Goal: Task Accomplishment & Management: Use online tool/utility

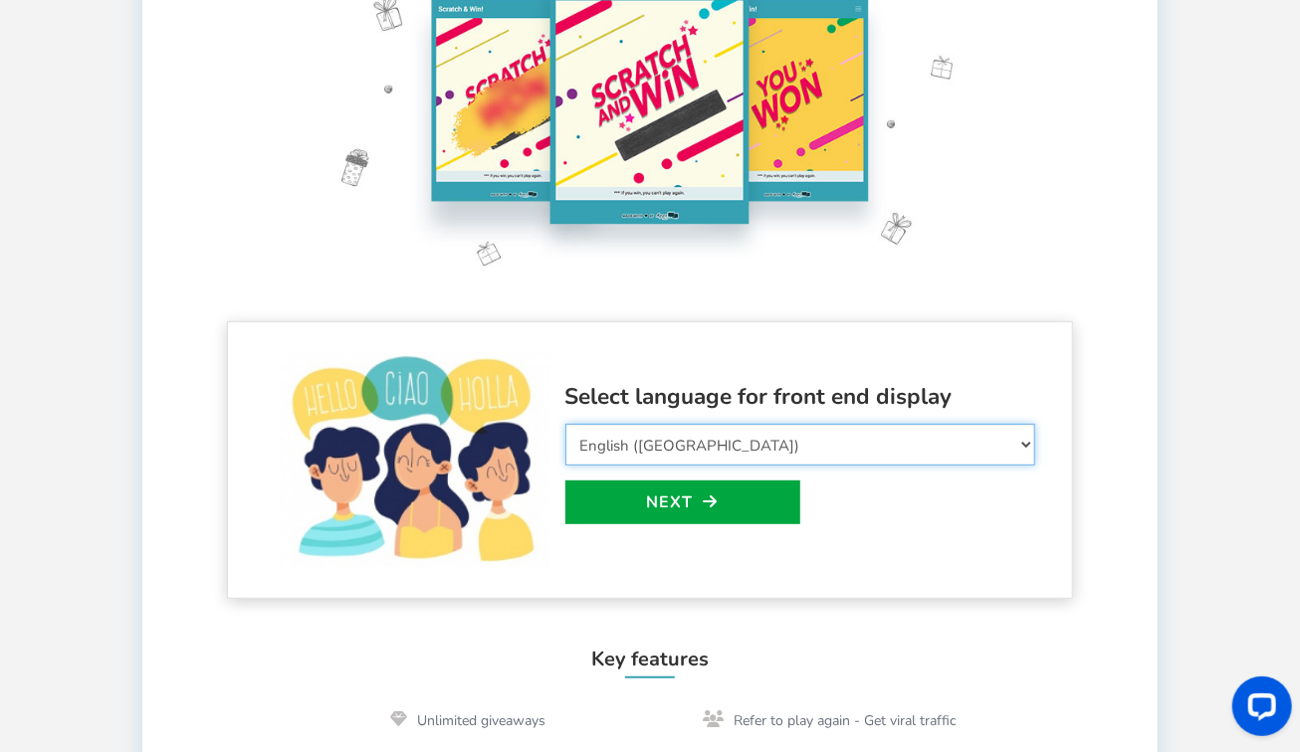
click at [1005, 440] on select "Select Language Afrikaans Arabic Azerbaijani Belarusian Bulgarian Bengali Bosni…" at bounding box center [800, 445] width 470 height 42
click at [880, 539] on div "Select language for front end display Select Language Afrikaans Arabic Azerbaij…" at bounding box center [800, 460] width 470 height 163
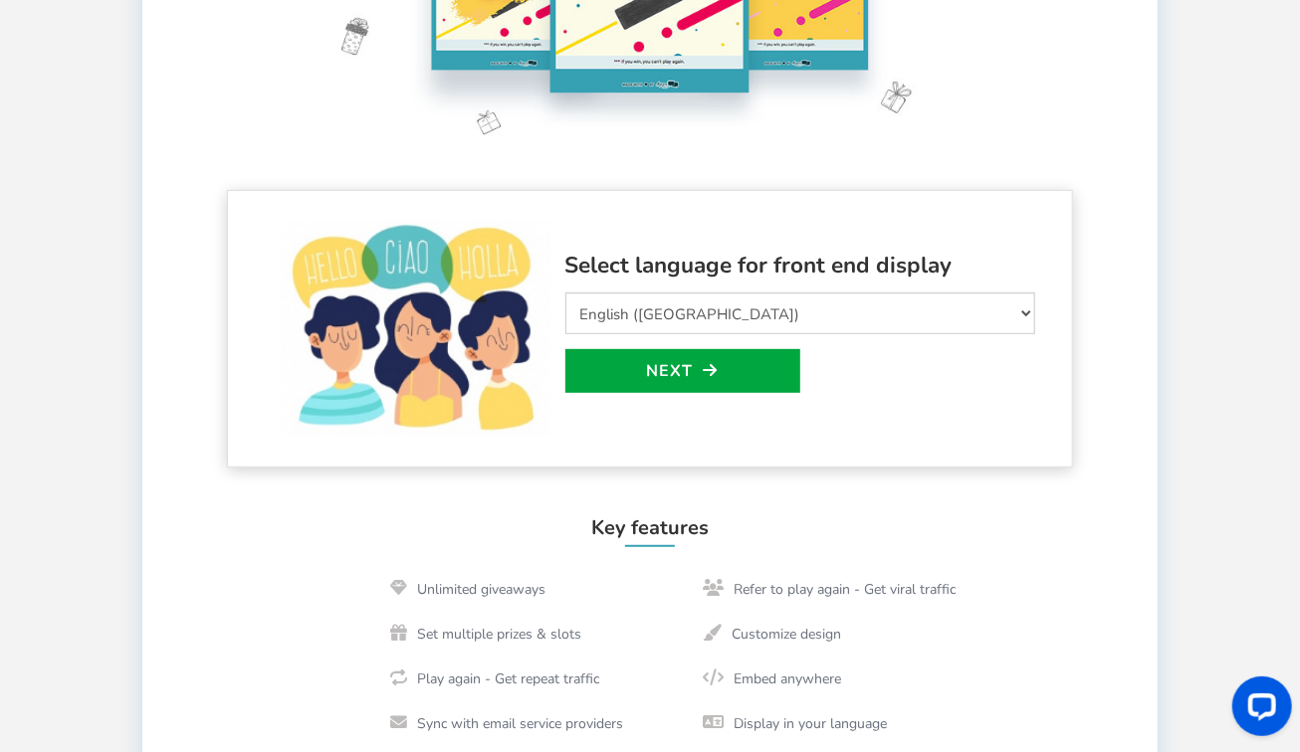
scroll to position [351, 0]
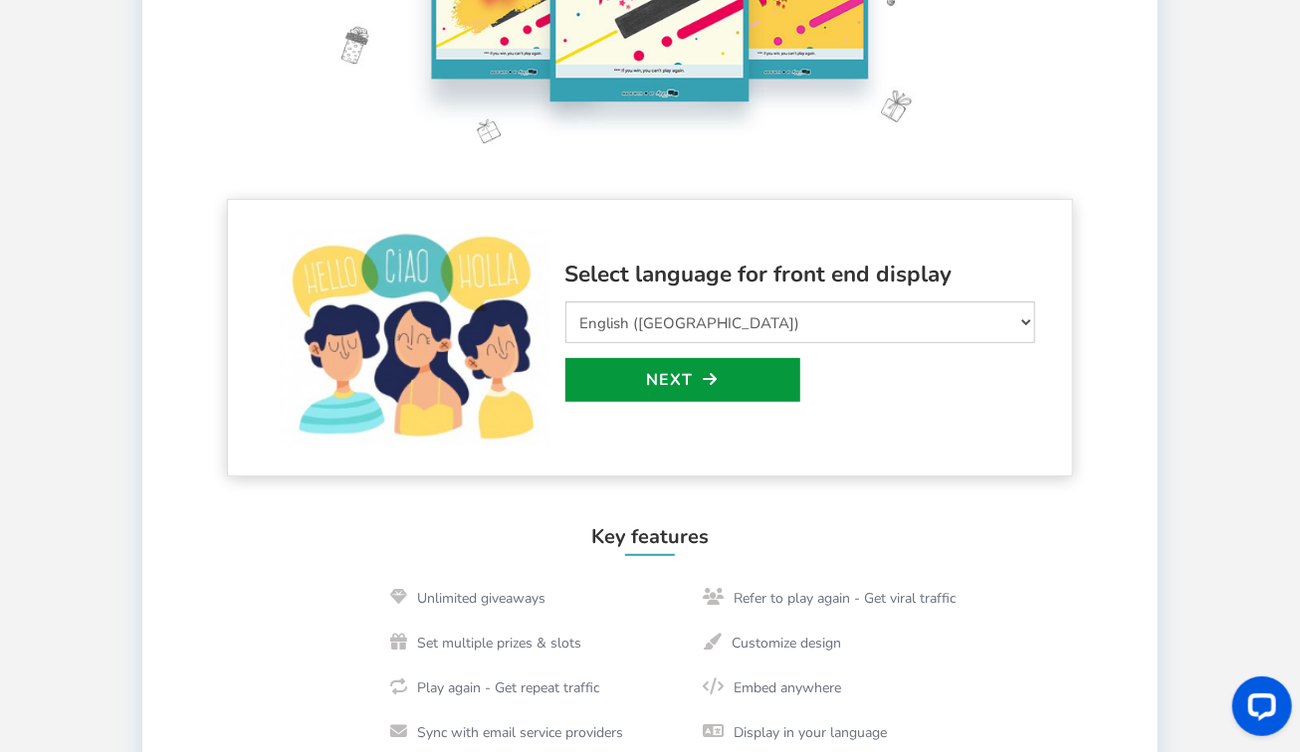
click at [648, 371] on link "Next" at bounding box center [682, 380] width 235 height 44
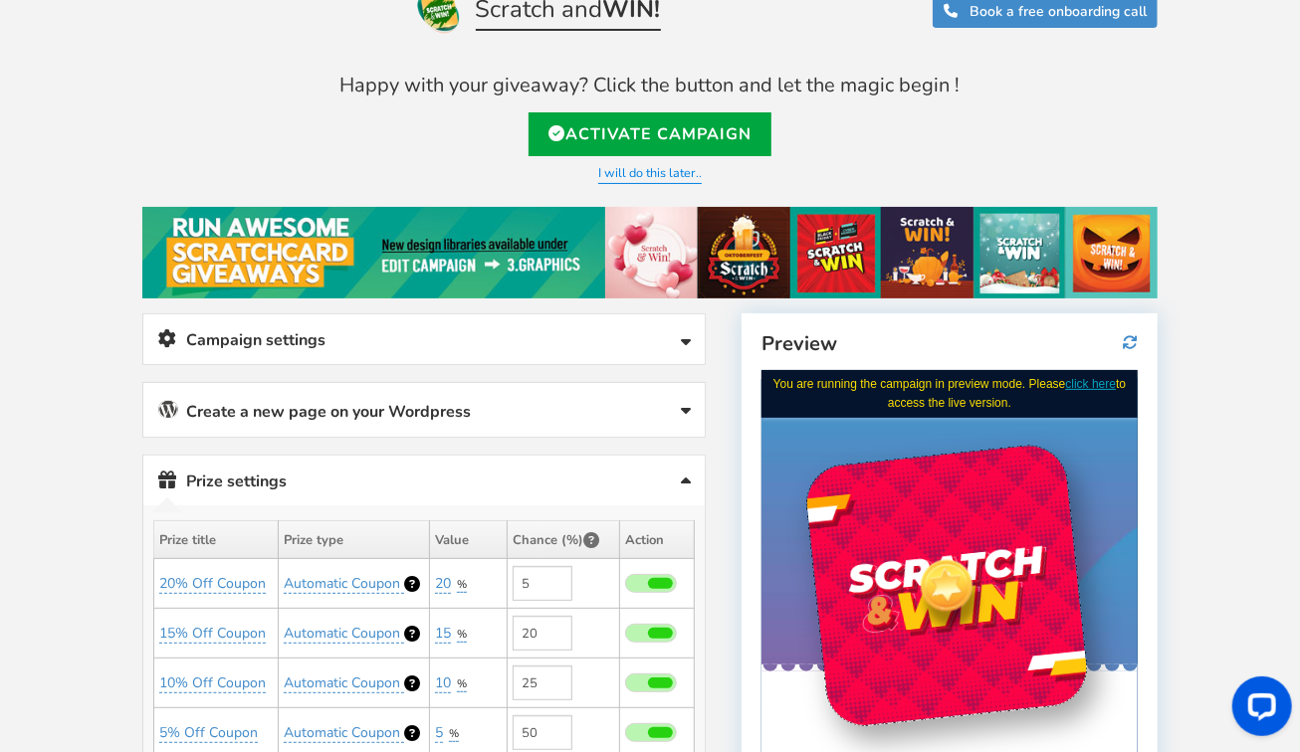
scroll to position [0, 0]
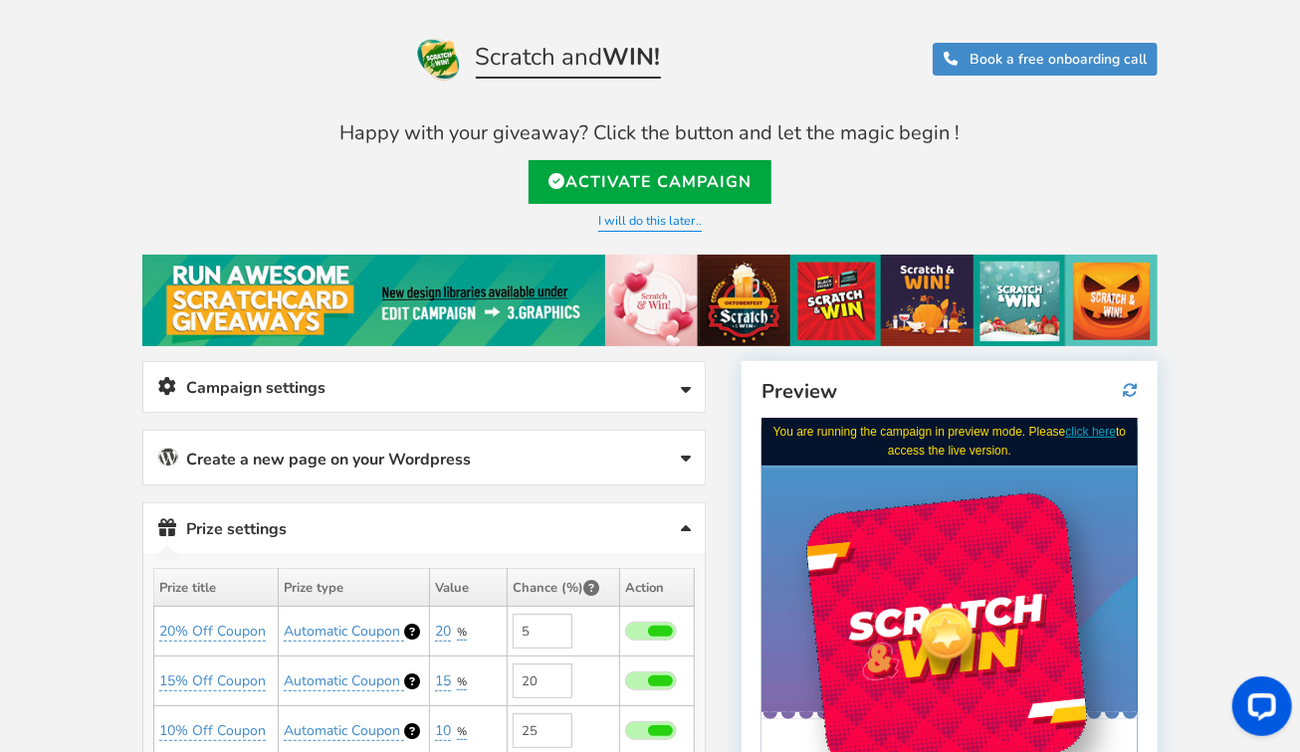
click at [672, 384] on link "Campaign settings" at bounding box center [423, 387] width 561 height 51
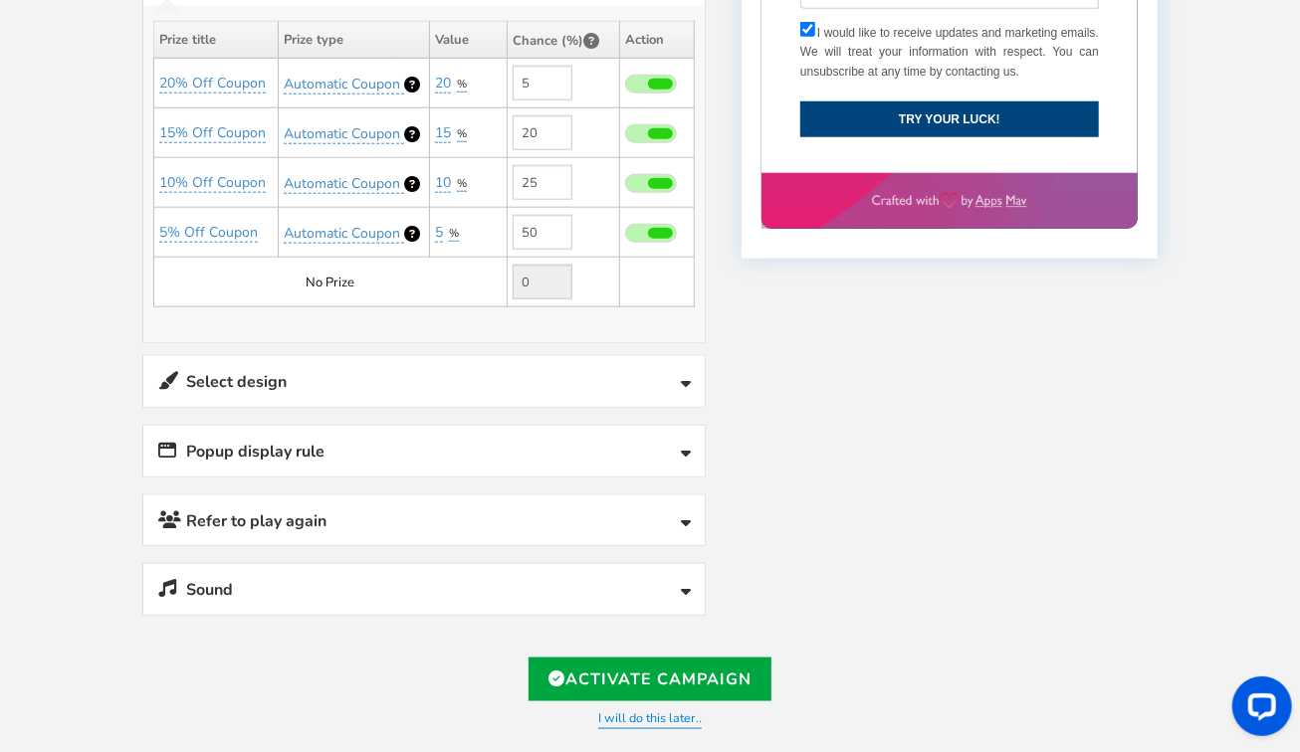
scroll to position [961, 0]
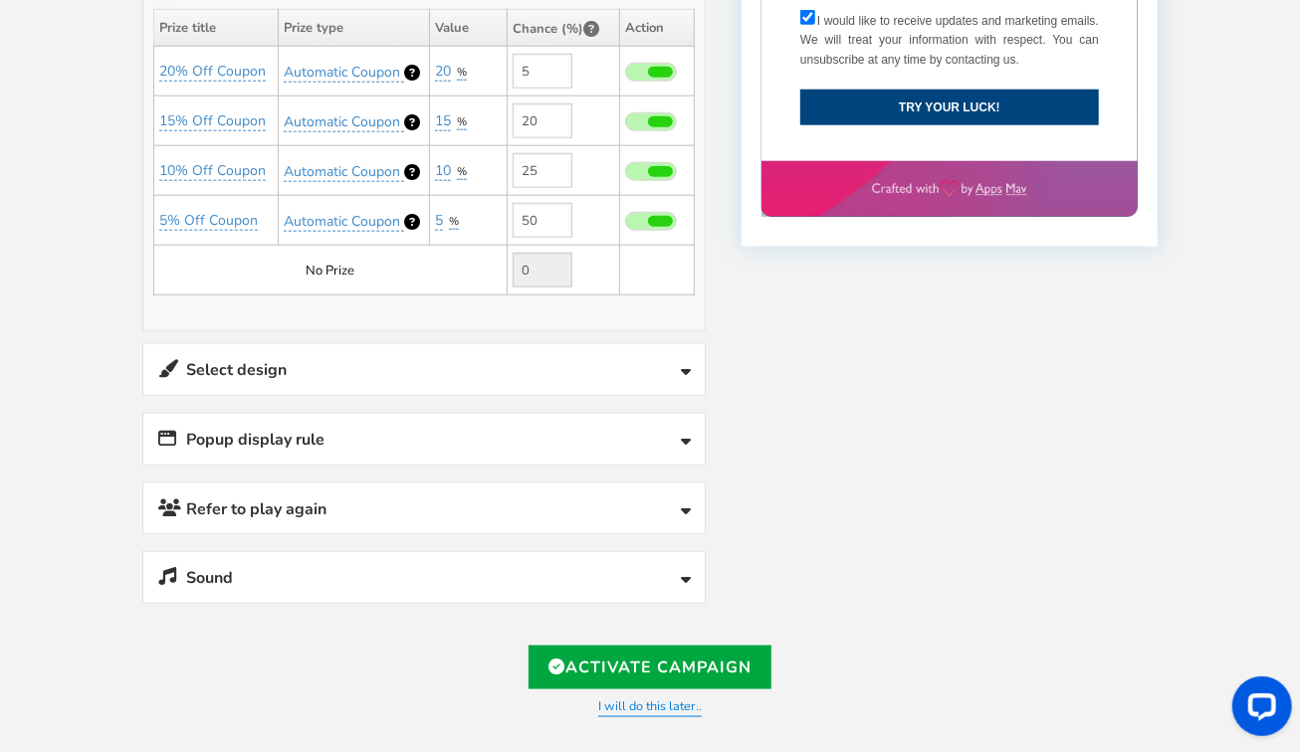
click at [680, 359] on link "Select design" at bounding box center [423, 369] width 561 height 51
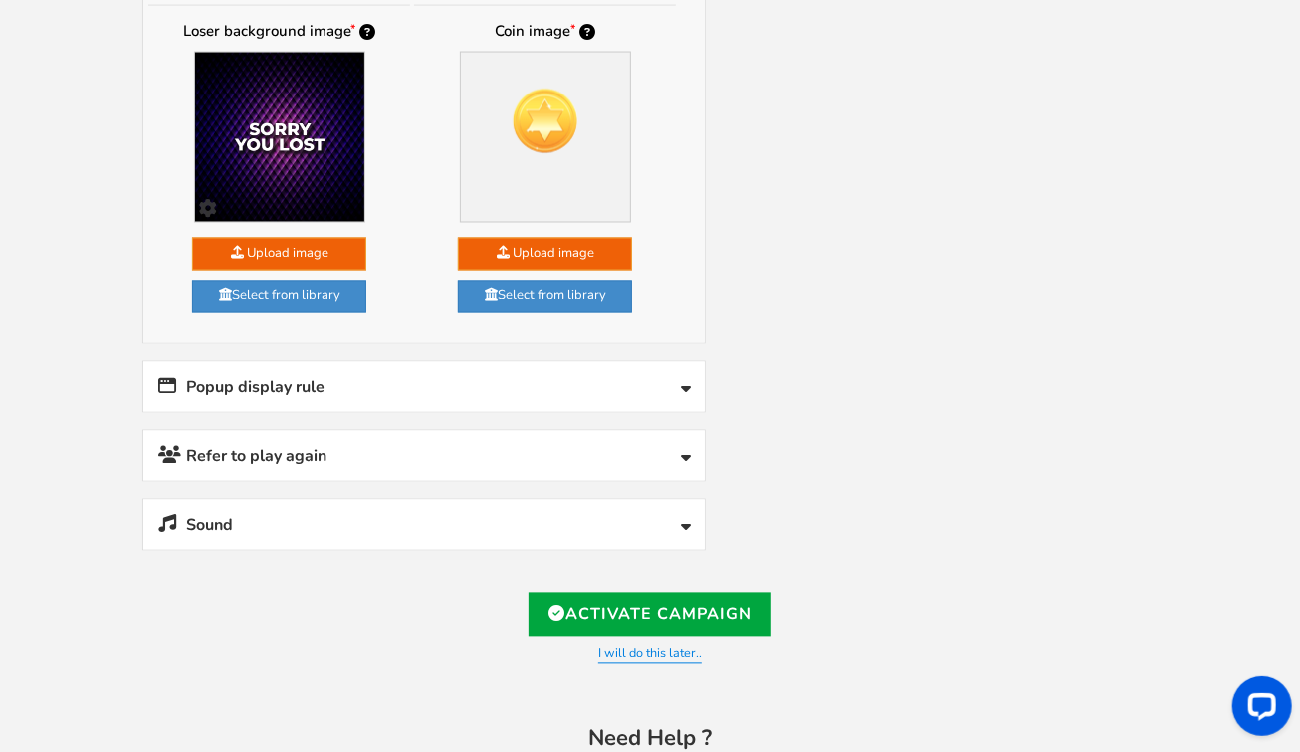
scroll to position [1684, 0]
click at [667, 362] on link "Popup display rule" at bounding box center [423, 387] width 561 height 51
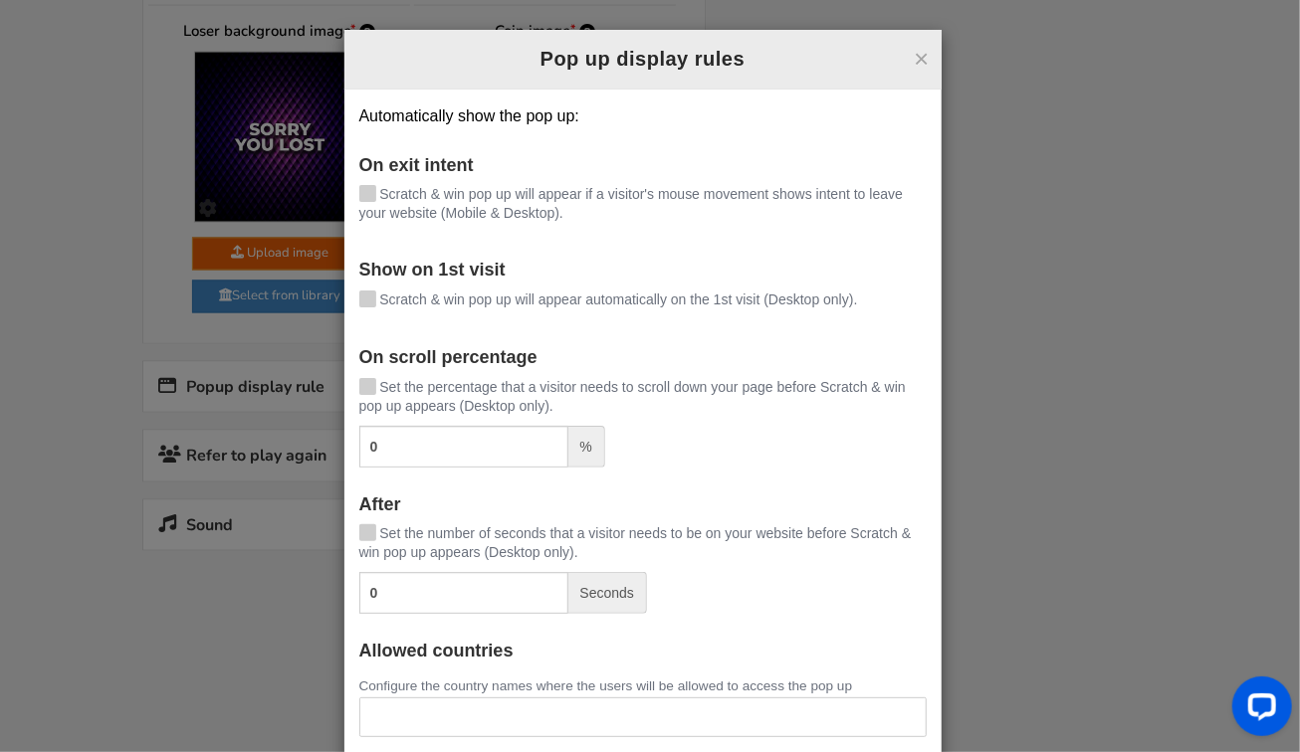
click at [921, 57] on div "× Pop up display rules" at bounding box center [642, 60] width 597 height 60
click at [916, 57] on button "×" at bounding box center [920, 59] width 15 height 26
click at [916, 90] on div "Automatically show the pop up: On exit intent [PERSON_NAME] & win pop up will a…" at bounding box center [642, 458] width 597 height 736
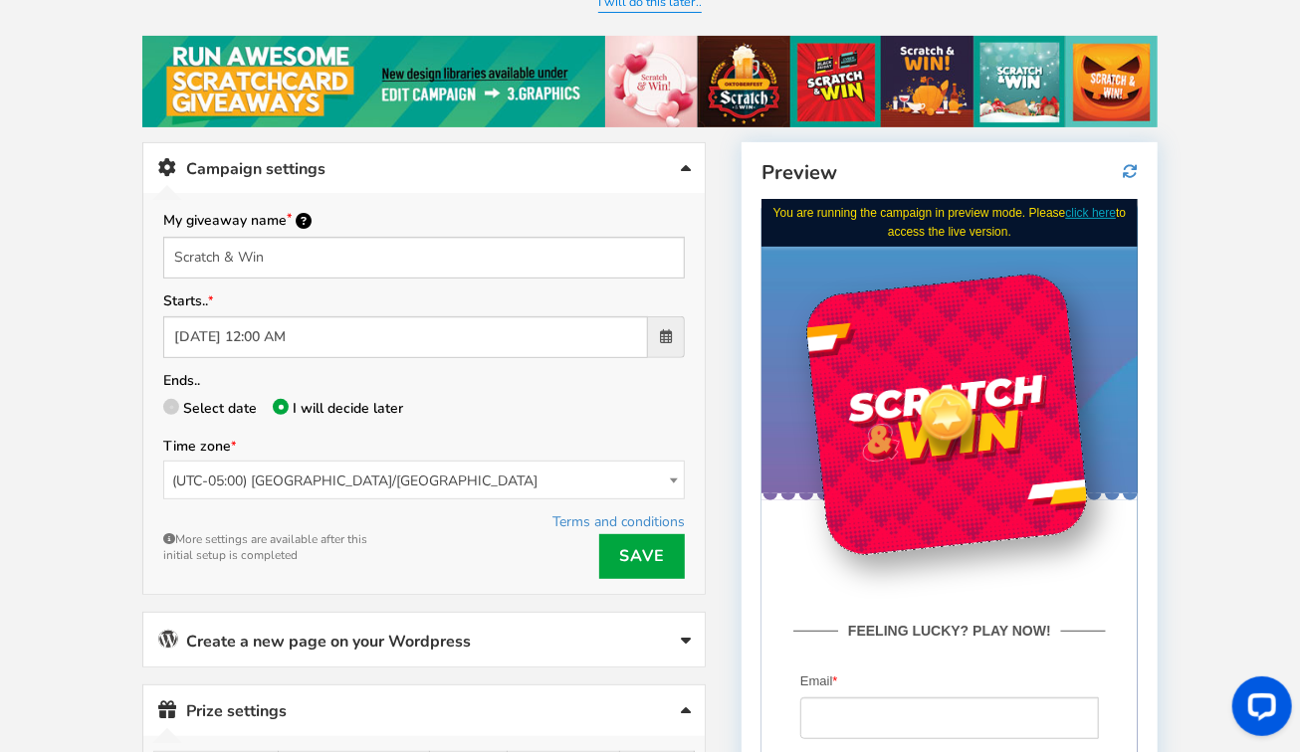
scroll to position [224, 0]
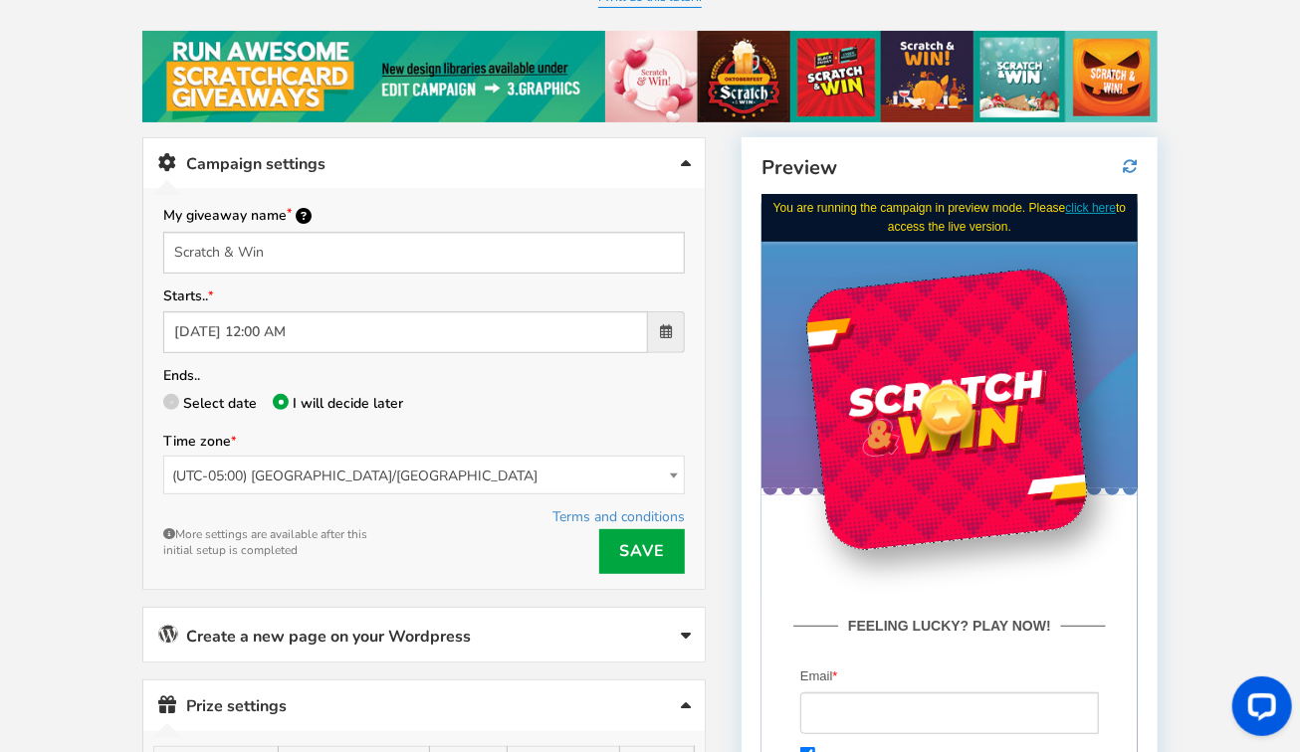
click at [170, 394] on span at bounding box center [171, 402] width 16 height 16
click at [170, 399] on input "Select date" at bounding box center [169, 405] width 13 height 13
radio input "true"
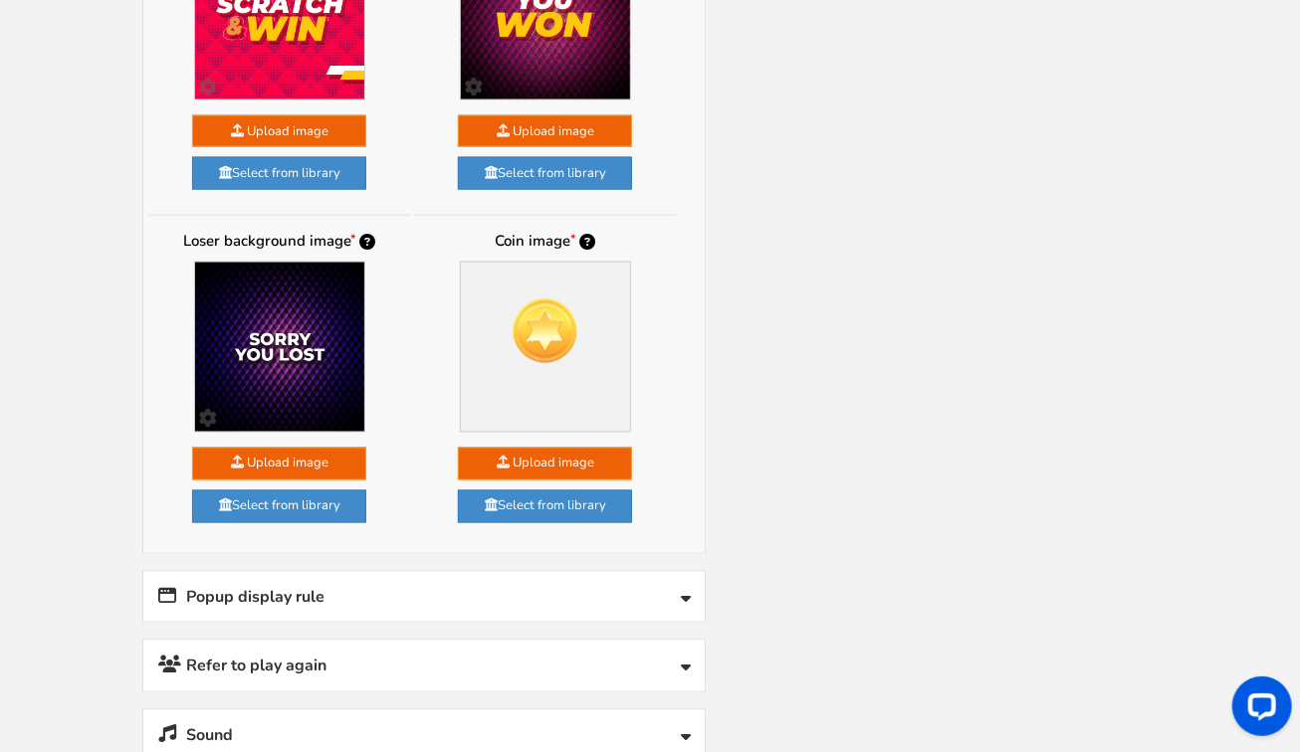
scroll to position [1626, 0]
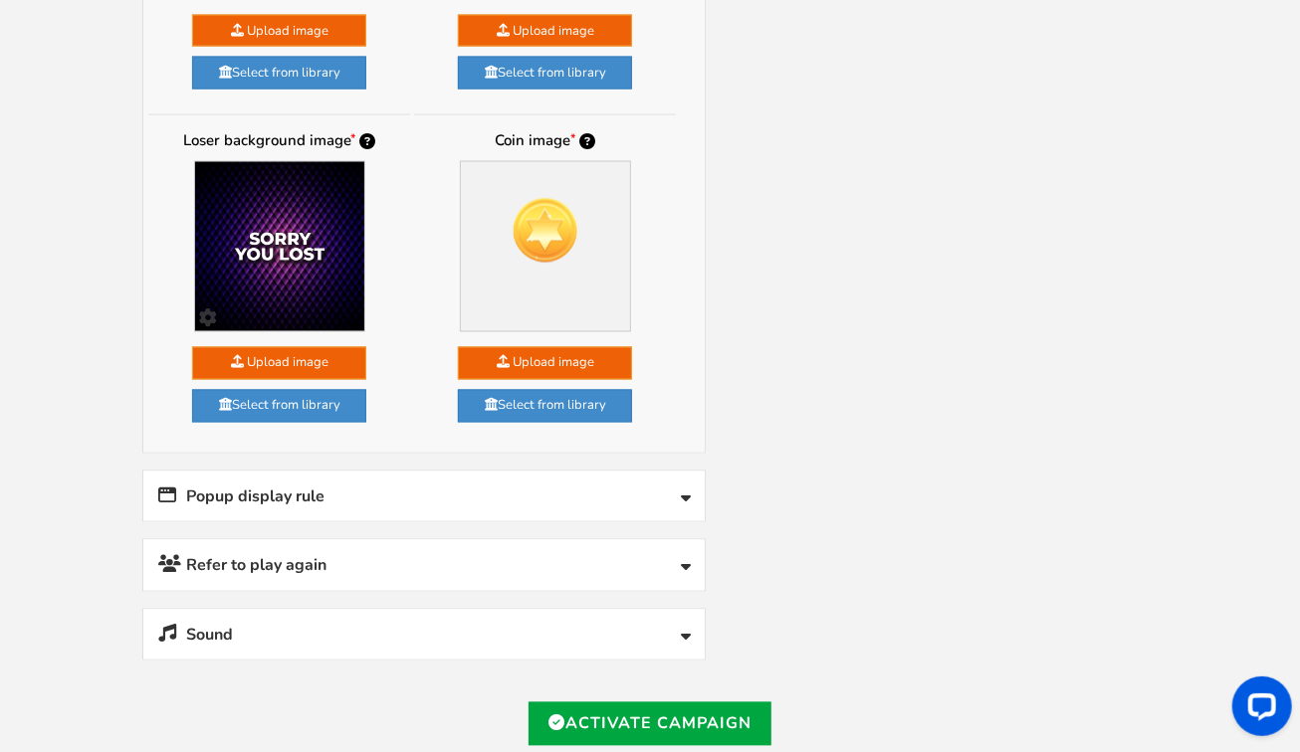
click at [686, 493] on icon at bounding box center [686, 501] width 10 height 16
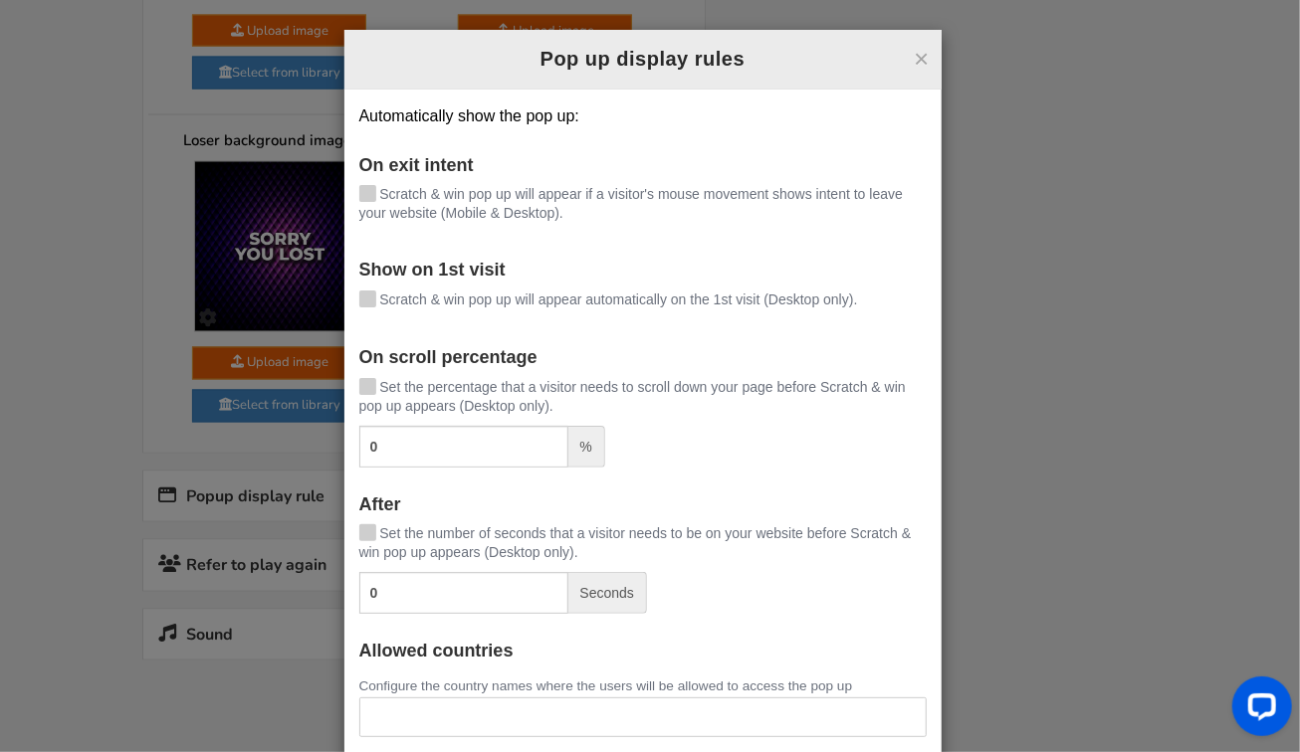
click at [105, 307] on div "× Pop up display rules Automatically show the pop up: On exit intent [PERSON_NA…" at bounding box center [650, 376] width 1300 height 752
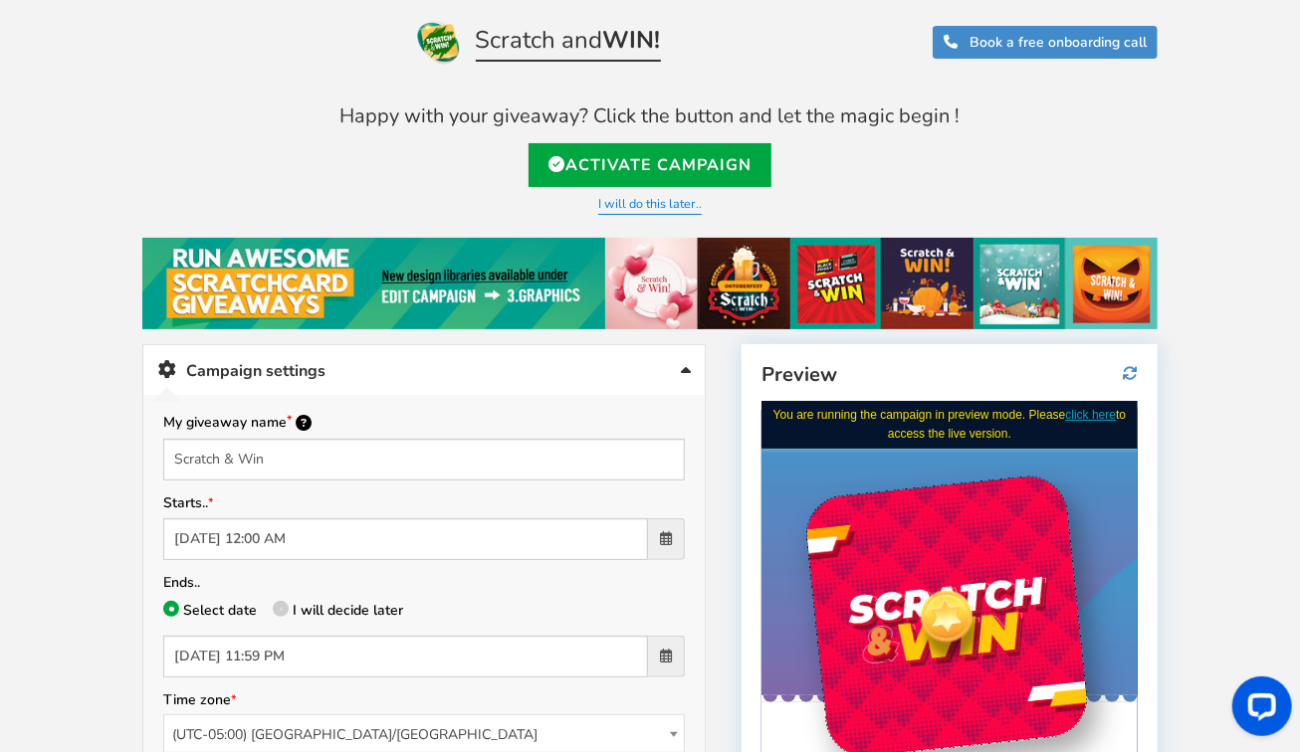
scroll to position [0, 0]
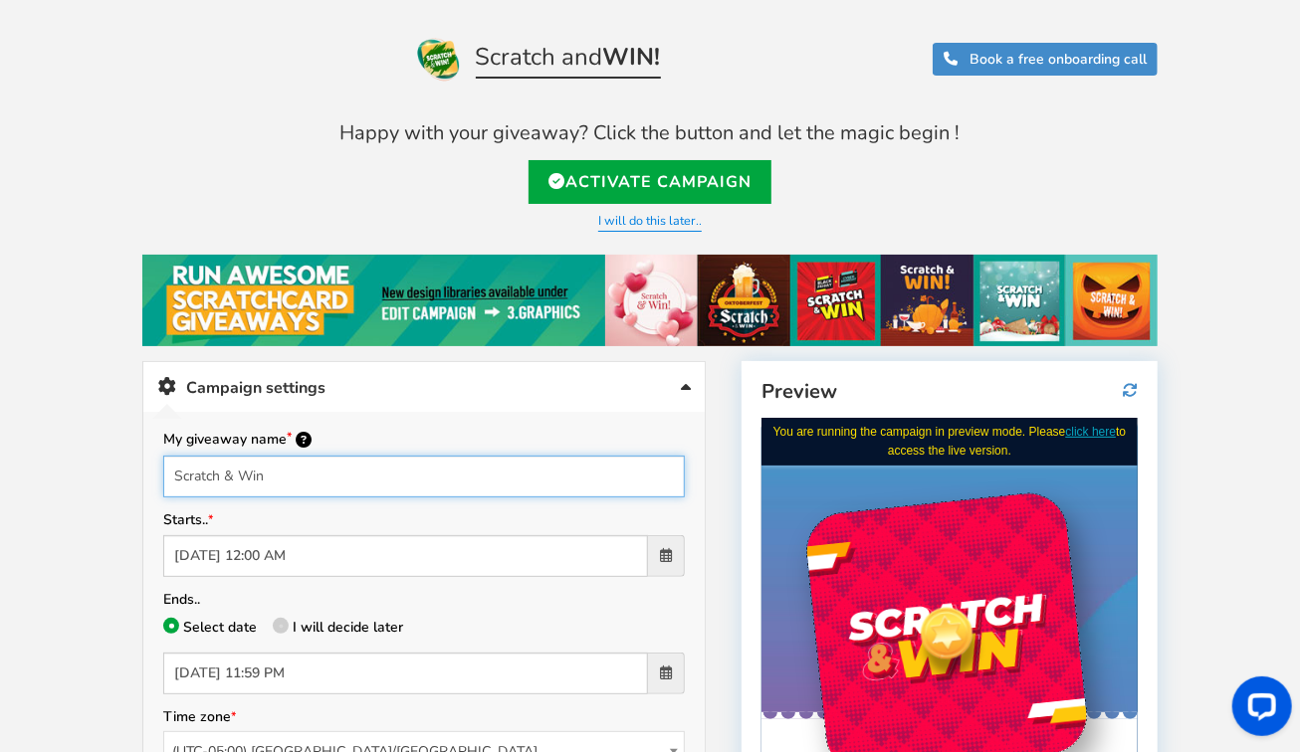
click at [325, 476] on input "Scratch & Win" at bounding box center [423, 477] width 521 height 42
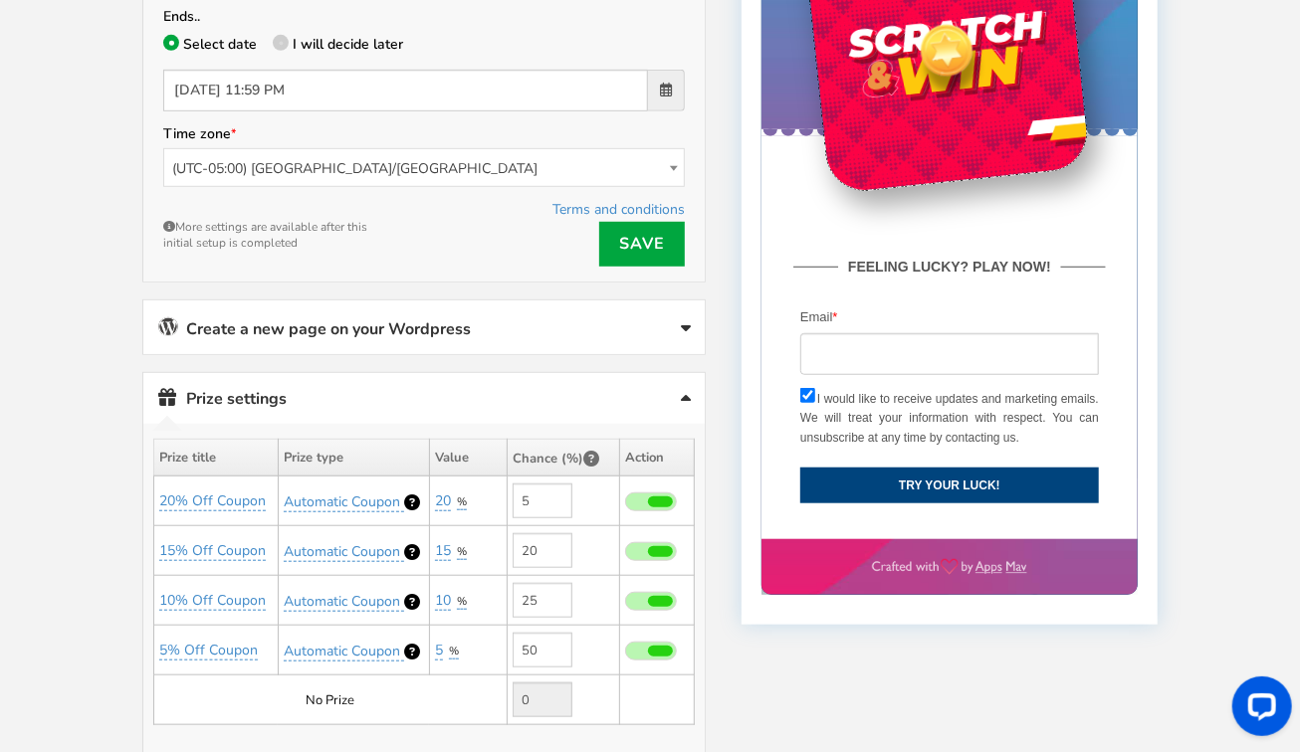
scroll to position [586, 0]
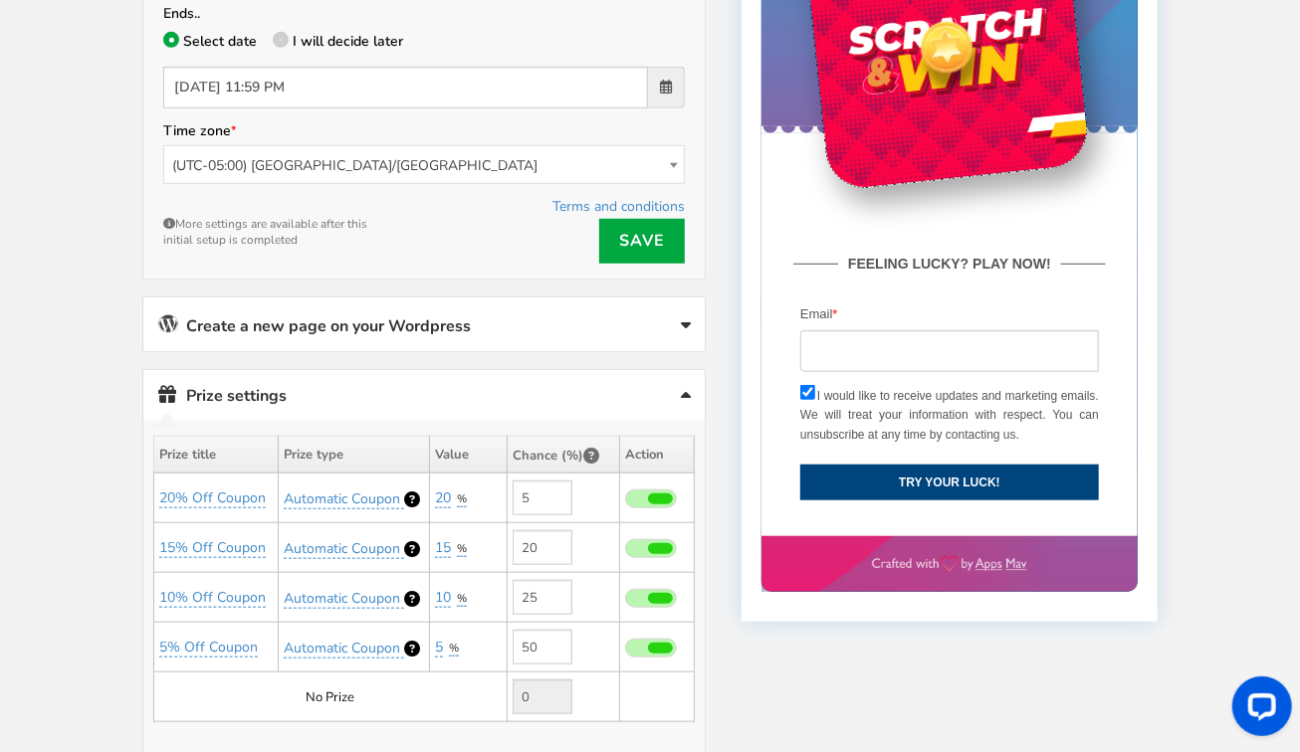
click at [681, 313] on link "Create a new page on your Wordpress" at bounding box center [423, 325] width 561 height 54
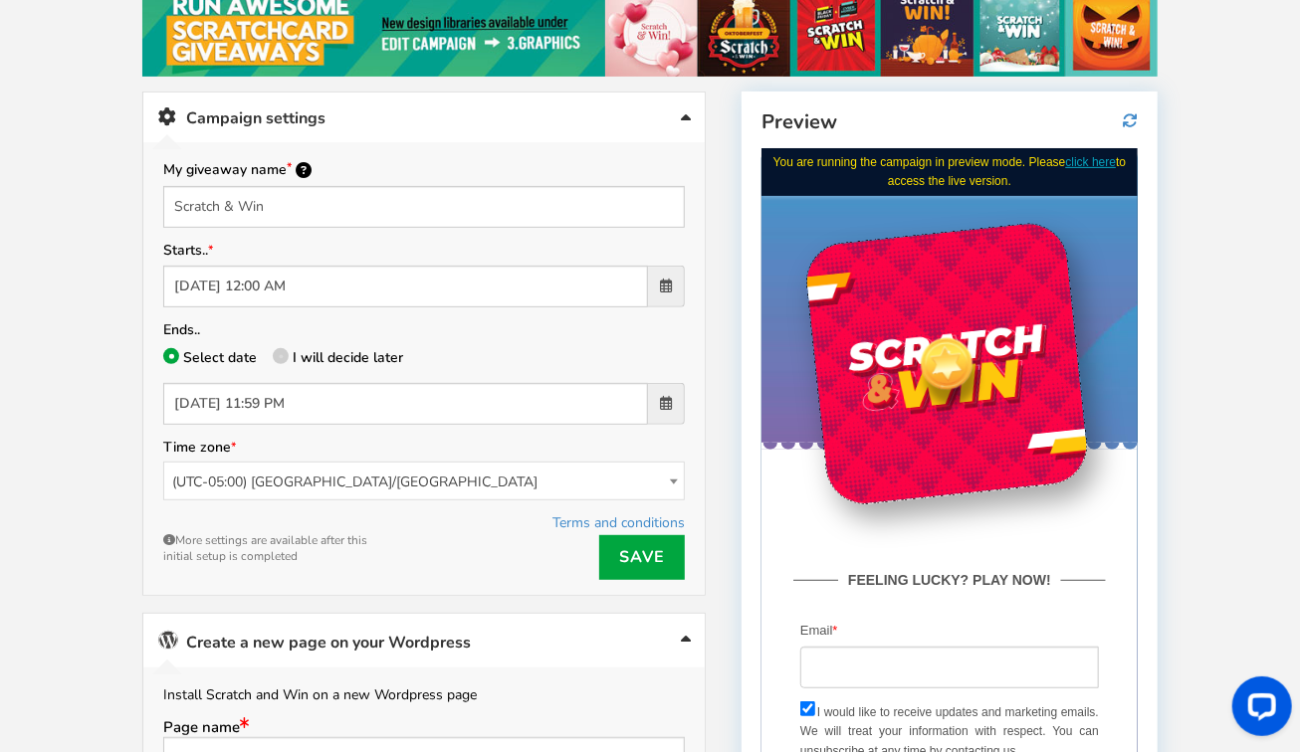
scroll to position [225, 0]
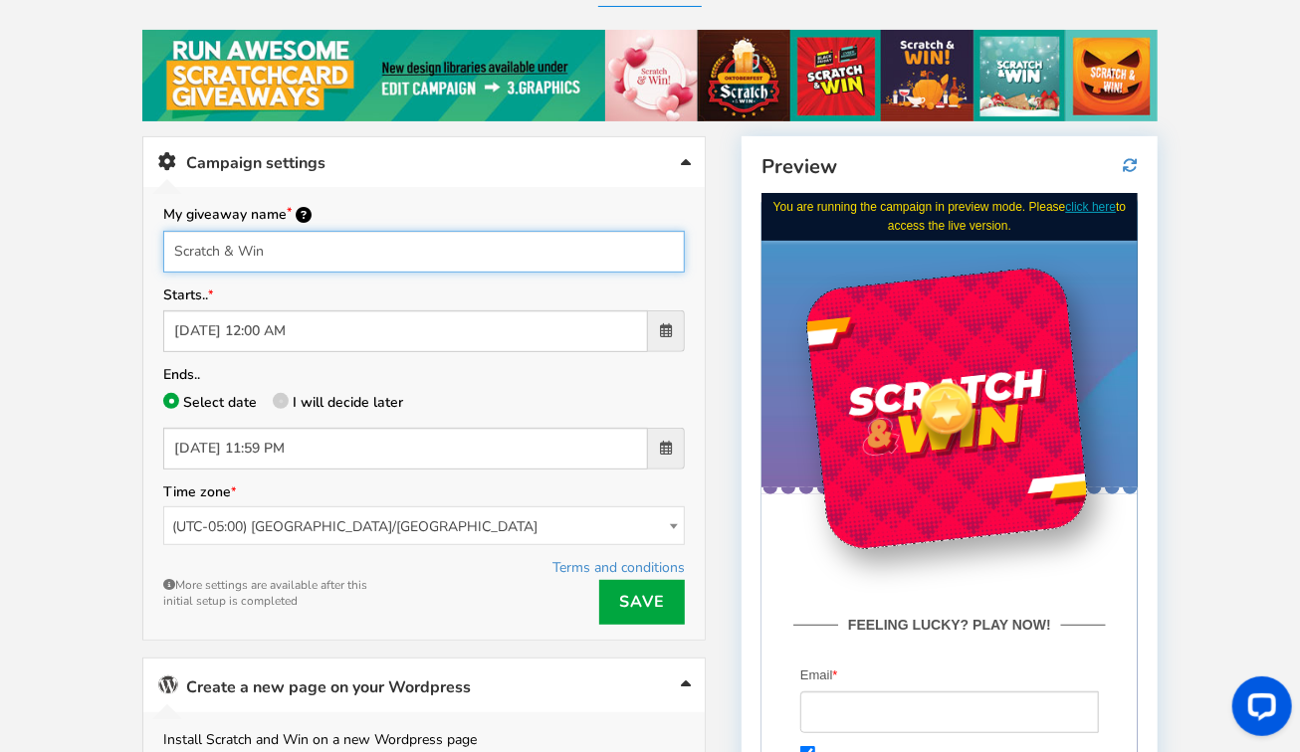
click at [285, 254] on input "Scratch & Win" at bounding box center [423, 252] width 521 height 42
type input "S"
paste input "[PERSON_NAME] & Win"
type input "[PERSON_NAME] & Win"
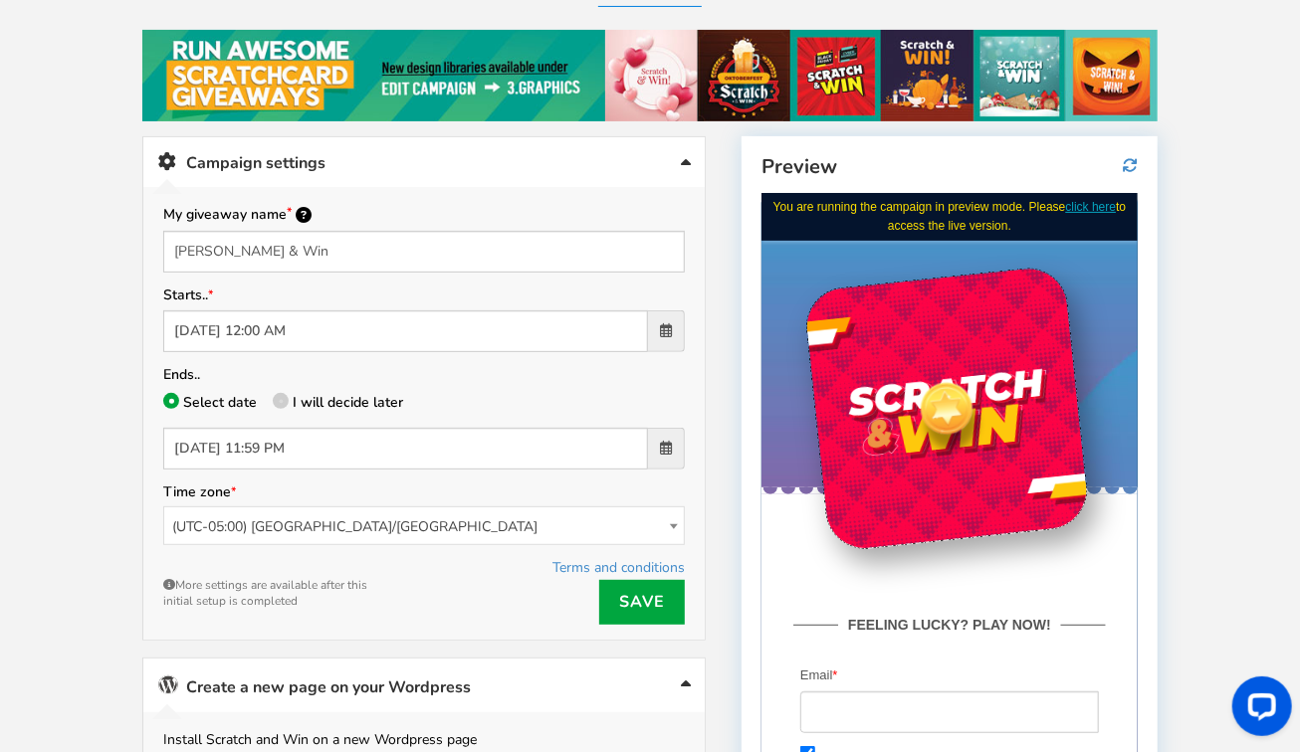
click at [667, 324] on span at bounding box center [666, 330] width 12 height 14
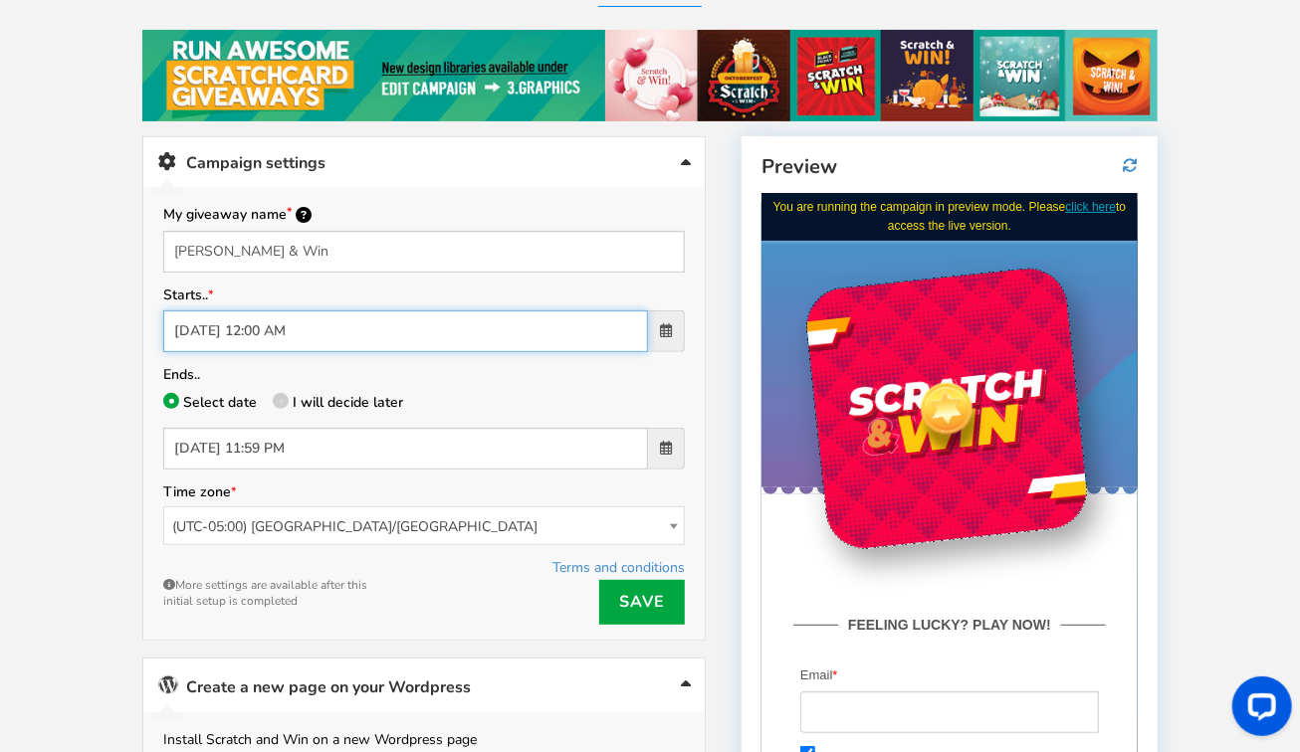
click at [648, 324] on input "[DATE] 12:00 AM" at bounding box center [405, 331] width 485 height 42
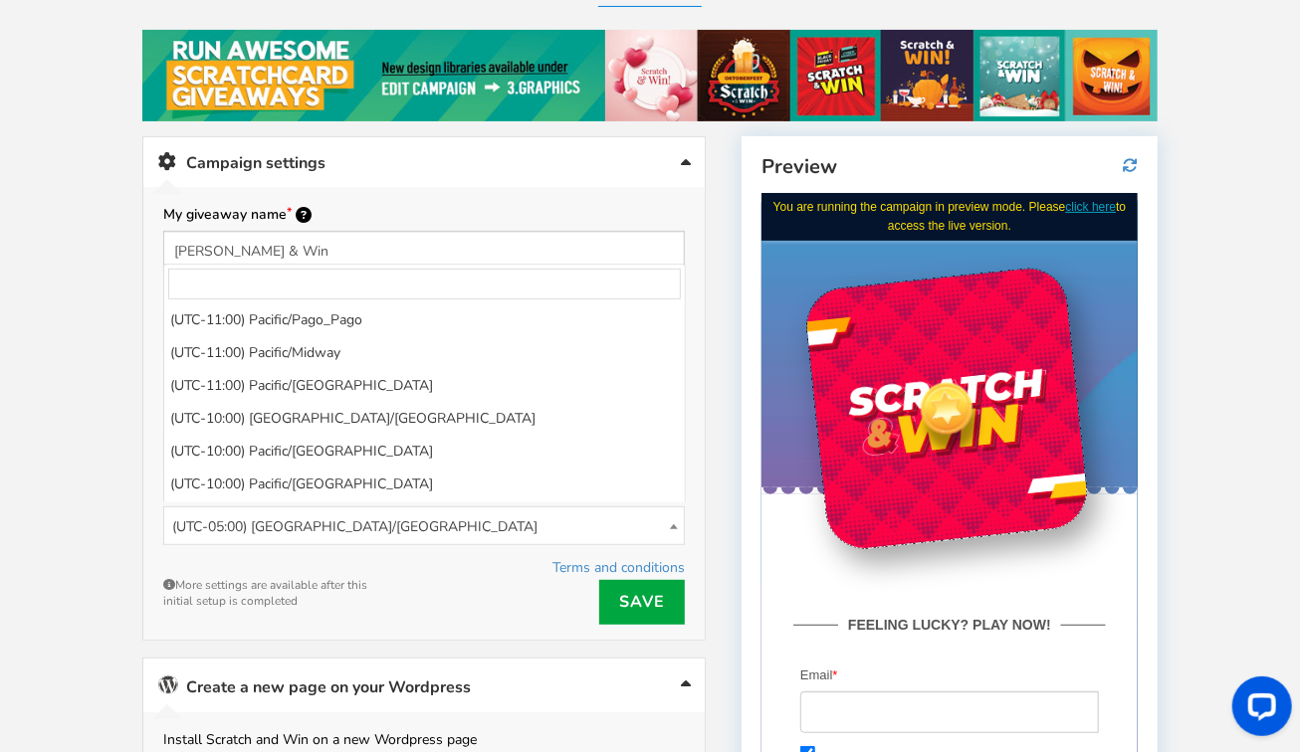
click at [656, 515] on span "(UTC-05:00) [GEOGRAPHIC_DATA]/[GEOGRAPHIC_DATA]" at bounding box center [423, 526] width 519 height 39
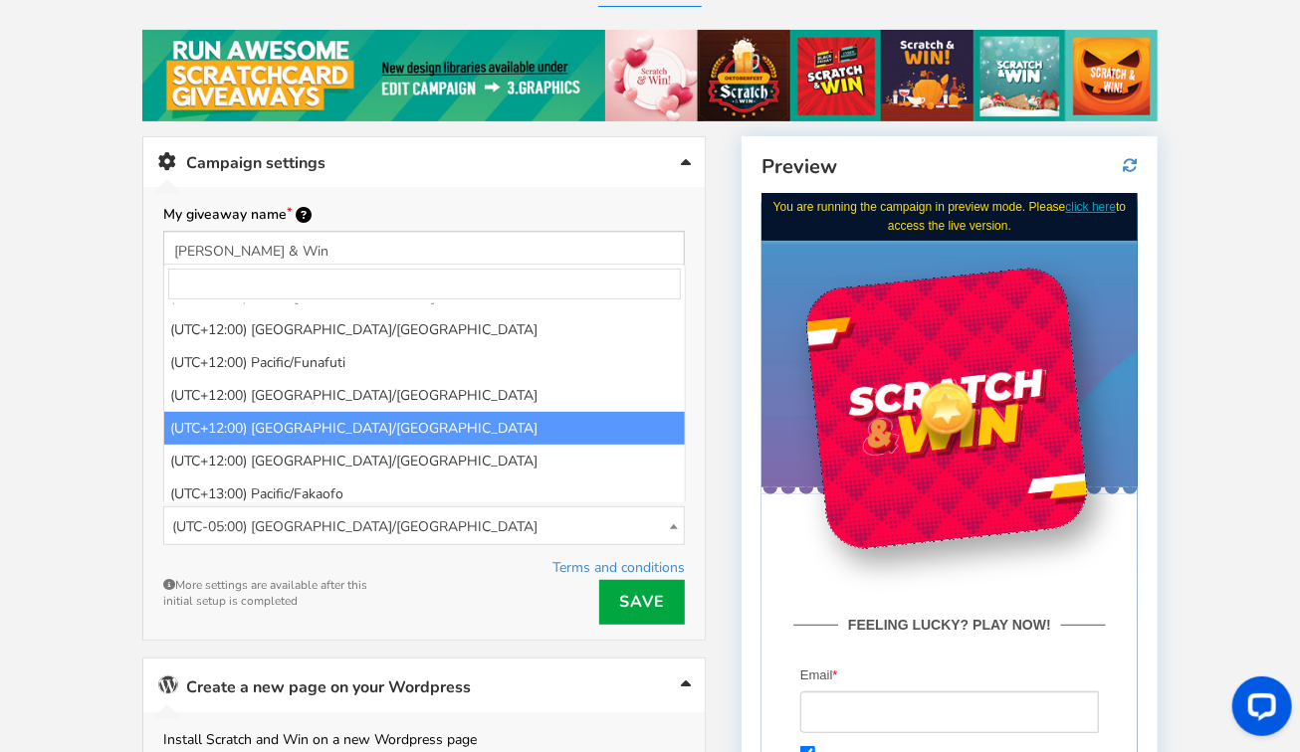
scroll to position [13714, 0]
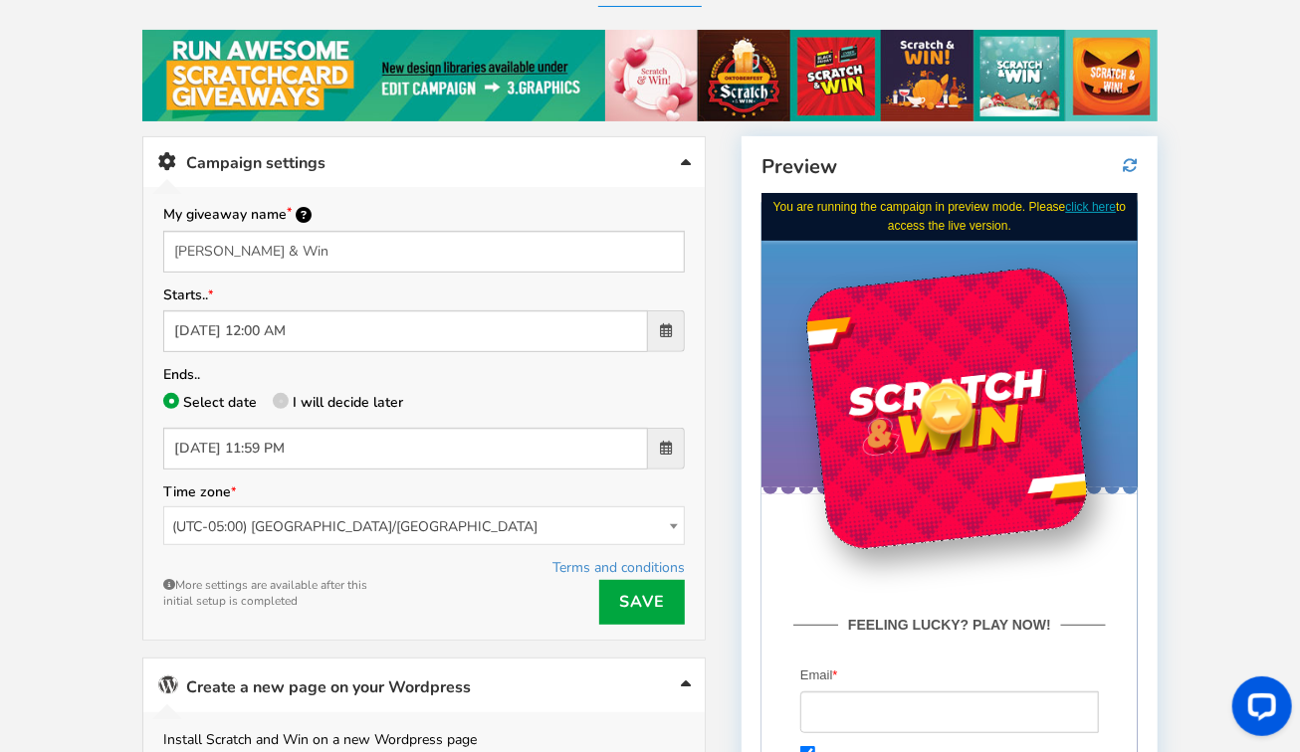
click at [363, 515] on span "(UTC-05:00) [GEOGRAPHIC_DATA]/[GEOGRAPHIC_DATA]" at bounding box center [423, 526] width 519 height 39
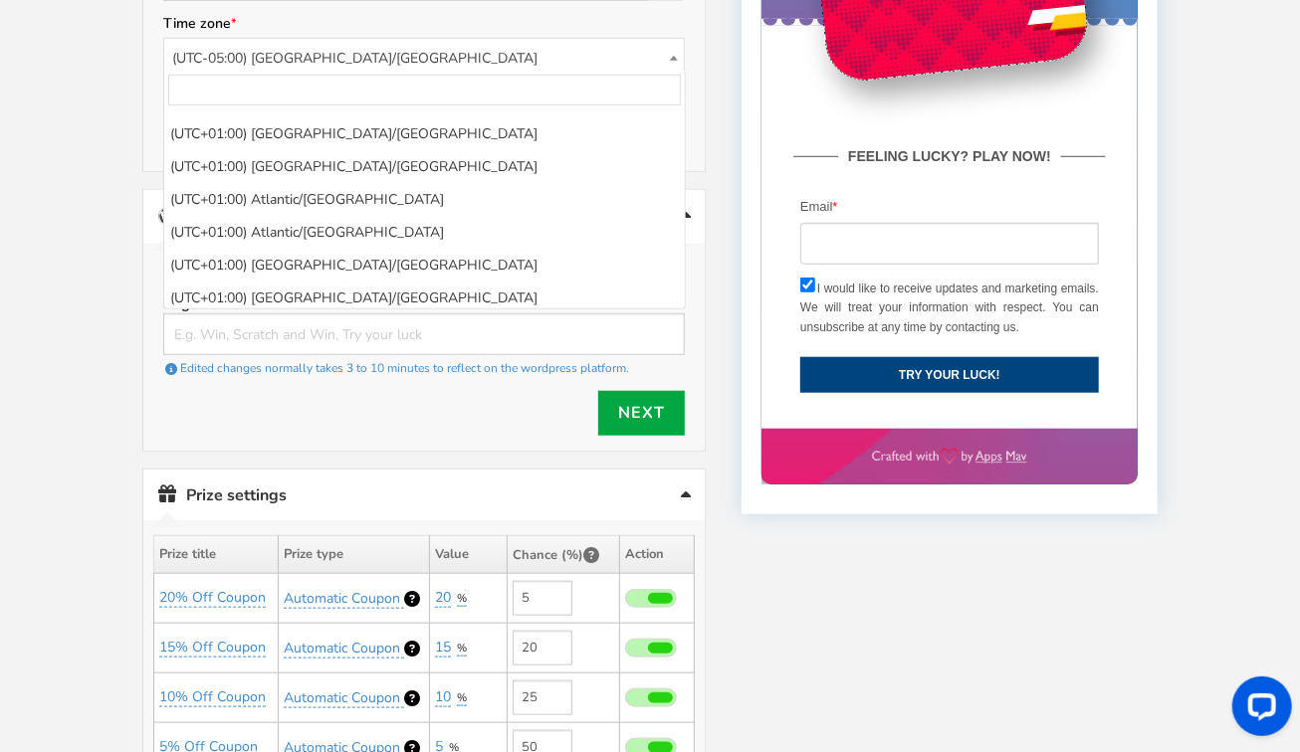
scroll to position [6598, 0]
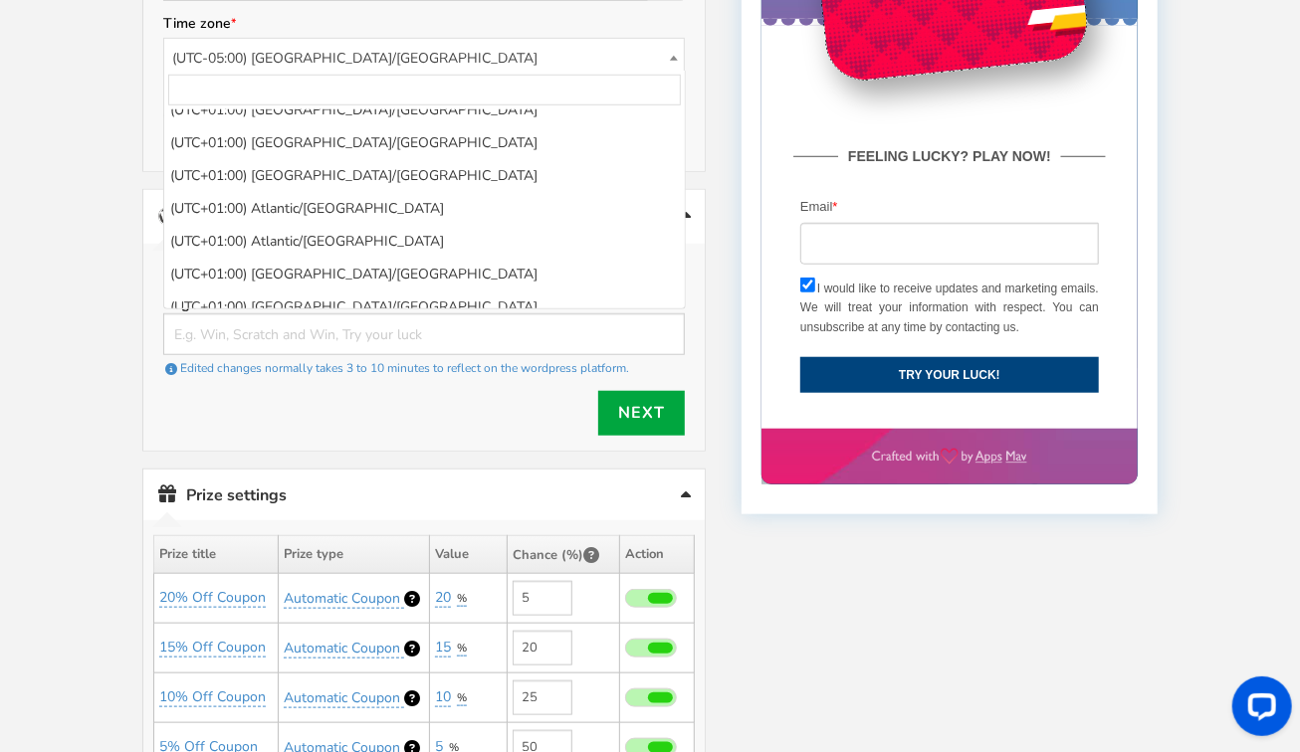
select select "Europe/[GEOGRAPHIC_DATA]"
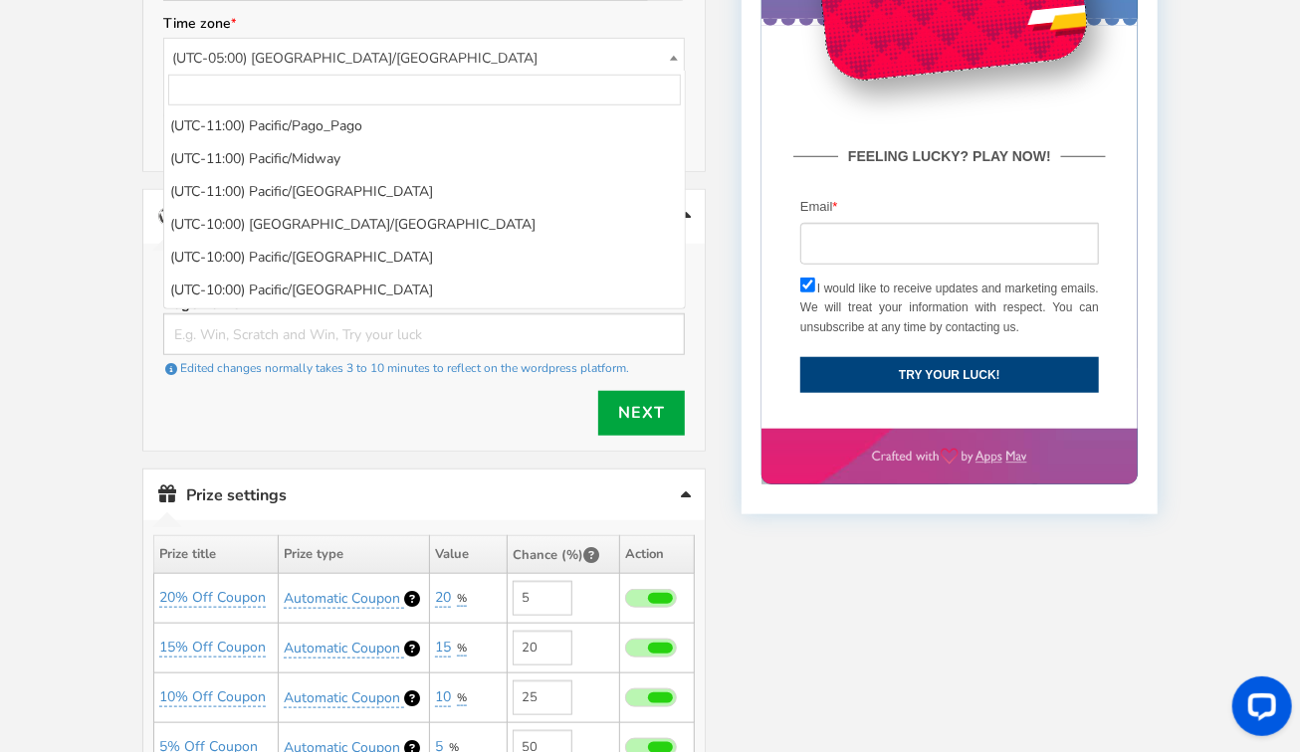
click at [409, 215] on link "Create a new page on your Wordpress" at bounding box center [423, 217] width 561 height 54
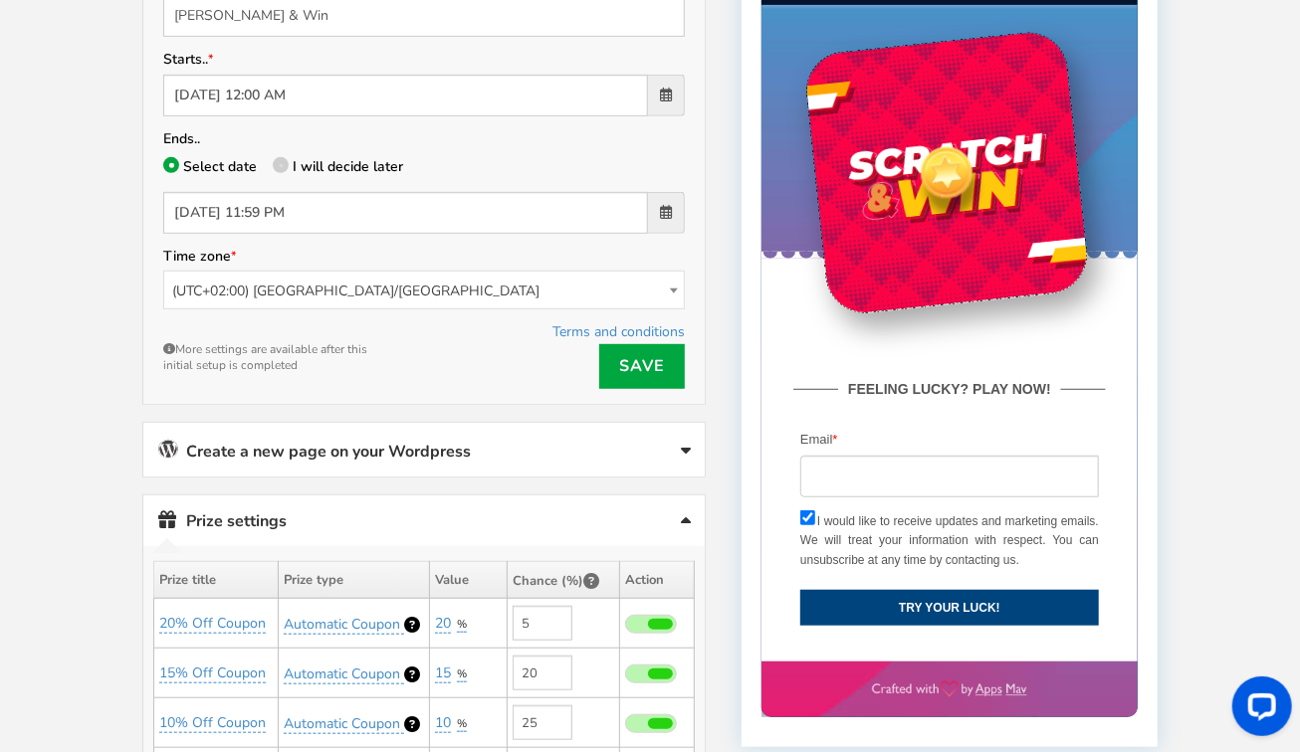
scroll to position [455, 0]
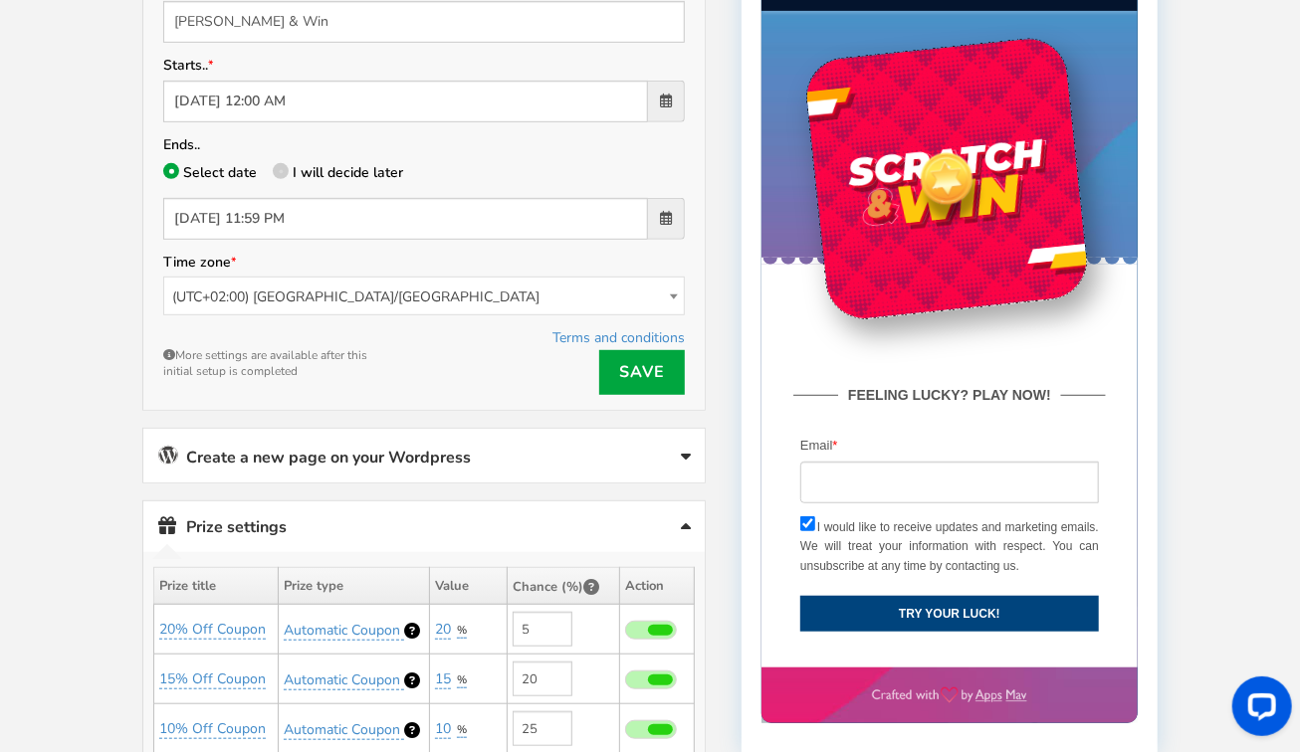
click at [279, 169] on icon at bounding box center [281, 171] width 4 height 4
click at [278, 168] on input "I will decide later" at bounding box center [279, 174] width 13 height 13
radio input "true"
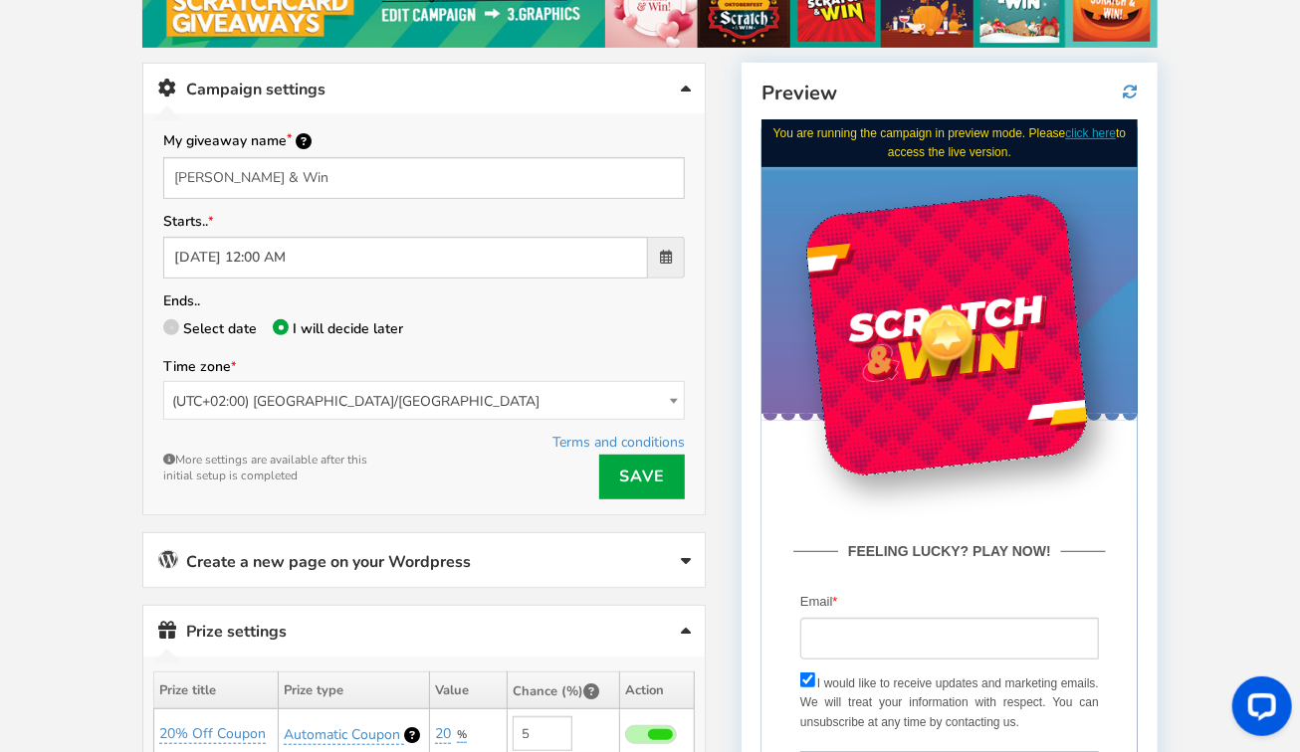
scroll to position [296, 0]
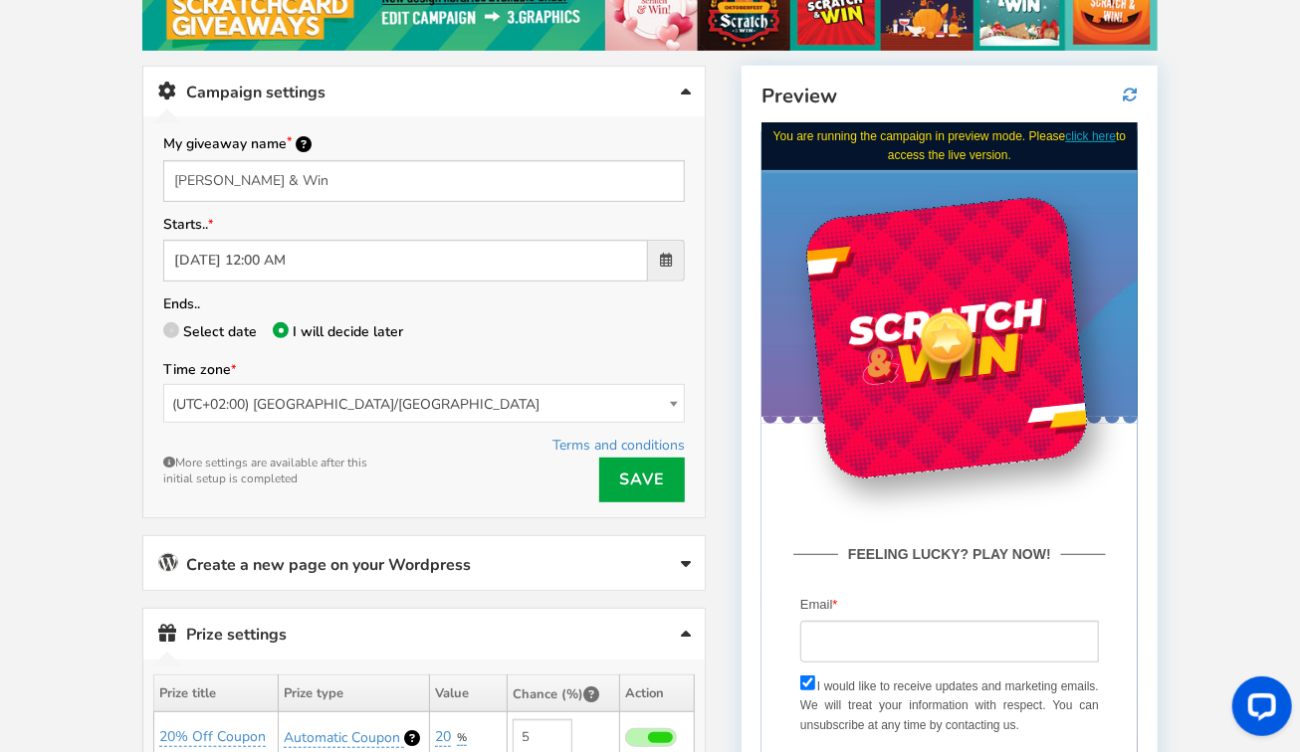
click at [174, 325] on span at bounding box center [171, 330] width 16 height 16
click at [174, 327] on input "Select date" at bounding box center [169, 333] width 13 height 13
radio input "true"
click at [174, 325] on span at bounding box center [171, 330] width 16 height 16
click at [174, 327] on input "Select date" at bounding box center [169, 333] width 13 height 13
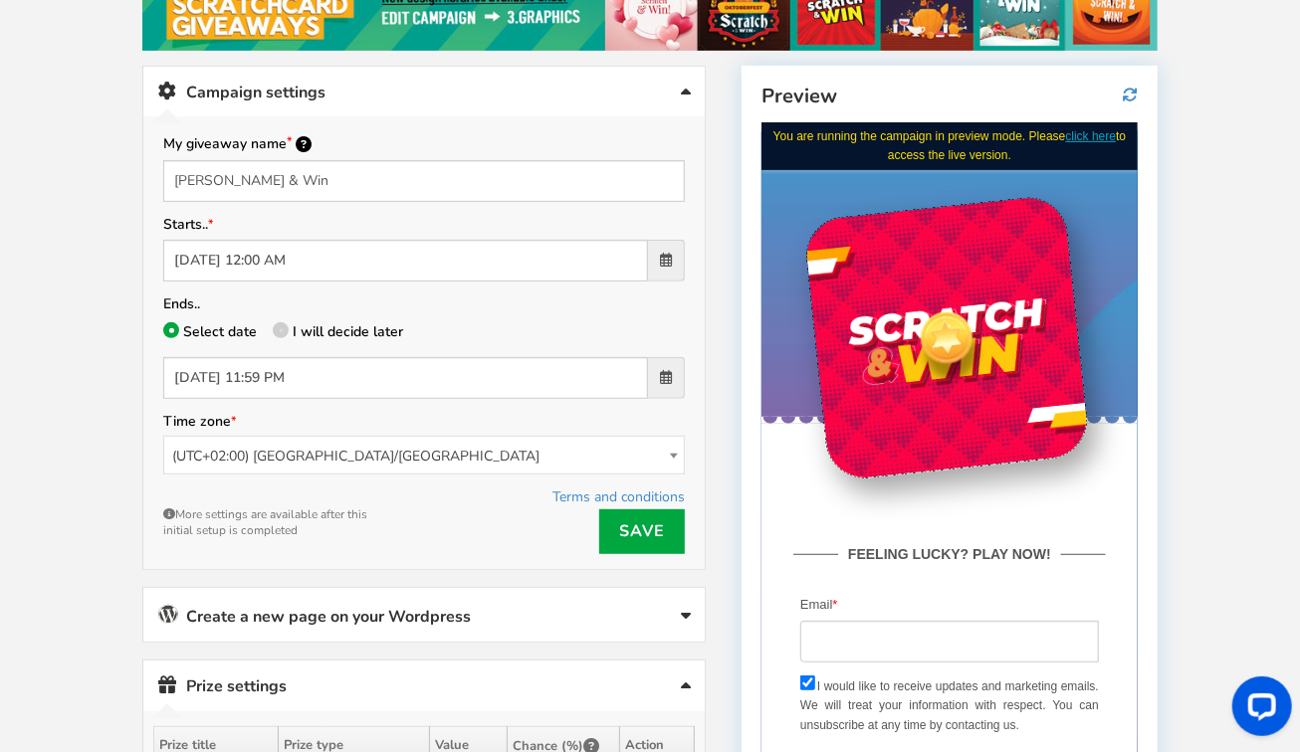
click at [667, 371] on span at bounding box center [666, 377] width 12 height 14
click at [648, 371] on input "[DATE] 11:59 PM" at bounding box center [405, 378] width 485 height 42
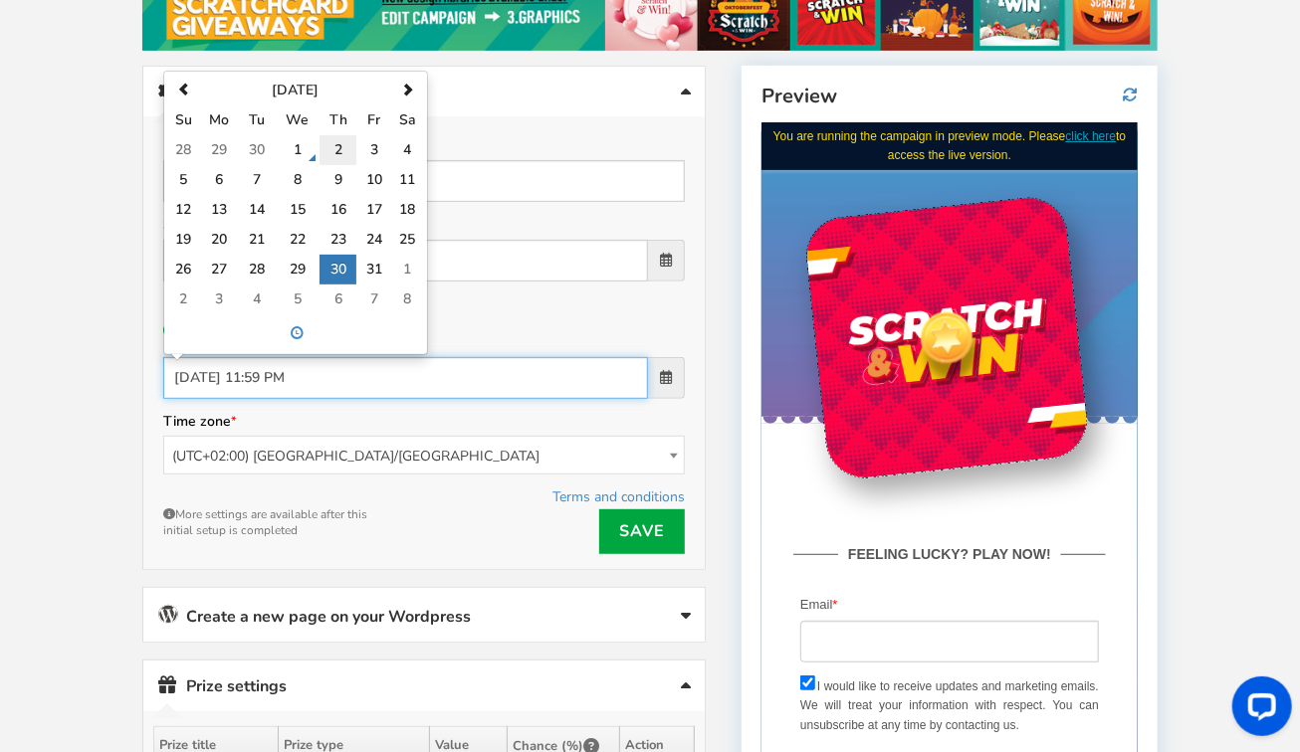
click at [338, 142] on td "2" at bounding box center [337, 150] width 36 height 30
type input "[DATE] 11:59 PM"
click at [339, 142] on td "2" at bounding box center [337, 150] width 36 height 30
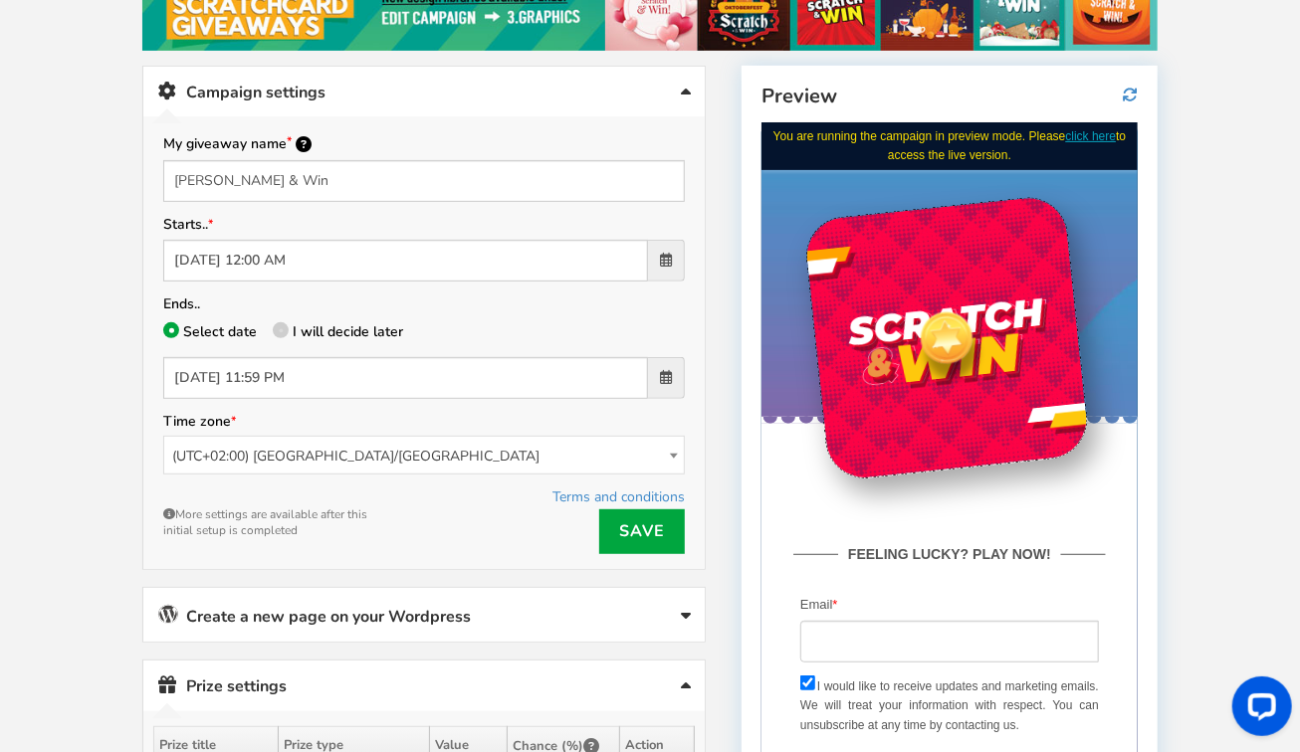
click at [541, 319] on p "Select date I will decide later" at bounding box center [423, 333] width 521 height 28
click at [667, 256] on span at bounding box center [666, 260] width 12 height 14
click at [648, 256] on input "[DATE] 12:00 AM" at bounding box center [405, 261] width 485 height 42
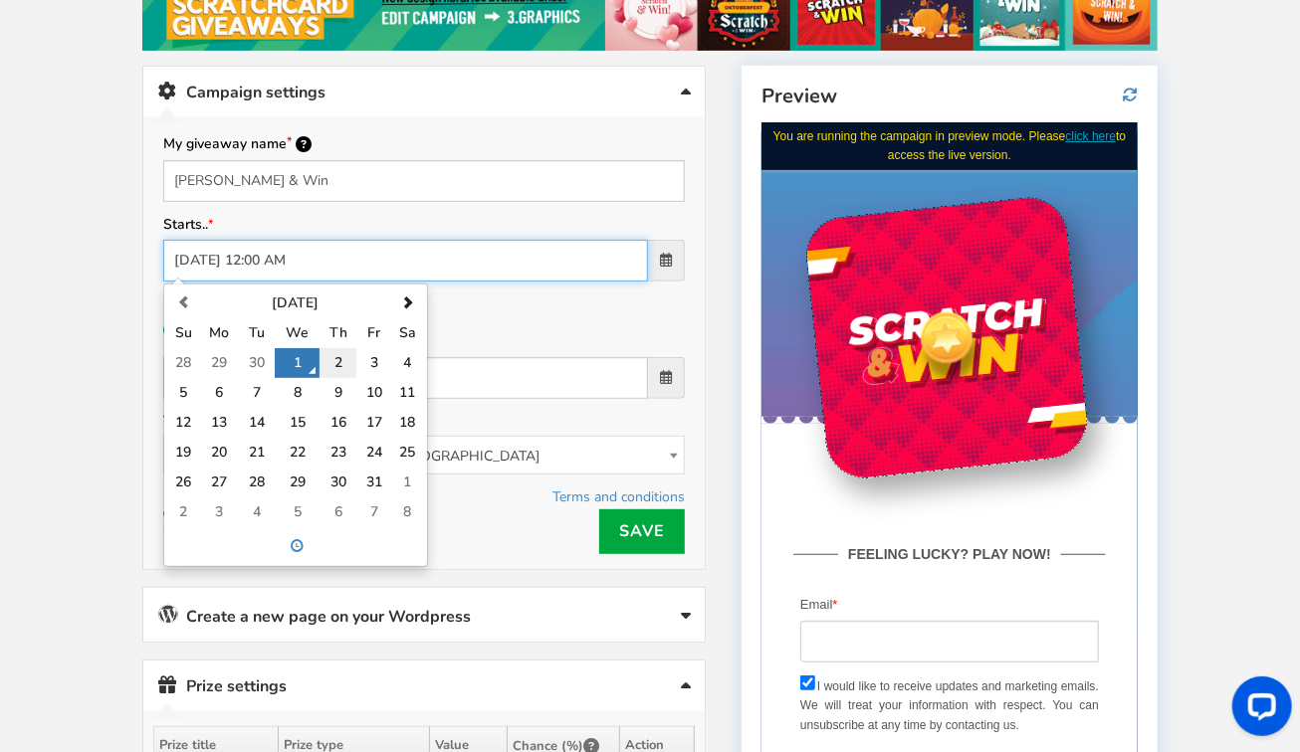
click at [335, 353] on td "2" at bounding box center [337, 363] width 36 height 30
type input "[DATE] 12:00 AM"
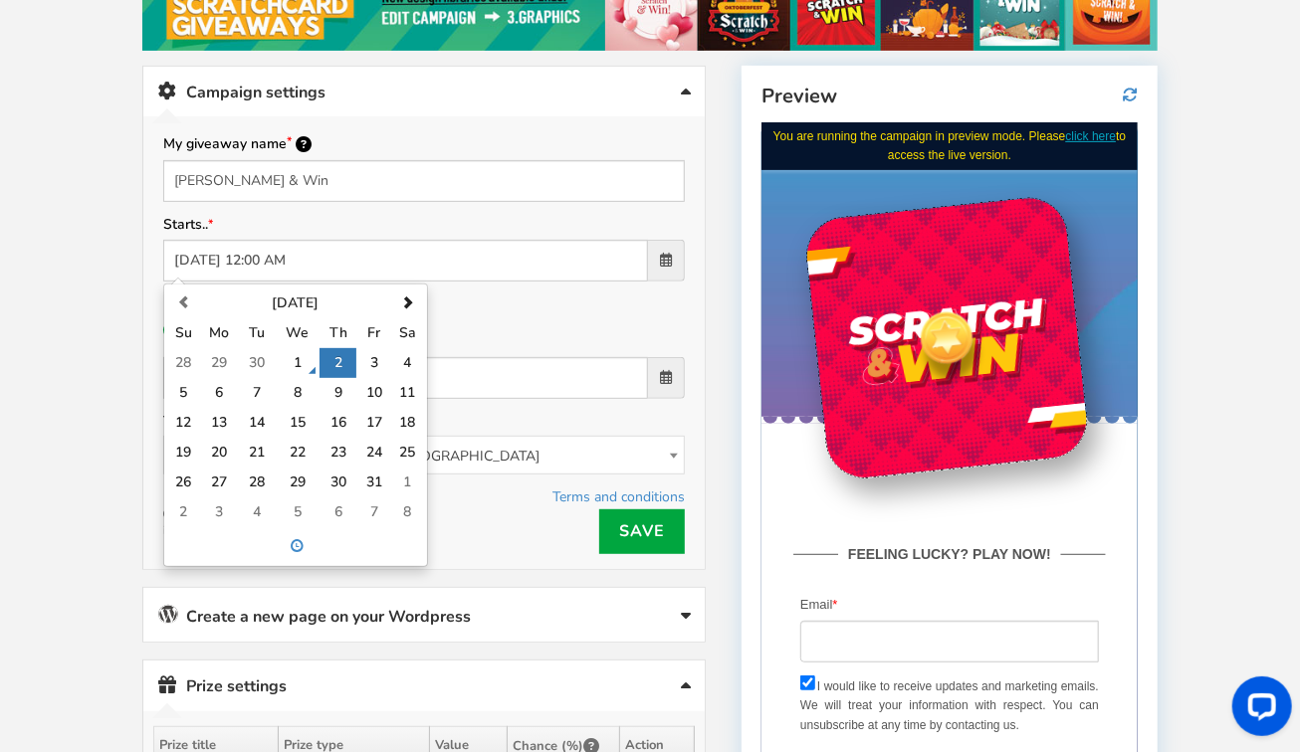
click at [558, 300] on div "Ends.. Select date I will decide later [DATE] 11:59 PM" at bounding box center [423, 345] width 521 height 107
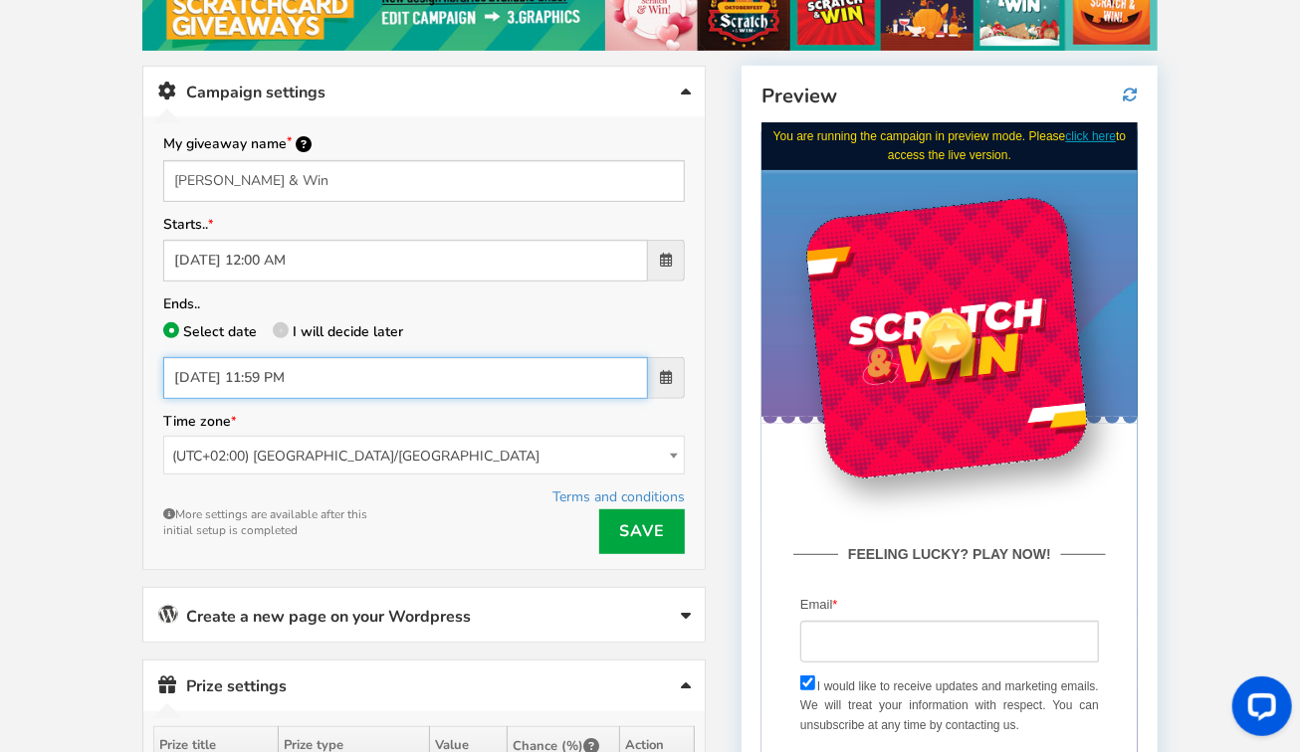
click at [519, 367] on input "[DATE] 11:59 PM" at bounding box center [405, 378] width 485 height 42
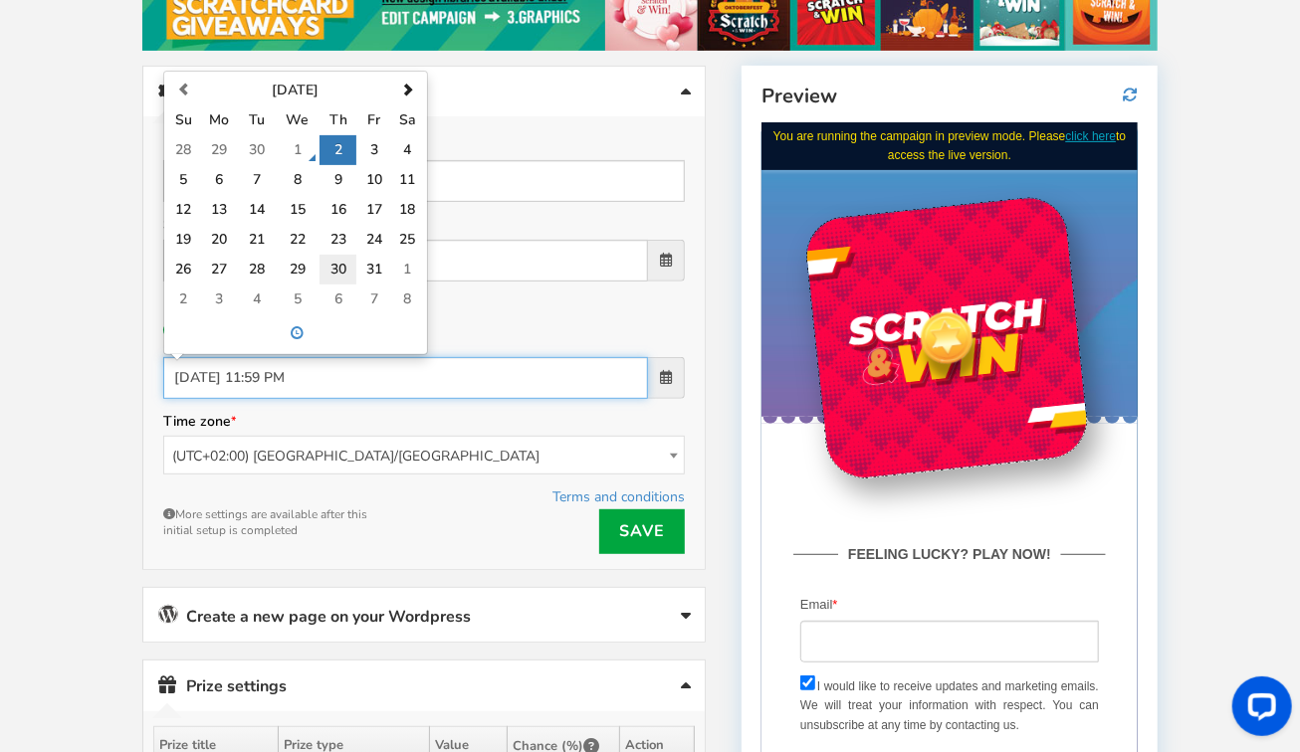
click at [339, 260] on td "30" at bounding box center [337, 270] width 36 height 30
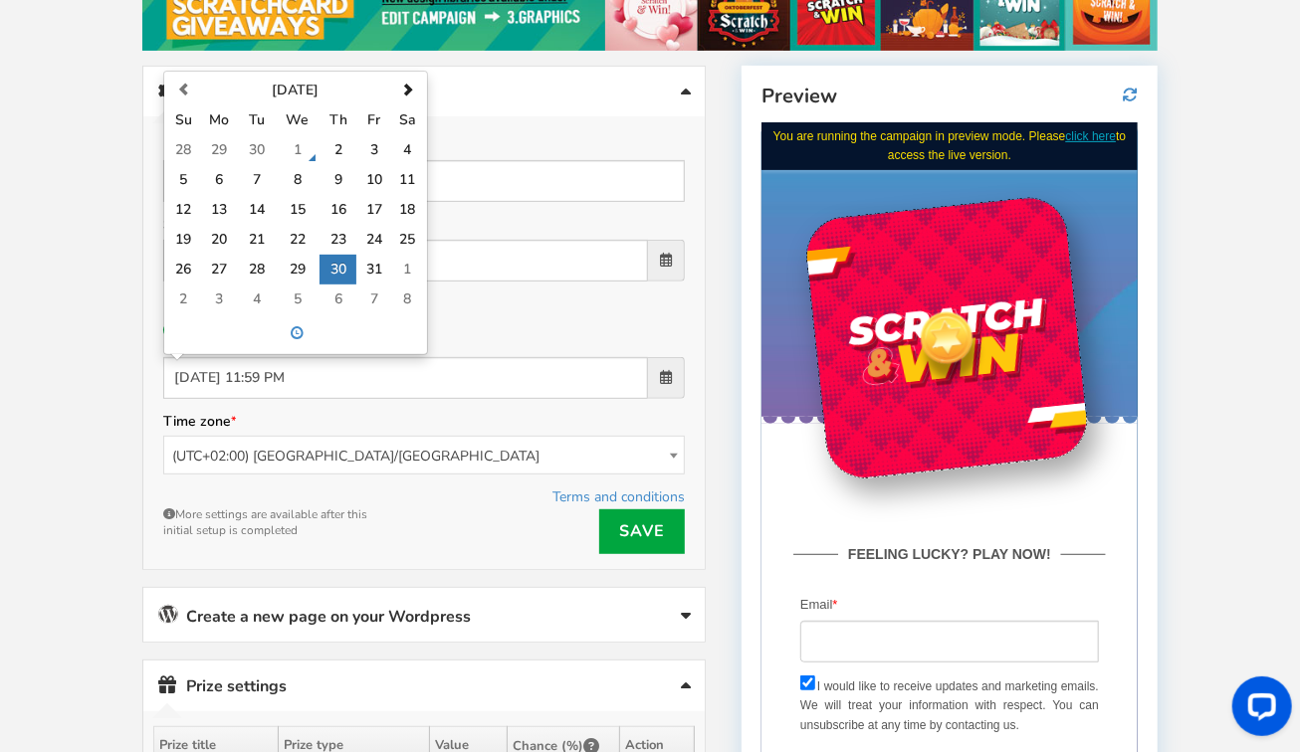
click at [513, 319] on p "Select date I will decide later" at bounding box center [423, 333] width 521 height 28
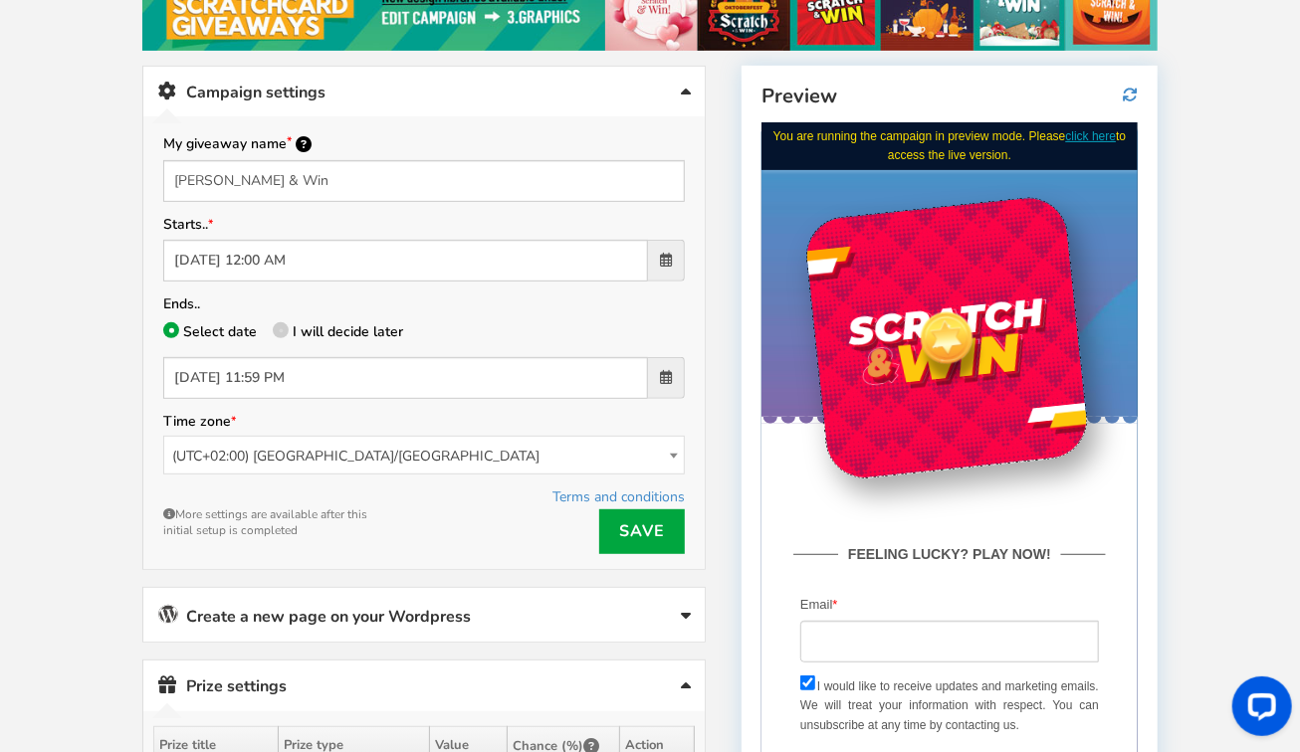
click at [664, 370] on span at bounding box center [666, 377] width 12 height 14
click at [648, 366] on input "[DATE] 11:59 PM" at bounding box center [405, 378] width 485 height 42
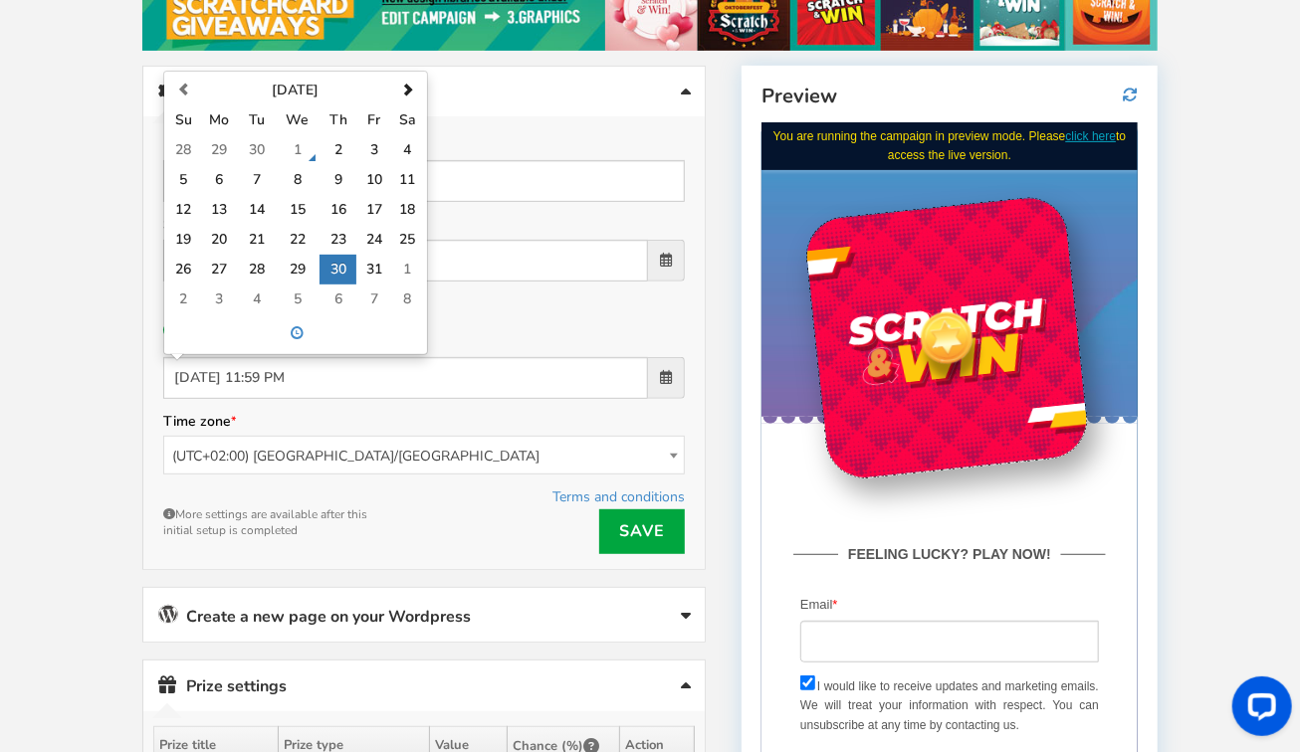
click at [664, 370] on span at bounding box center [666, 377] width 12 height 14
click at [648, 366] on input "[DATE] 11:59 PM" at bounding box center [405, 378] width 485 height 42
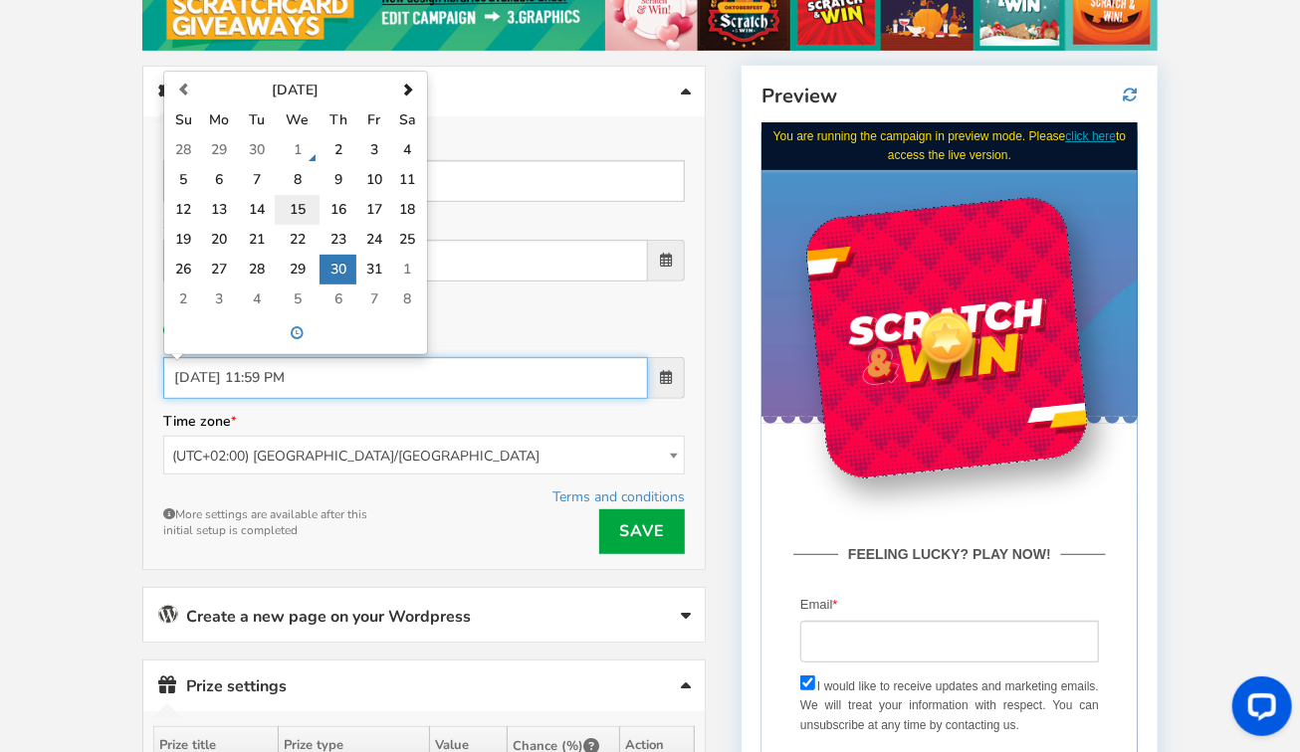
click at [297, 204] on td "15" at bounding box center [297, 210] width 45 height 30
type input "[DATE] 11:59 PM"
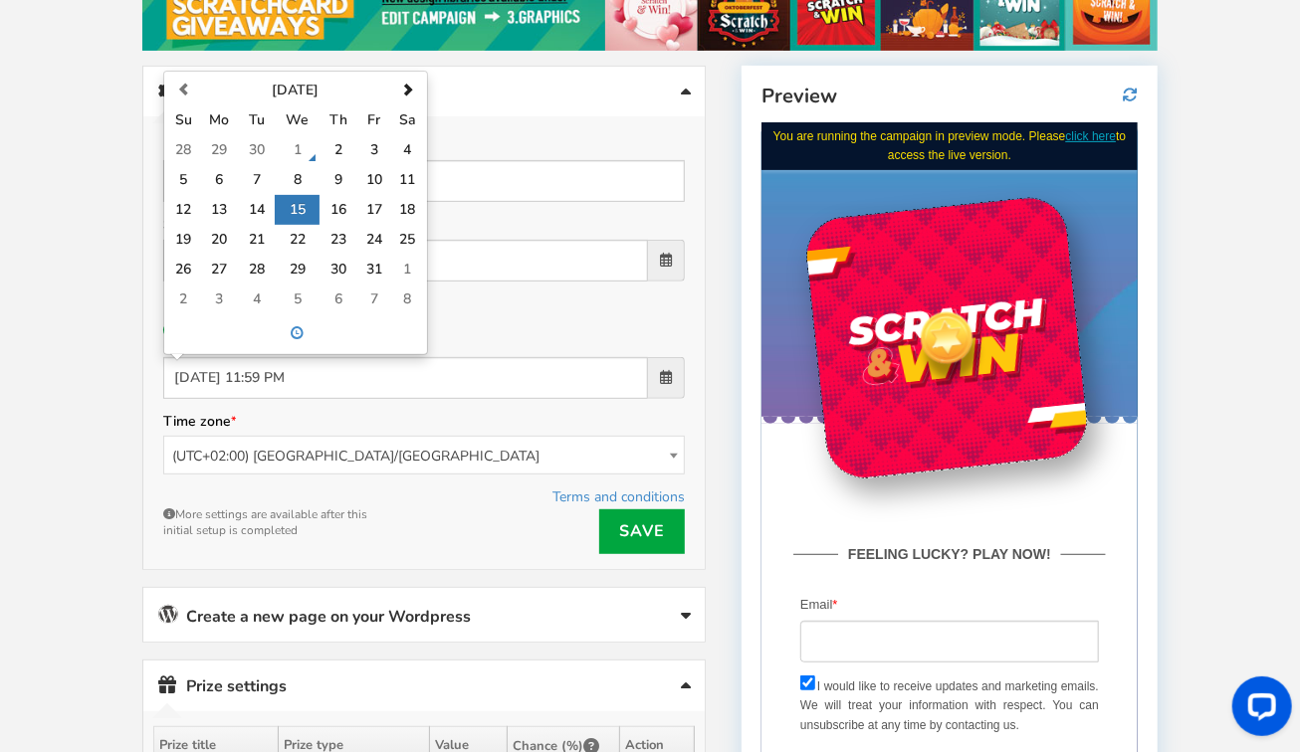
click at [478, 305] on div "Ends.. Select date I will decide later [DATE] 11:59 PM [DATE] Su Mo Tu We Th Fr…" at bounding box center [423, 345] width 521 height 107
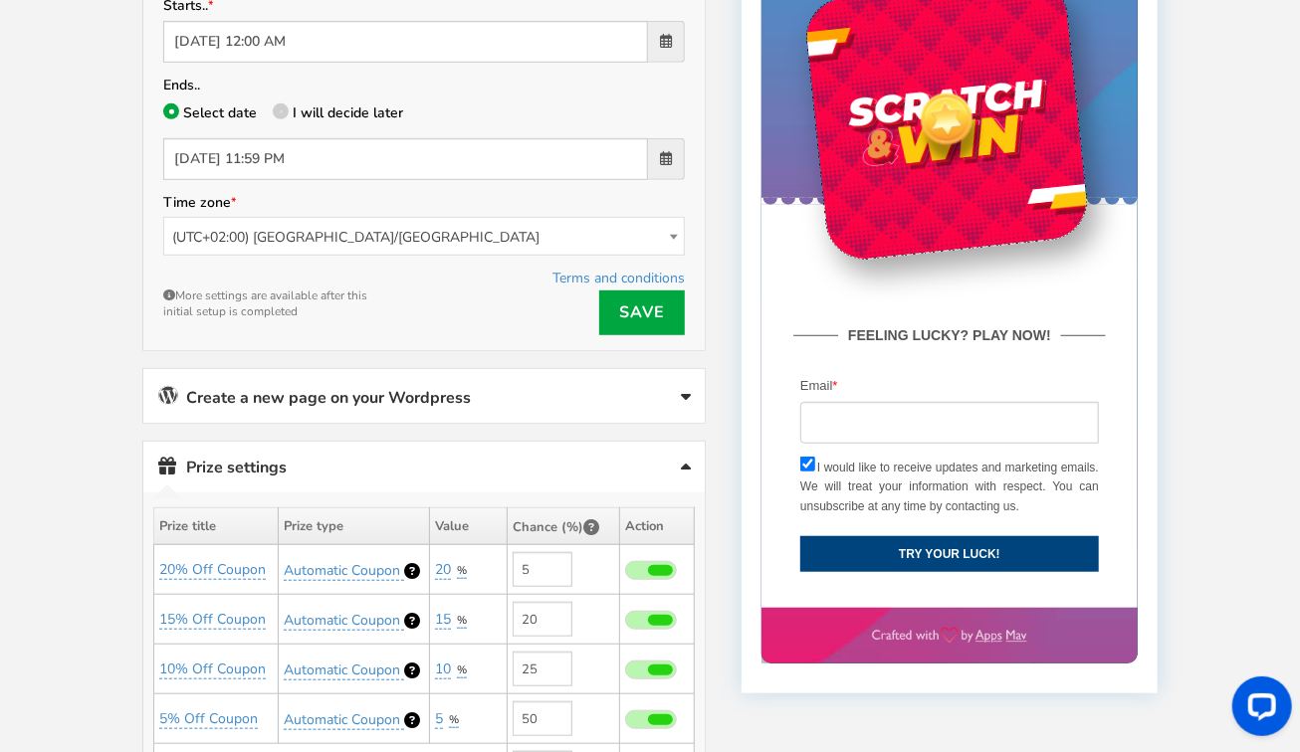
scroll to position [523, 0]
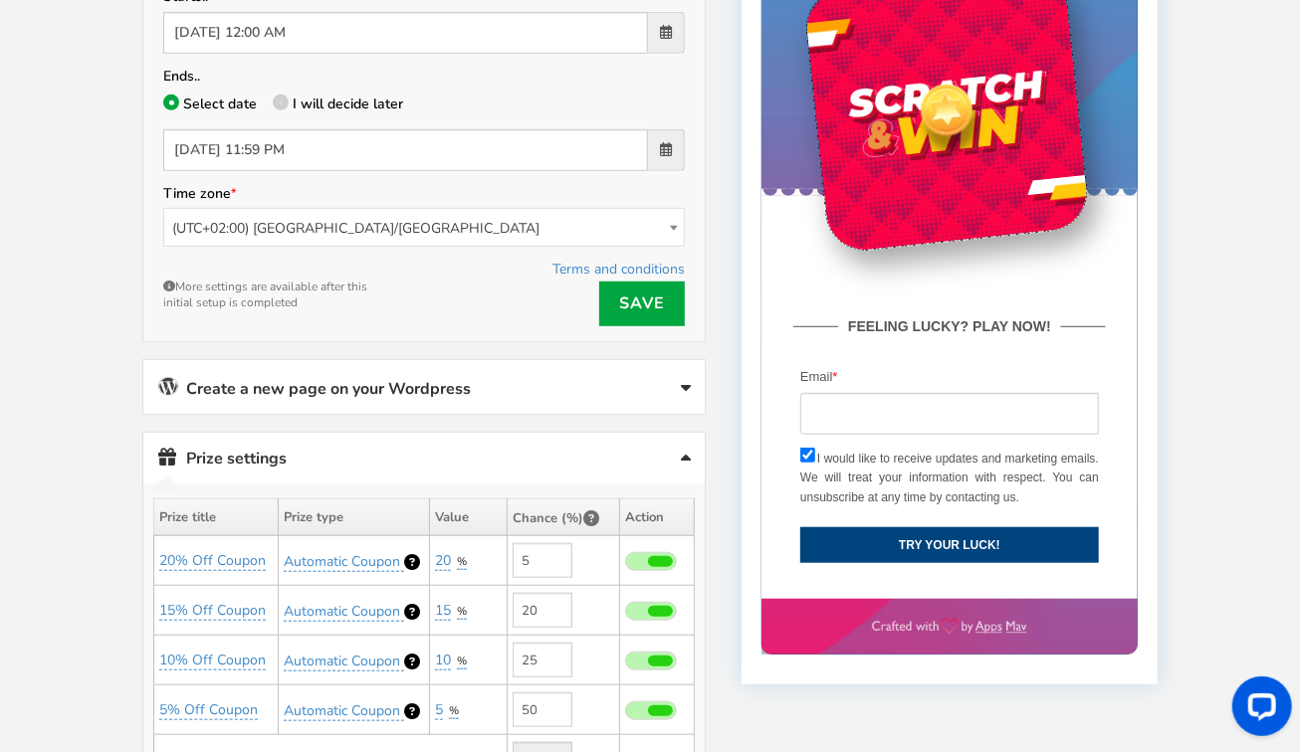
click at [654, 285] on link "Save" at bounding box center [642, 304] width 86 height 45
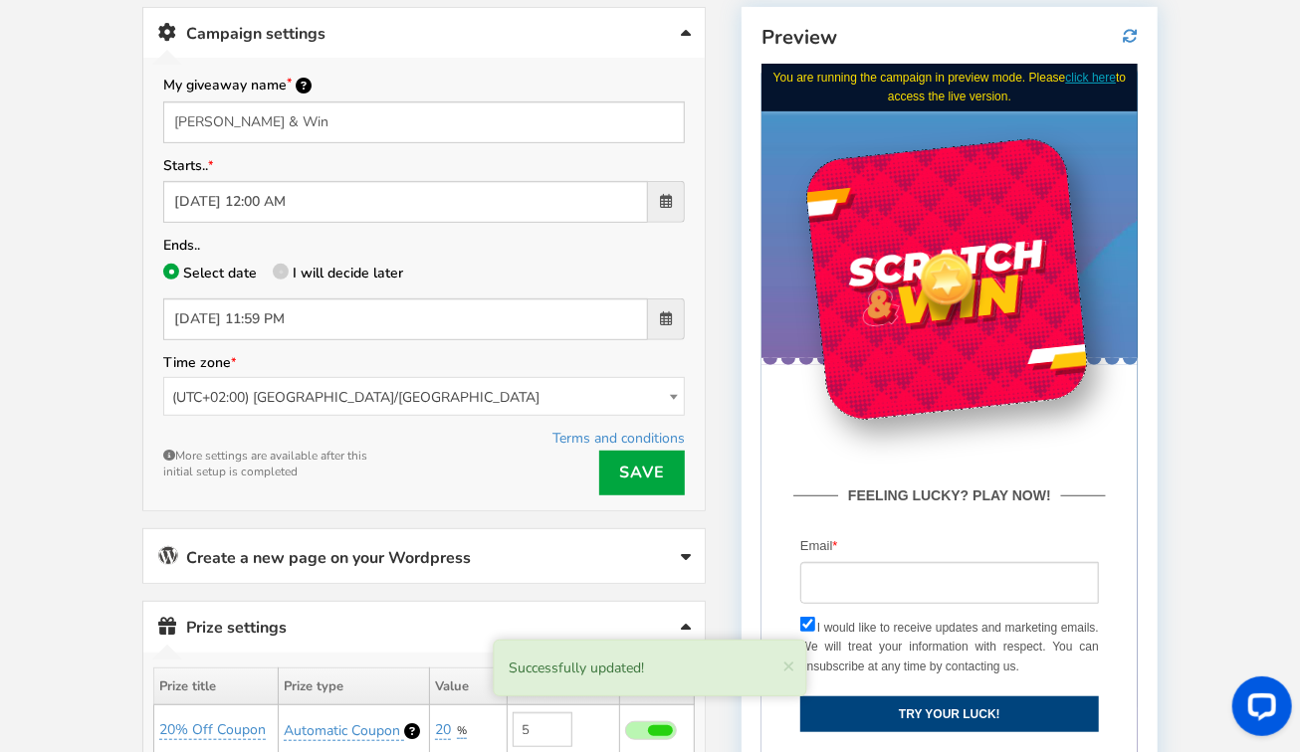
scroll to position [346, 0]
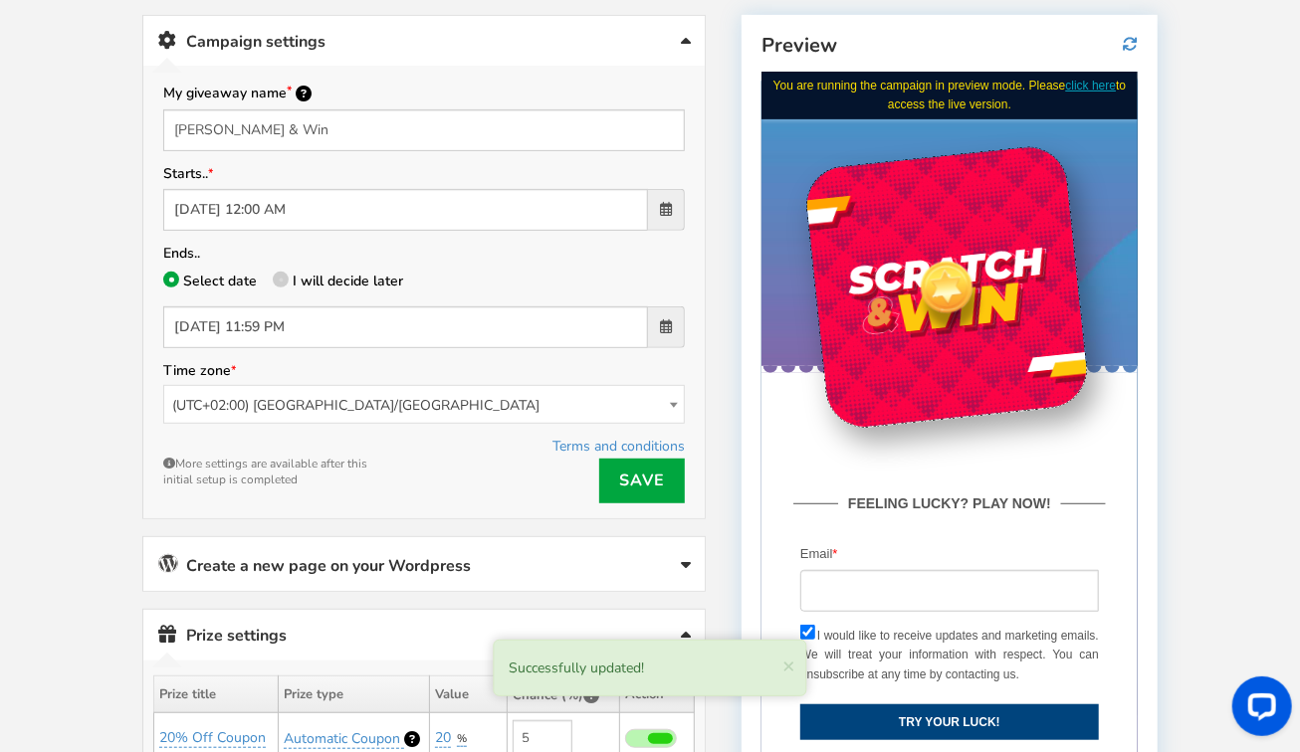
click at [670, 205] on span at bounding box center [666, 209] width 12 height 14
click at [648, 205] on input "[DATE] 12:00 AM" at bounding box center [405, 210] width 485 height 42
click at [670, 205] on span at bounding box center [666, 209] width 12 height 14
click at [648, 205] on input "[DATE] 12:00 AM" at bounding box center [405, 210] width 485 height 42
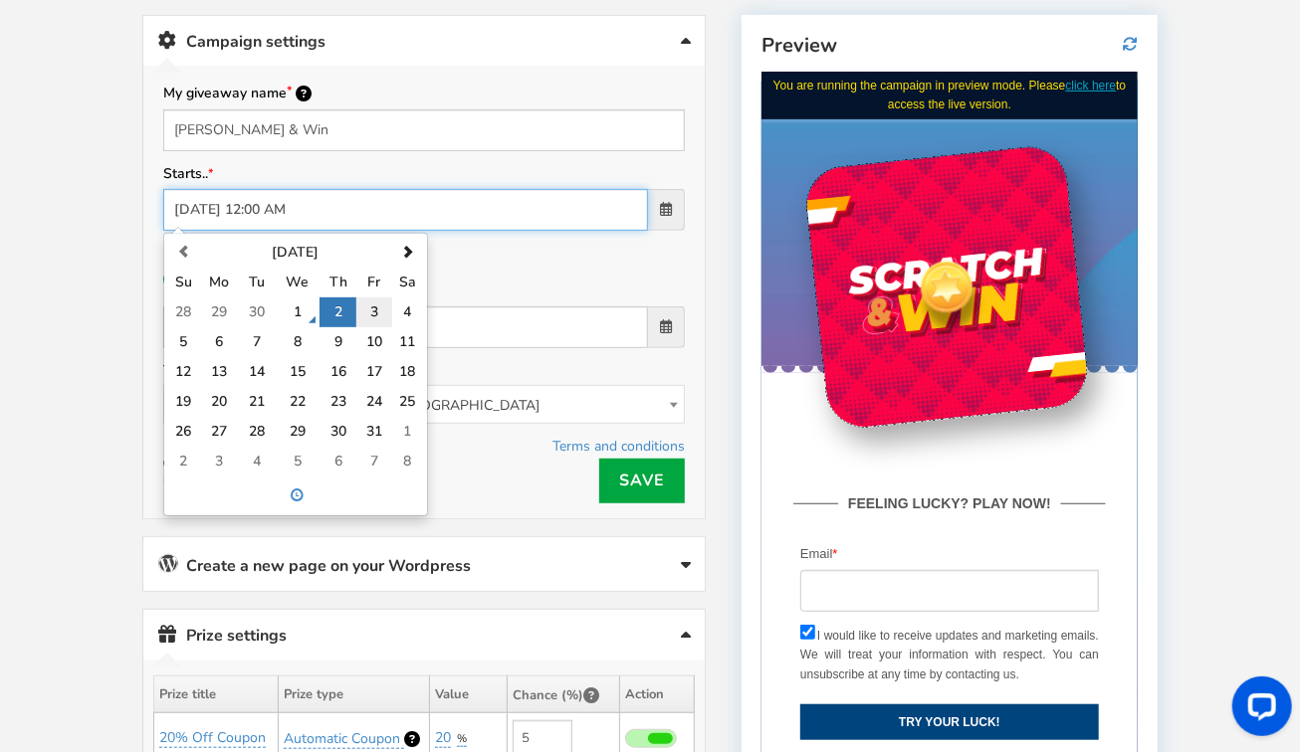
click at [371, 308] on td "3" at bounding box center [374, 313] width 36 height 30
type input "[DATE] 12:00 AM"
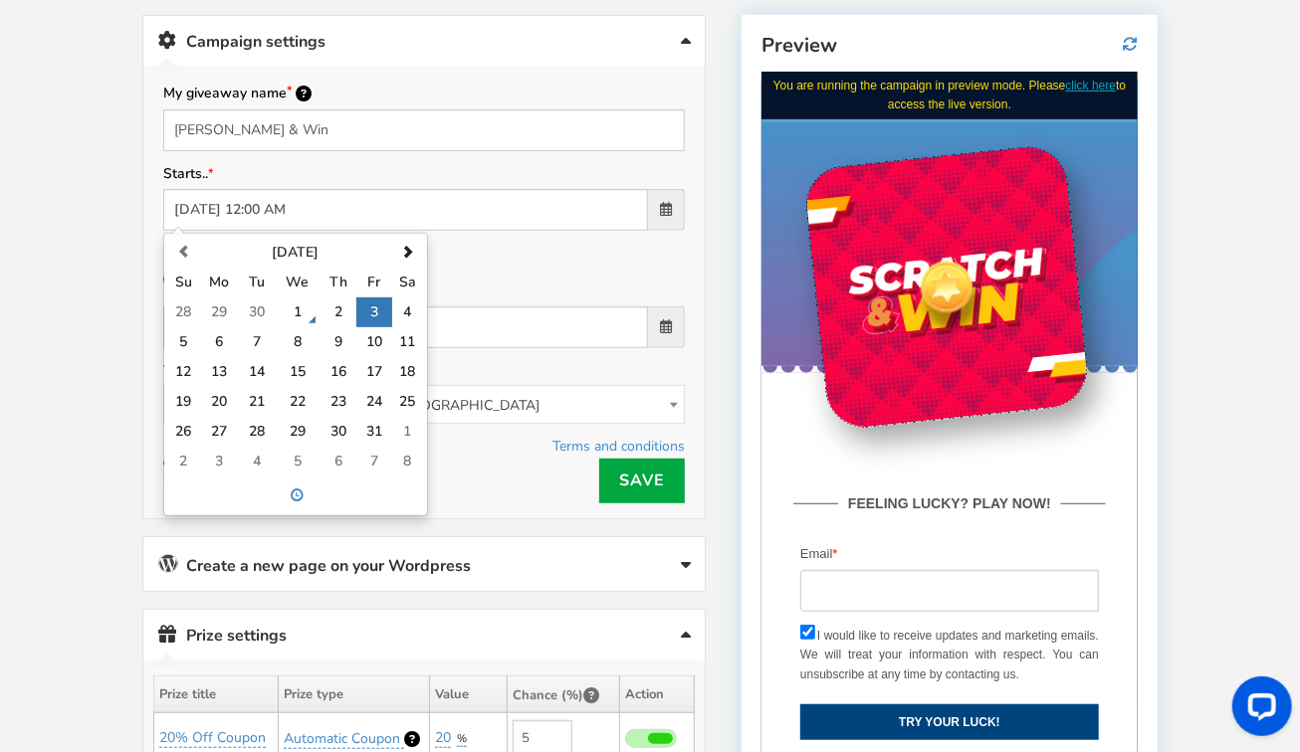
click at [468, 448] on div "Successfully updated! × Close Terms and conditions Save More settings are avail…" at bounding box center [423, 469] width 521 height 70
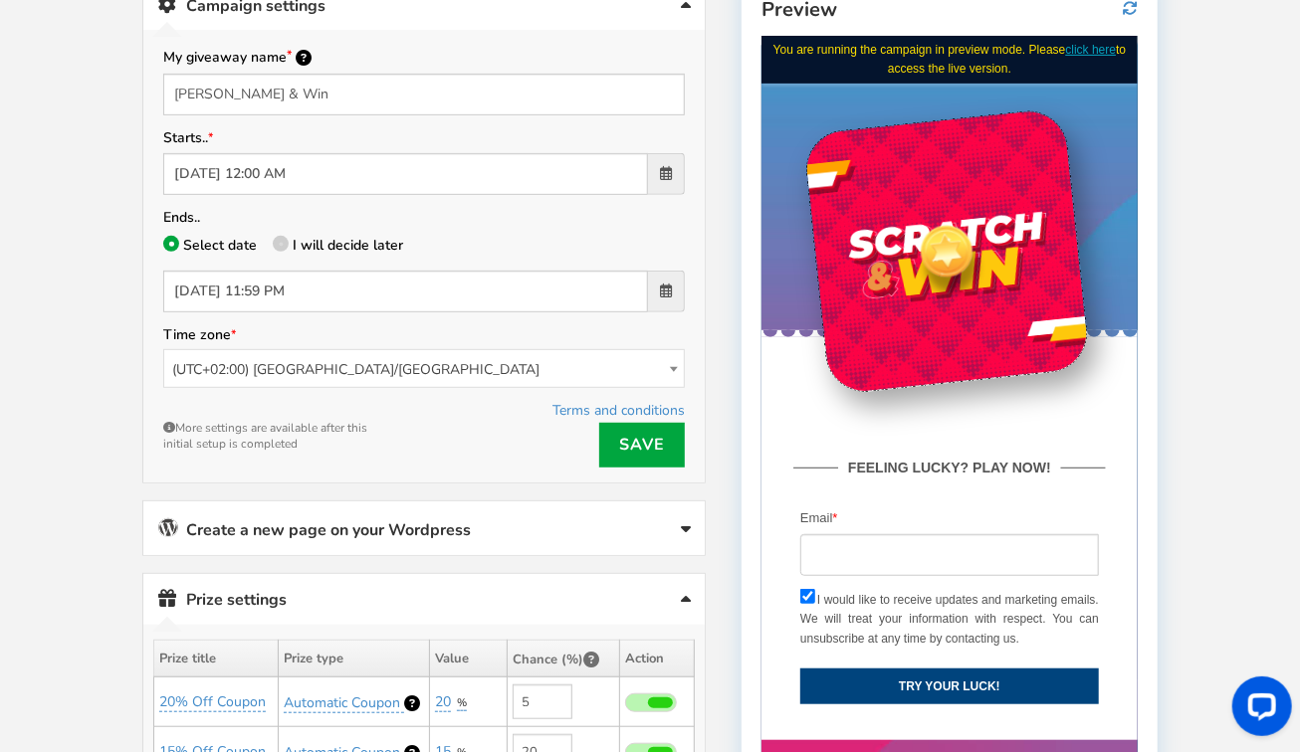
scroll to position [389, 0]
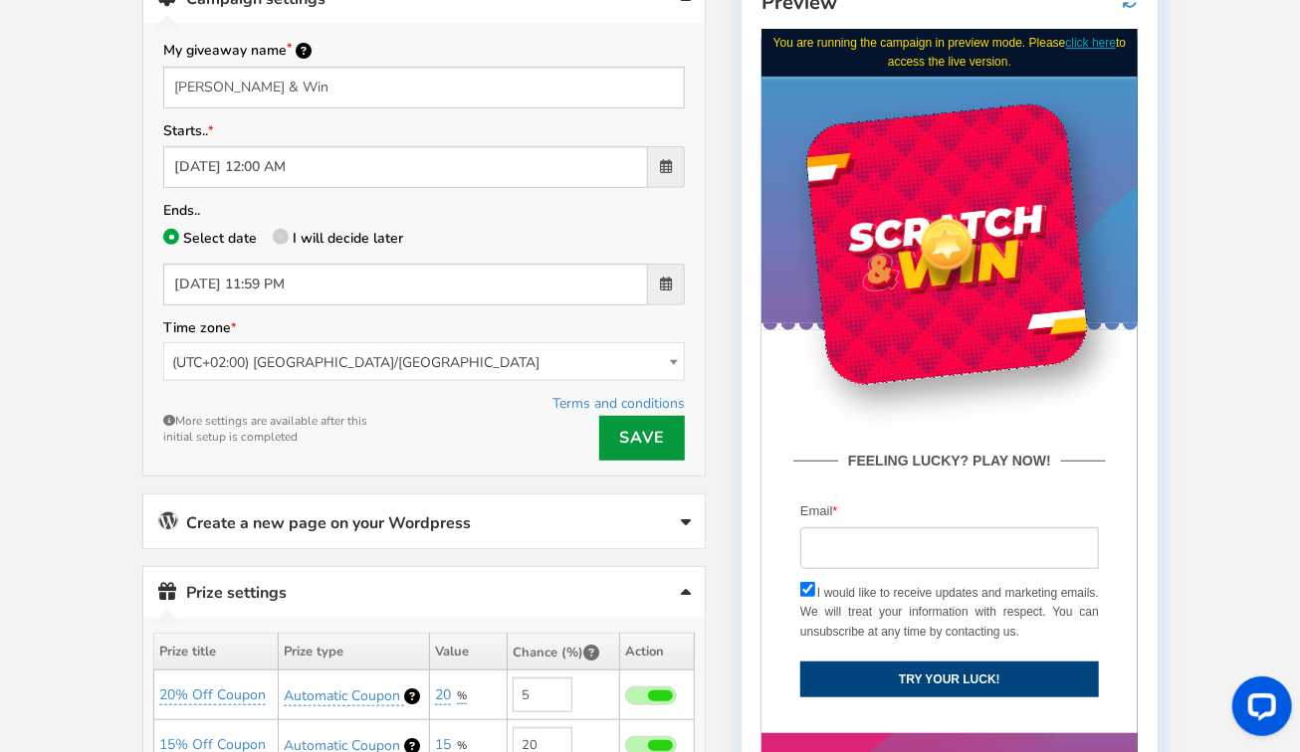
click at [638, 431] on link "Save" at bounding box center [642, 438] width 86 height 45
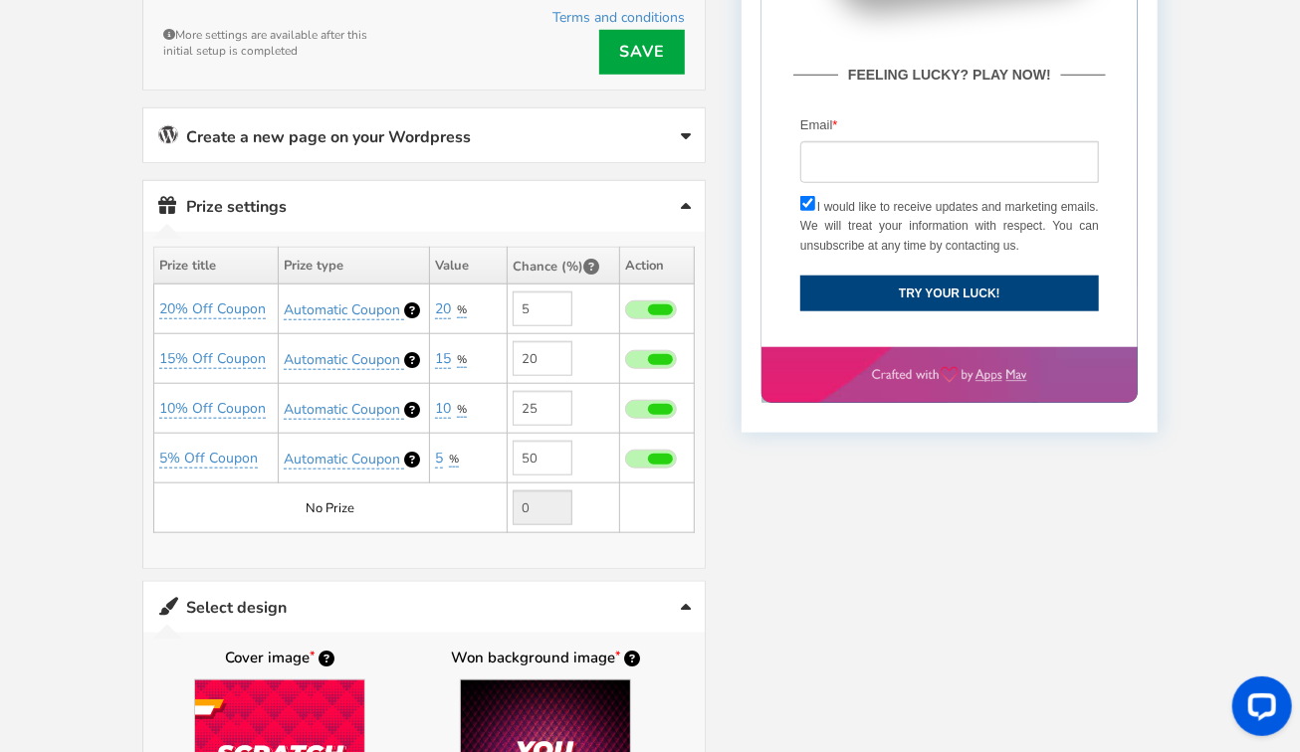
scroll to position [747, 0]
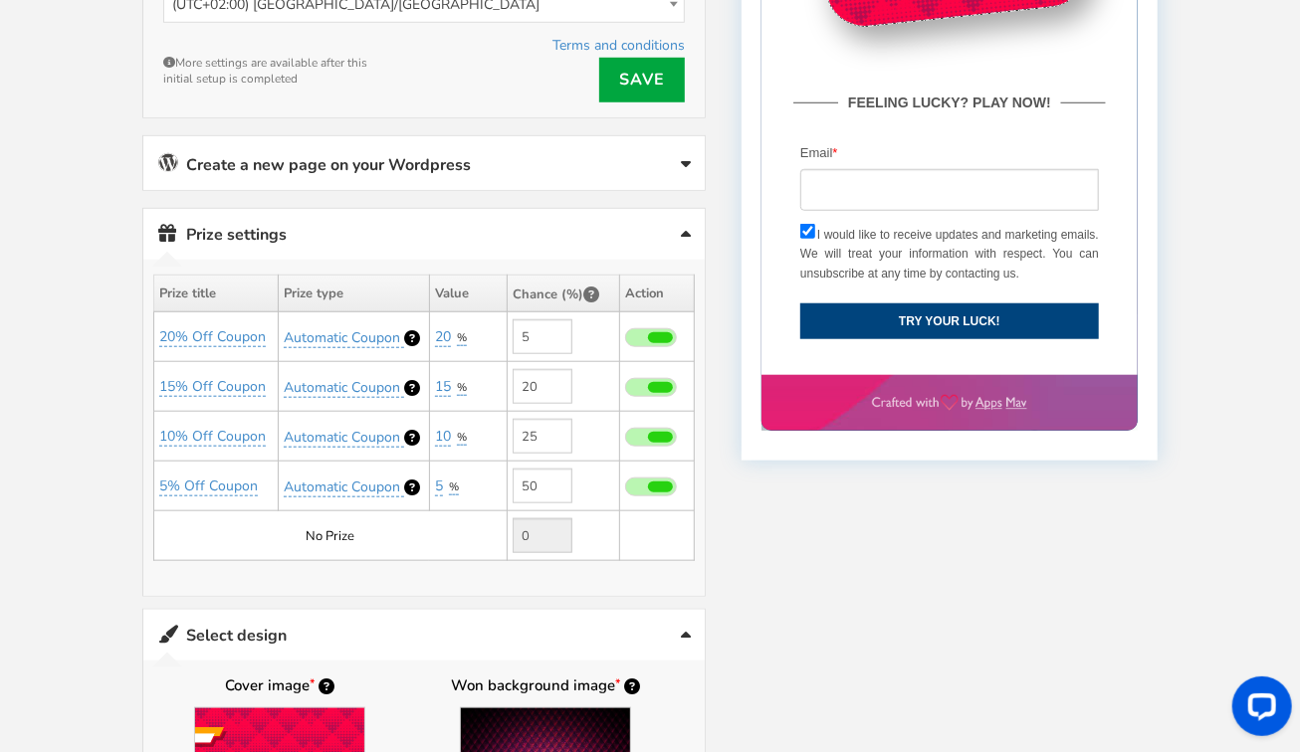
click at [194, 282] on th "Prize title" at bounding box center [216, 294] width 124 height 38
click at [265, 224] on link "Prize settings No prize added!" at bounding box center [423, 234] width 561 height 51
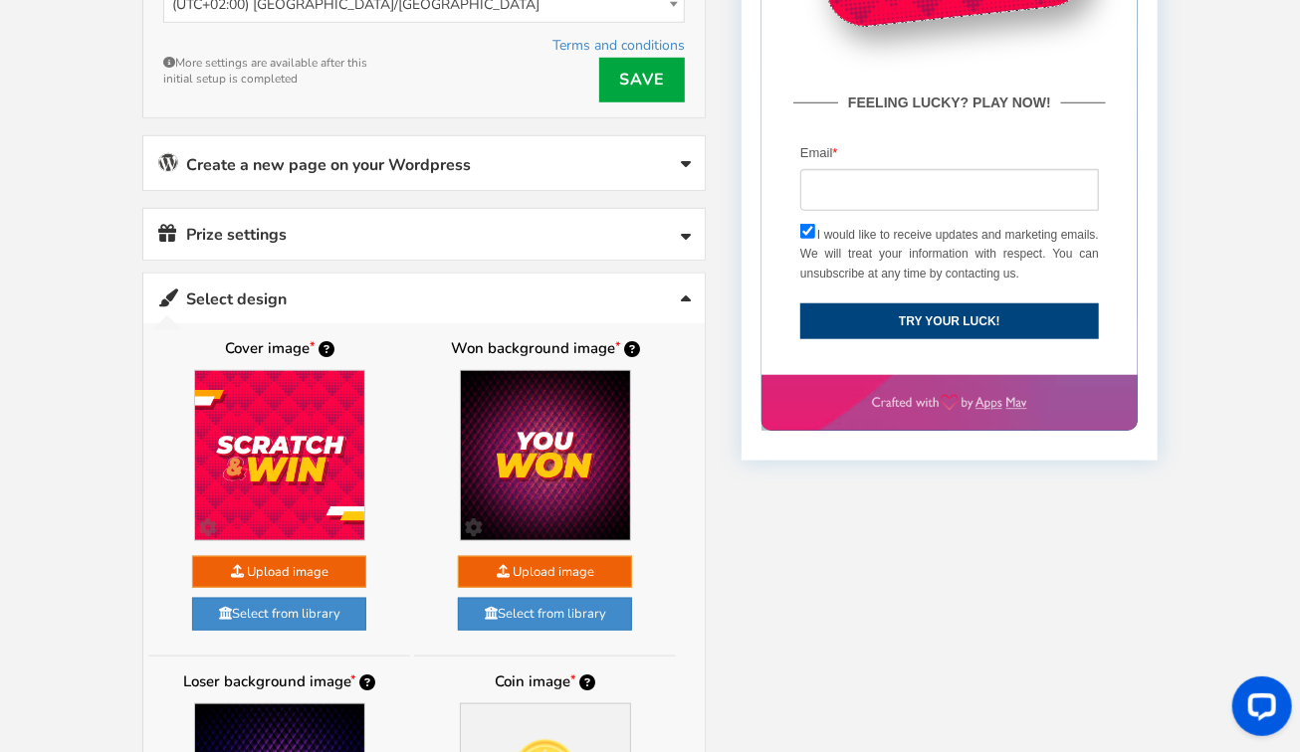
click at [265, 224] on link "Prize settings No prize added!" at bounding box center [423, 234] width 561 height 51
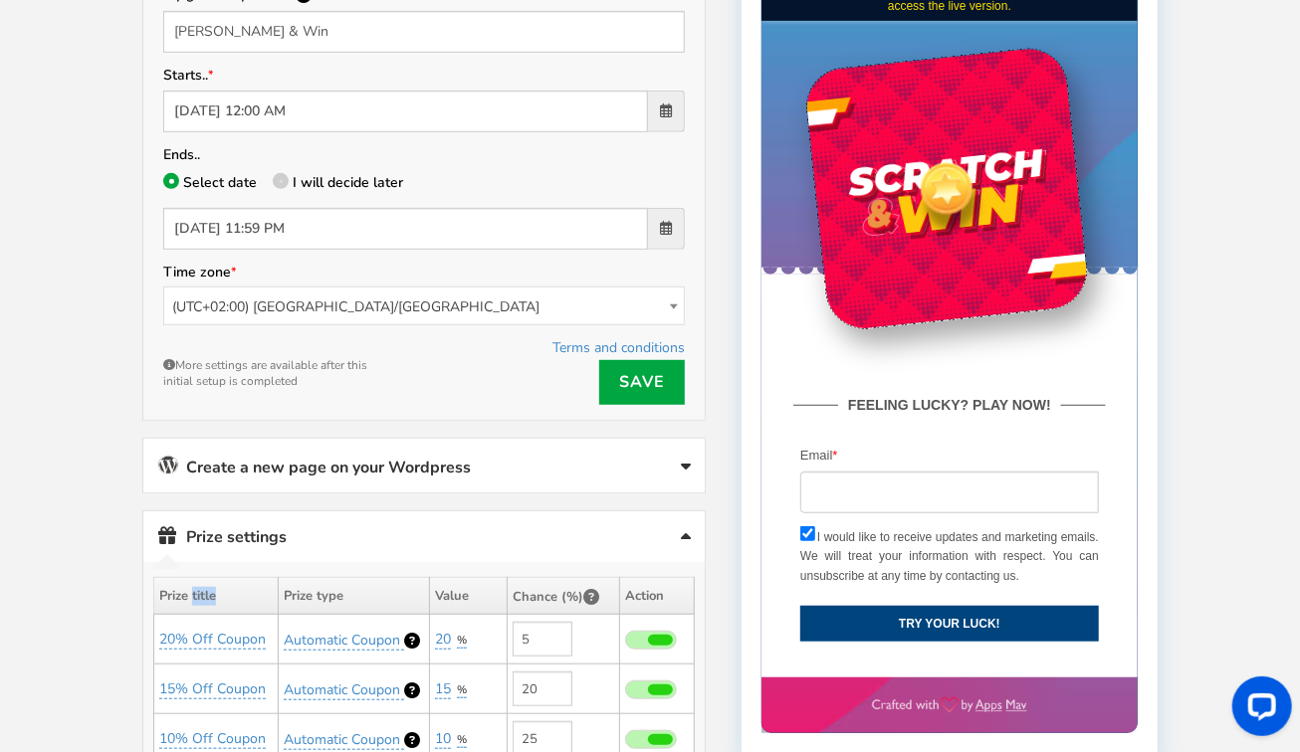
scroll to position [490, 0]
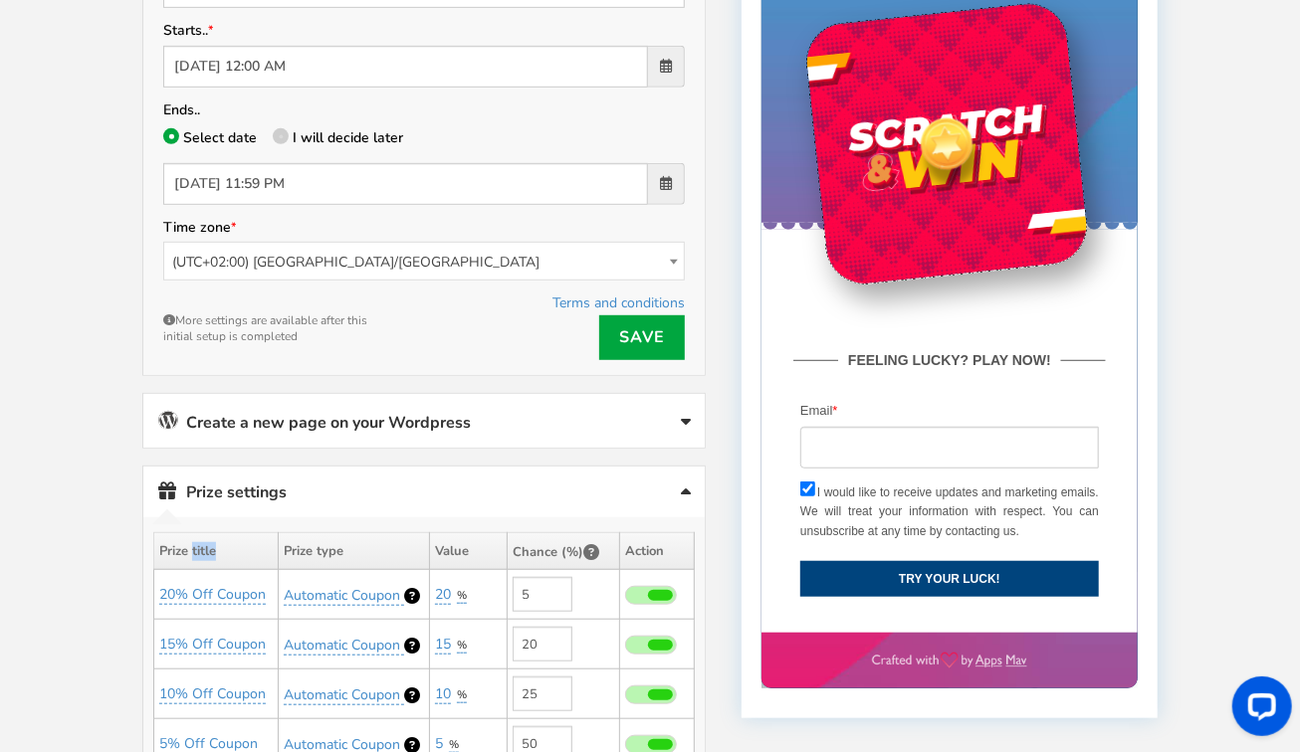
click at [688, 415] on icon at bounding box center [686, 423] width 10 height 16
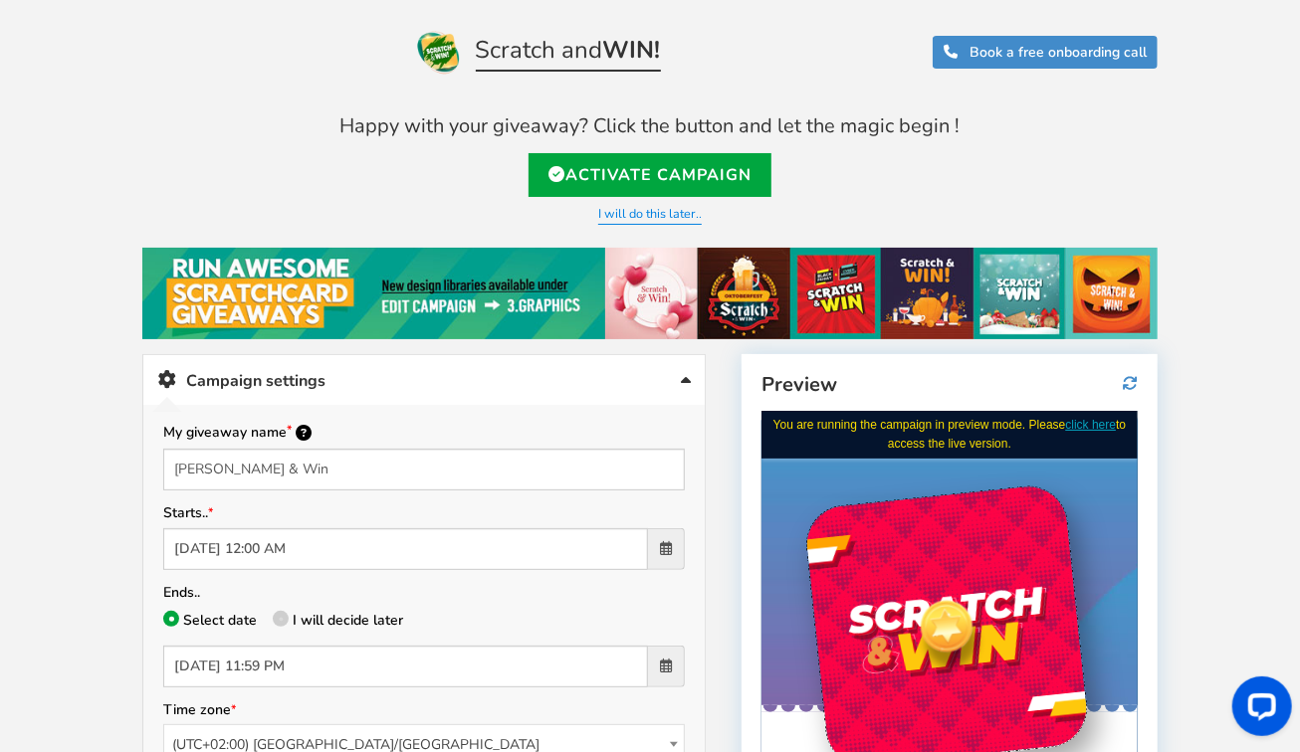
scroll to position [0, 0]
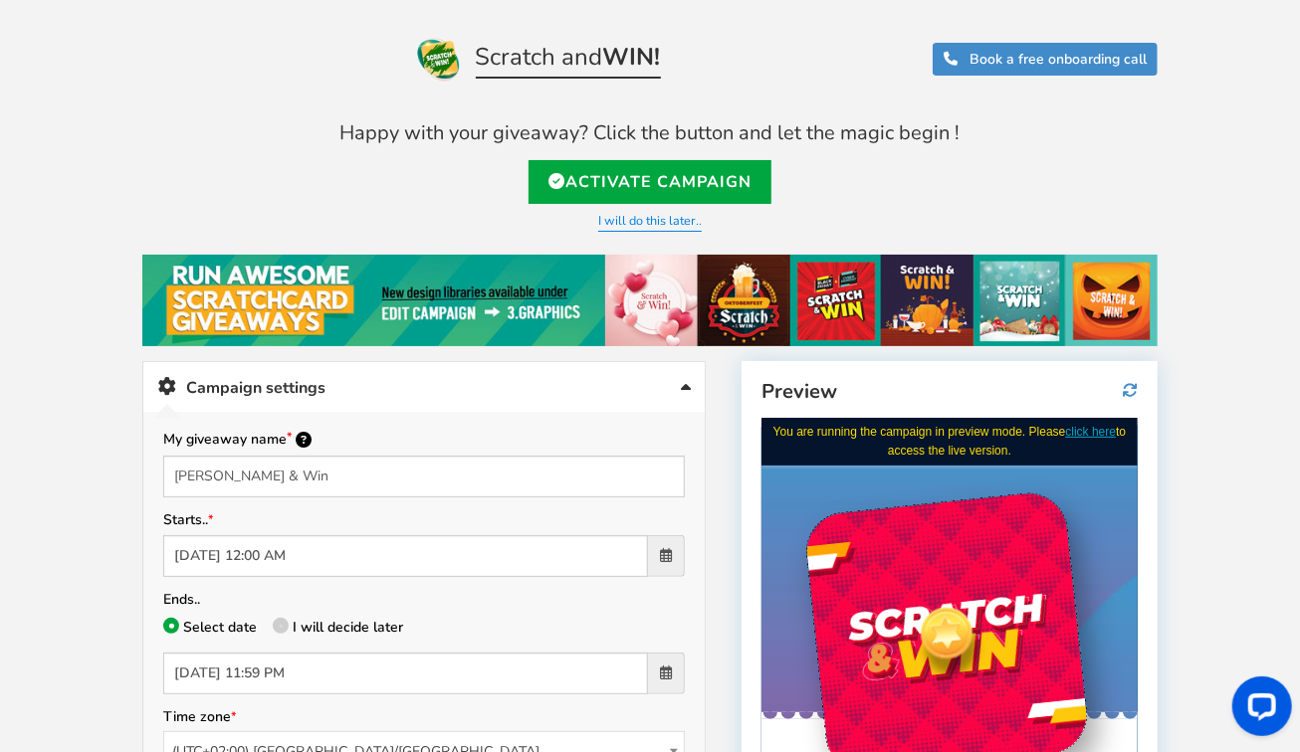
click at [304, 384] on link "Campaign settings" at bounding box center [423, 387] width 561 height 51
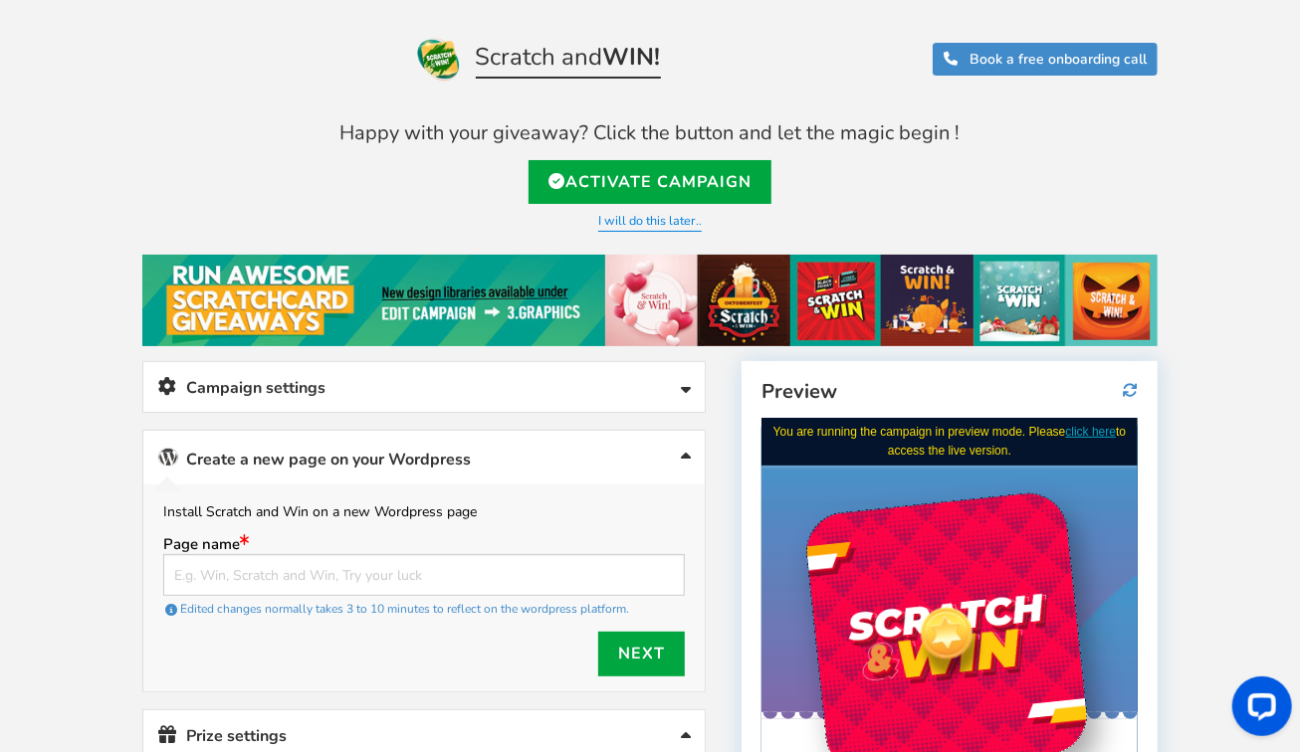
click at [304, 384] on link "Campaign settings" at bounding box center [423, 387] width 561 height 51
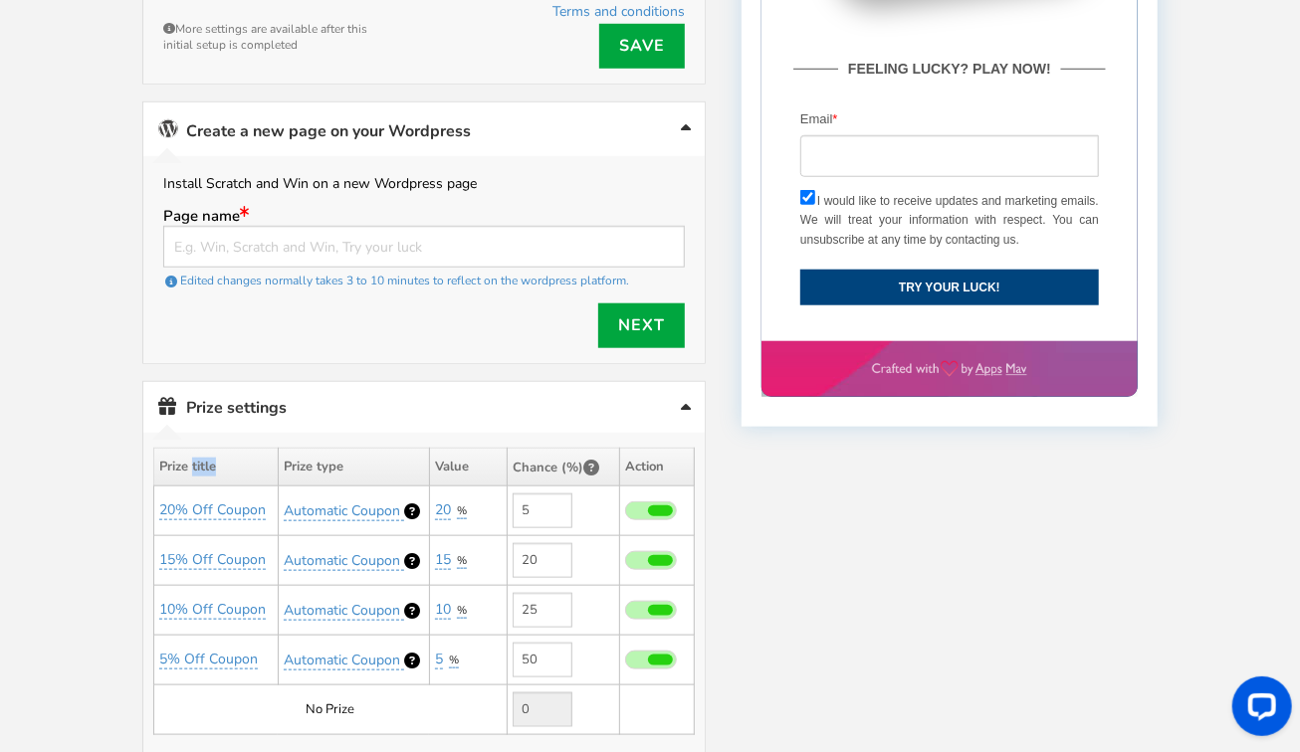
scroll to position [801, 0]
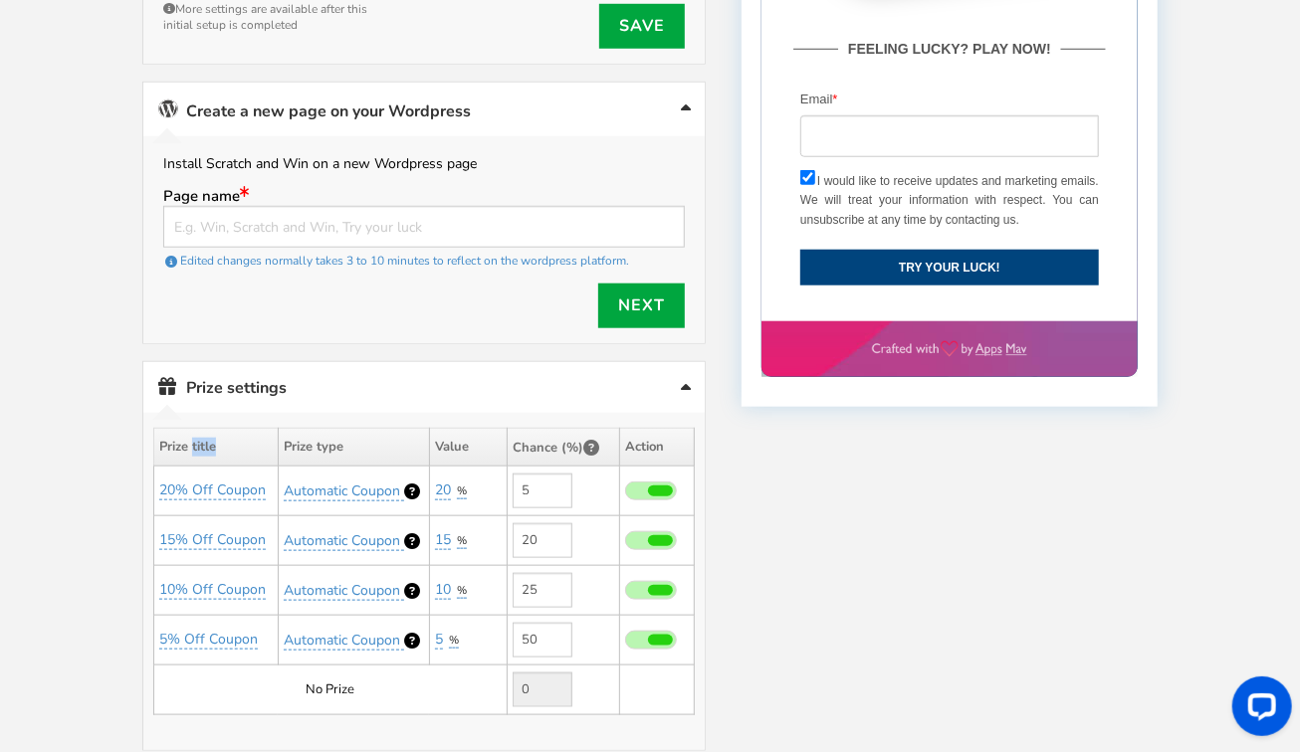
click at [318, 434] on th "Prize type" at bounding box center [353, 448] width 151 height 38
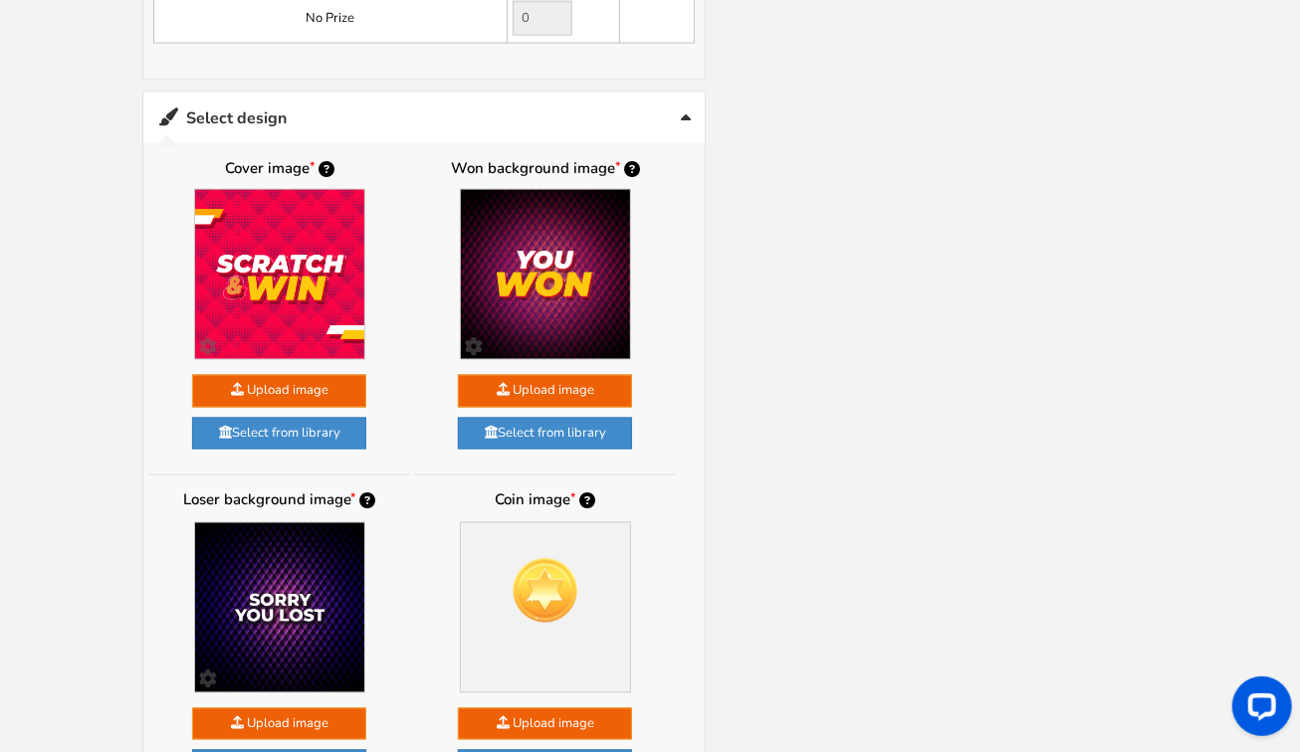
scroll to position [1487, 0]
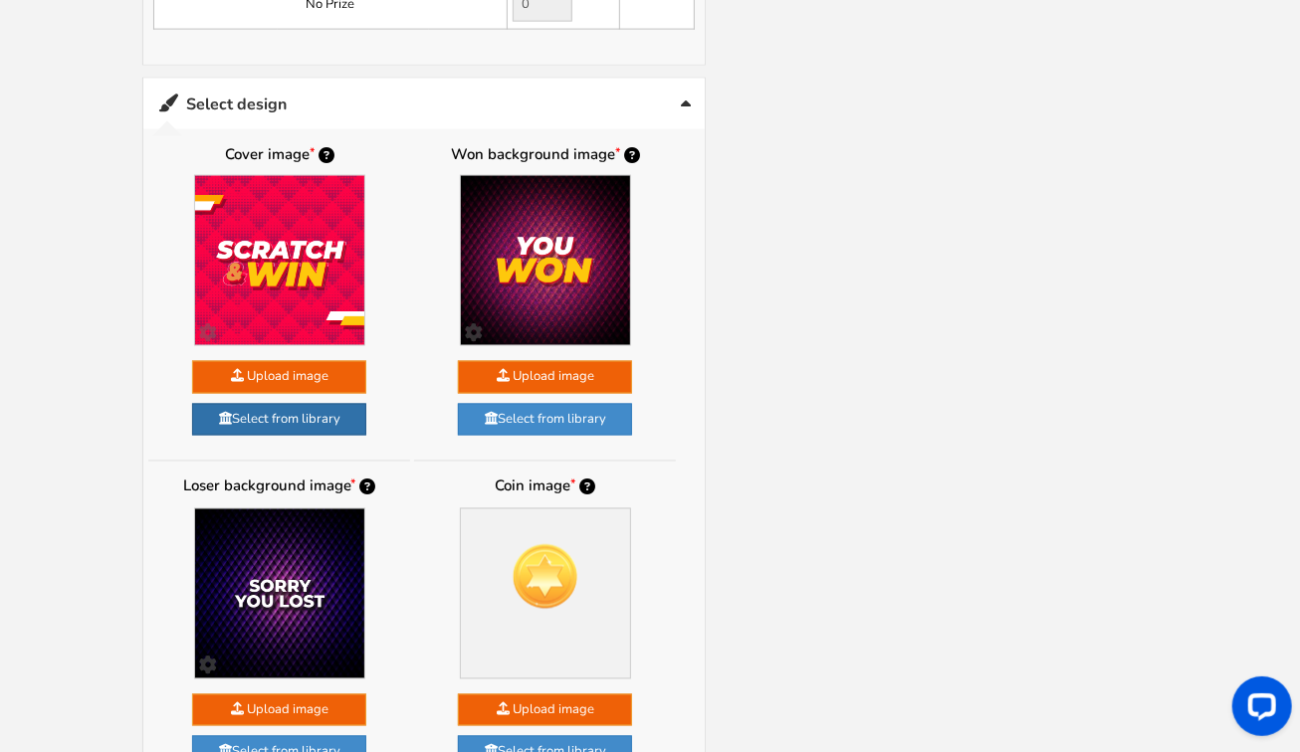
click at [275, 404] on link "Select from library" at bounding box center [279, 420] width 174 height 33
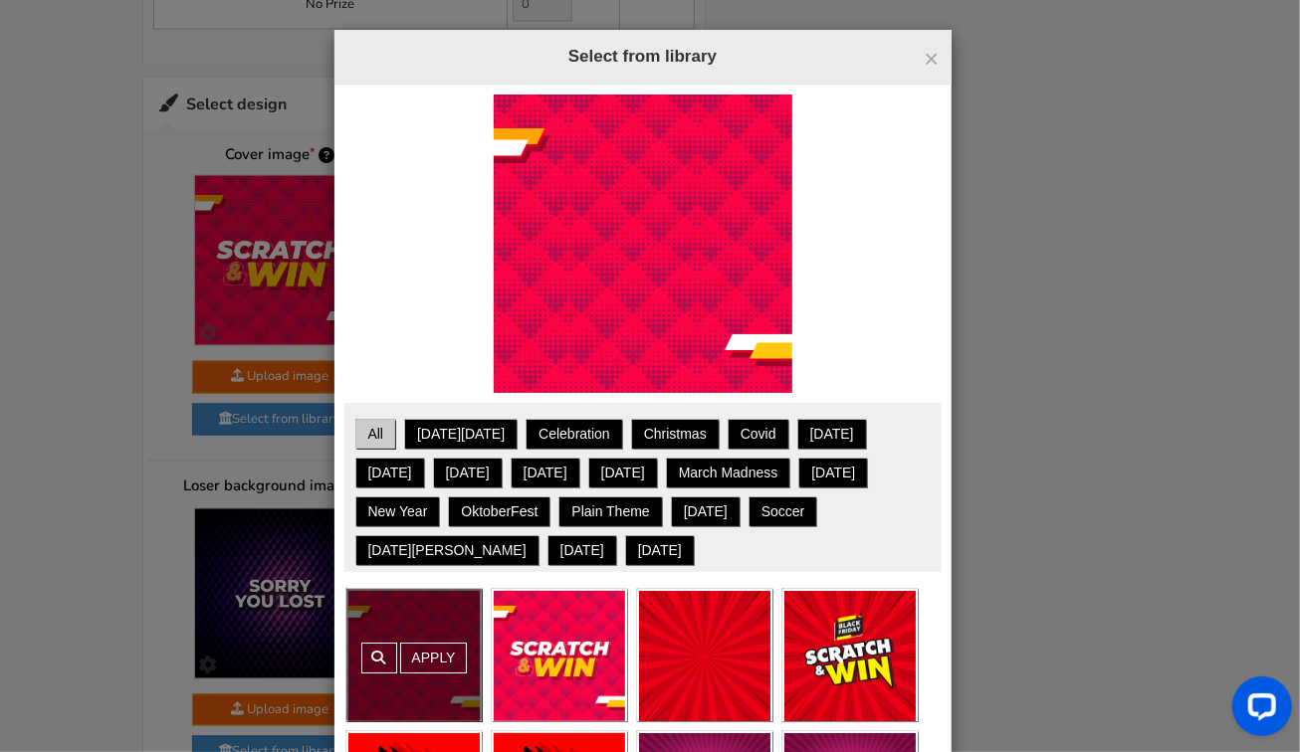
click at [366, 432] on link "All" at bounding box center [376, 434] width 36 height 25
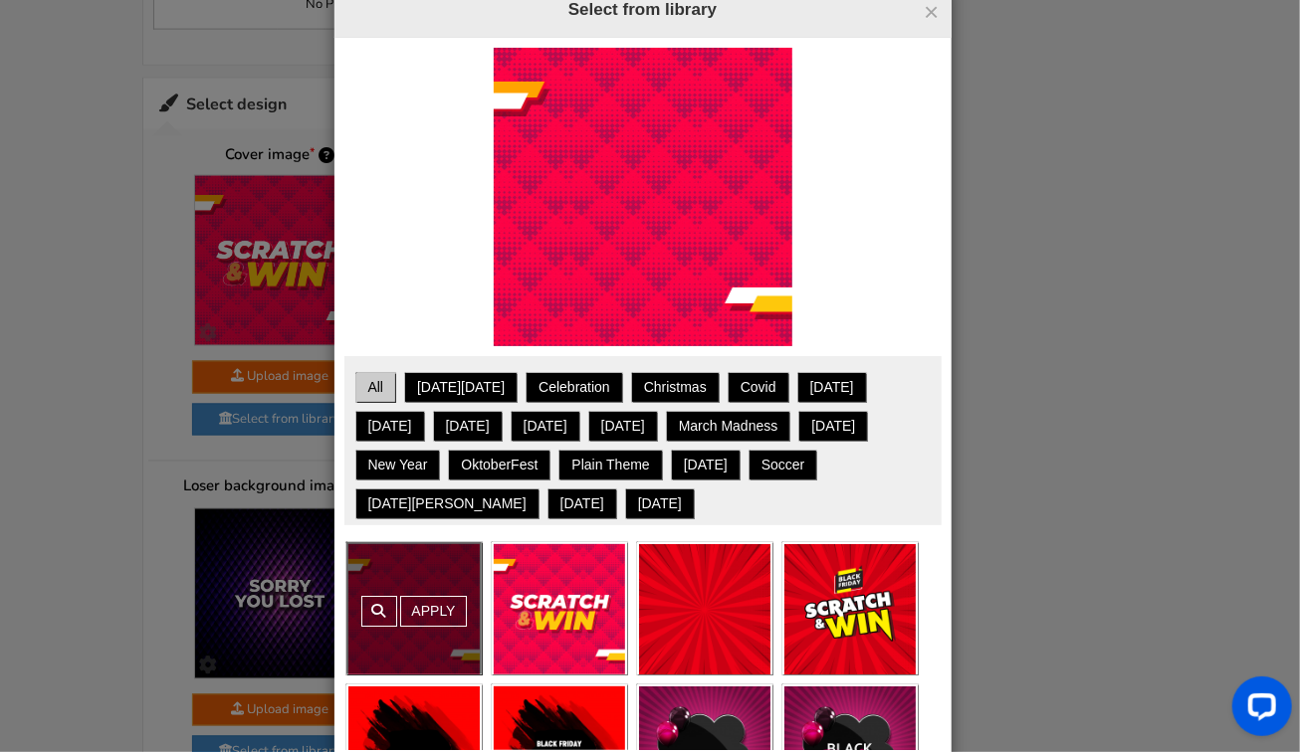
scroll to position [84, 0]
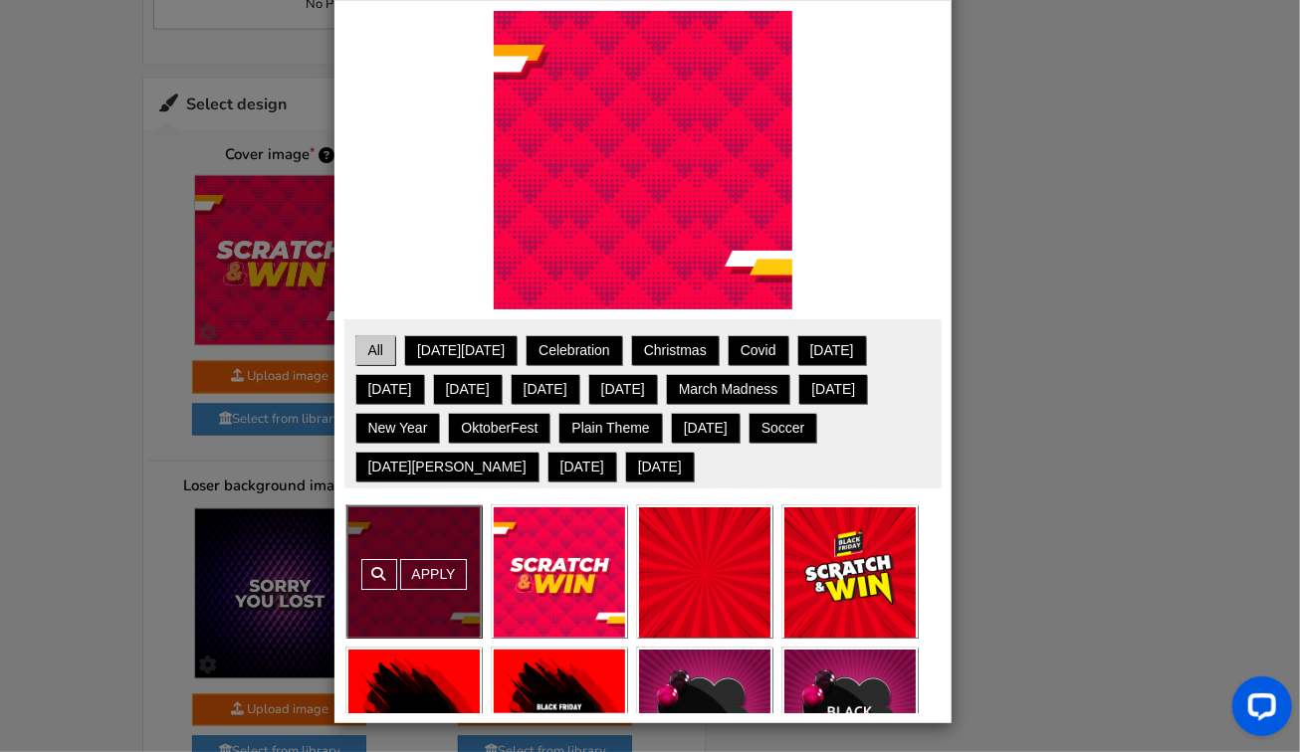
click at [372, 352] on link "All" at bounding box center [376, 350] width 36 height 25
click at [349, 336] on ul "All [DATE][DATE] Celebration Christmas Covid [DATE] [DATE] [DATE] [DATE] July […" at bounding box center [642, 408] width 587 height 159
click at [358, 338] on link "All" at bounding box center [376, 350] width 36 height 25
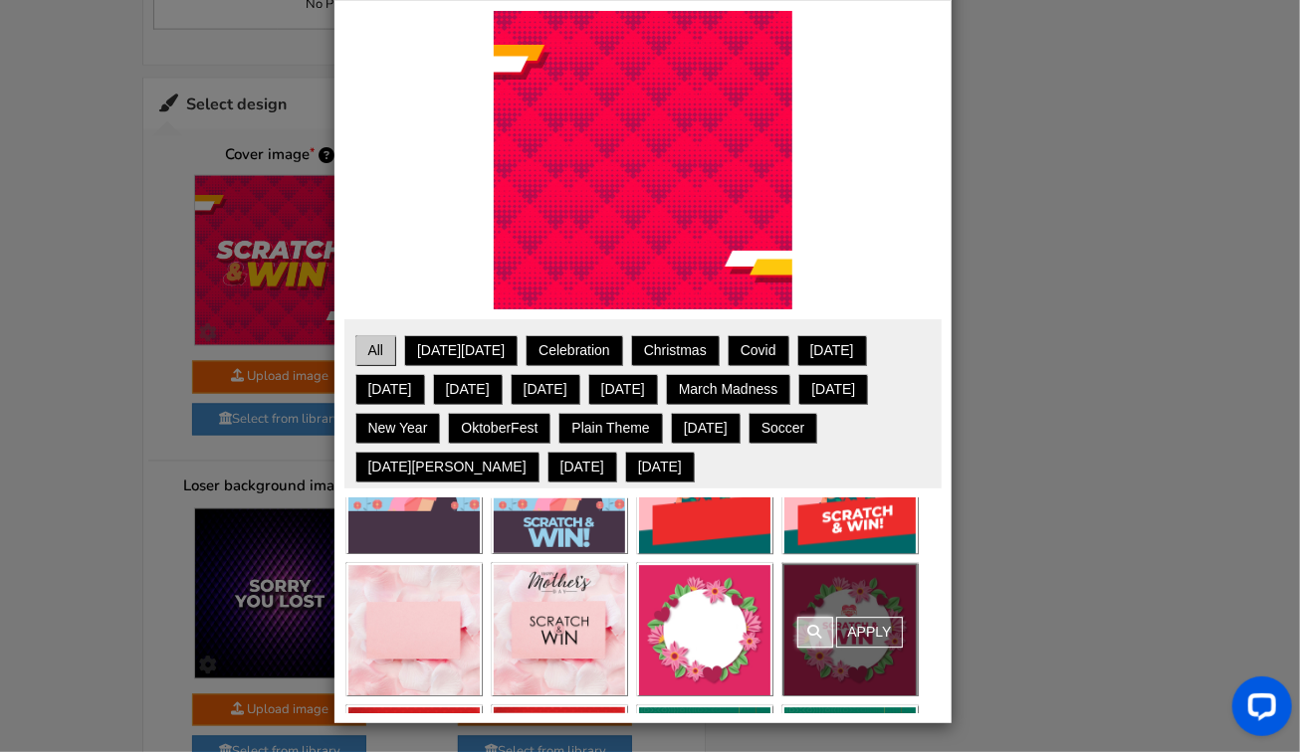
scroll to position [3083, 0]
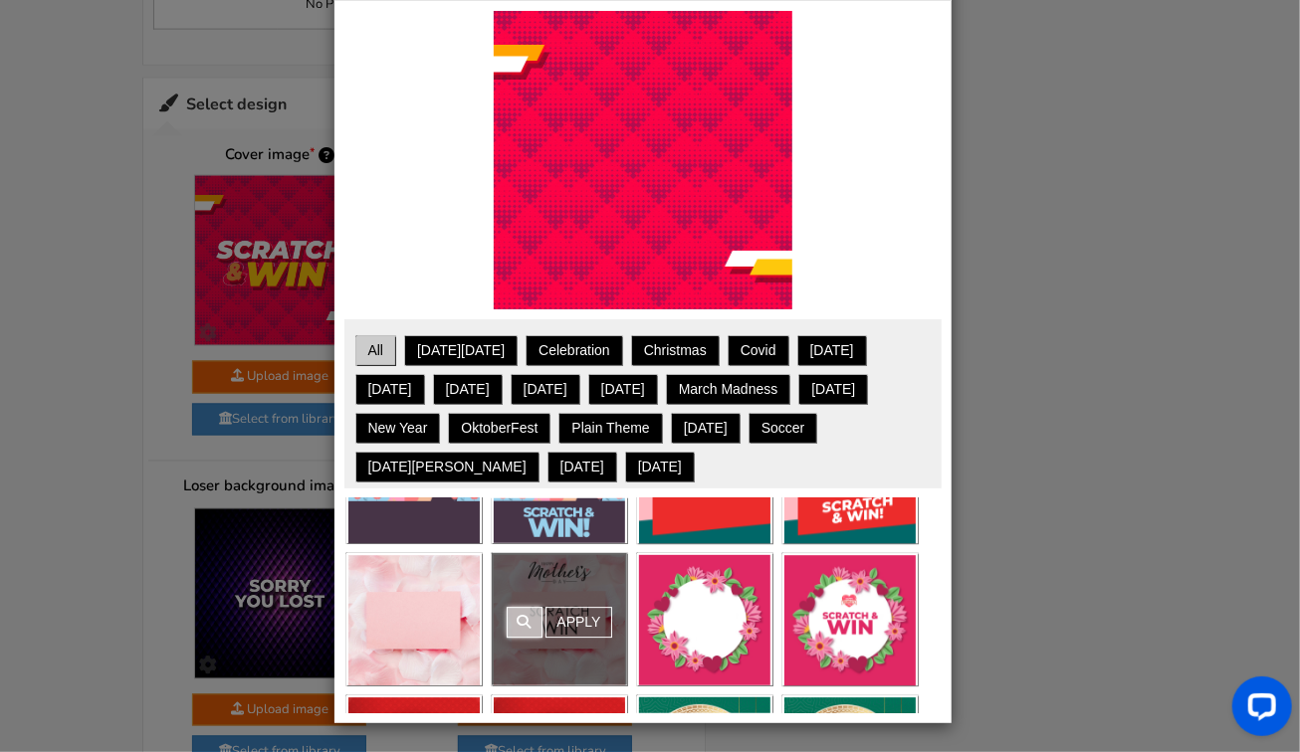
click at [520, 620] on span at bounding box center [524, 622] width 14 height 14
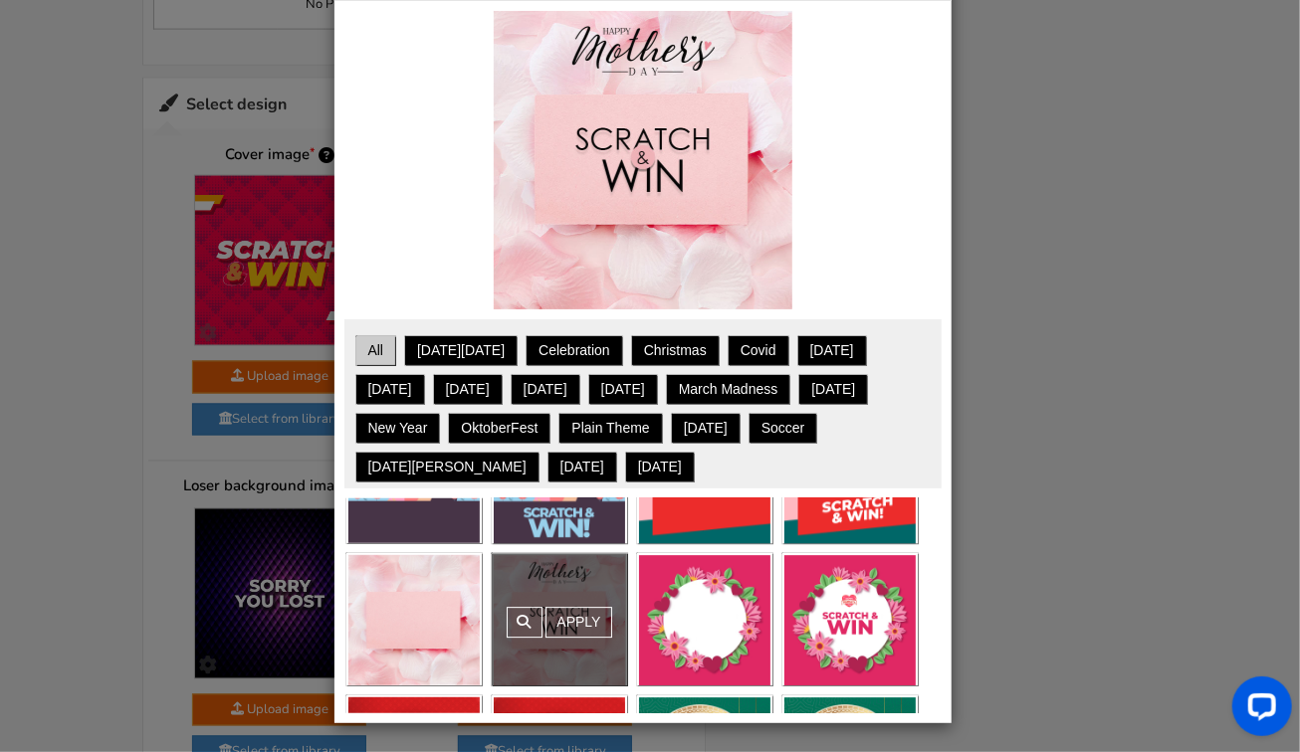
click at [558, 589] on div "Apply" at bounding box center [559, 619] width 135 height 132
click at [627, 173] on img at bounding box center [643, 160] width 299 height 299
click at [568, 194] on img at bounding box center [643, 160] width 299 height 299
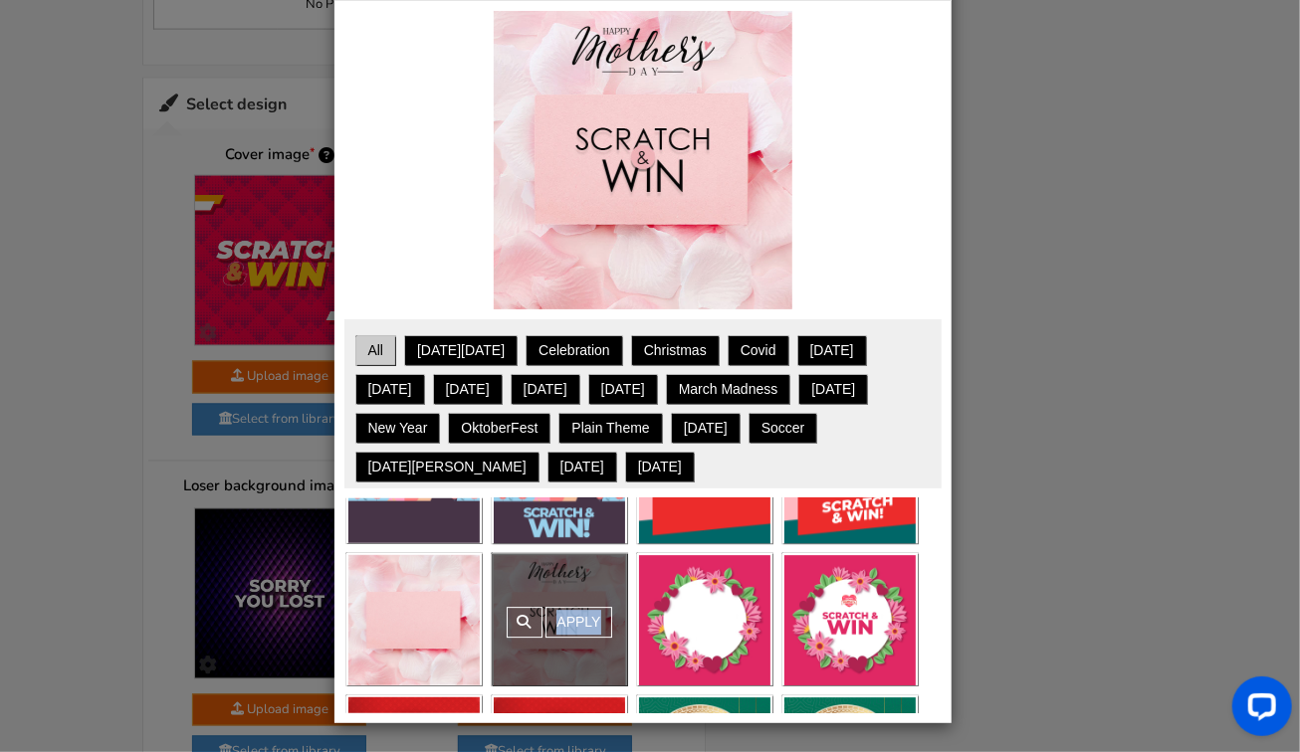
click at [580, 189] on img at bounding box center [643, 160] width 299 height 299
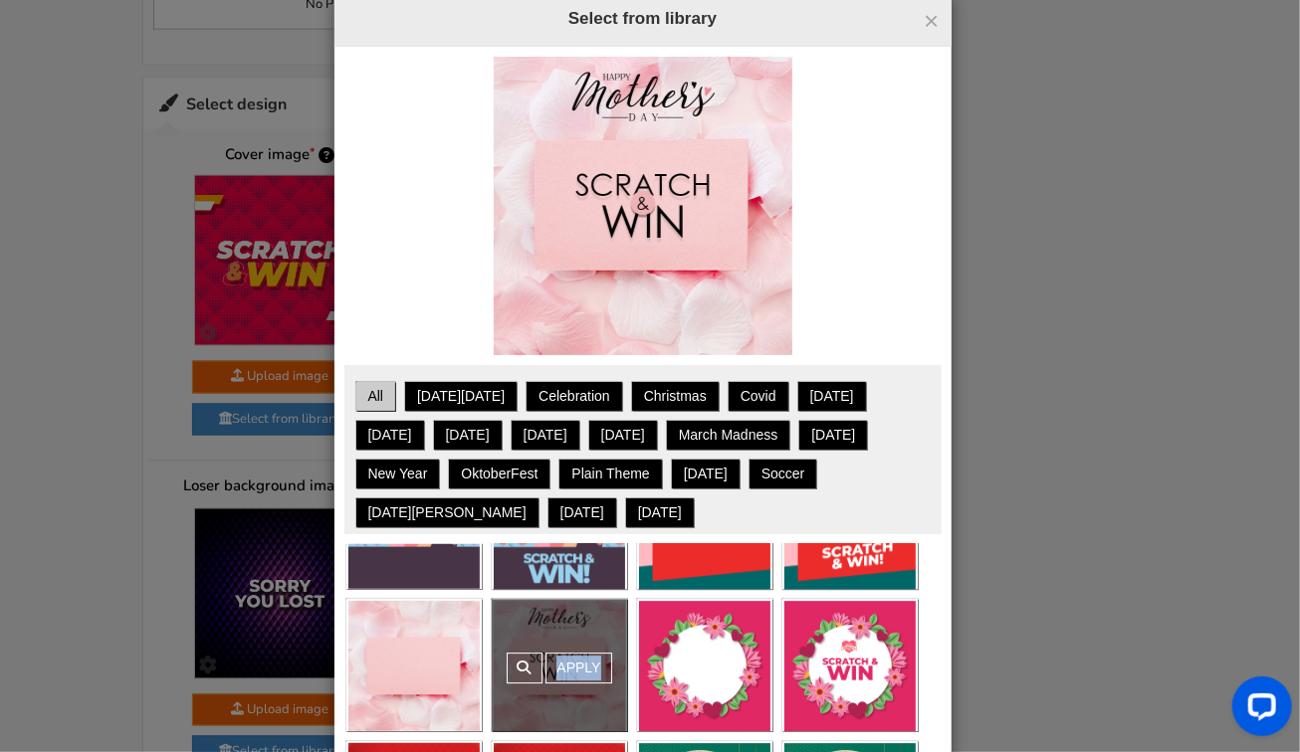
scroll to position [0, 0]
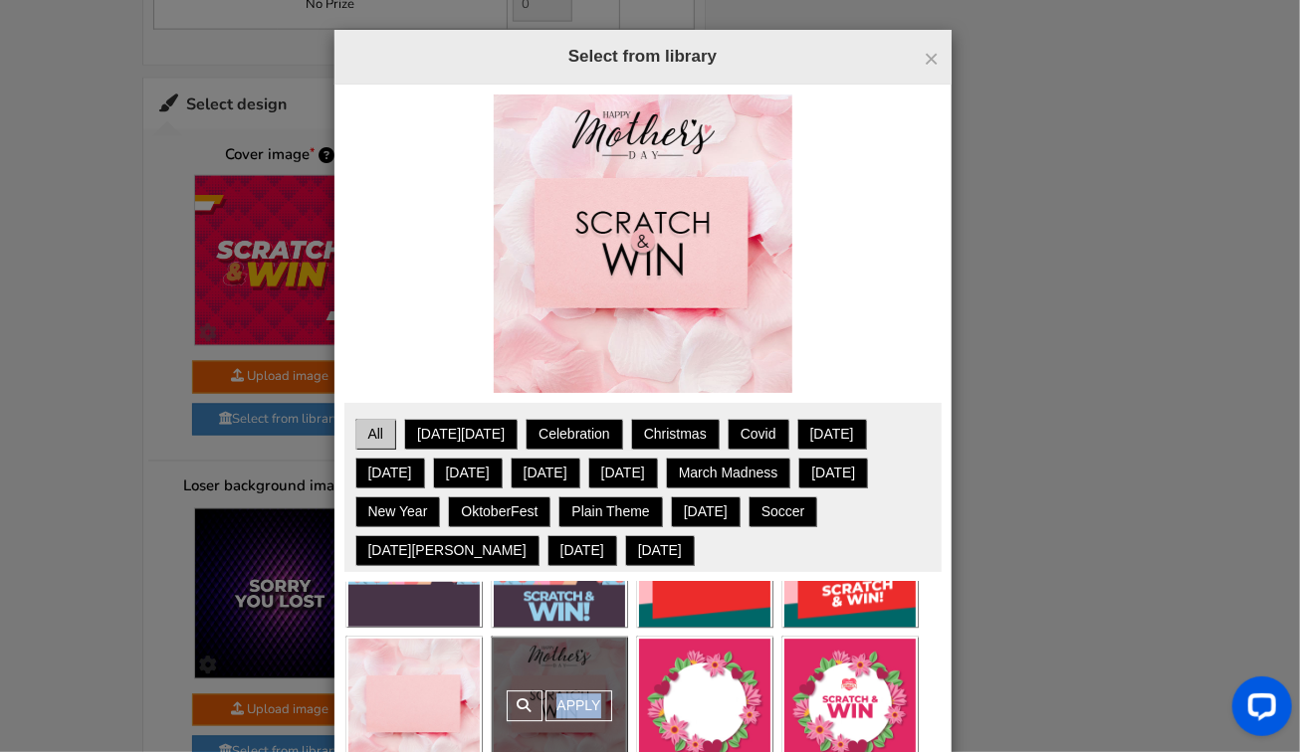
click at [647, 133] on img at bounding box center [643, 244] width 299 height 299
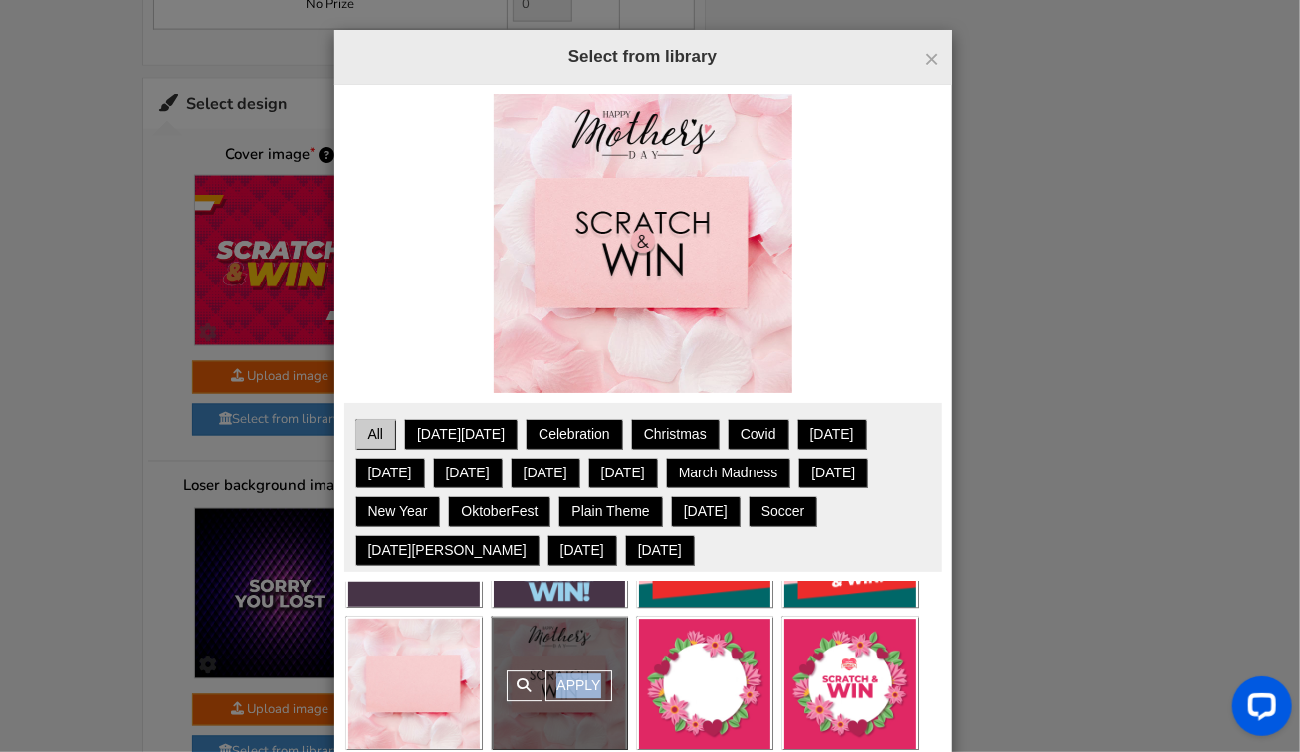
scroll to position [3109, 0]
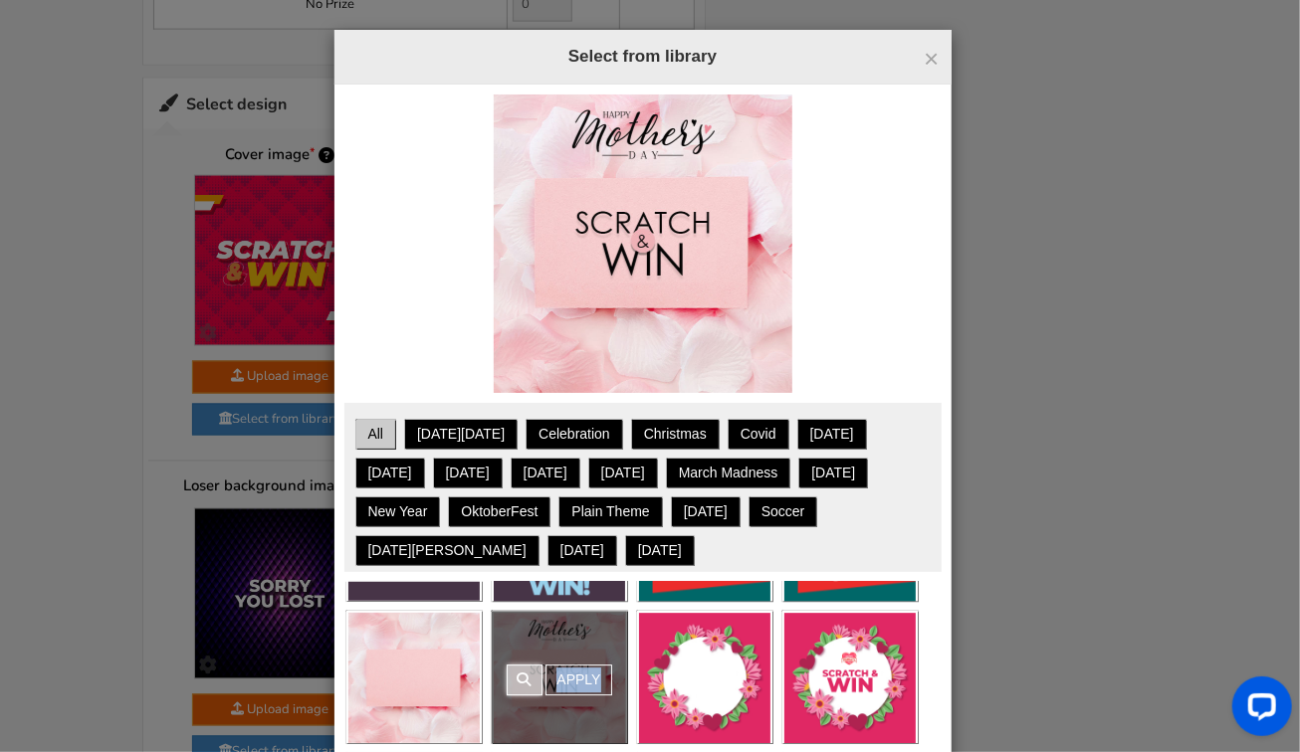
click at [512, 670] on link at bounding box center [524, 680] width 36 height 31
click at [559, 671] on link "Apply" at bounding box center [578, 680] width 66 height 31
click at [0, 0] on div "● ● ● ● ● ●" at bounding box center [0, 0] width 0 height 0
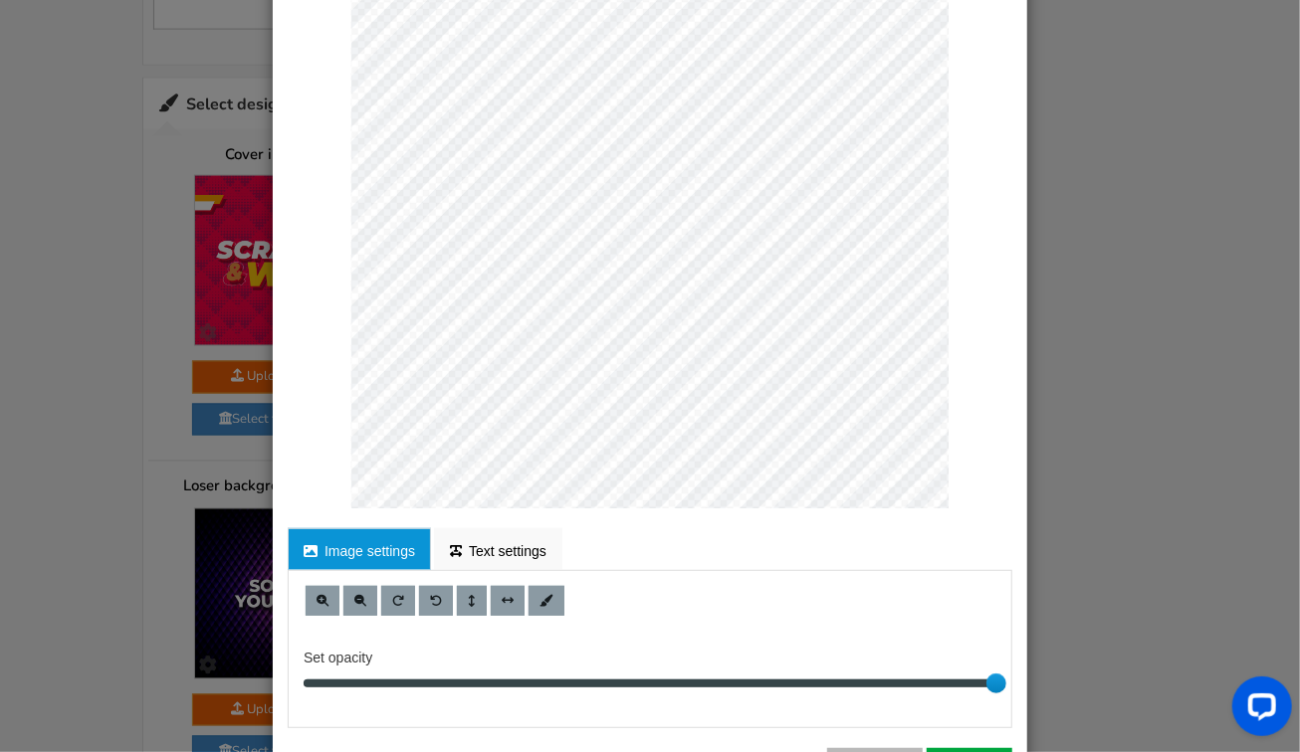
scroll to position [194, 0]
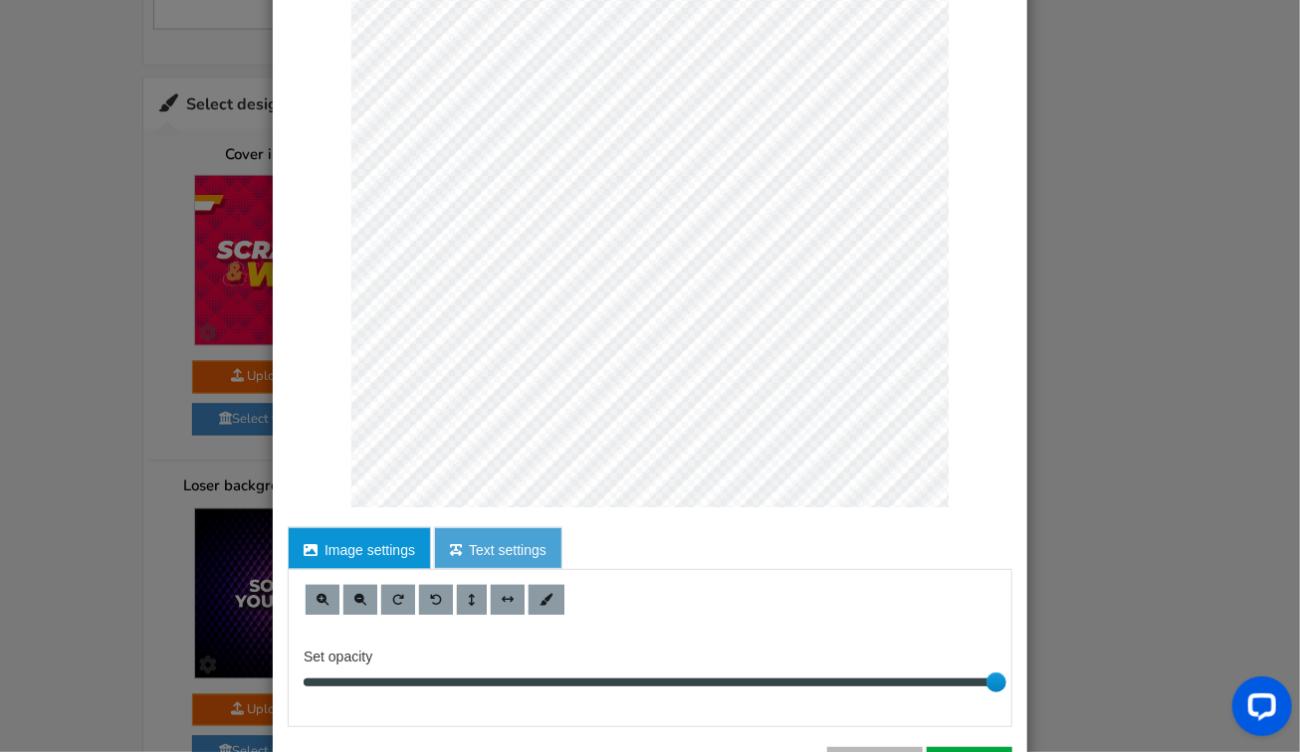
click at [499, 540] on link "Text settings" at bounding box center [498, 548] width 128 height 42
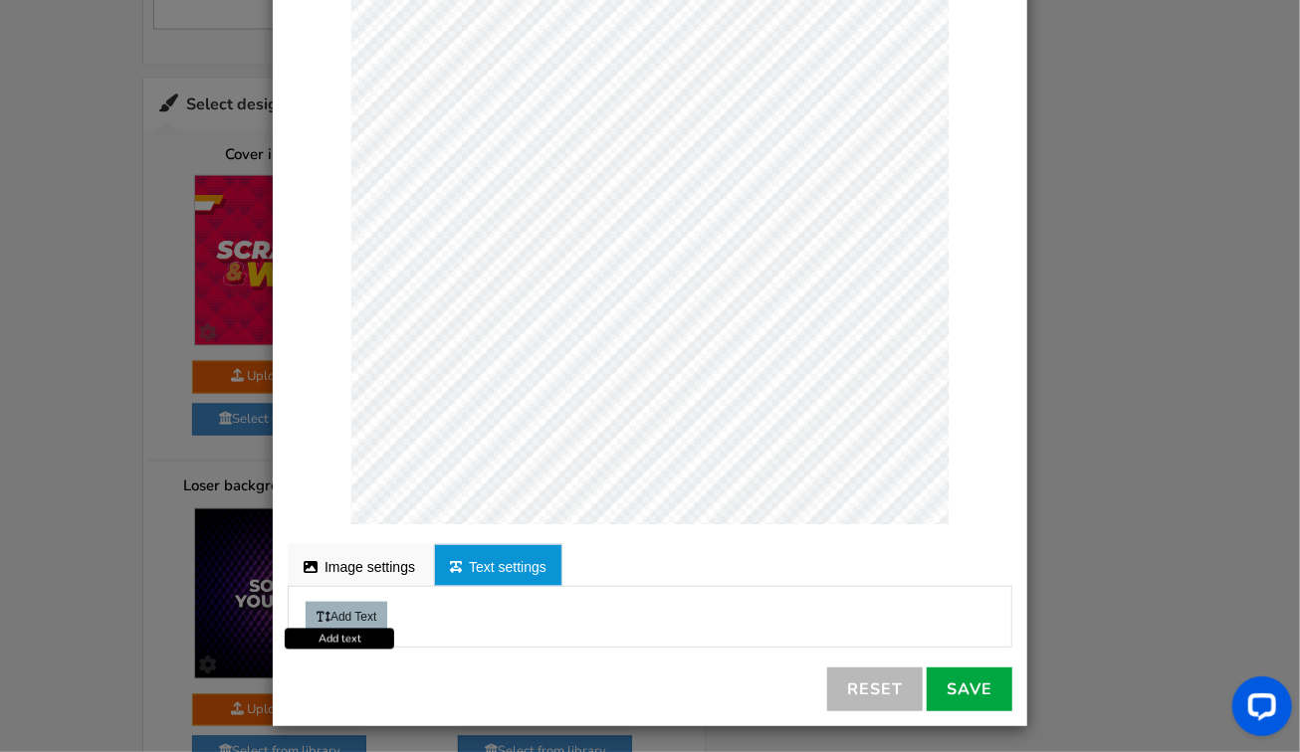
click at [351, 608] on button "Add Text" at bounding box center [346, 617] width 82 height 30
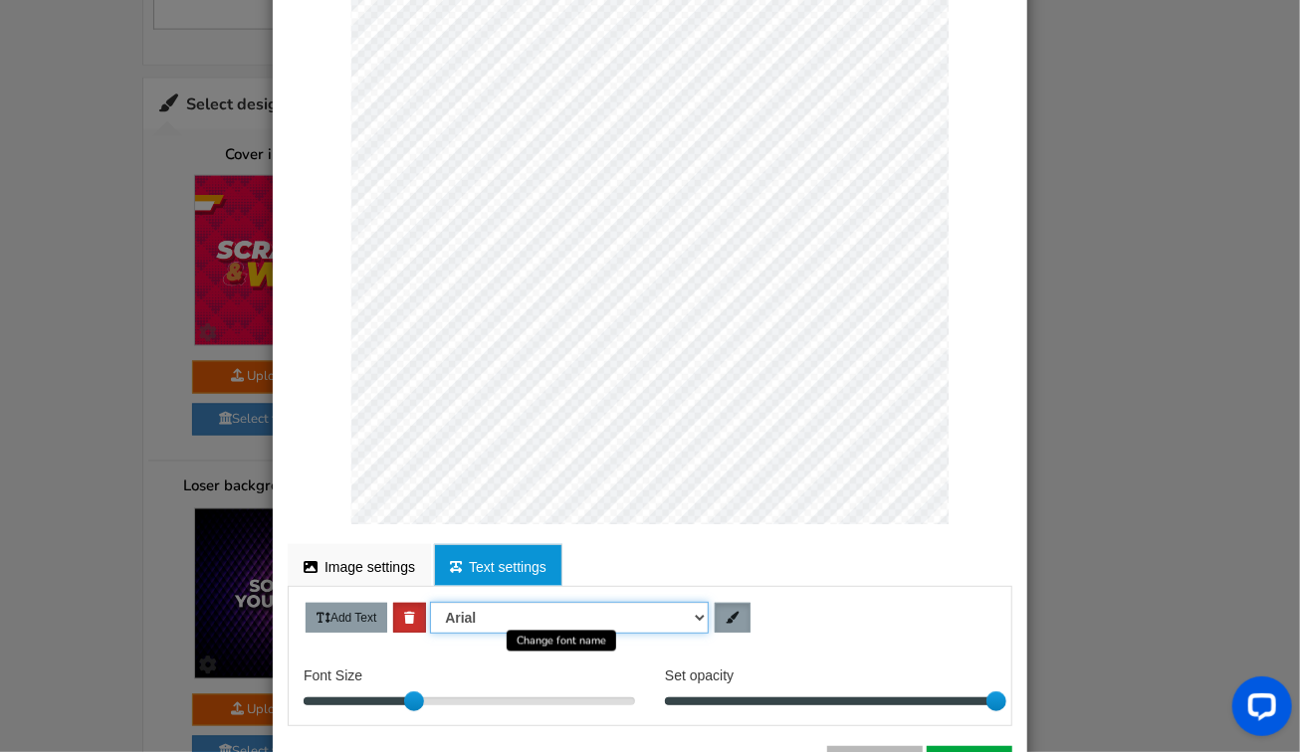
click at [509, 615] on select "[PERSON_NAME] Helvetica Times new roman" at bounding box center [569, 618] width 279 height 32
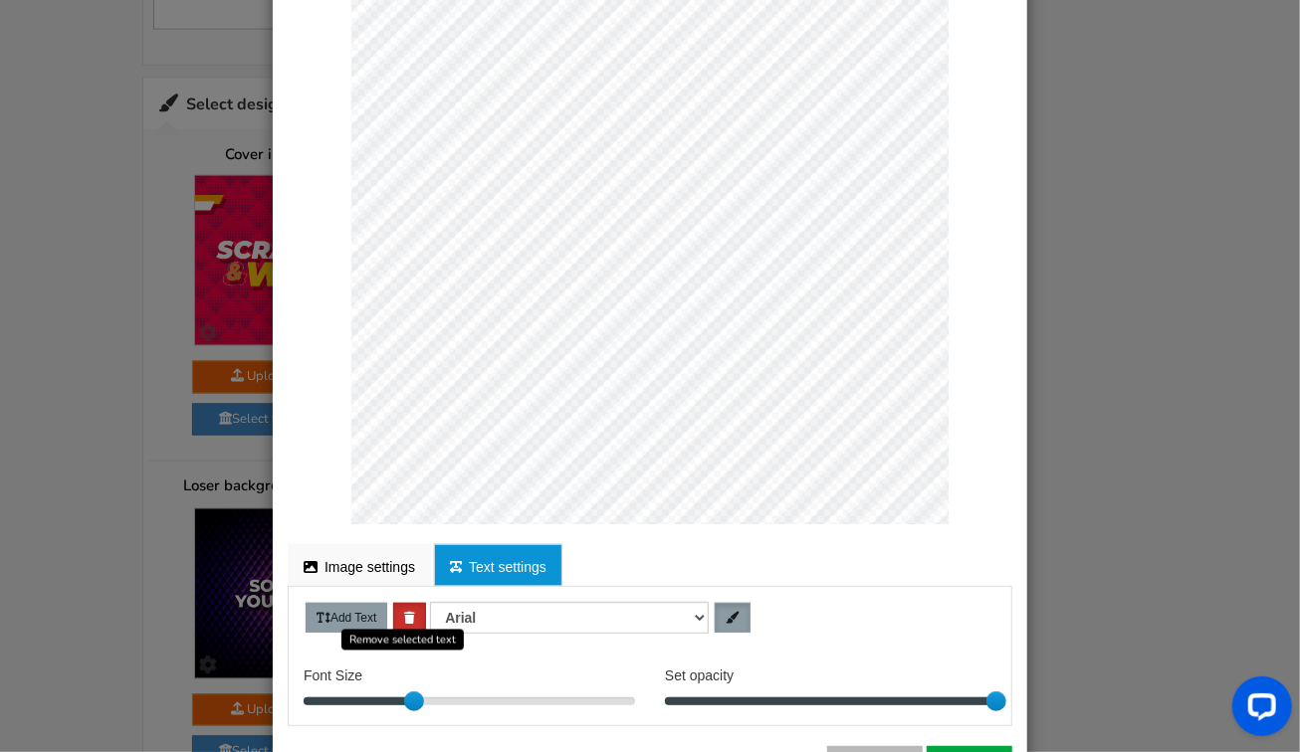
click at [404, 613] on icon at bounding box center [409, 618] width 11 height 12
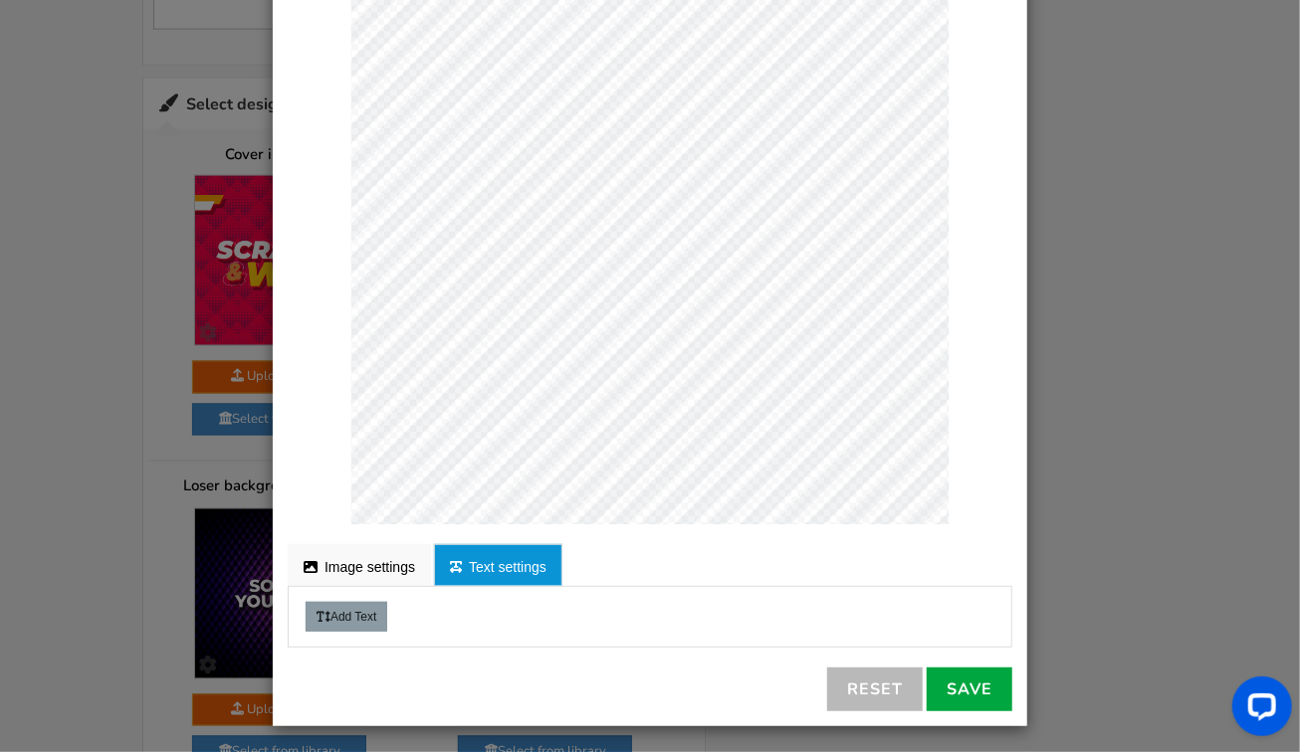
click at [401, 613] on div "Add Text [PERSON_NAME] Helvetica Times new roman" at bounding box center [650, 617] width 722 height 30
click at [360, 610] on button "Add Text" at bounding box center [346, 617] width 82 height 30
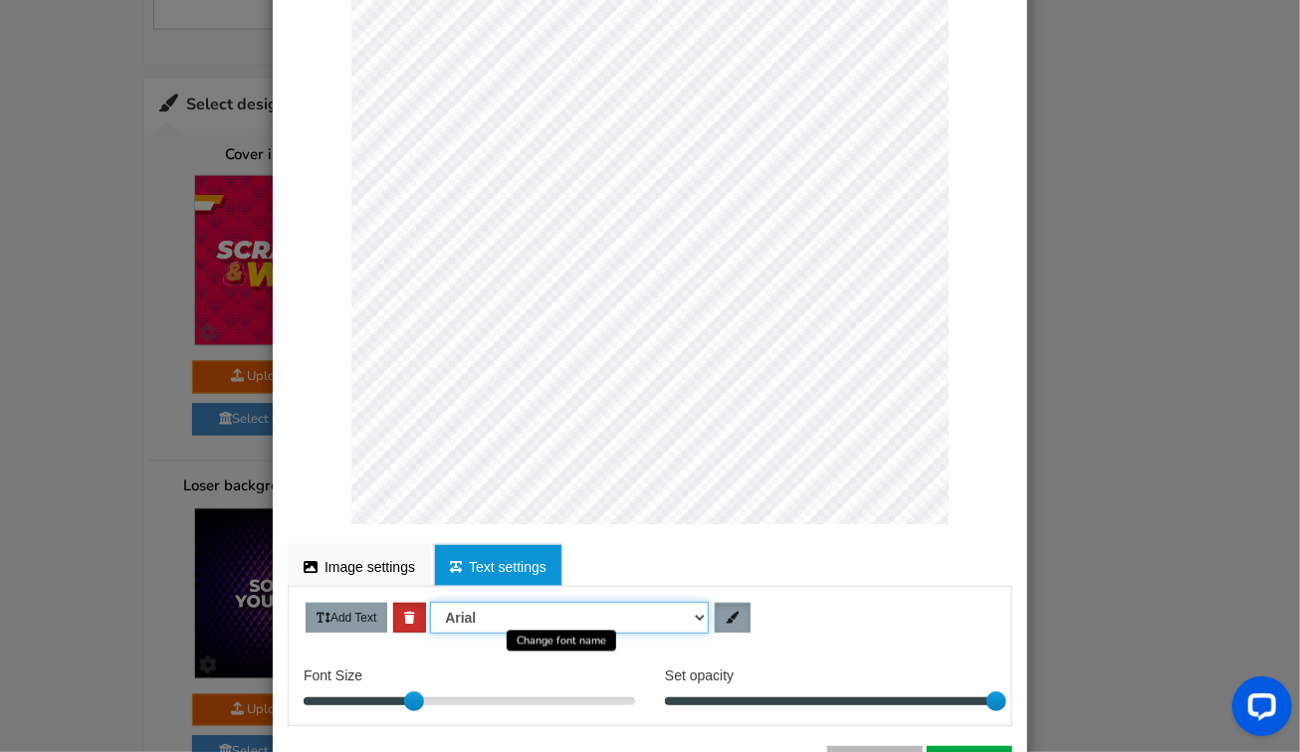
click at [500, 614] on select "[PERSON_NAME] Helvetica Times new roman" at bounding box center [569, 618] width 279 height 32
click at [503, 614] on select "[PERSON_NAME] Helvetica Times new roman" at bounding box center [569, 618] width 279 height 32
click at [505, 553] on link "Text settings" at bounding box center [498, 565] width 128 height 42
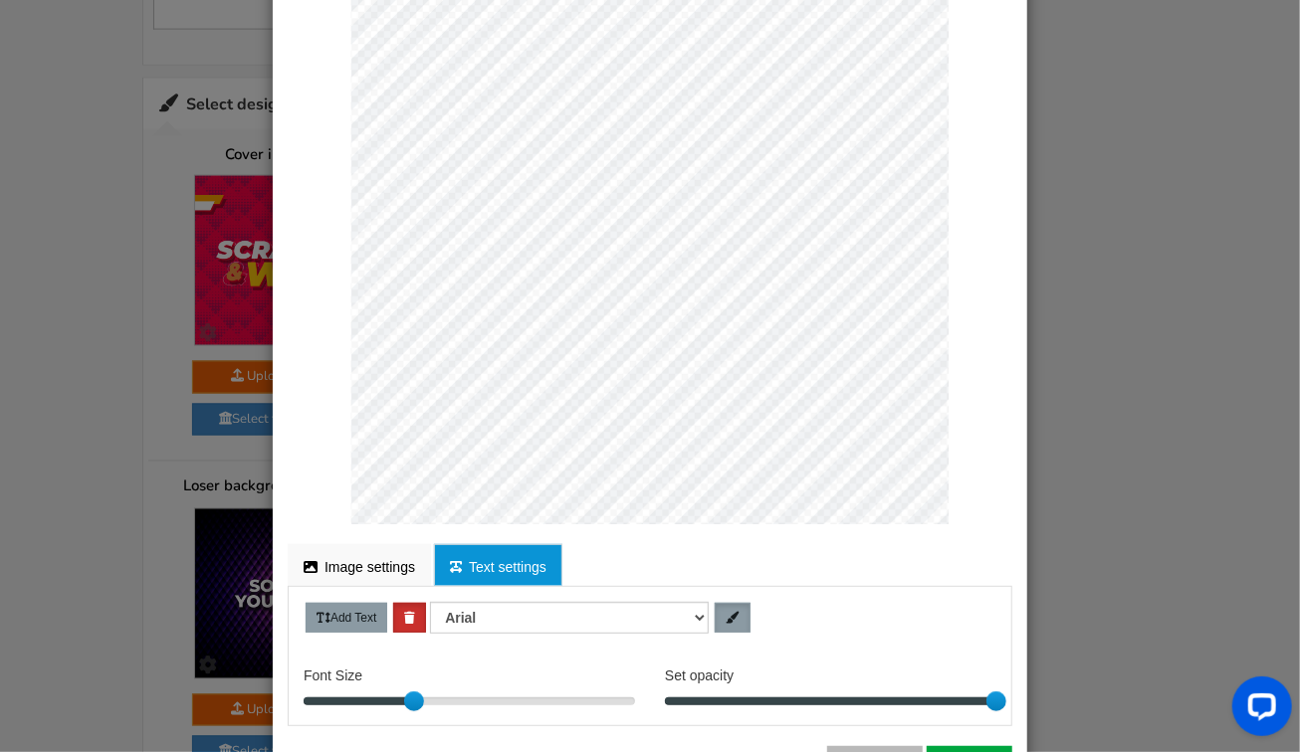
click at [505, 553] on link "Text settings" at bounding box center [498, 565] width 128 height 42
click at [475, 558] on link "Text settings" at bounding box center [498, 565] width 128 height 42
click at [360, 565] on link "Image settings" at bounding box center [359, 565] width 143 height 42
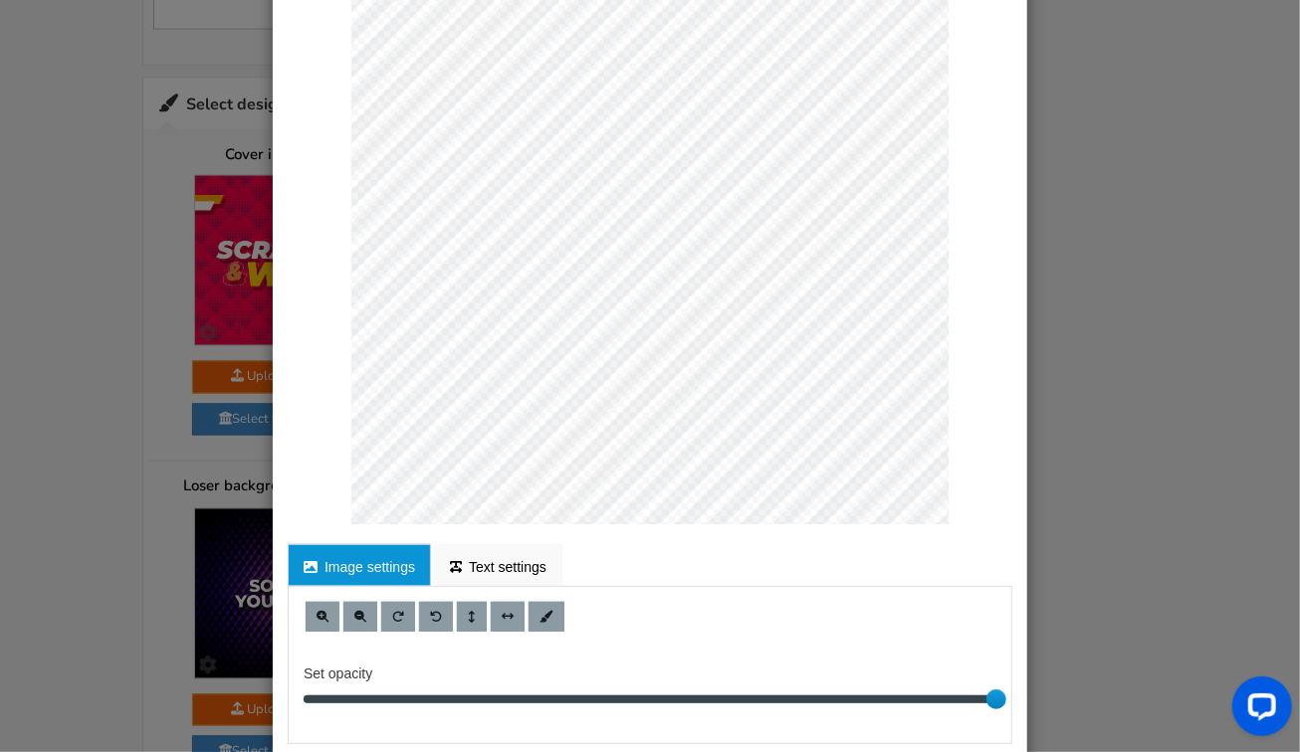
click at [360, 565] on link "Image settings" at bounding box center [359, 565] width 143 height 42
click at [509, 567] on link "Text settings" at bounding box center [498, 565] width 128 height 42
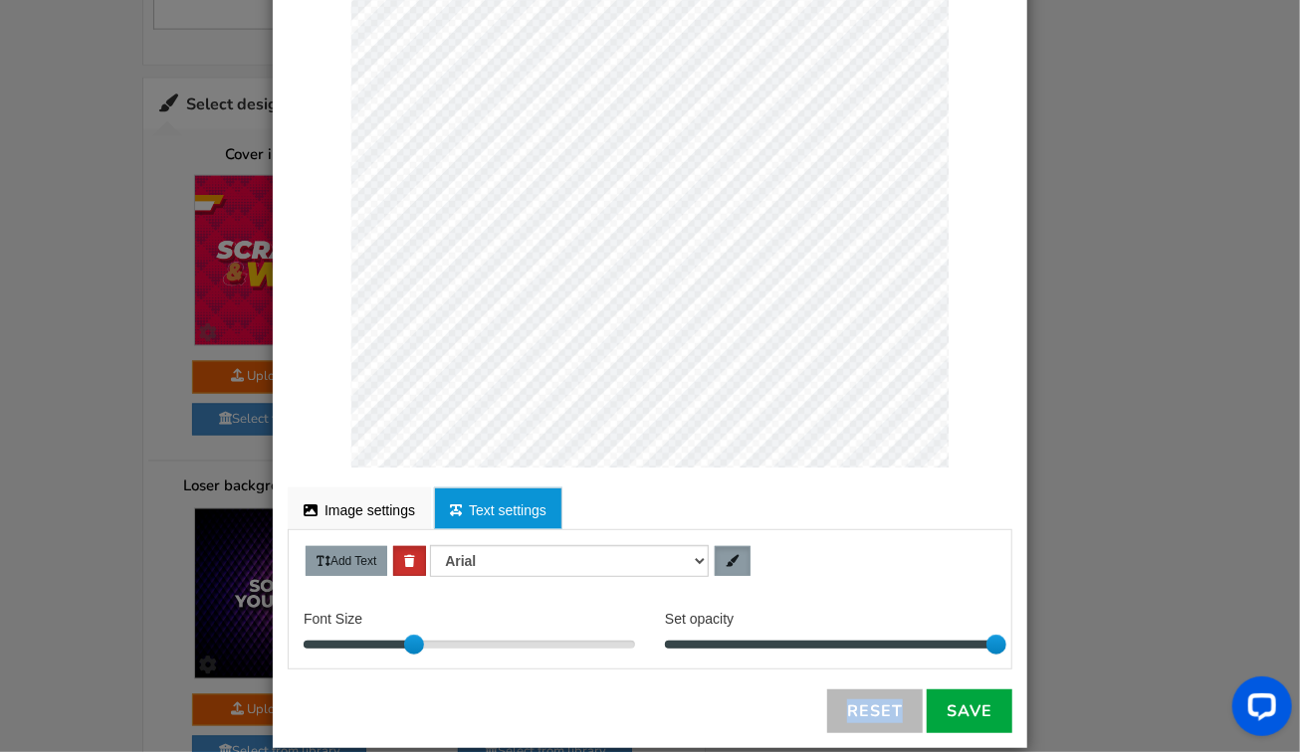
scroll to position [258, 0]
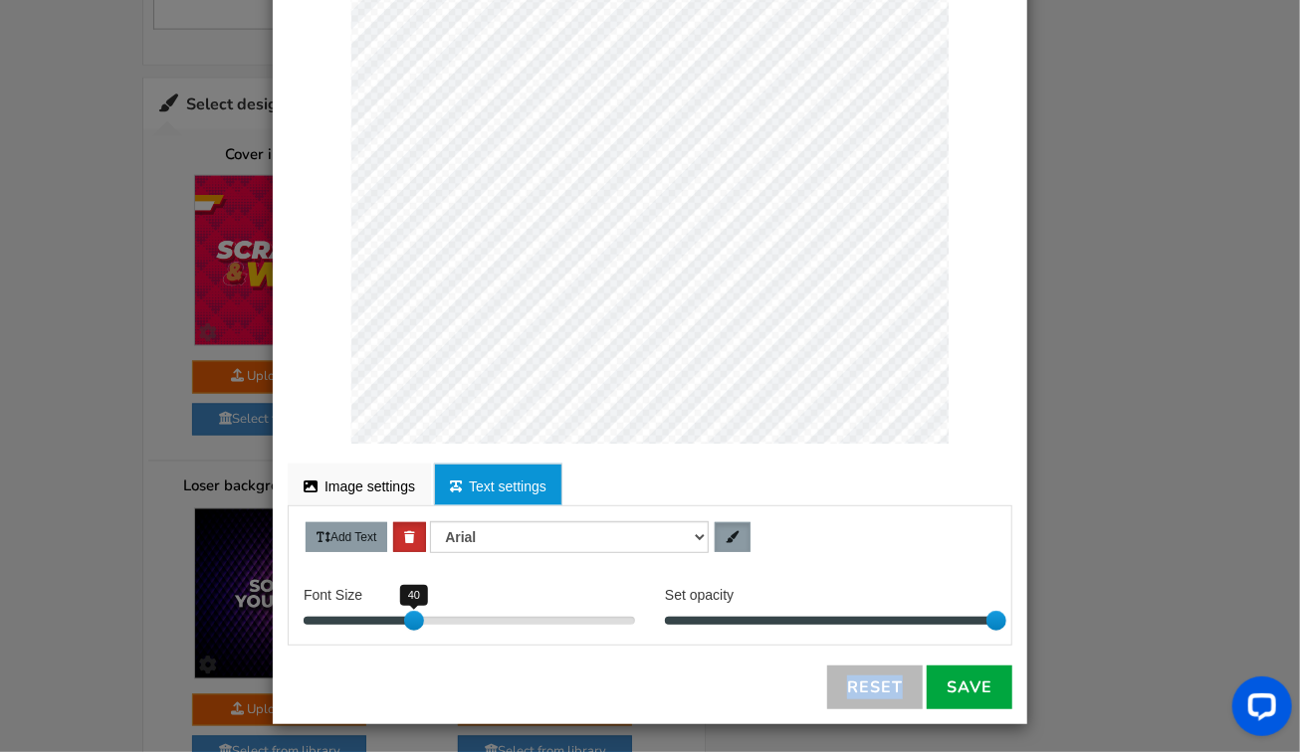
click at [404, 614] on div at bounding box center [414, 621] width 20 height 20
drag, startPoint x: 399, startPoint y: 614, endPoint x: 381, endPoint y: 622, distance: 19.6
click at [381, 622] on div at bounding box center [388, 621] width 20 height 20
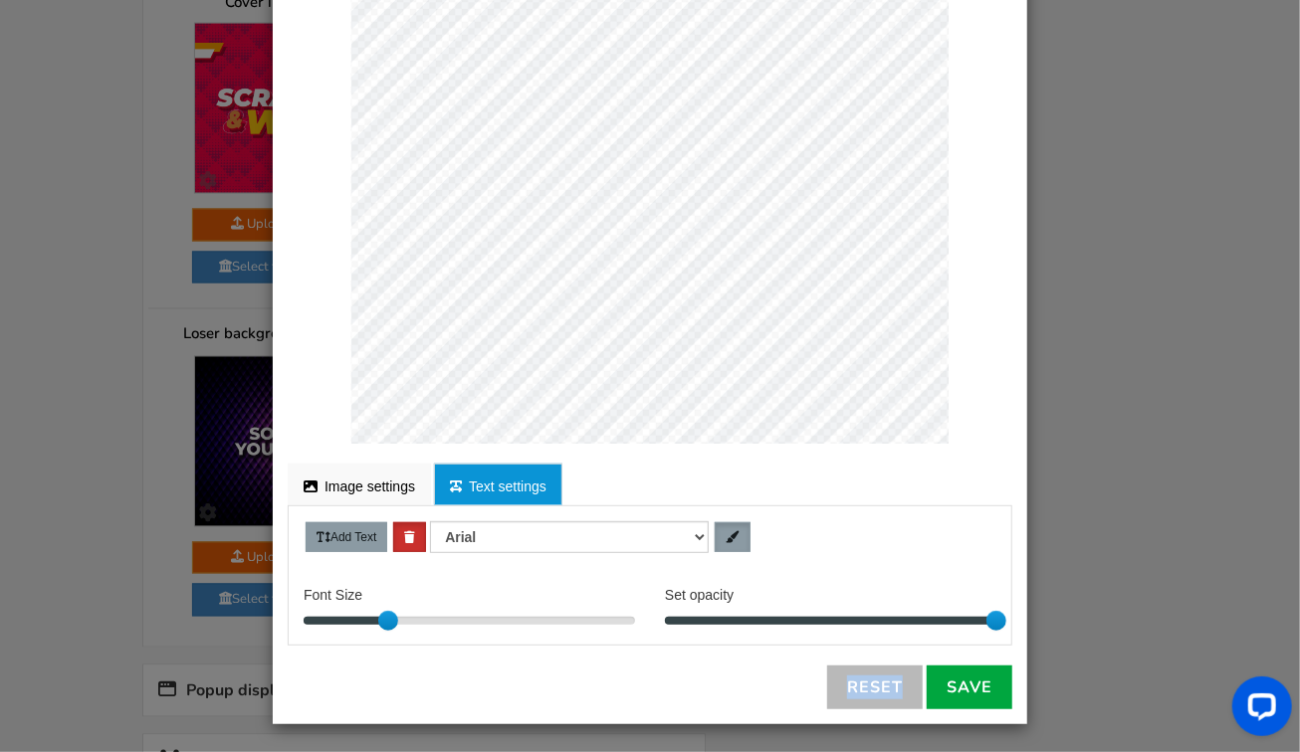
scroll to position [1657, 0]
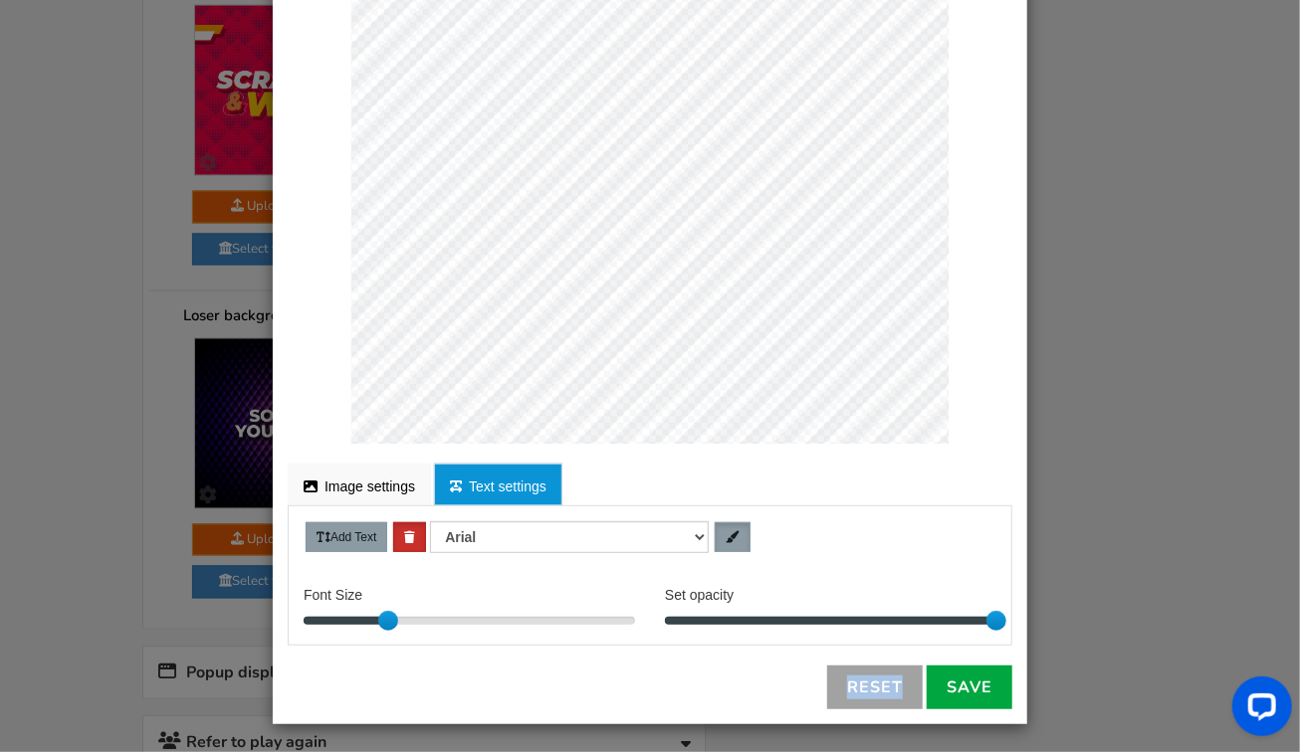
click at [863, 683] on link "Reset" at bounding box center [875, 688] width 96 height 44
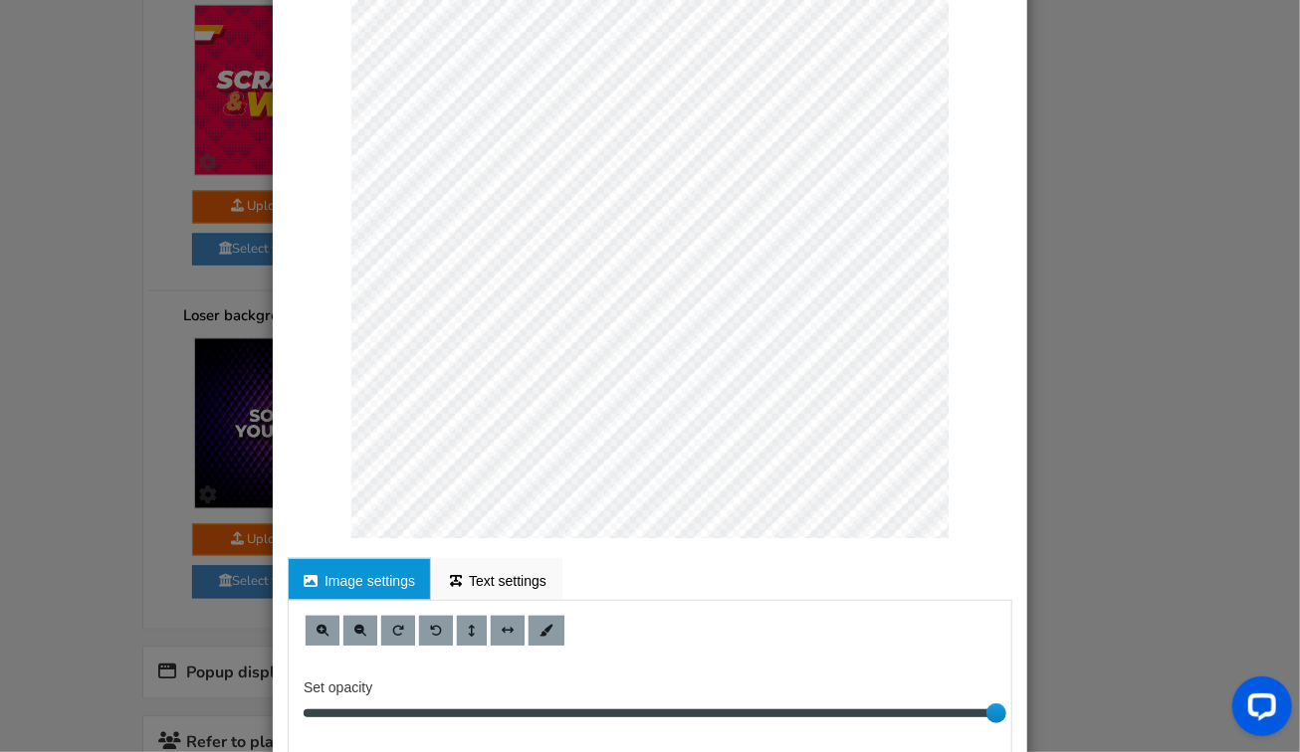
scroll to position [182, 0]
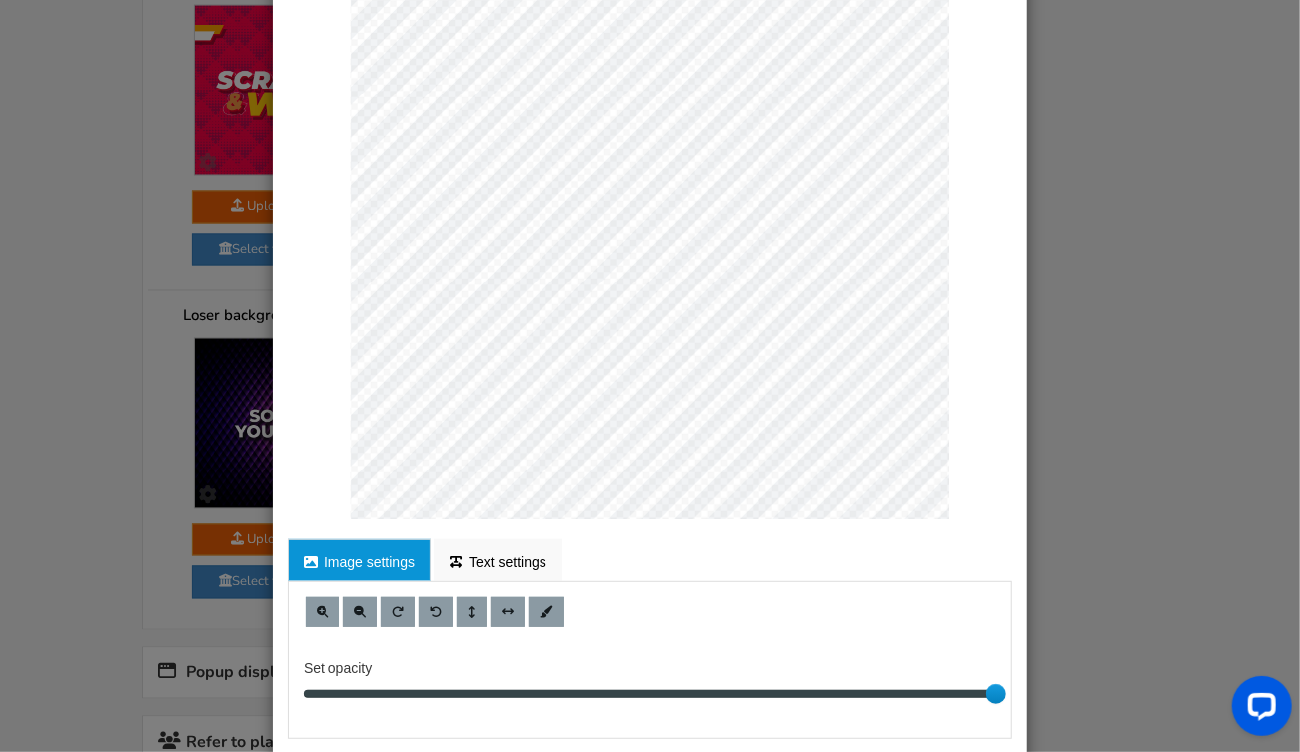
click at [366, 671] on label "Set opacity" at bounding box center [352, 663] width 99 height 32
click at [0, 0] on input "Set opacity" at bounding box center [0, 0] width 0 height 0
click at [353, 666] on label "Set opacity" at bounding box center [352, 663] width 99 height 32
click at [0, 0] on input "Set opacity" at bounding box center [0, 0] width 0 height 0
click at [353, 666] on label "Set opacity" at bounding box center [352, 663] width 99 height 32
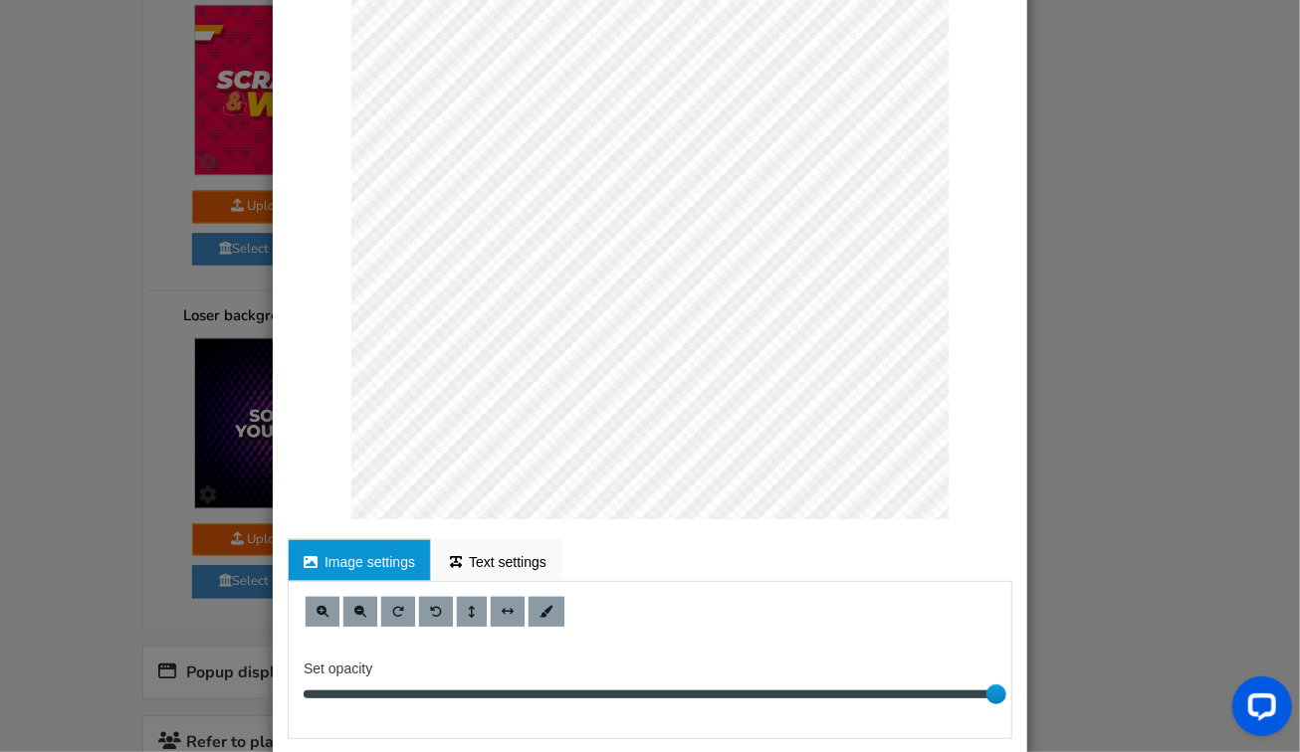
click at [0, 0] on input "Set opacity" at bounding box center [0, 0] width 0 height 0
click at [491, 552] on link "Text settings" at bounding box center [498, 560] width 128 height 42
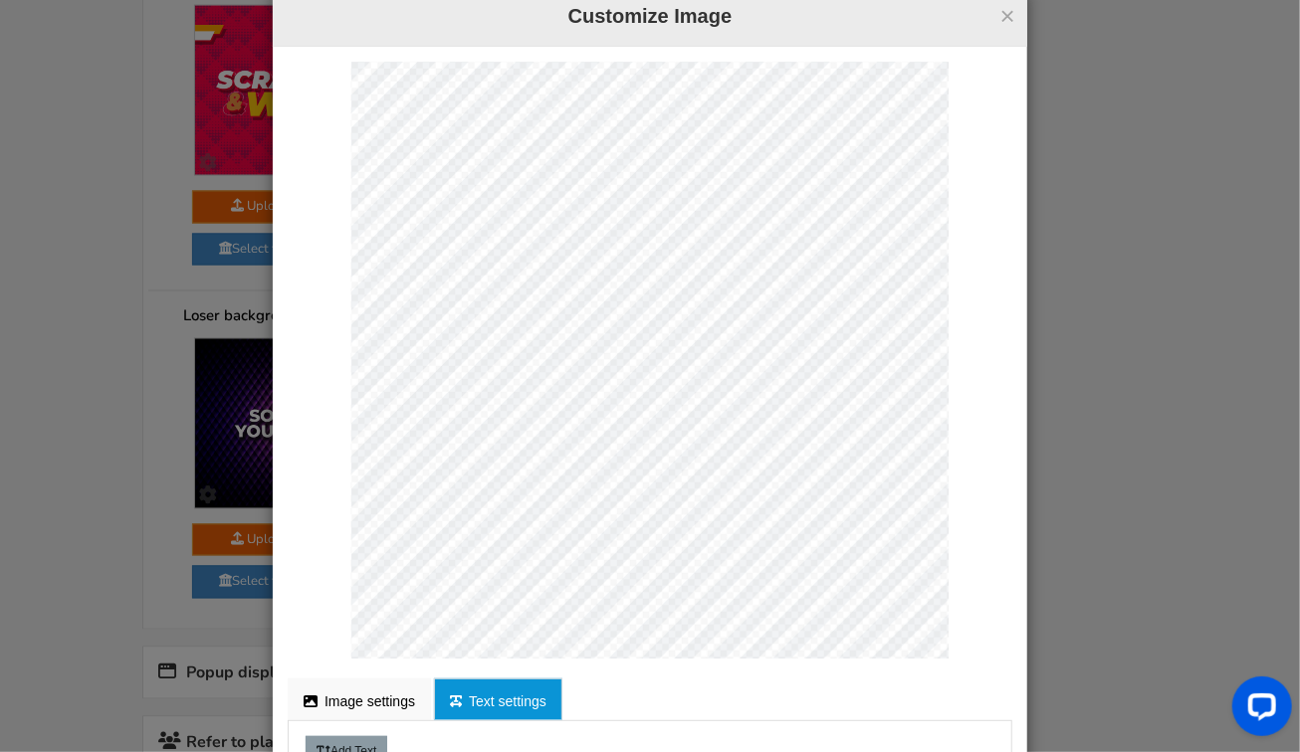
scroll to position [0, 0]
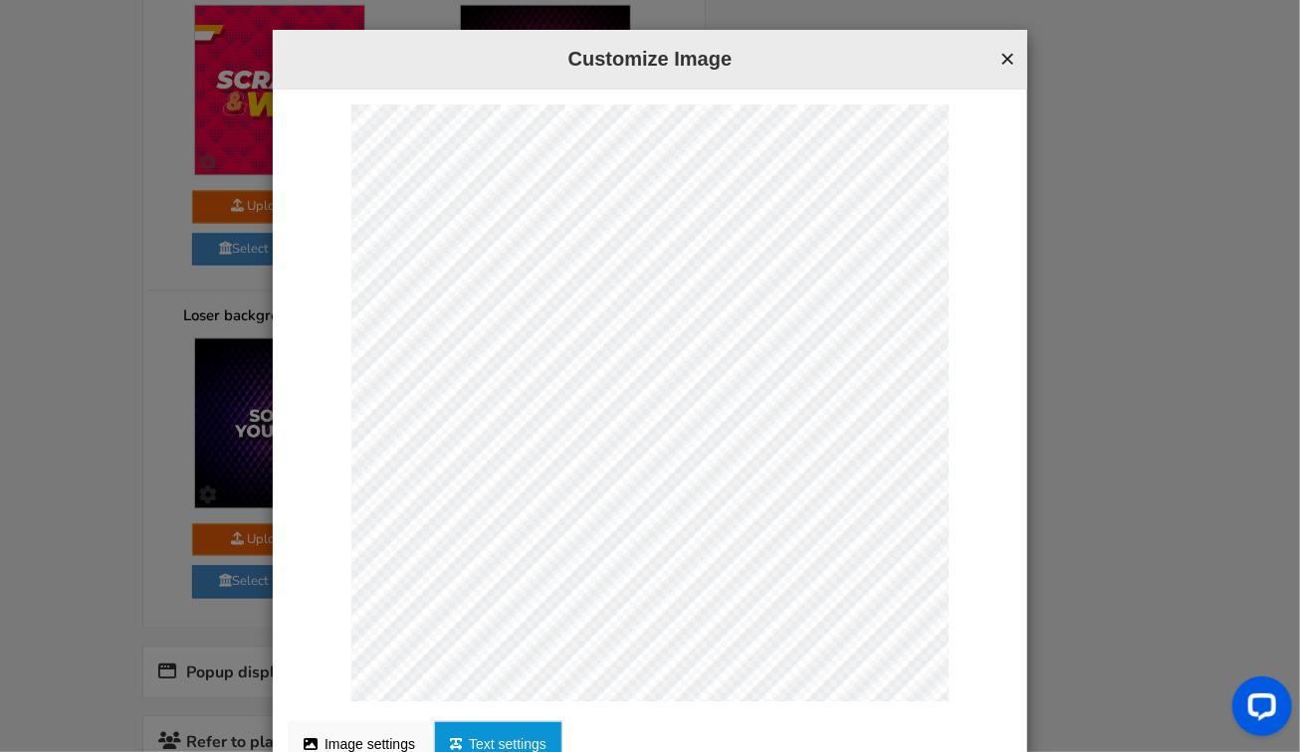
click at [1001, 62] on button "×" at bounding box center [1007, 59] width 15 height 26
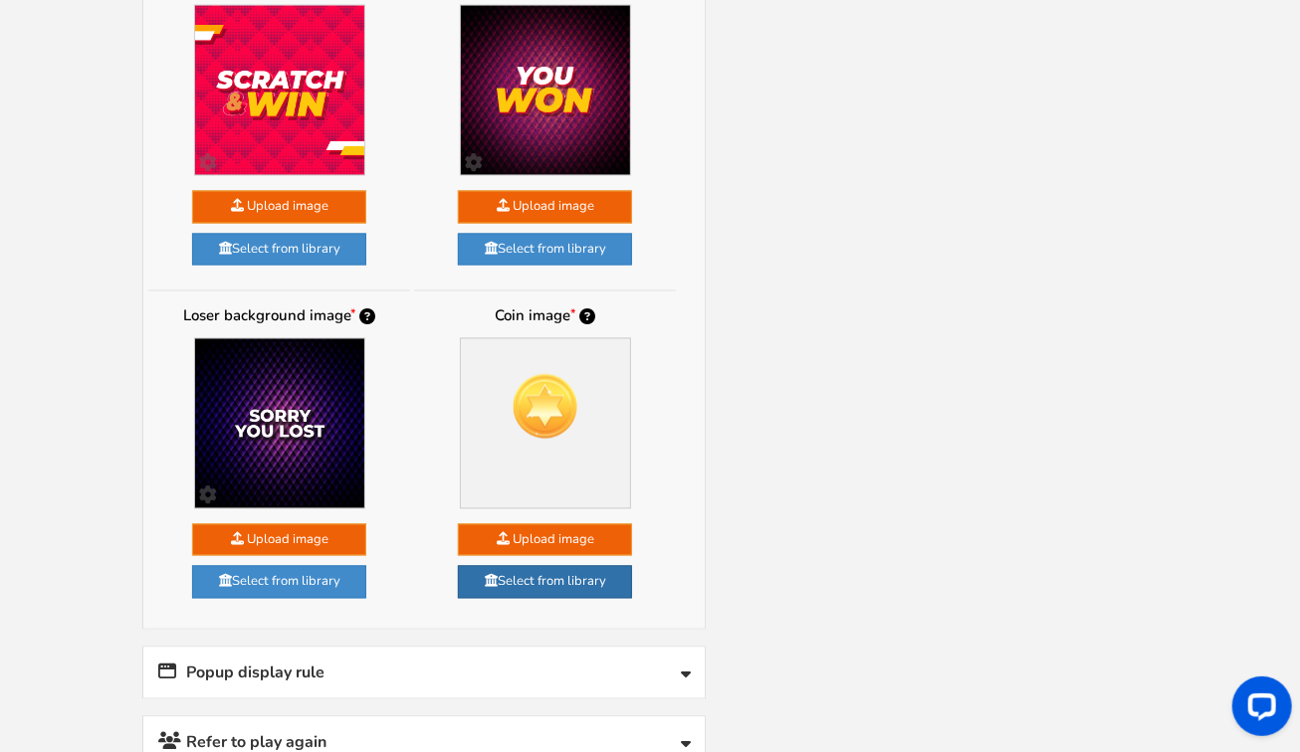
click at [531, 566] on link "Select from library" at bounding box center [545, 582] width 174 height 33
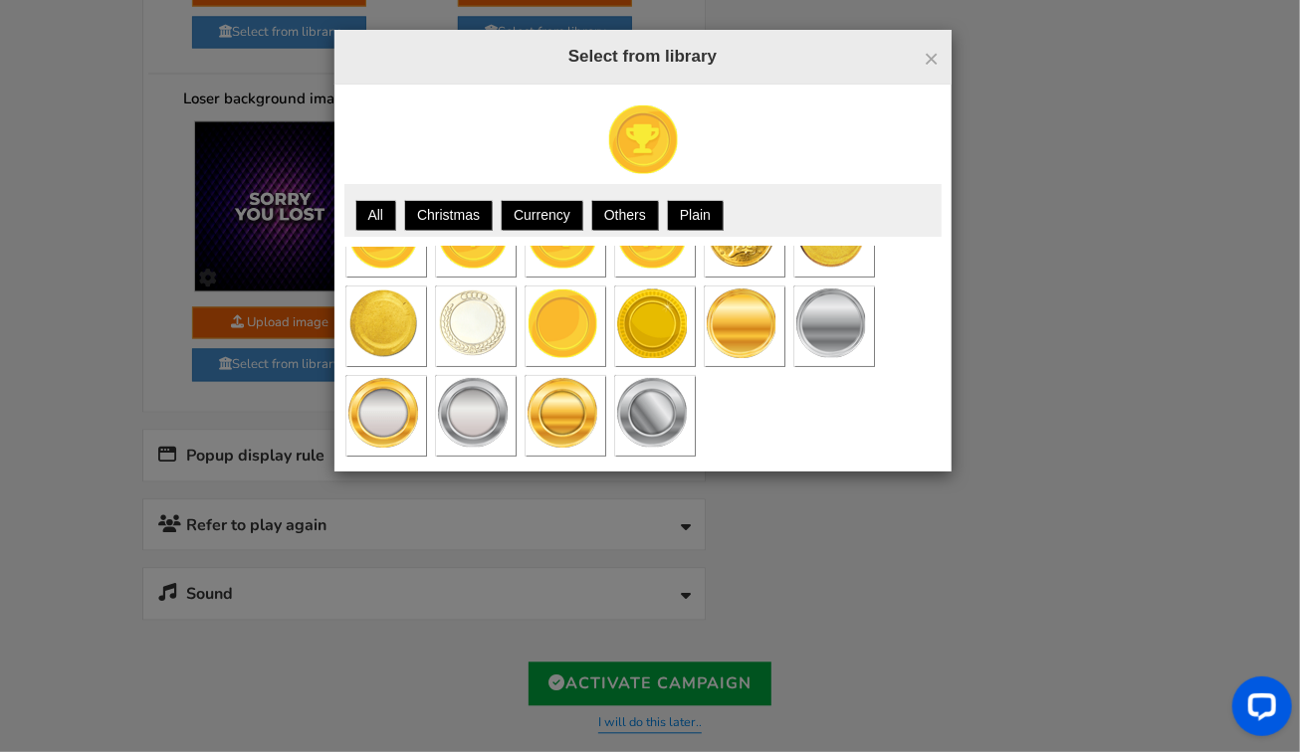
scroll to position [1880, 0]
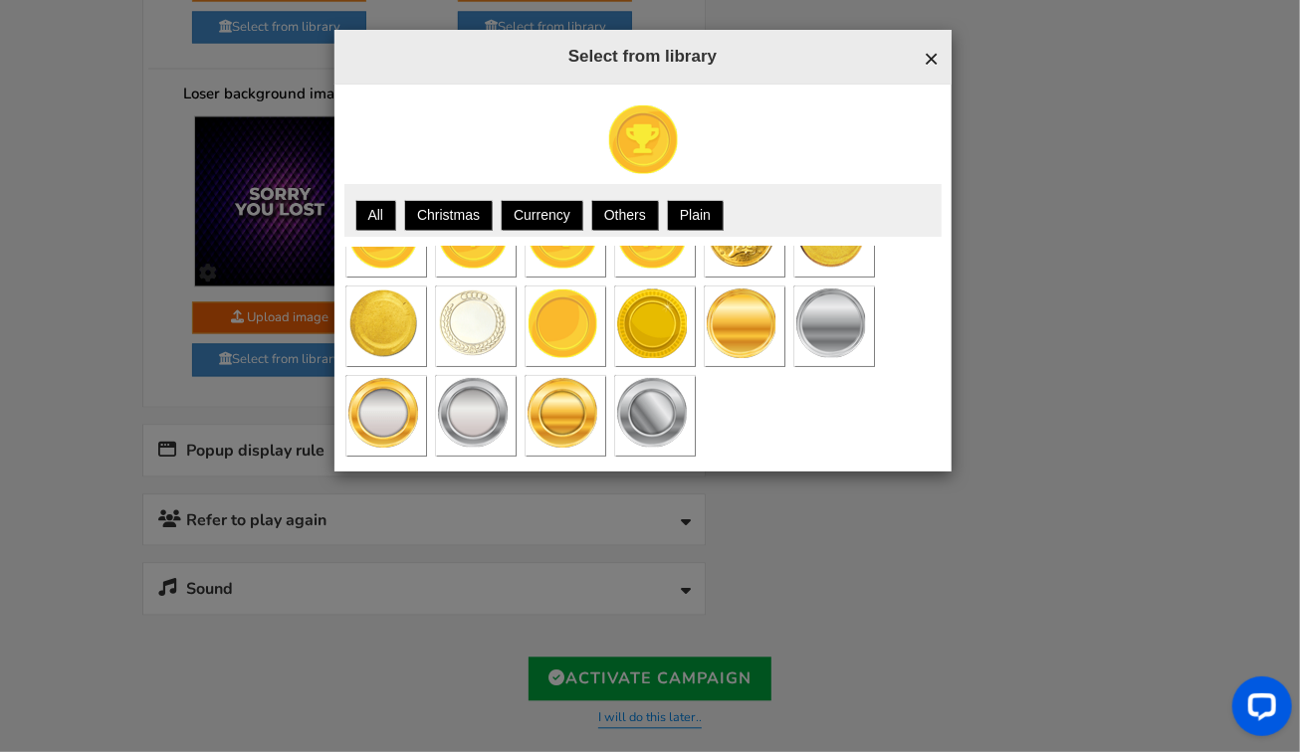
click at [936, 53] on span "×" at bounding box center [930, 59] width 15 height 30
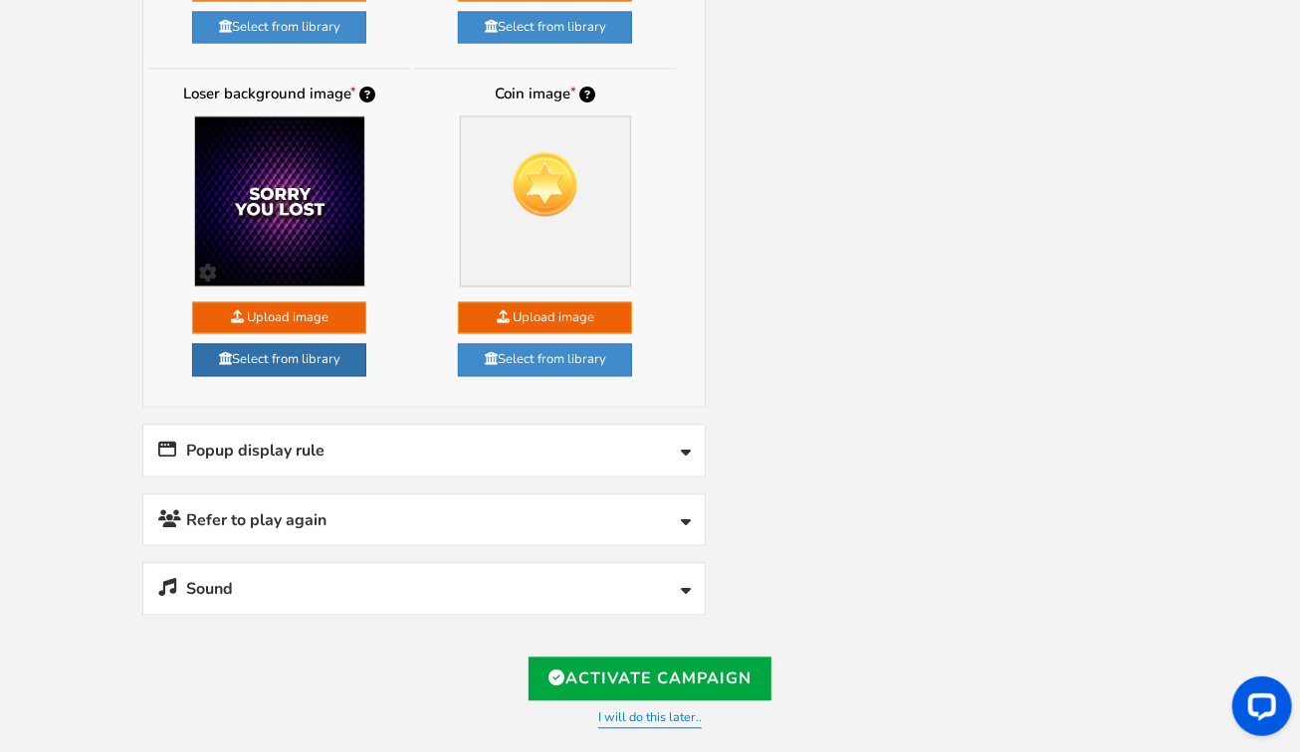
click at [272, 343] on link "Select from library" at bounding box center [279, 359] width 174 height 33
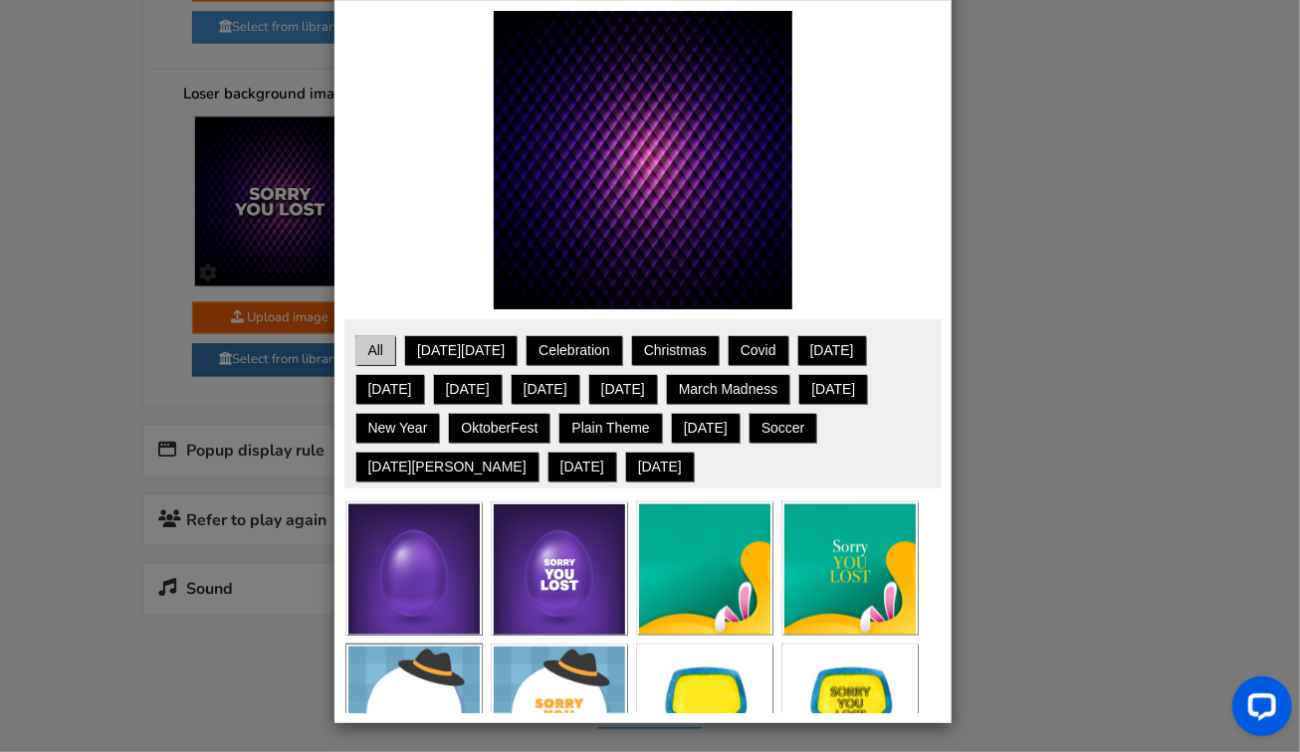
scroll to position [1683, 0]
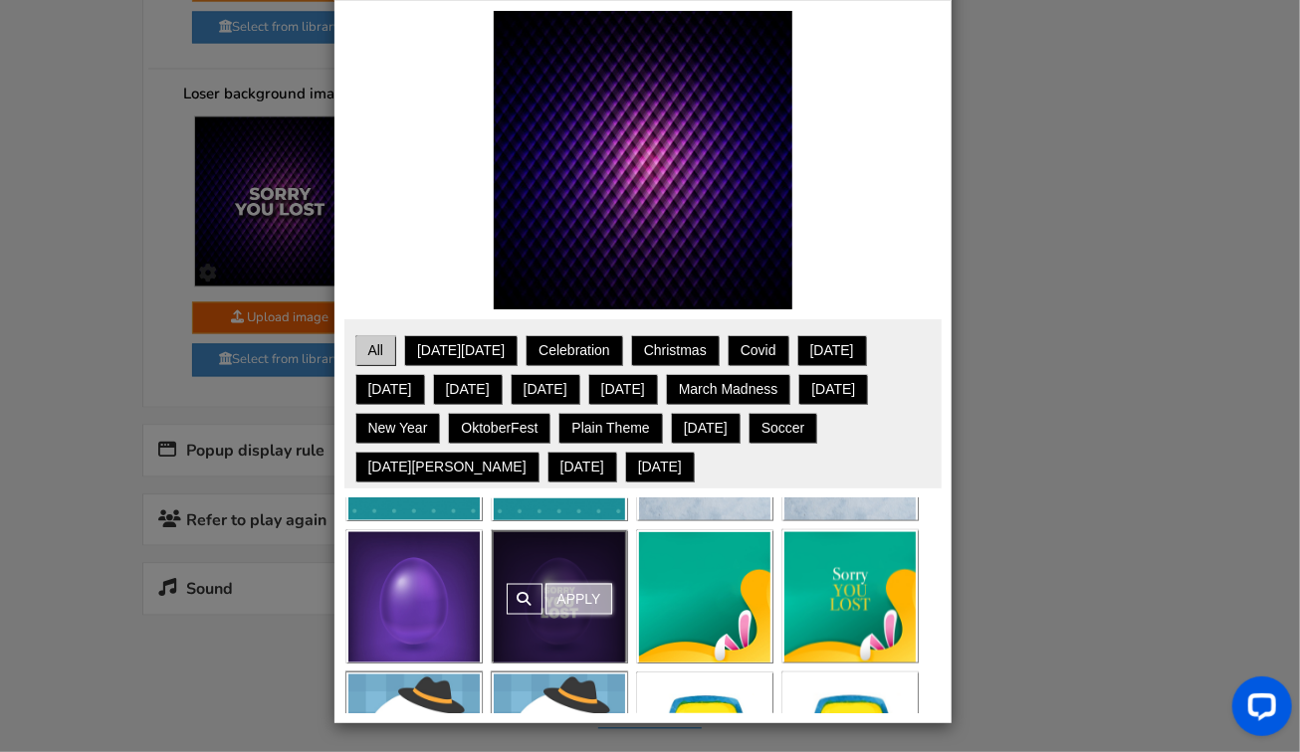
click at [566, 593] on link "Apply" at bounding box center [578, 599] width 66 height 31
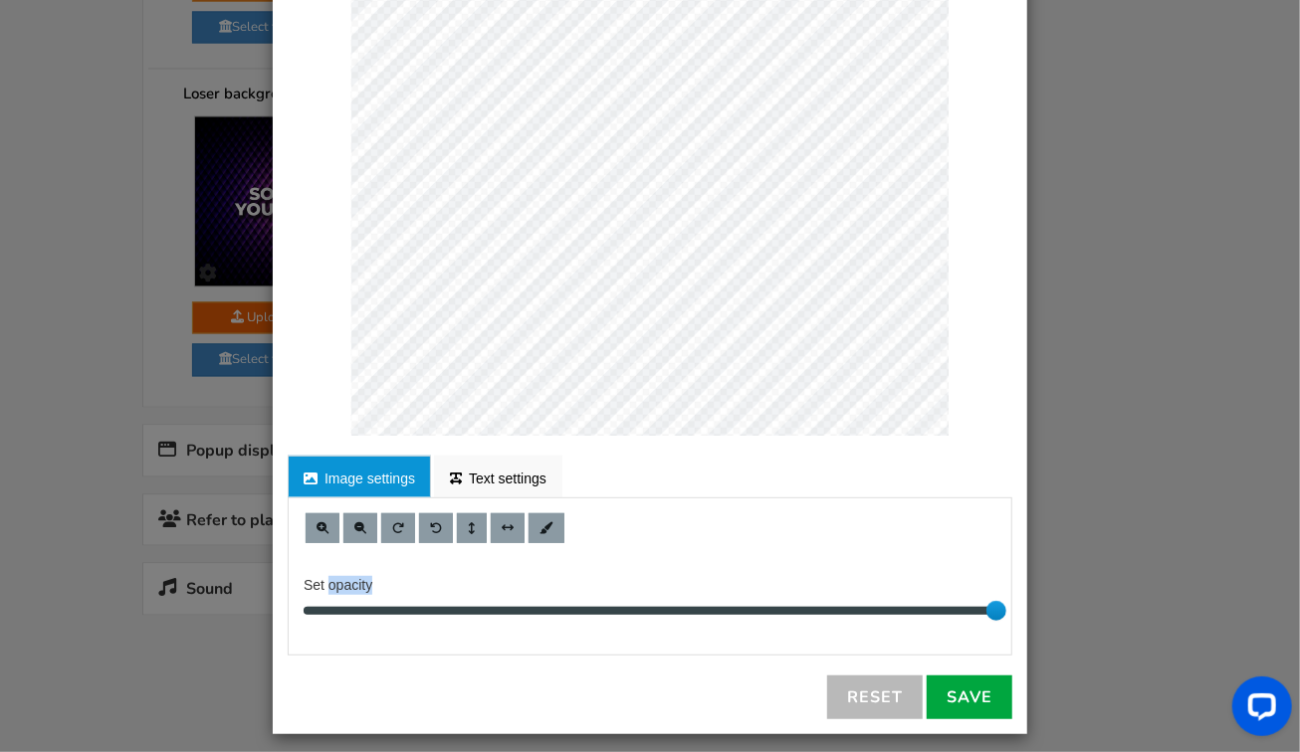
scroll to position [266, 0]
click at [959, 687] on link "Save" at bounding box center [969, 698] width 86 height 44
click at [0, 0] on div "● ● ● ● ● ●" at bounding box center [0, 0] width 0 height 0
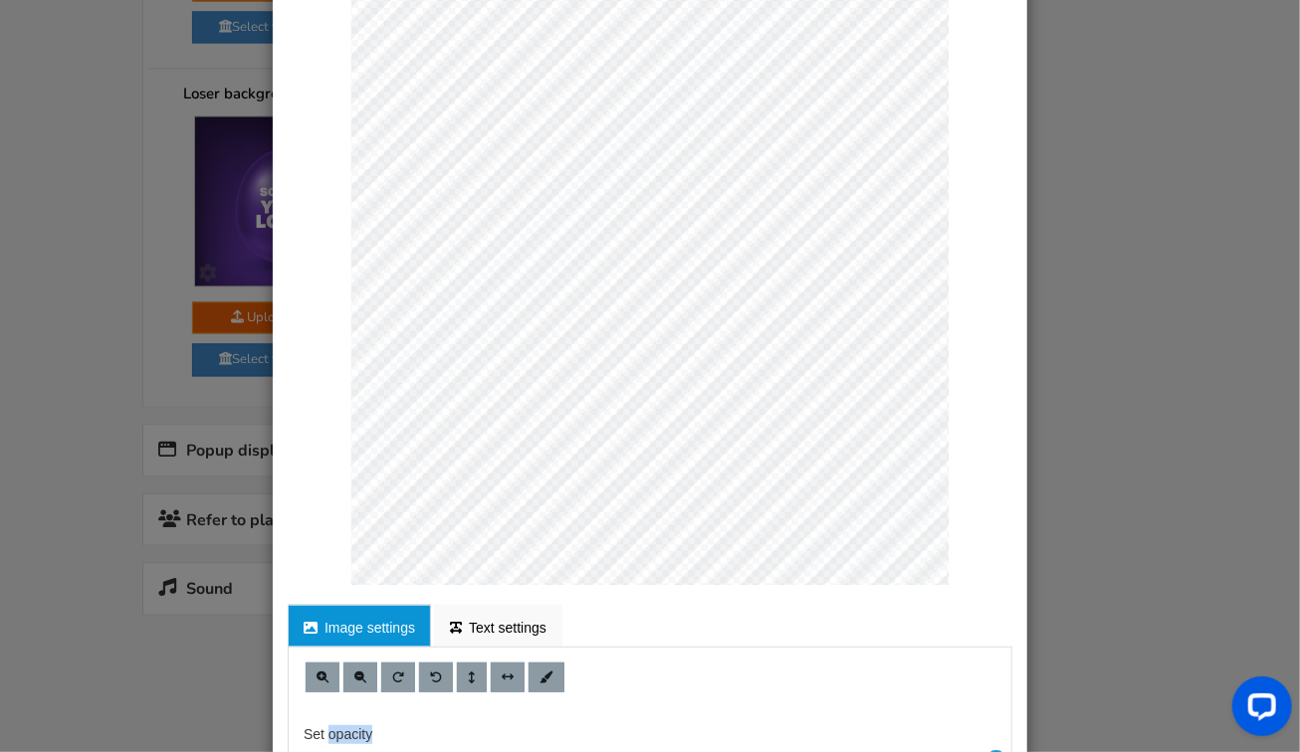
scroll to position [0, 0]
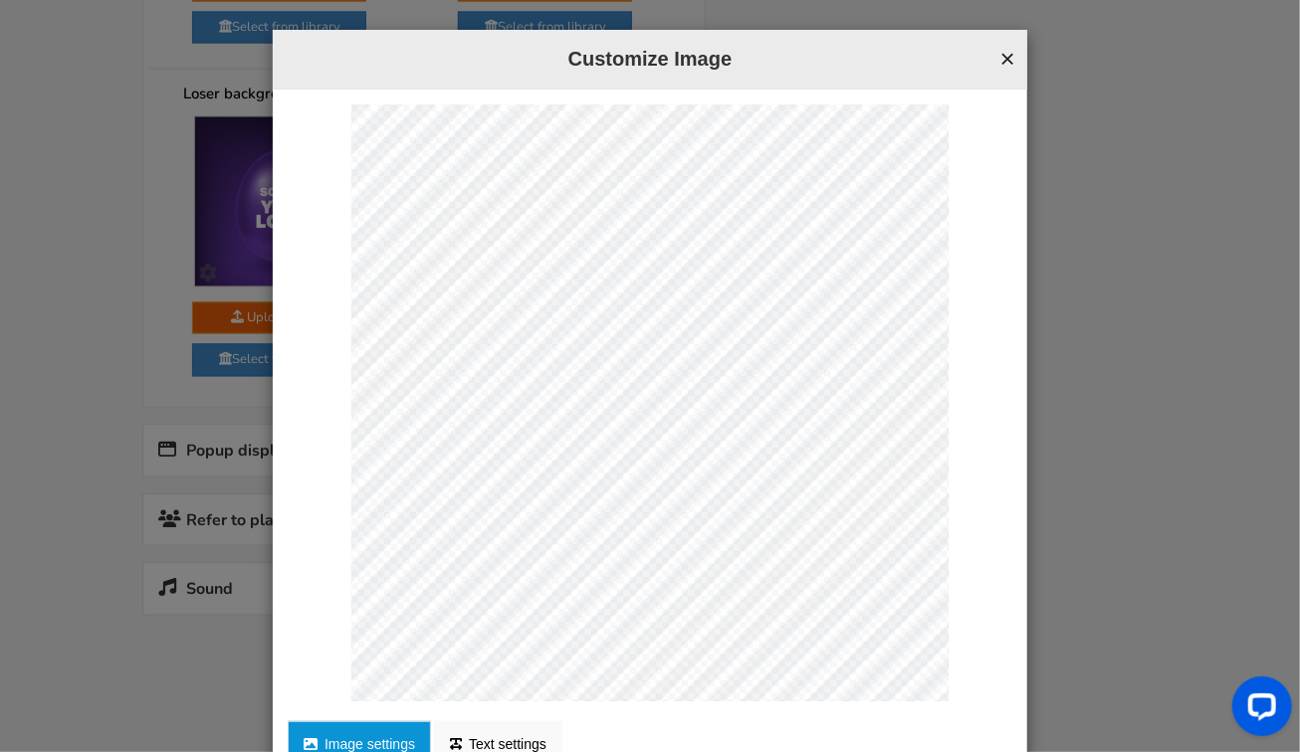
click at [1002, 52] on button "×" at bounding box center [1007, 59] width 15 height 26
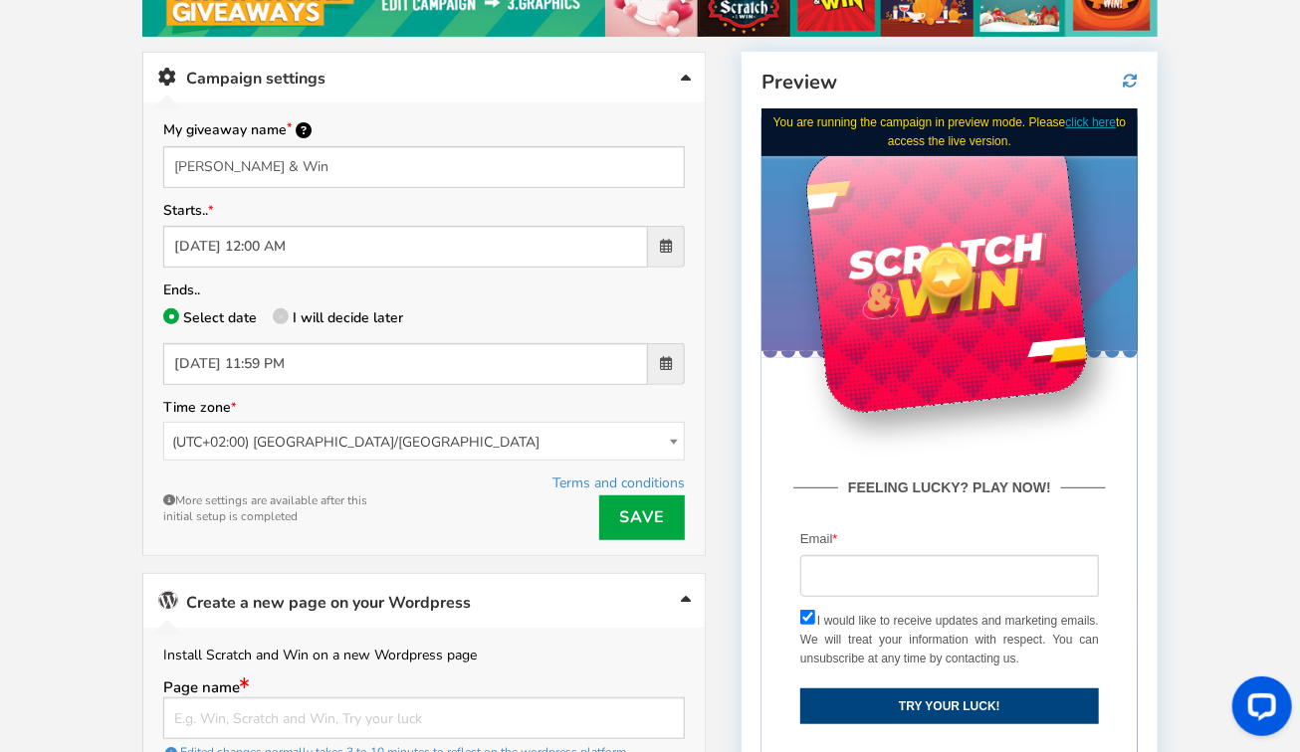
scroll to position [363, 0]
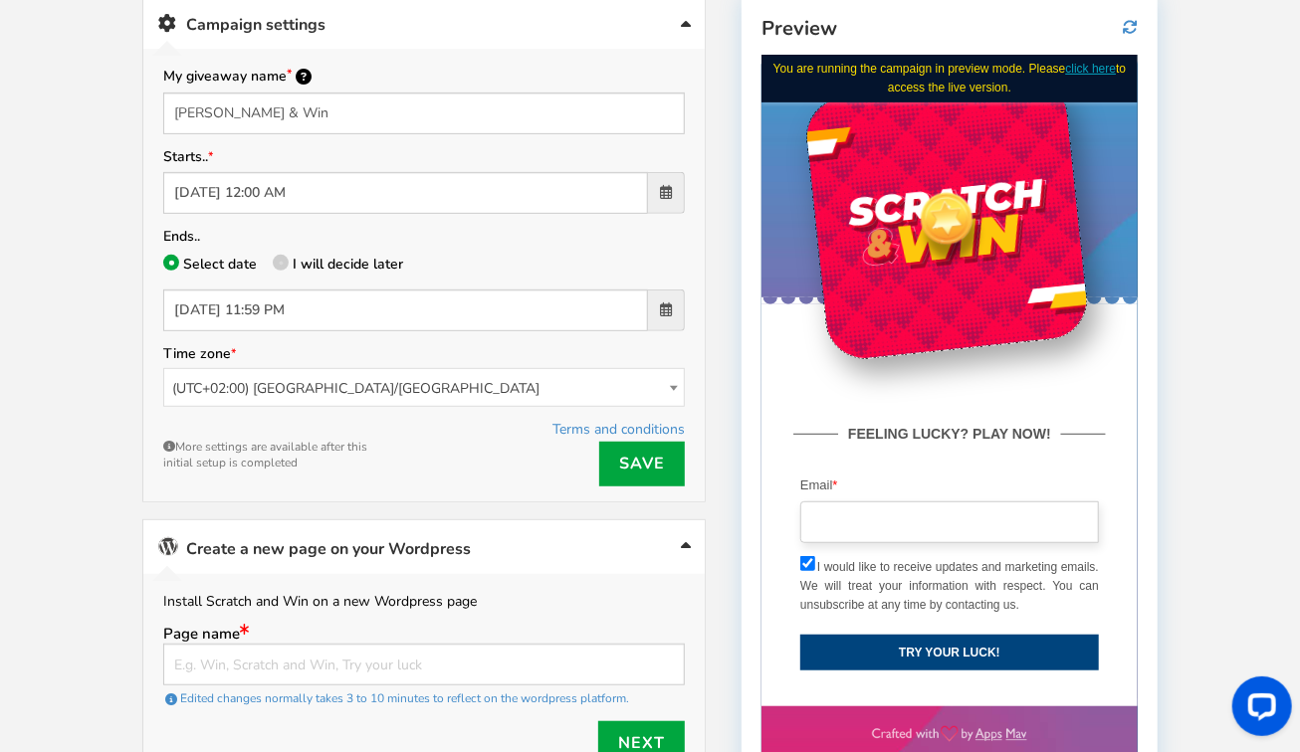
click at [881, 529] on input "email" at bounding box center [948, 522] width 299 height 42
click at [882, 518] on input "email" at bounding box center [948, 522] width 299 height 42
click at [863, 521] on input "email" at bounding box center [948, 522] width 299 height 42
type input "[EMAIL_ADDRESS][DOMAIN_NAME]"
click at [945, 648] on button "TRY YOUR LUCK!" at bounding box center [948, 652] width 299 height 36
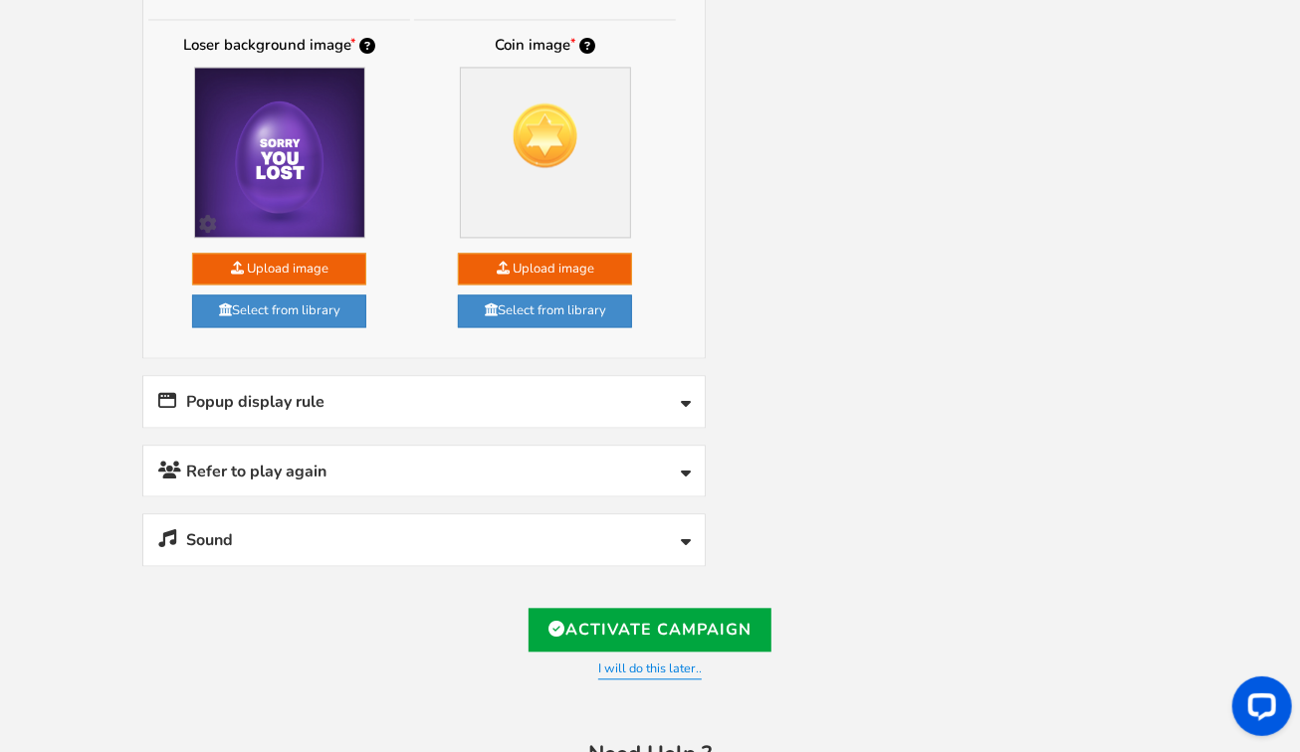
scroll to position [1928, 0]
click at [671, 380] on link "Popup display rule" at bounding box center [423, 401] width 561 height 51
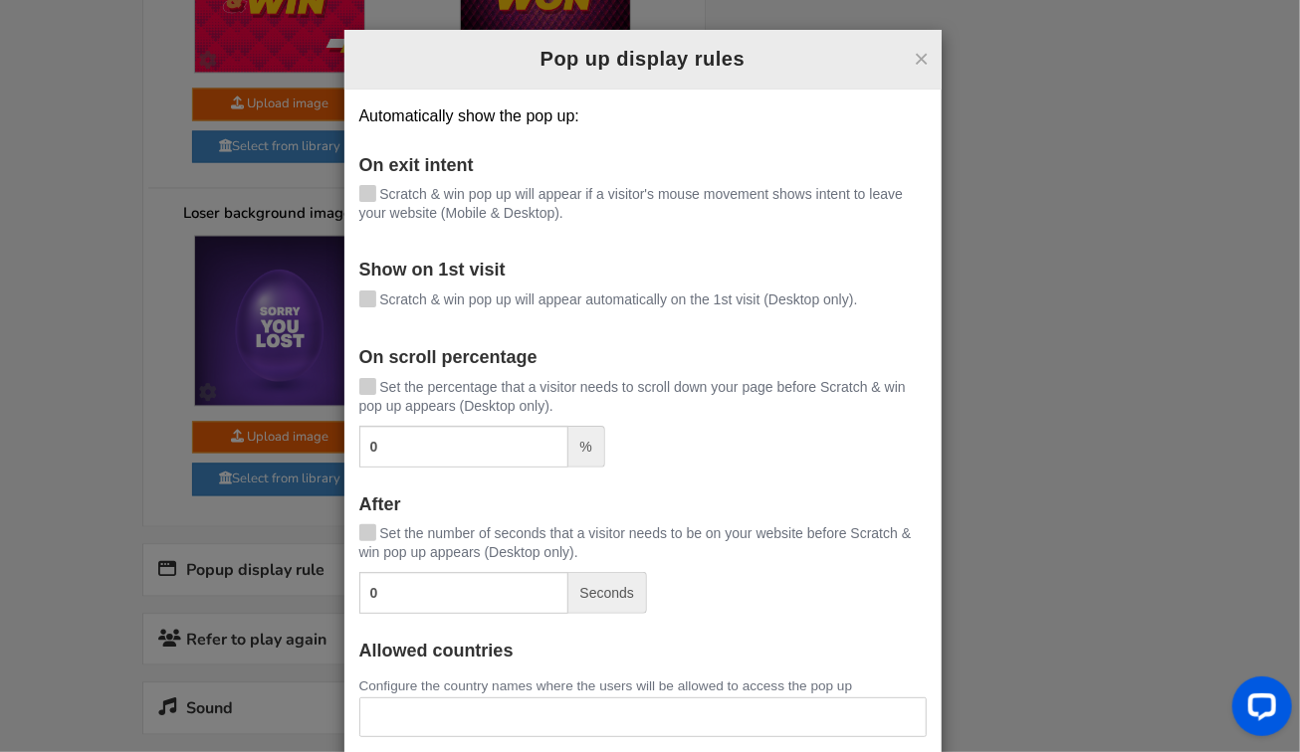
scroll to position [1733, 0]
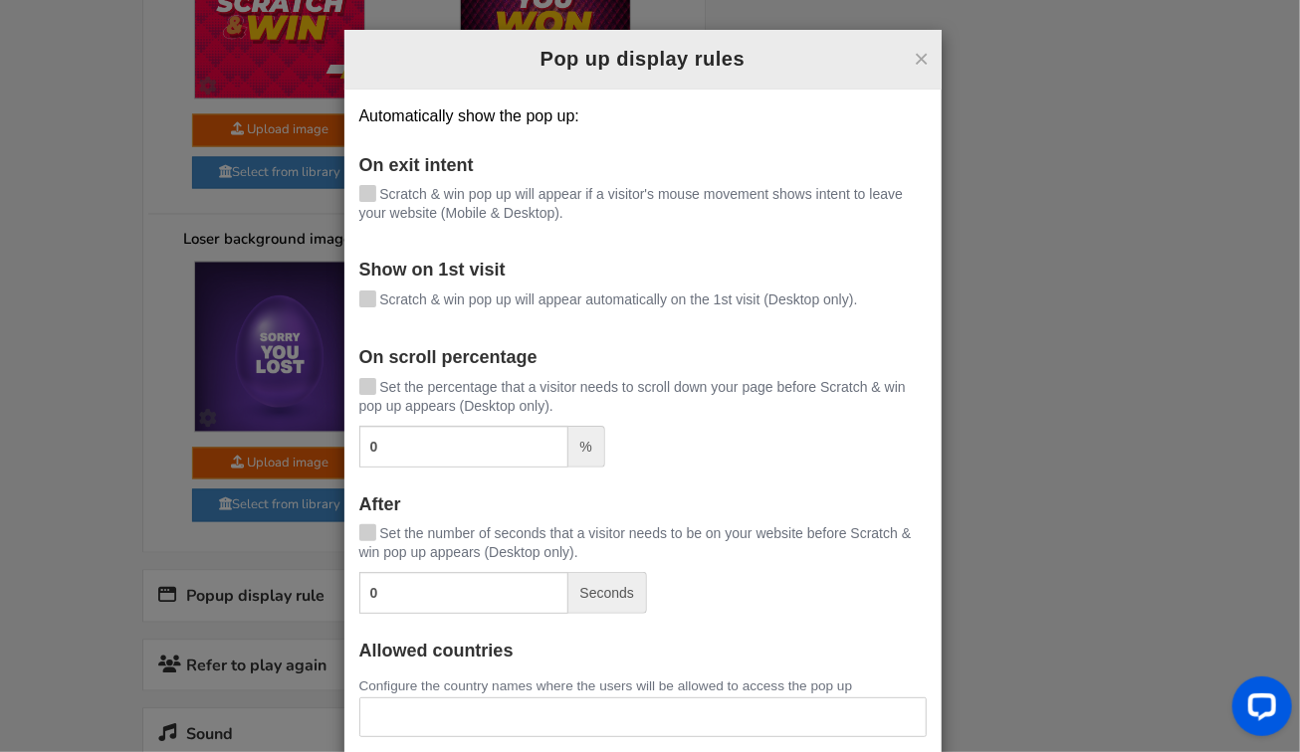
click at [365, 190] on icon at bounding box center [367, 192] width 14 height 15
click at [339, 190] on input "Scratch & win pop up will appear if a visitor's mouse movement shows intent to …" at bounding box center [339, 195] width 0 height 13
click at [405, 453] on input "0" at bounding box center [463, 447] width 209 height 42
type input "45"
click at [747, 471] on form "On exit intent [PERSON_NAME] & win pop up will appear if a visitor's mouse move…" at bounding box center [642, 385] width 567 height 459
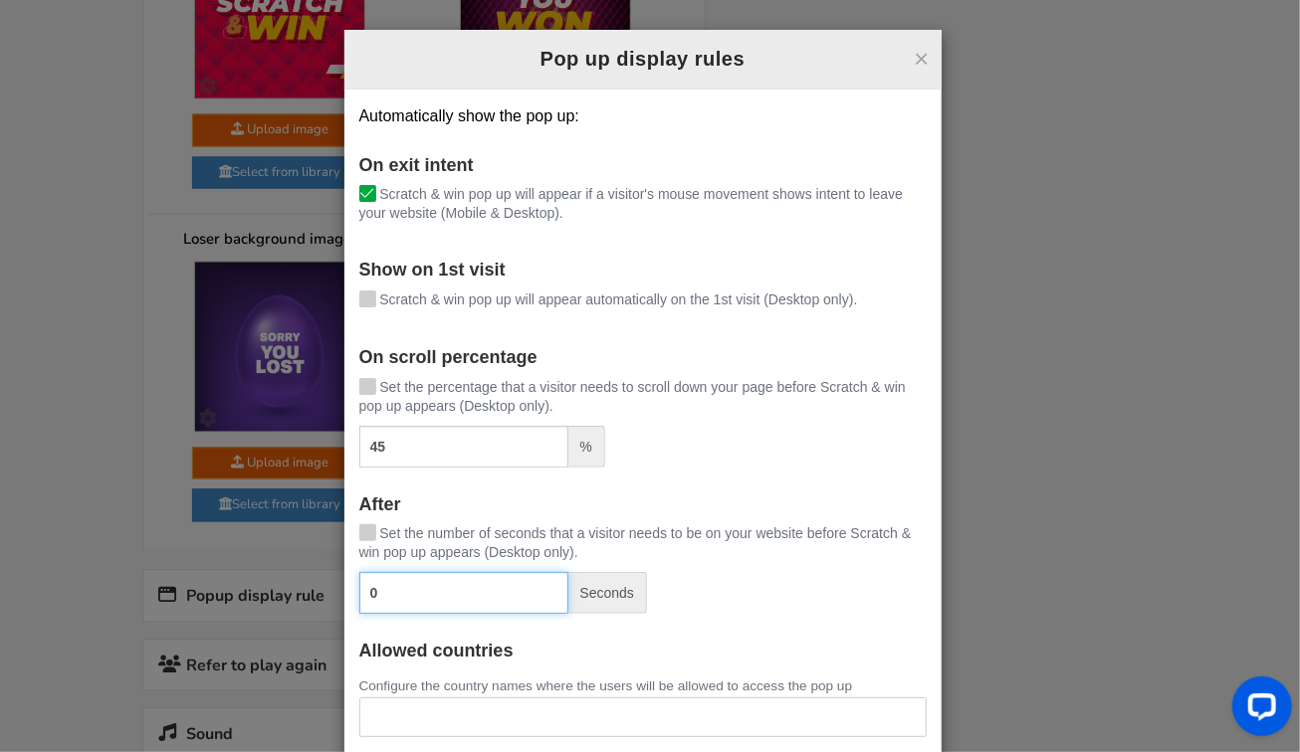
click at [453, 601] on input "0" at bounding box center [463, 593] width 209 height 42
type input "0"
type input "9"
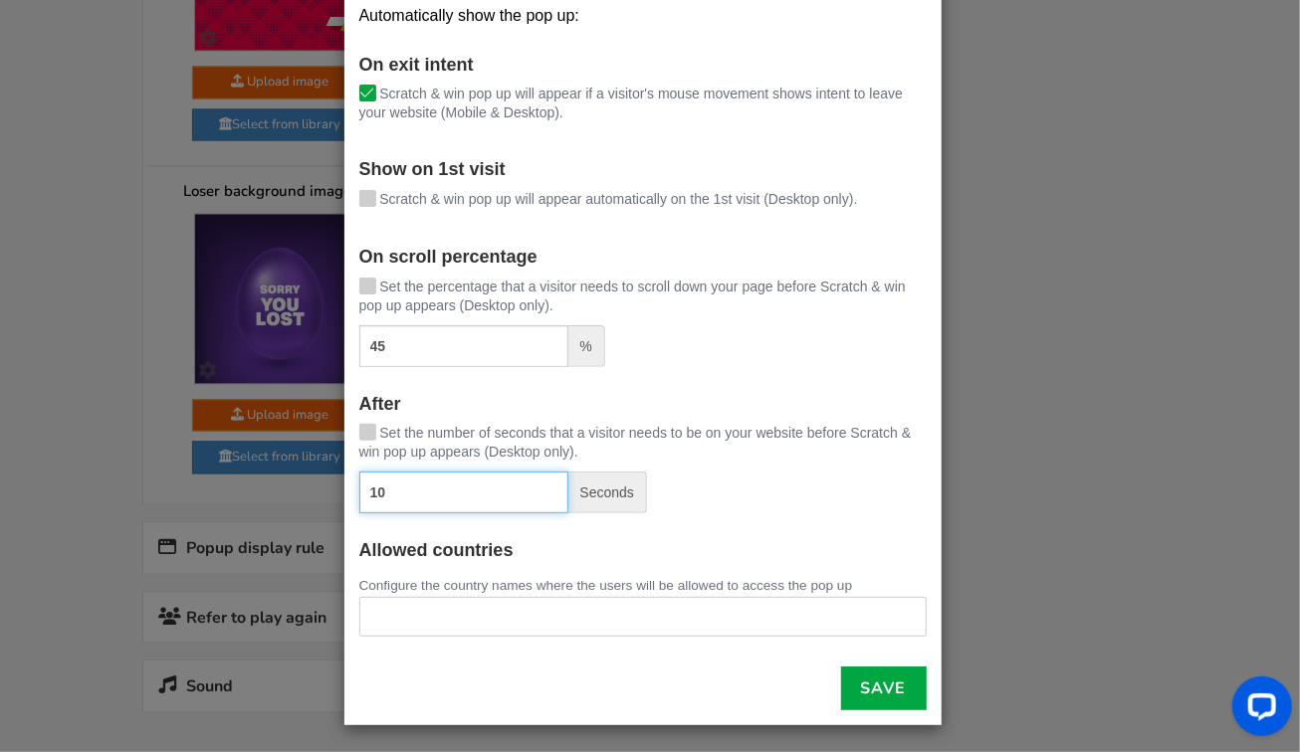
scroll to position [1785, 0]
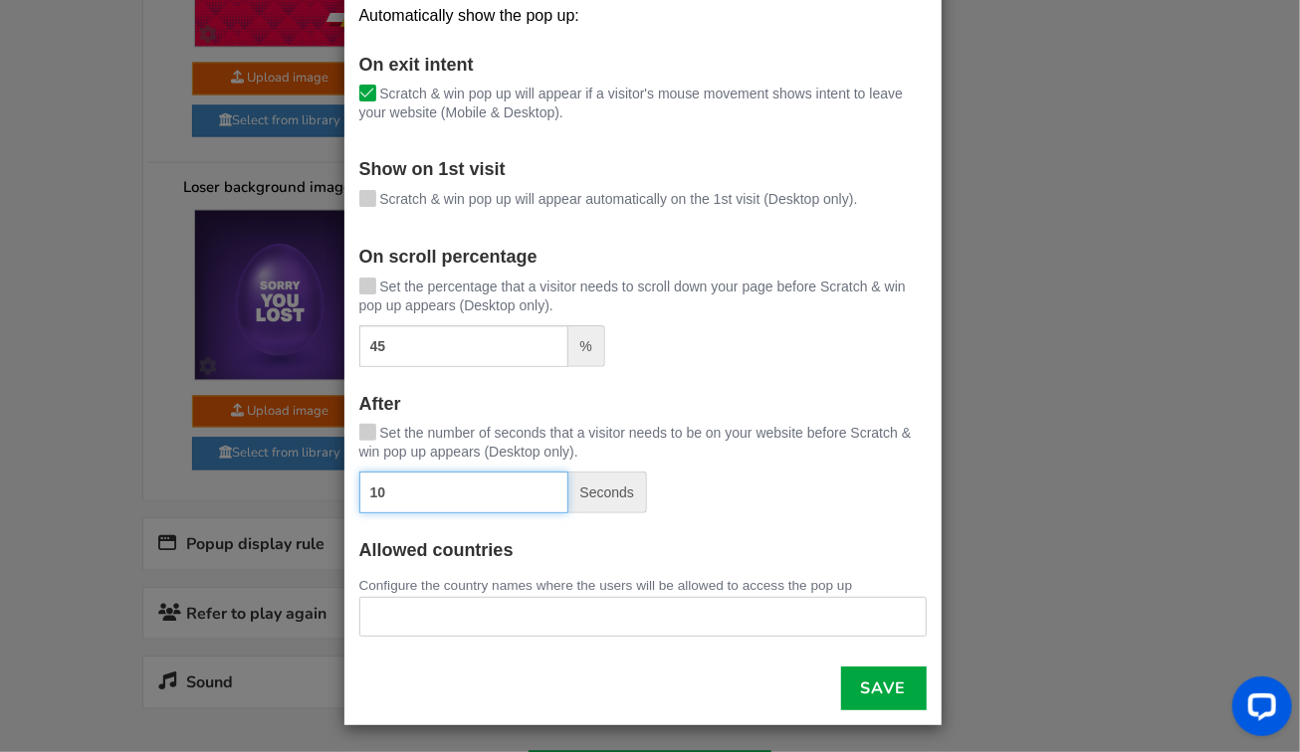
type input "10"
click at [360, 195] on icon at bounding box center [367, 196] width 14 height 15
click at [339, 195] on input "Scratch & win pop up will appear automatically on the 1st visit (Desktop only)." at bounding box center [339, 200] width 0 height 13
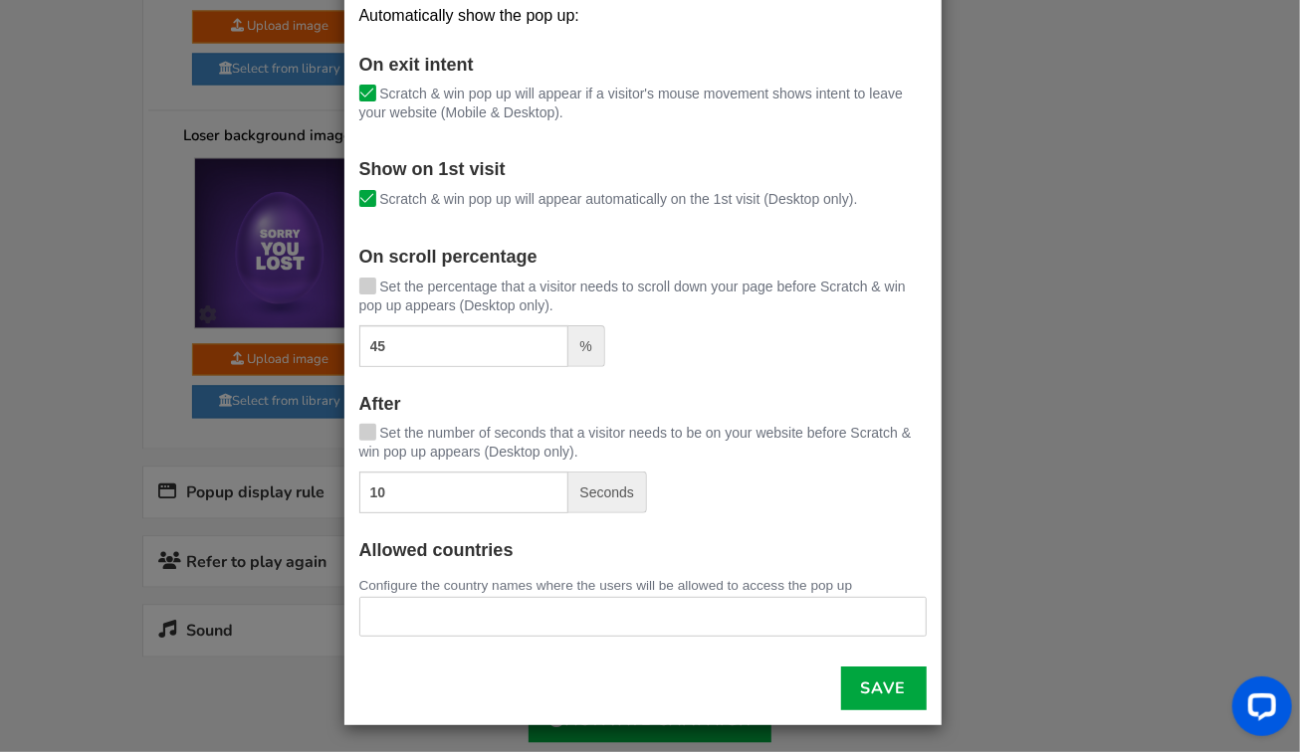
scroll to position [1850, 0]
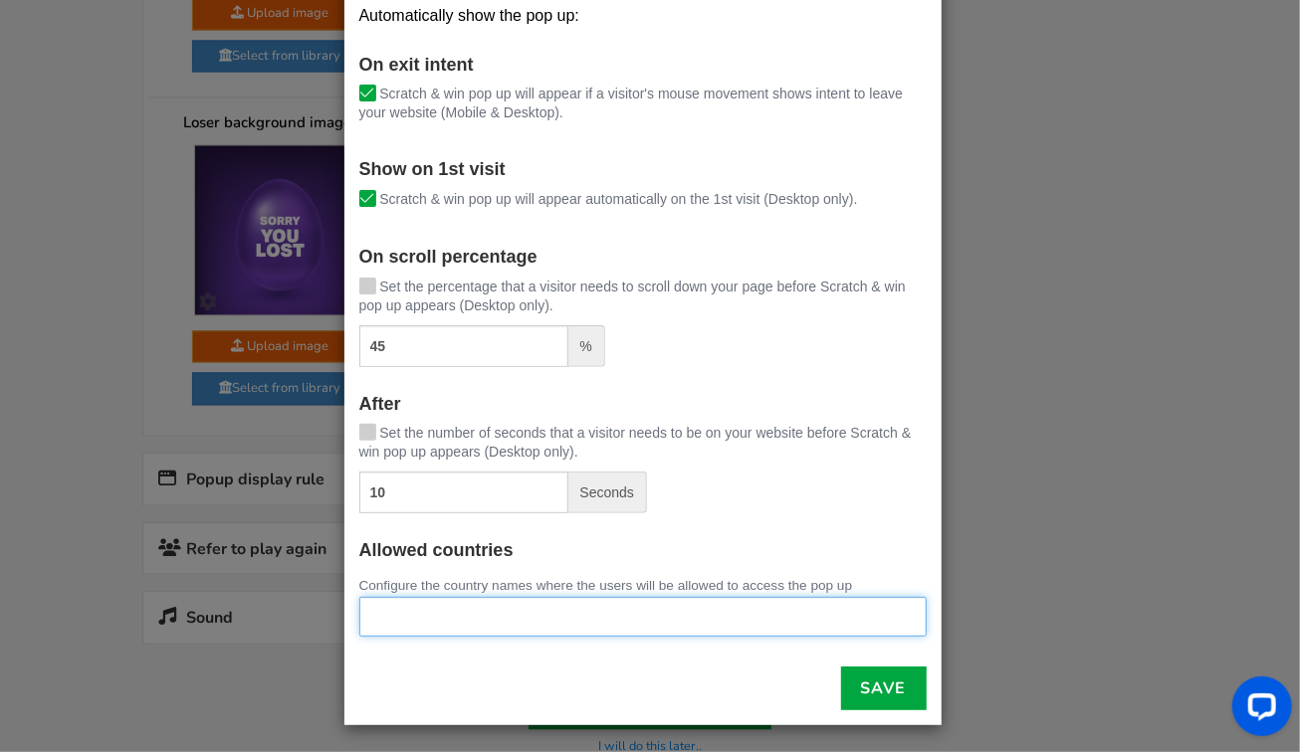
click at [426, 605] on ul at bounding box center [642, 613] width 565 height 31
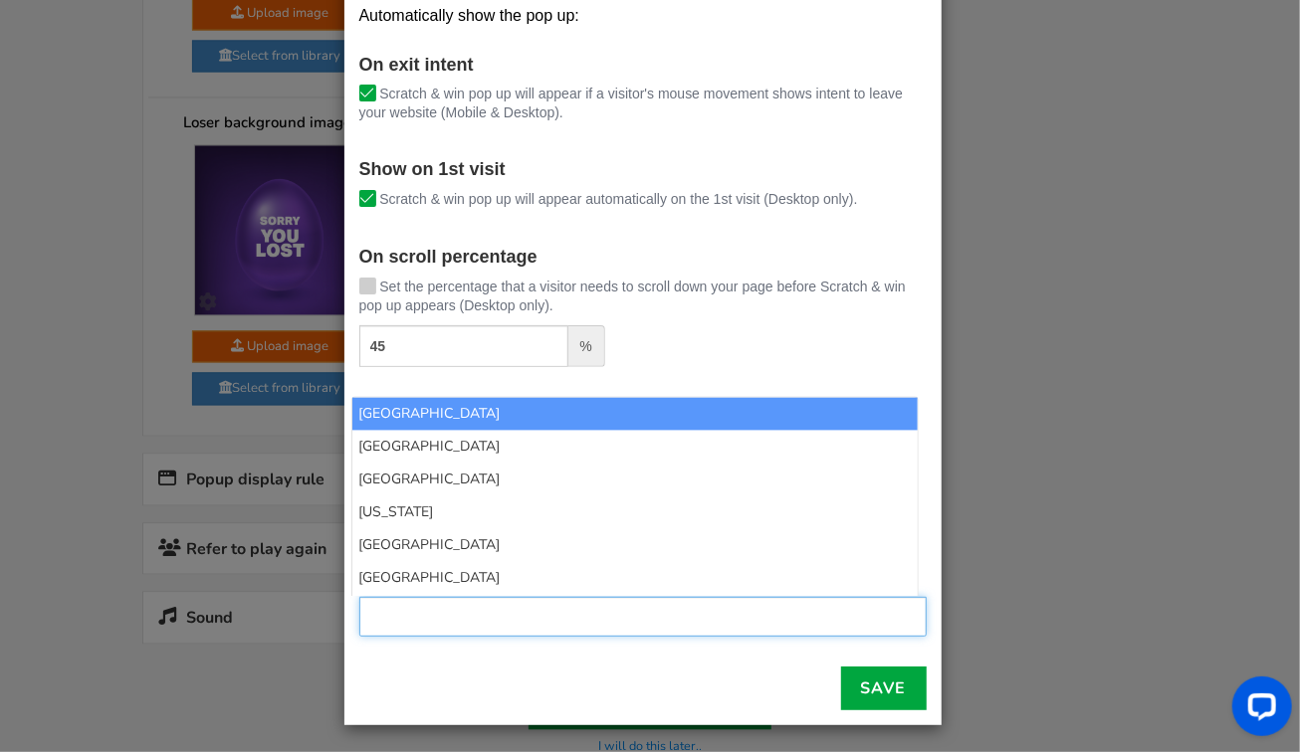
click at [715, 343] on div "45 %" at bounding box center [642, 346] width 567 height 42
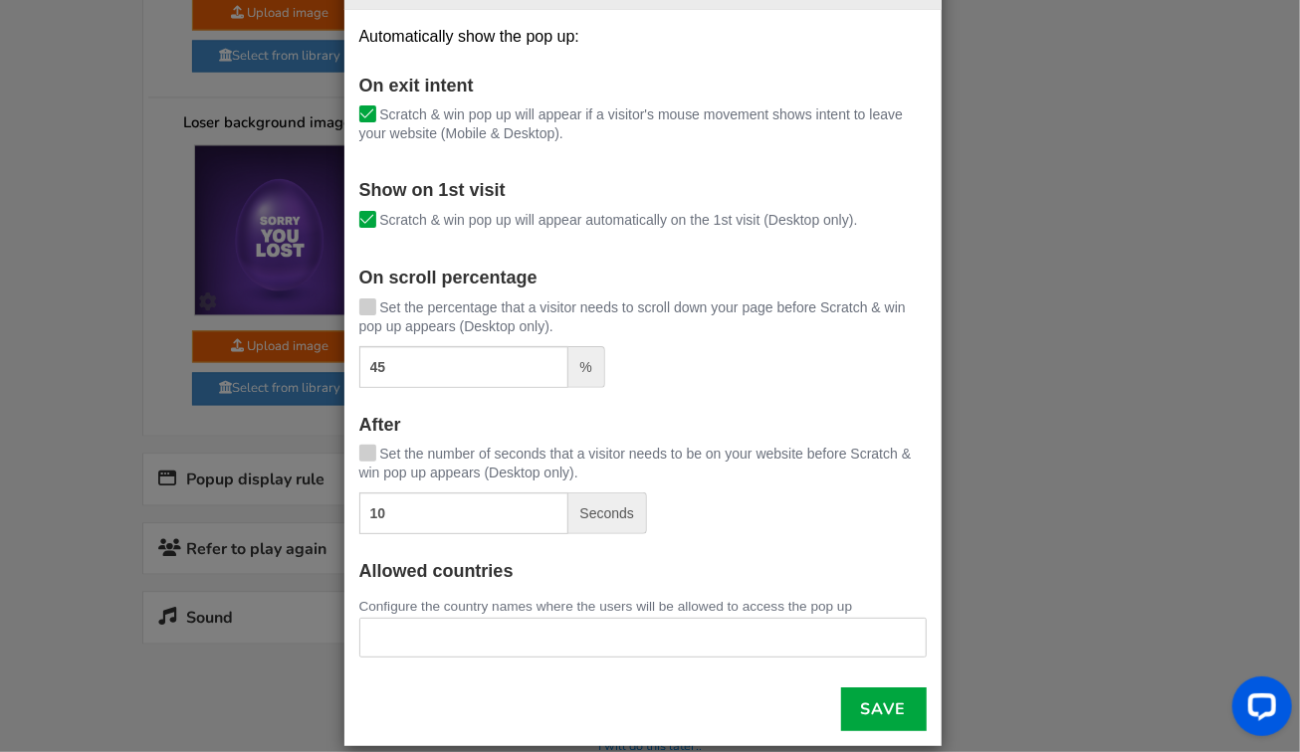
scroll to position [43, 0]
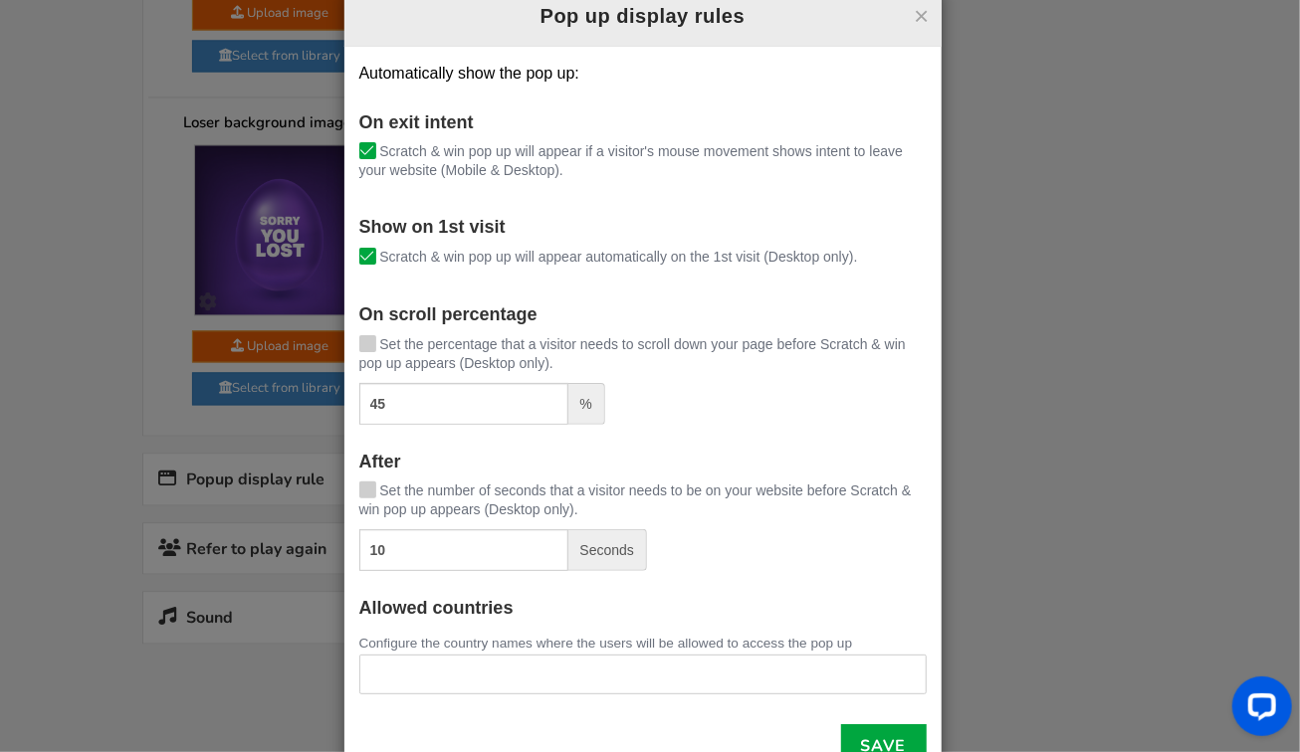
click at [362, 343] on icon at bounding box center [367, 341] width 14 height 15
click at [339, 343] on input "Set the percentage that a visitor needs to scroll down your page before Scratch…" at bounding box center [339, 345] width 0 height 13
click at [360, 488] on icon at bounding box center [367, 489] width 14 height 15
click at [339, 488] on input "Set the number of seconds that a visitor needs to be on your website before Scr…" at bounding box center [339, 492] width 0 height 13
click at [360, 488] on icon at bounding box center [367, 491] width 14 height 15
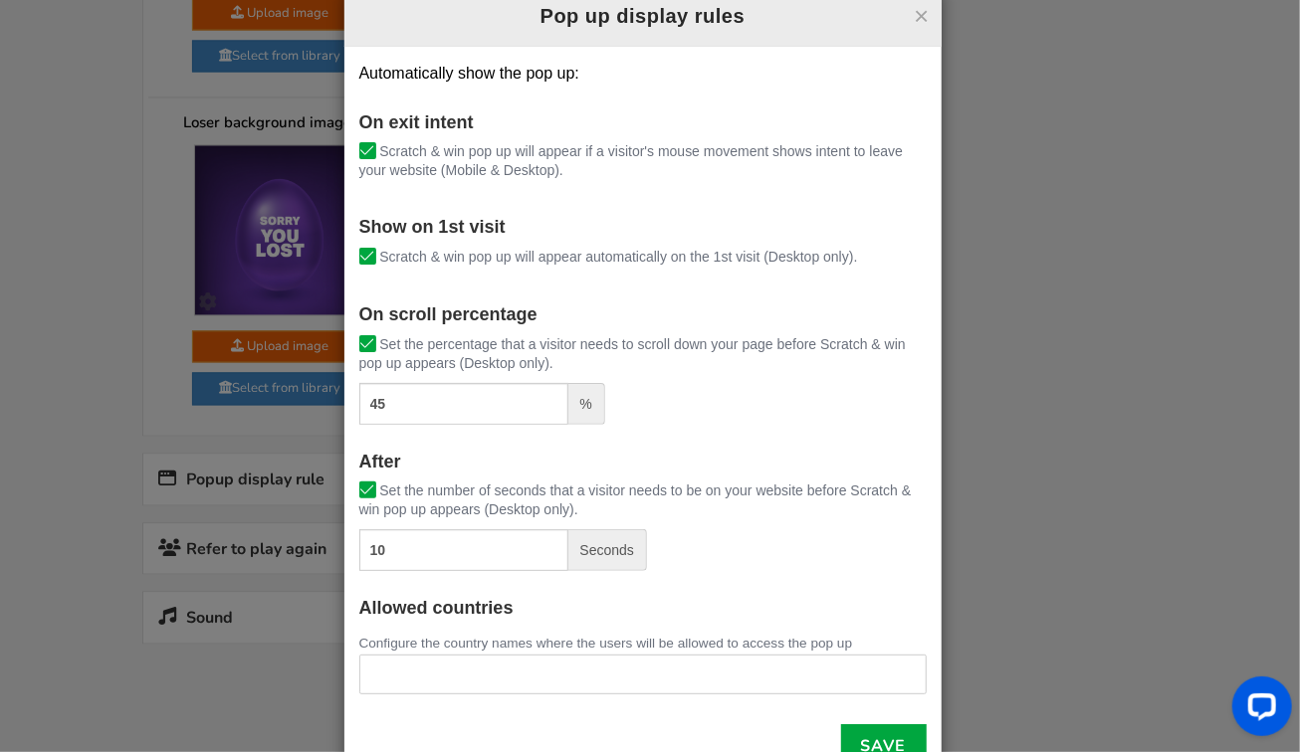
click at [339, 488] on input "Set the number of seconds that a visitor needs to be on your website before Scr…" at bounding box center [339, 492] width 0 height 13
click at [362, 488] on icon at bounding box center [367, 489] width 14 height 15
click at [339, 488] on input "Set the number of seconds that a visitor needs to be on your website before Scr…" at bounding box center [339, 492] width 0 height 13
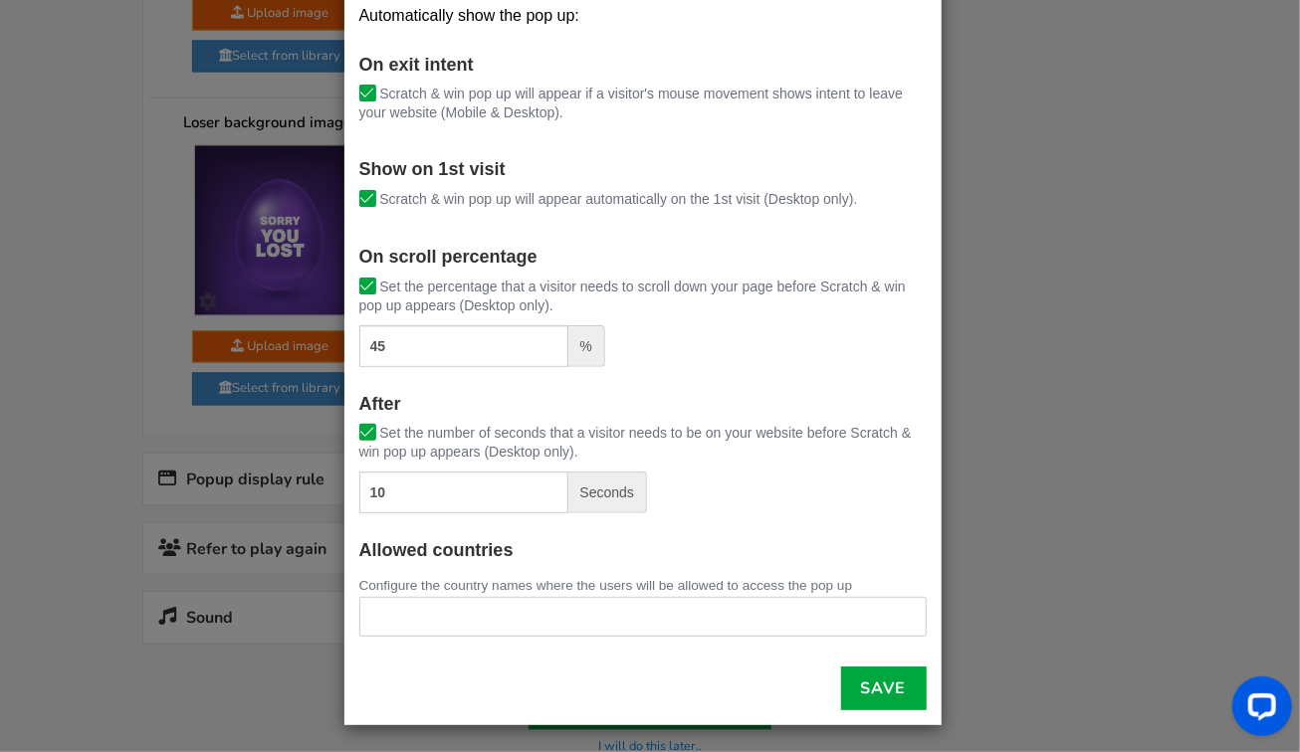
scroll to position [101, 0]
click at [878, 682] on link "Save" at bounding box center [884, 689] width 86 height 44
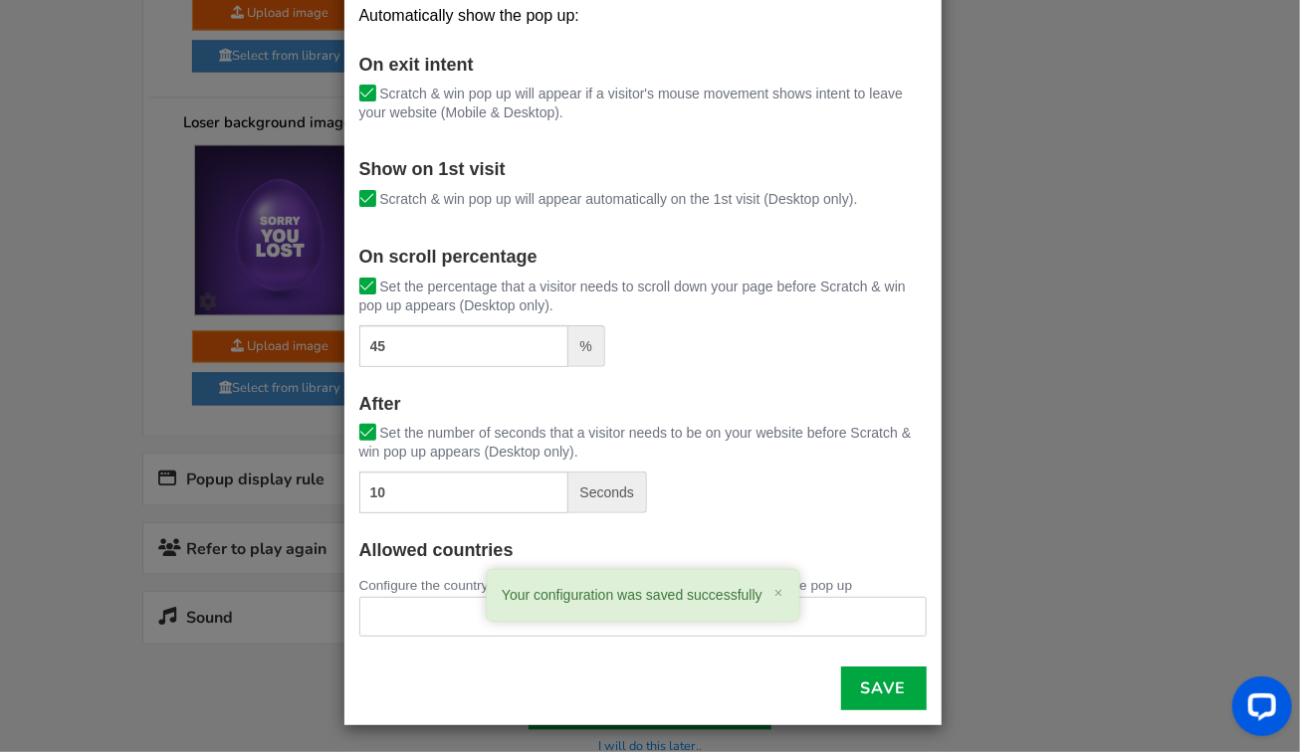
click at [140, 332] on div "× Pop up display rules Automatically show the pop up: On exit intent [PERSON_NA…" at bounding box center [650, 376] width 1300 height 752
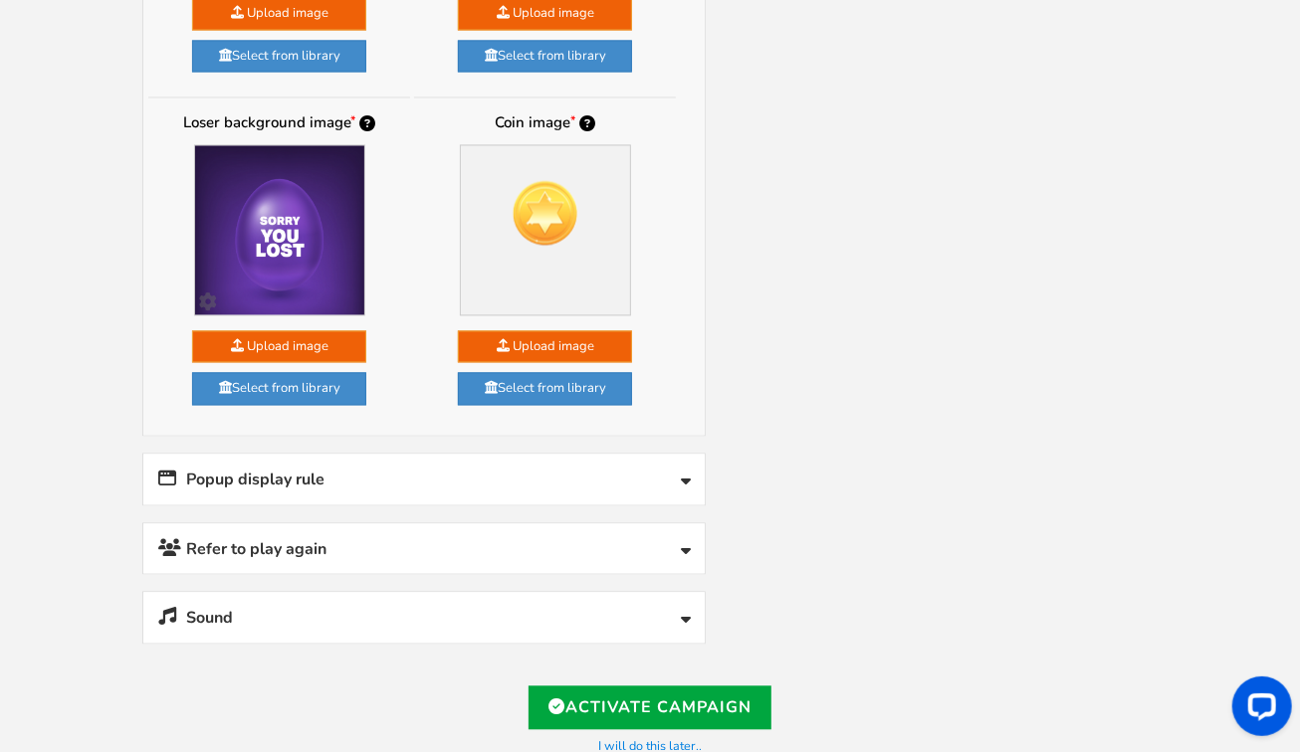
click at [668, 524] on link "Refer to play again" at bounding box center [423, 549] width 561 height 51
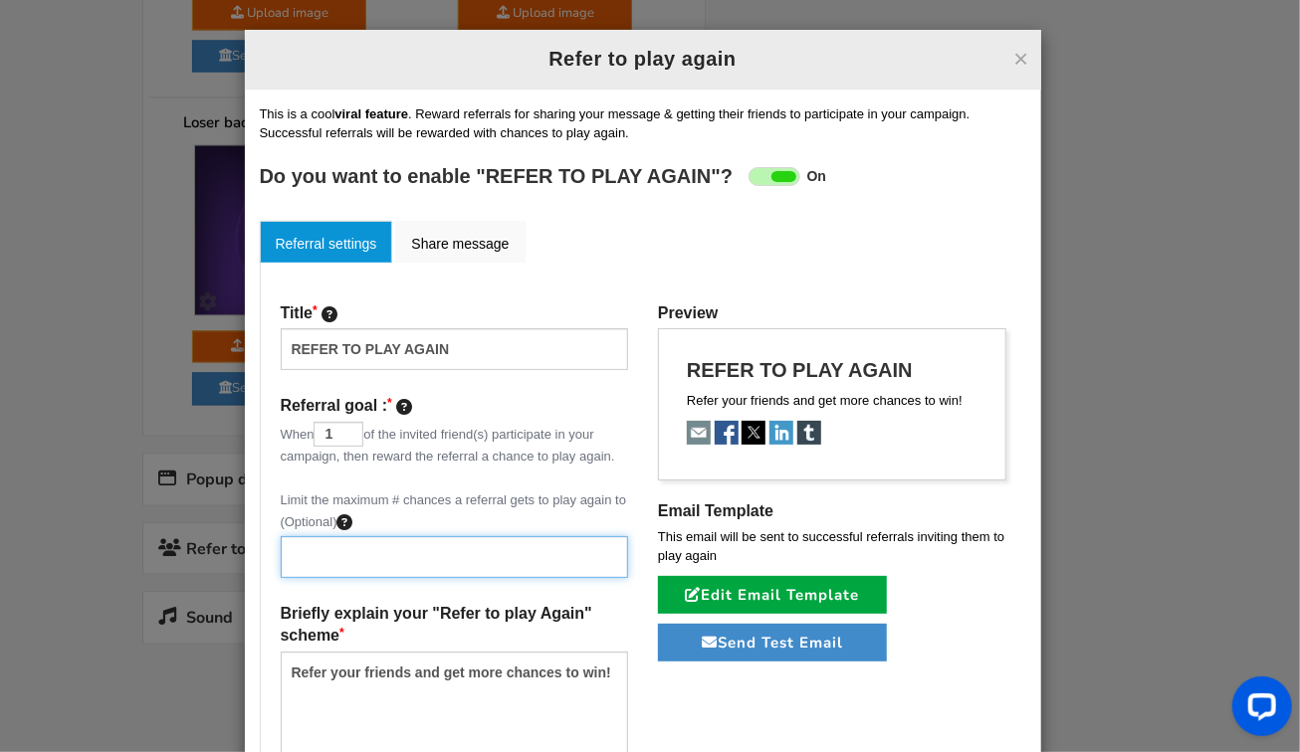
click at [334, 561] on input "text" at bounding box center [455, 557] width 348 height 42
type input "2"
click at [505, 484] on div "Title REFER TO PLAY AGAIN Referral goal : When 1 of the invited friend(s) parti…" at bounding box center [455, 542] width 378 height 480
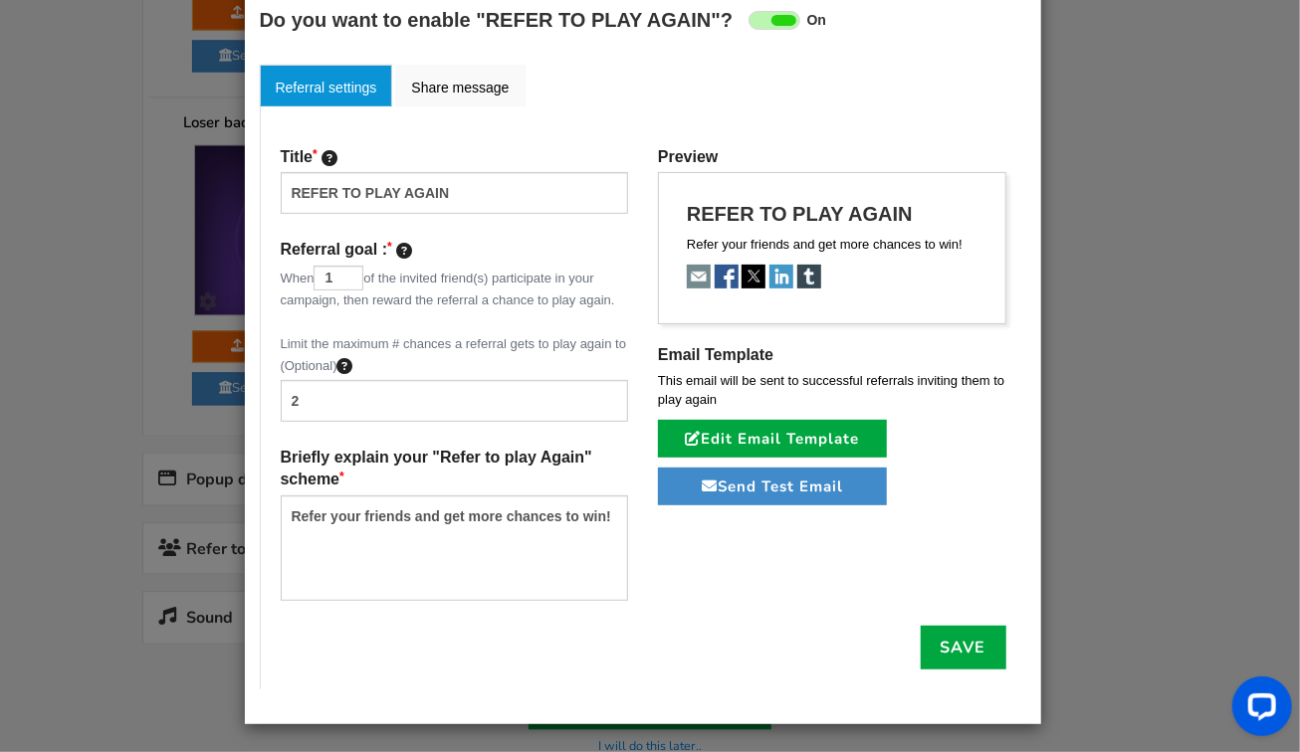
scroll to position [156, 0]
click at [425, 468] on label "Briefly explain your "Refer to play Again" scheme" at bounding box center [455, 468] width 348 height 43
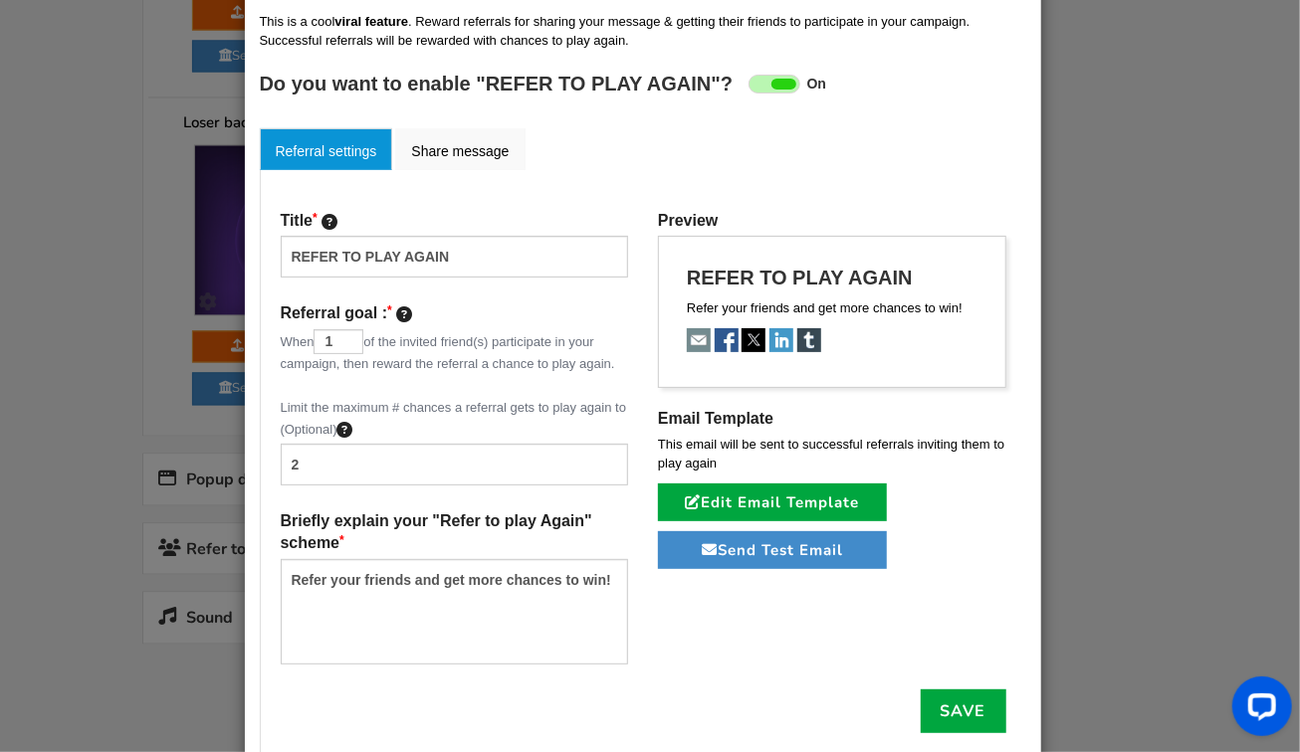
scroll to position [79, 0]
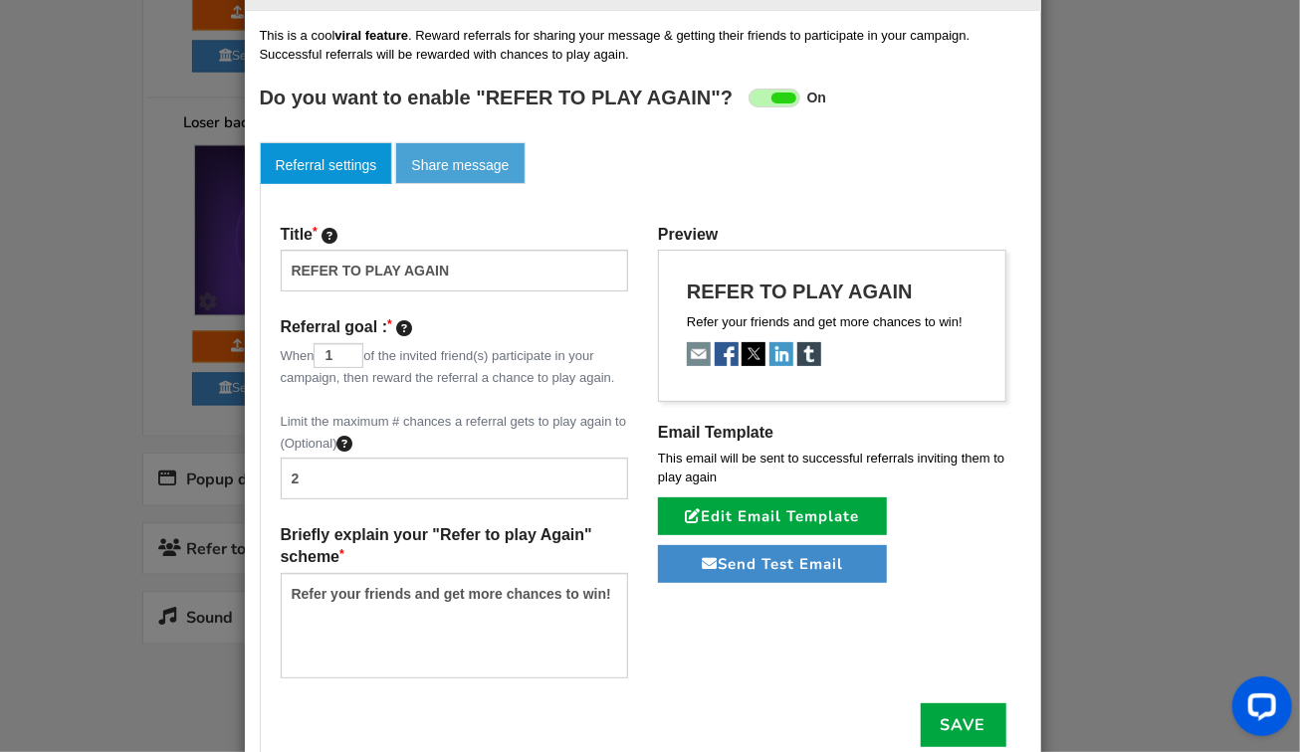
click at [442, 158] on link "Share message" at bounding box center [459, 163] width 129 height 42
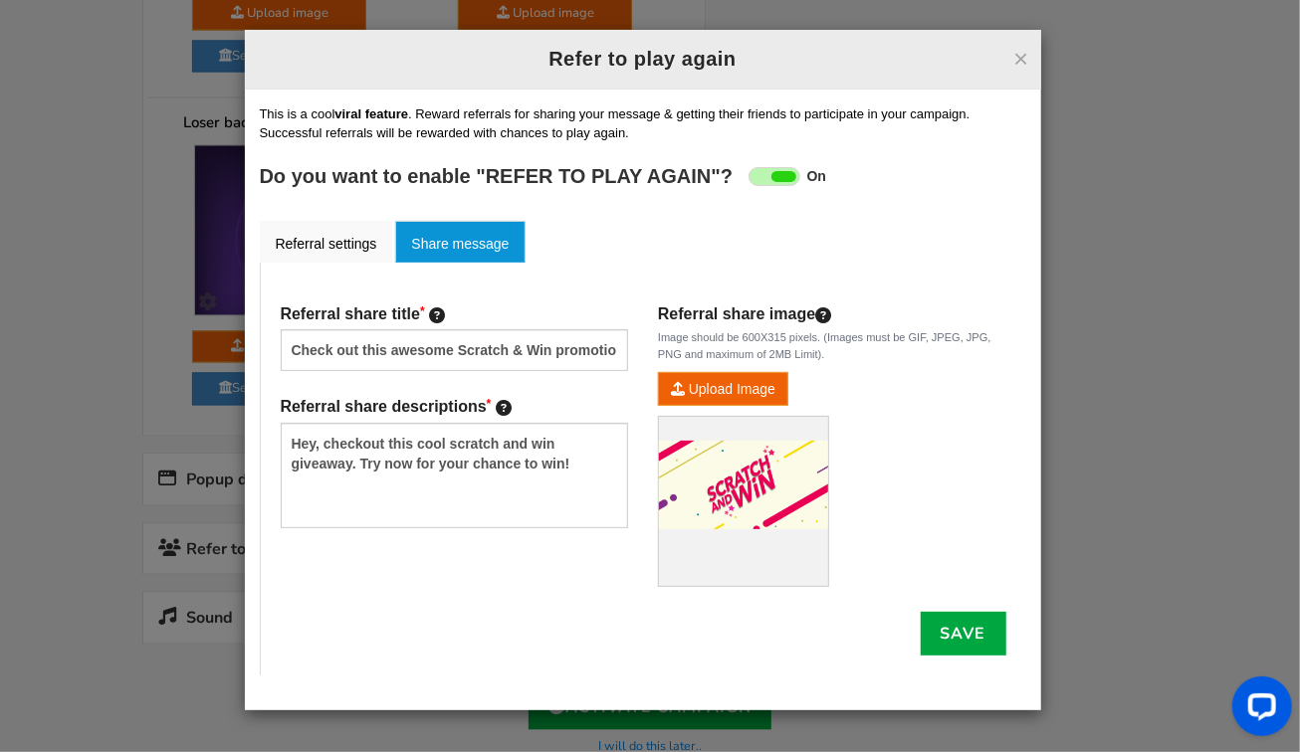
scroll to position [0, 0]
click at [332, 232] on link "Referral settings" at bounding box center [326, 242] width 133 height 42
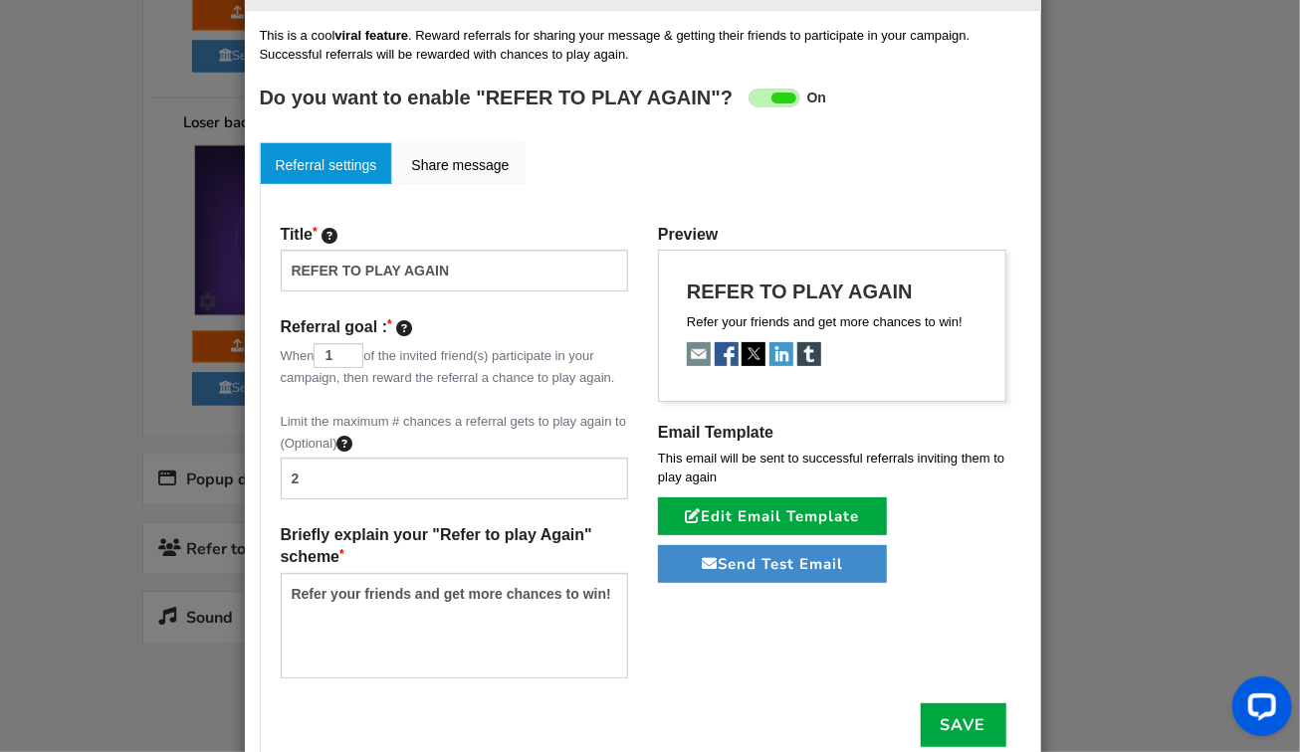
scroll to position [100, 0]
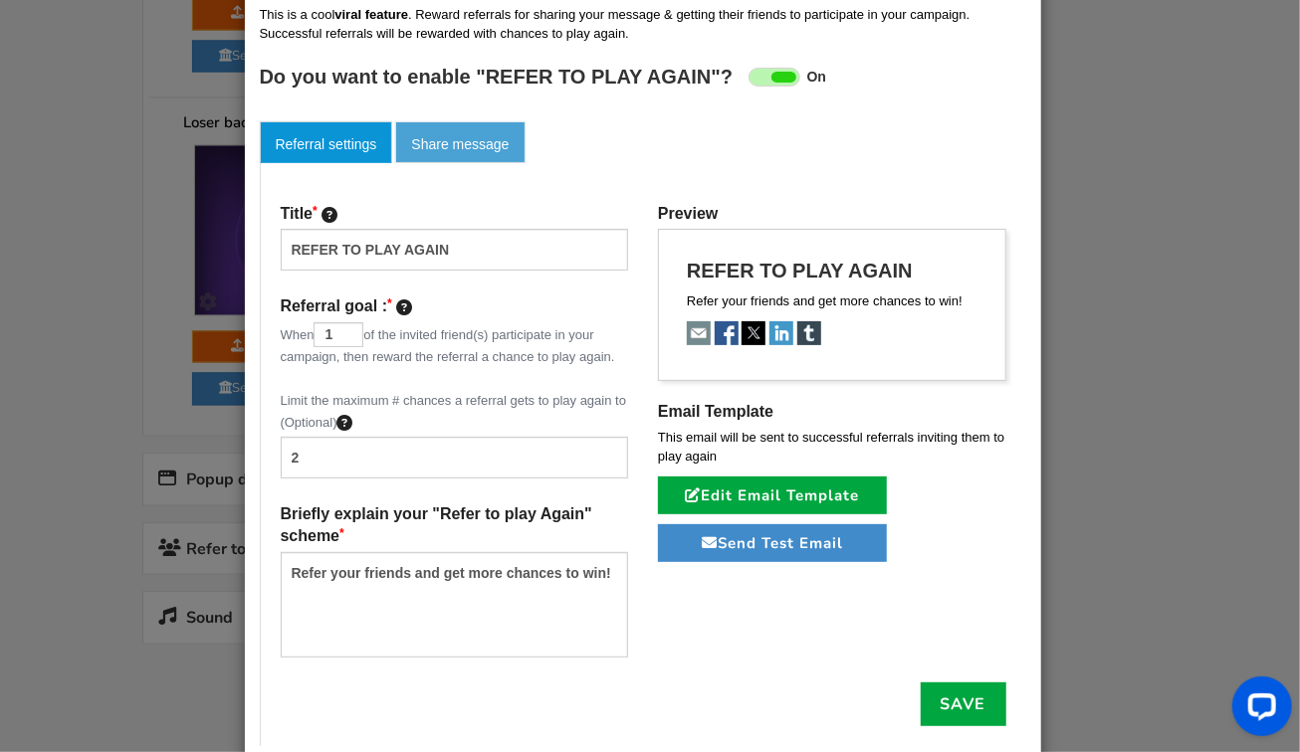
click at [432, 146] on link "Share message" at bounding box center [459, 142] width 129 height 42
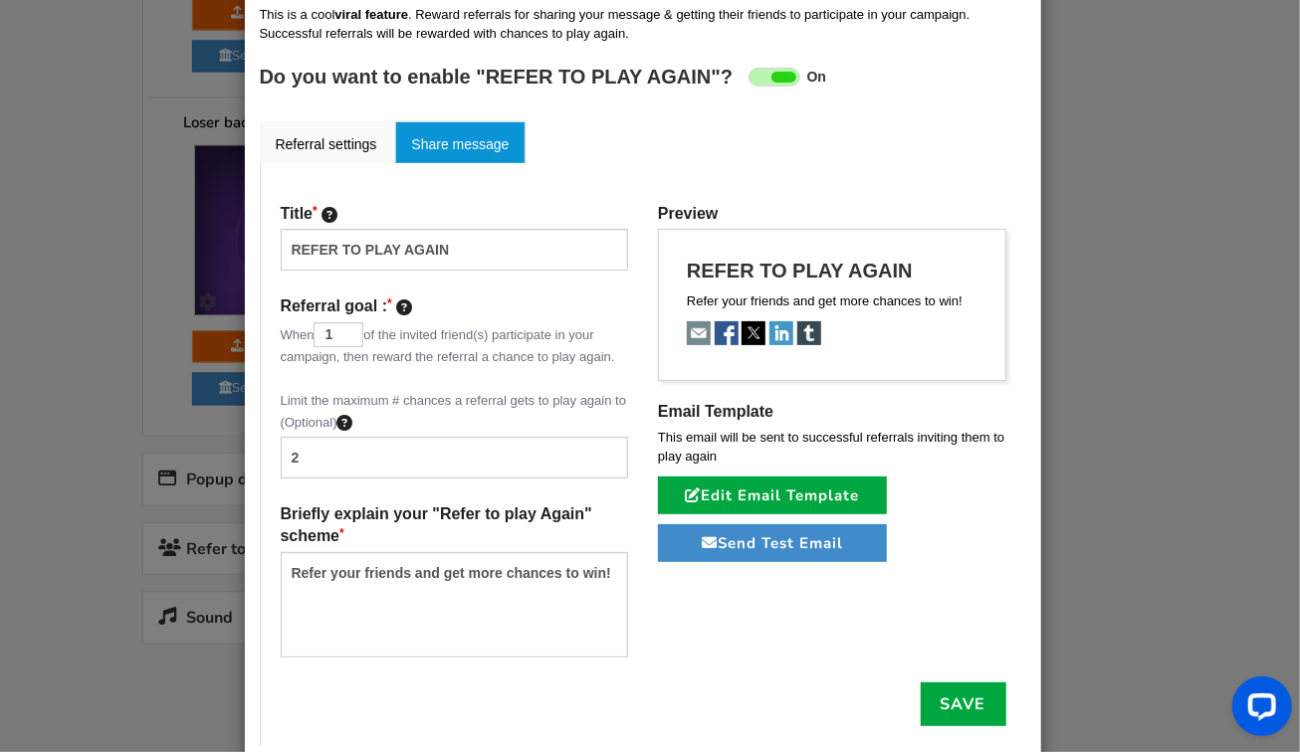
scroll to position [0, 0]
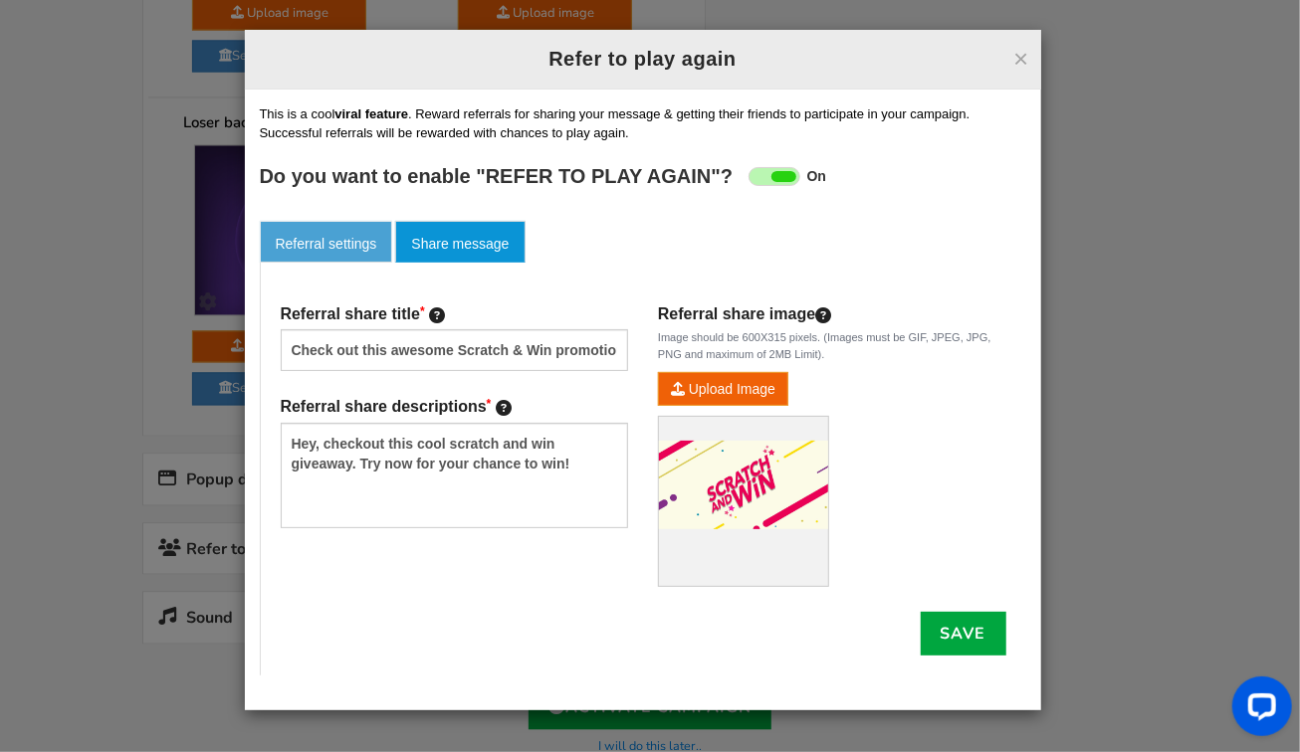
click at [329, 238] on link "Referral settings" at bounding box center [326, 242] width 133 height 42
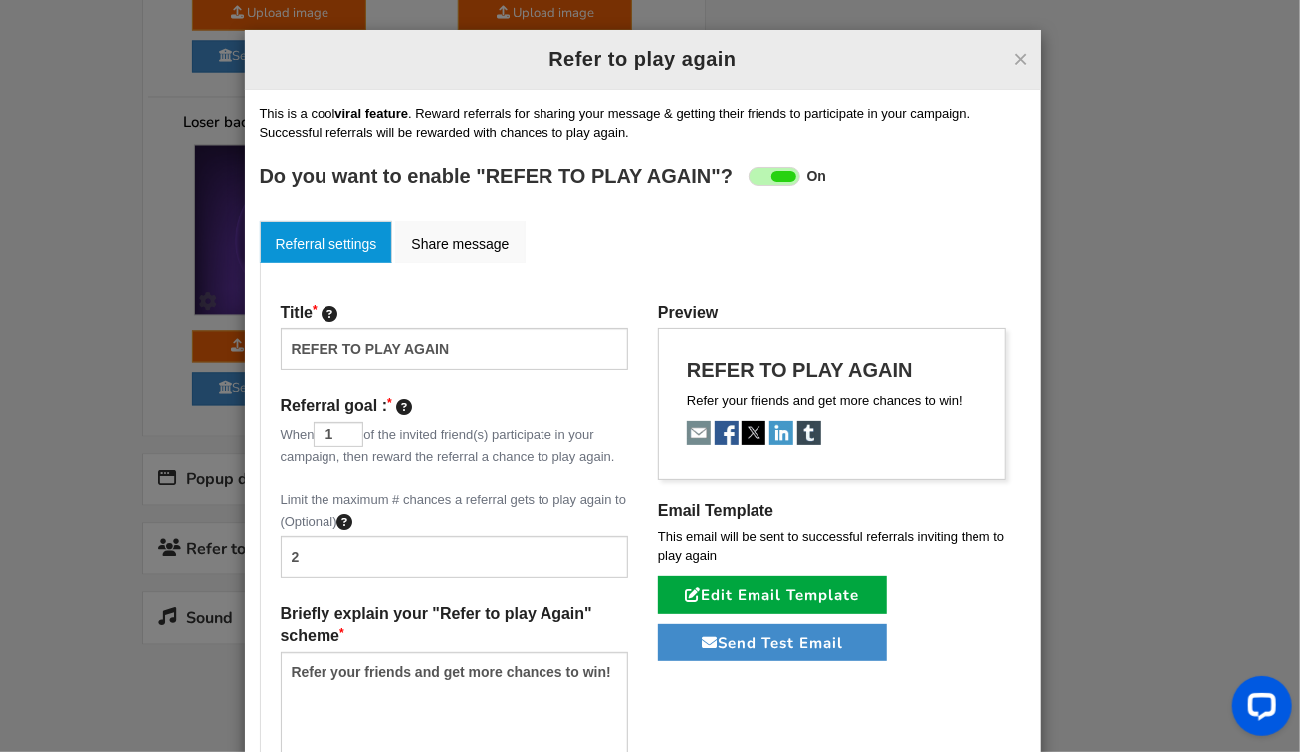
scroll to position [156, 0]
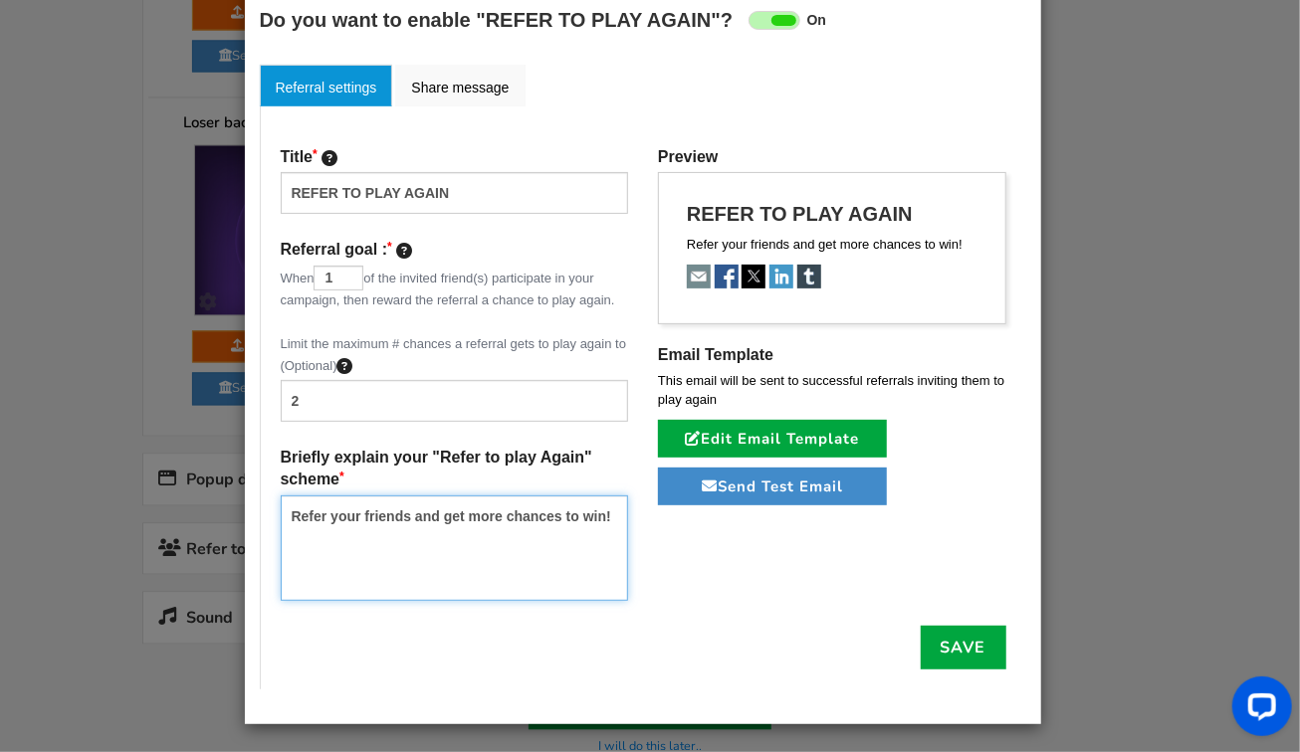
click at [444, 531] on textarea "Refer your friends and get more chances to win!" at bounding box center [455, 548] width 348 height 105
click at [531, 554] on textarea "Refer your friends and get more chances to win!" at bounding box center [455, 548] width 348 height 105
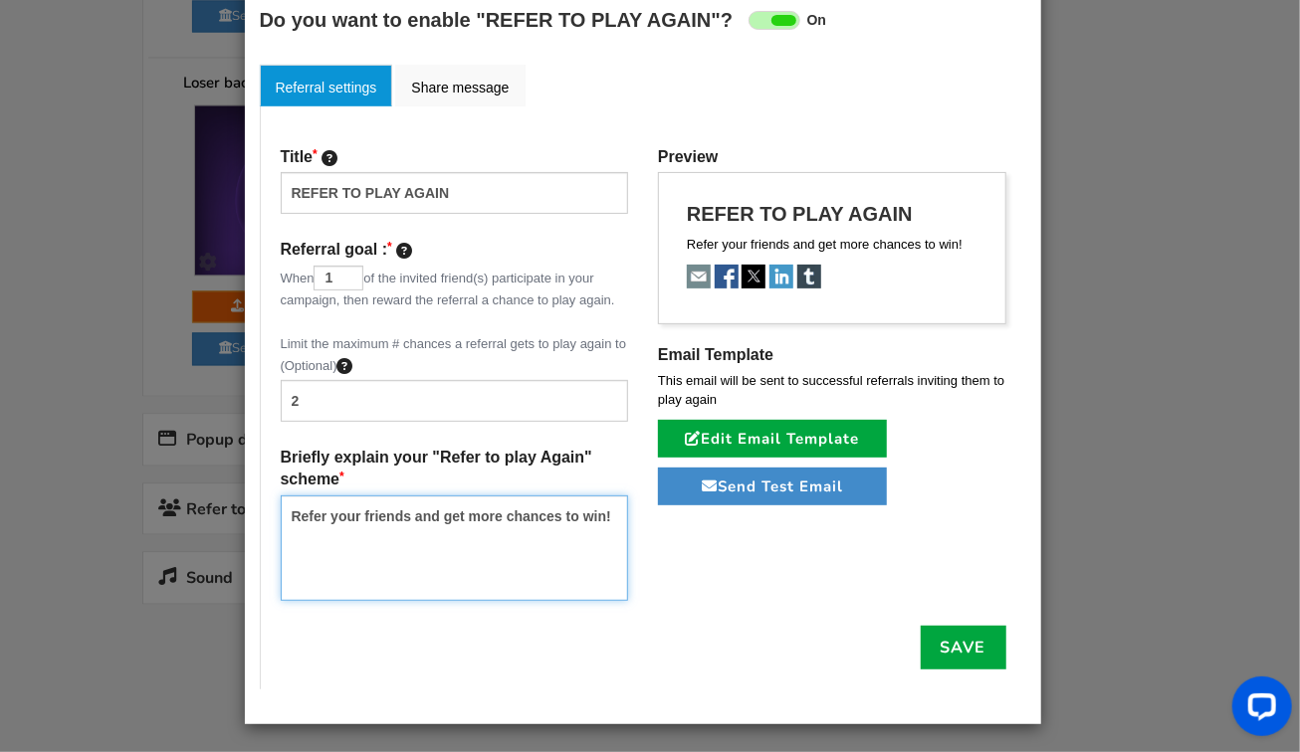
click at [383, 510] on textarea "Refer your friends and get more chances to win!" at bounding box center [455, 548] width 348 height 105
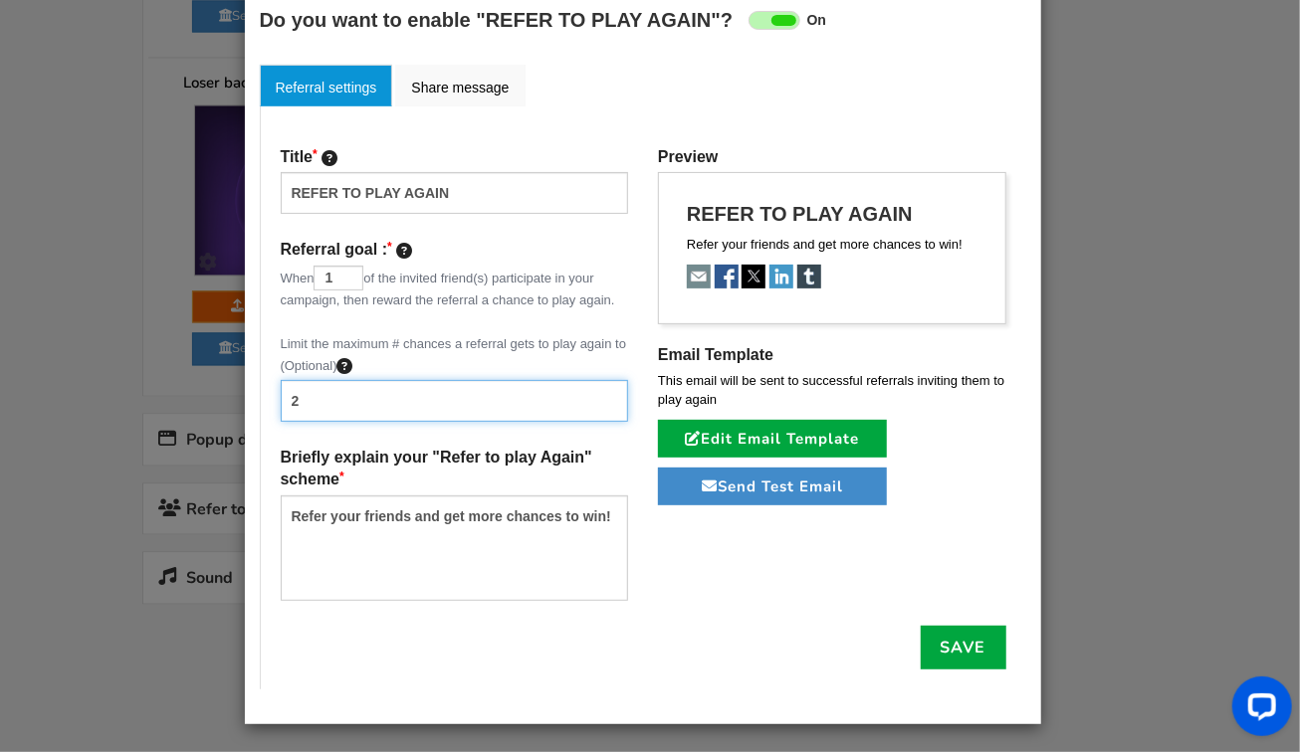
click at [342, 404] on input "2" at bounding box center [455, 401] width 348 height 42
click at [944, 641] on link "Save" at bounding box center [963, 648] width 86 height 44
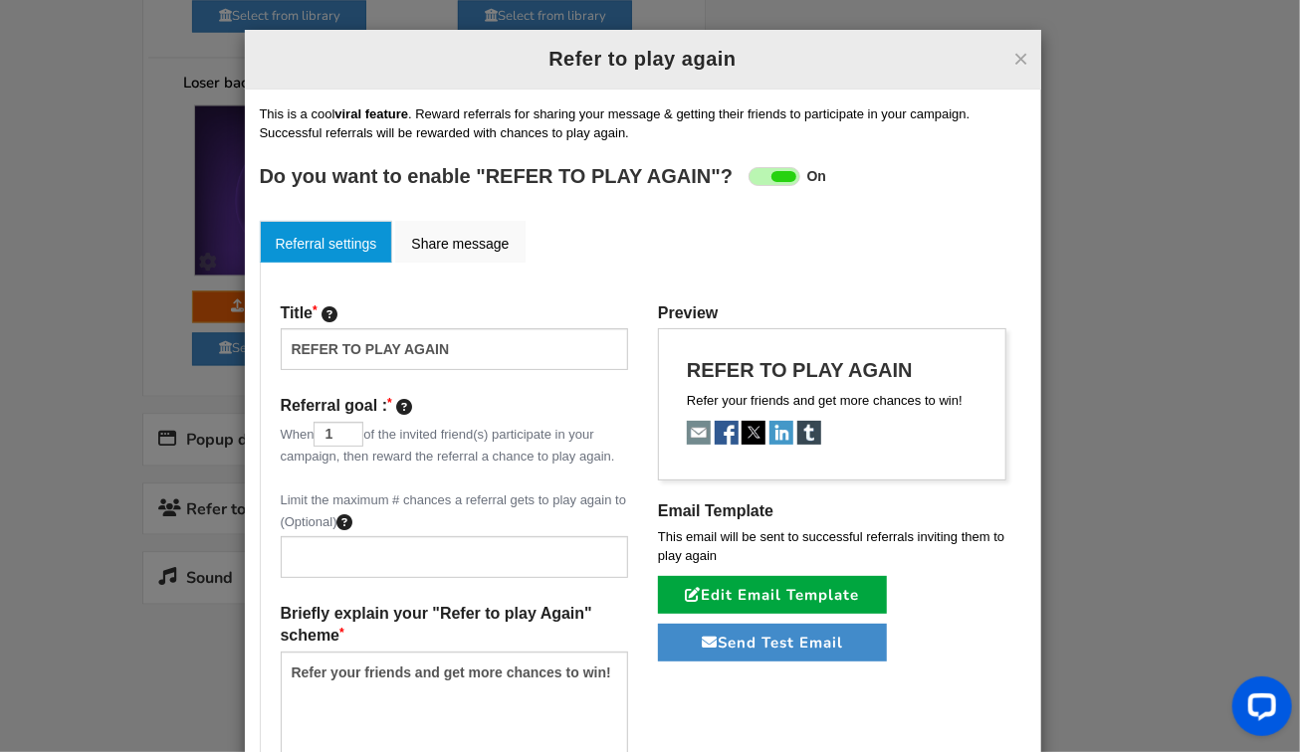
scroll to position [156, 0]
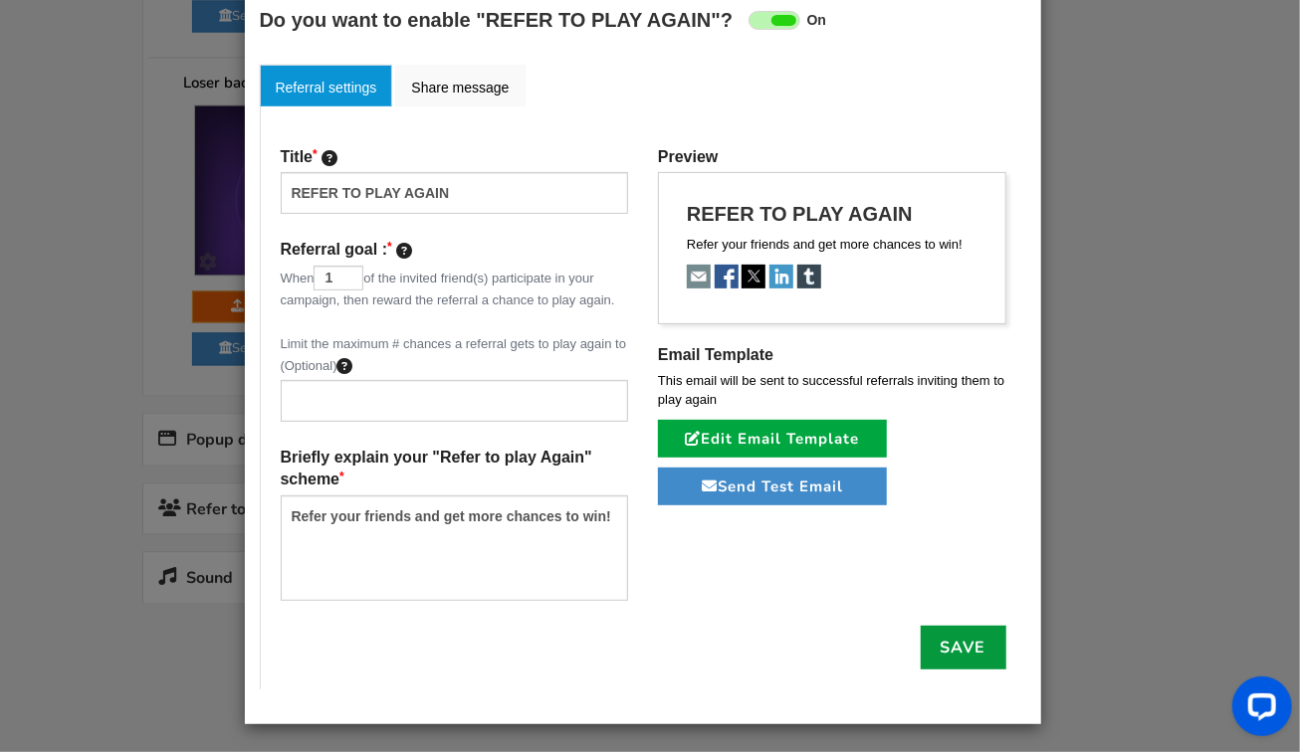
click at [961, 631] on link "Save" at bounding box center [963, 648] width 86 height 44
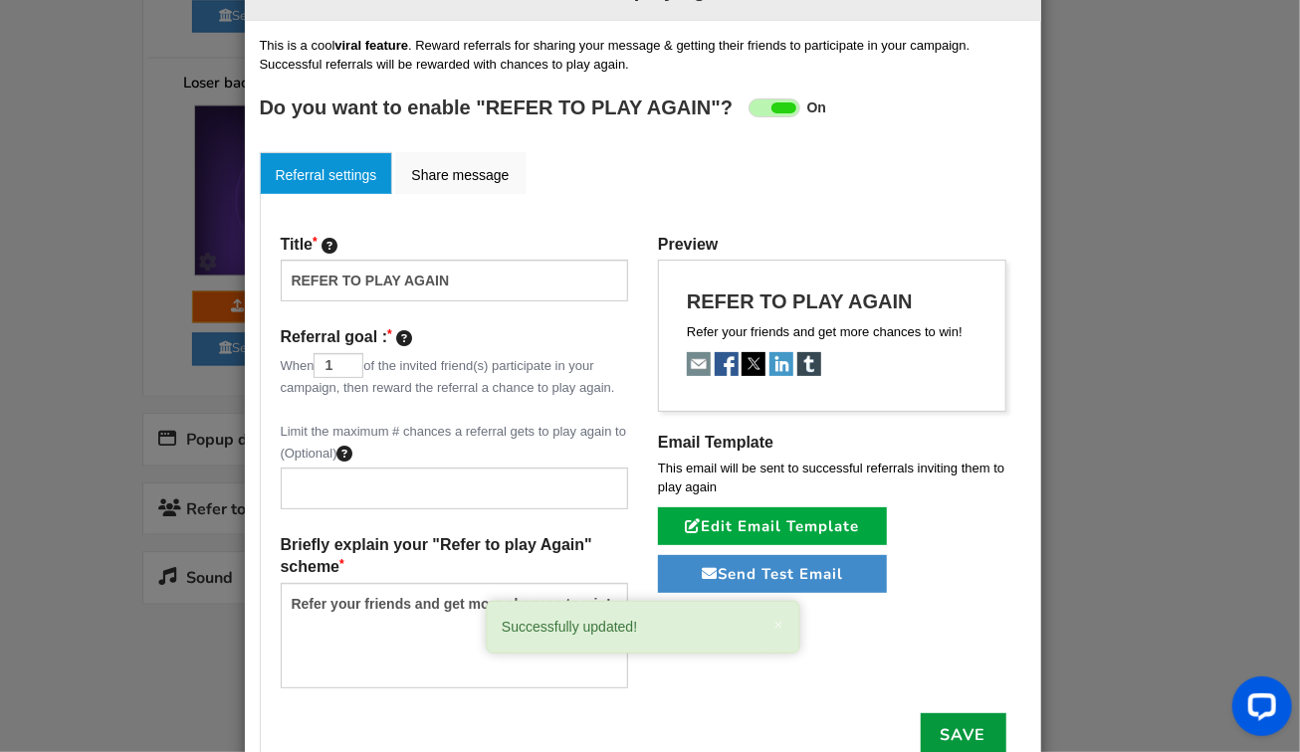
scroll to position [0, 0]
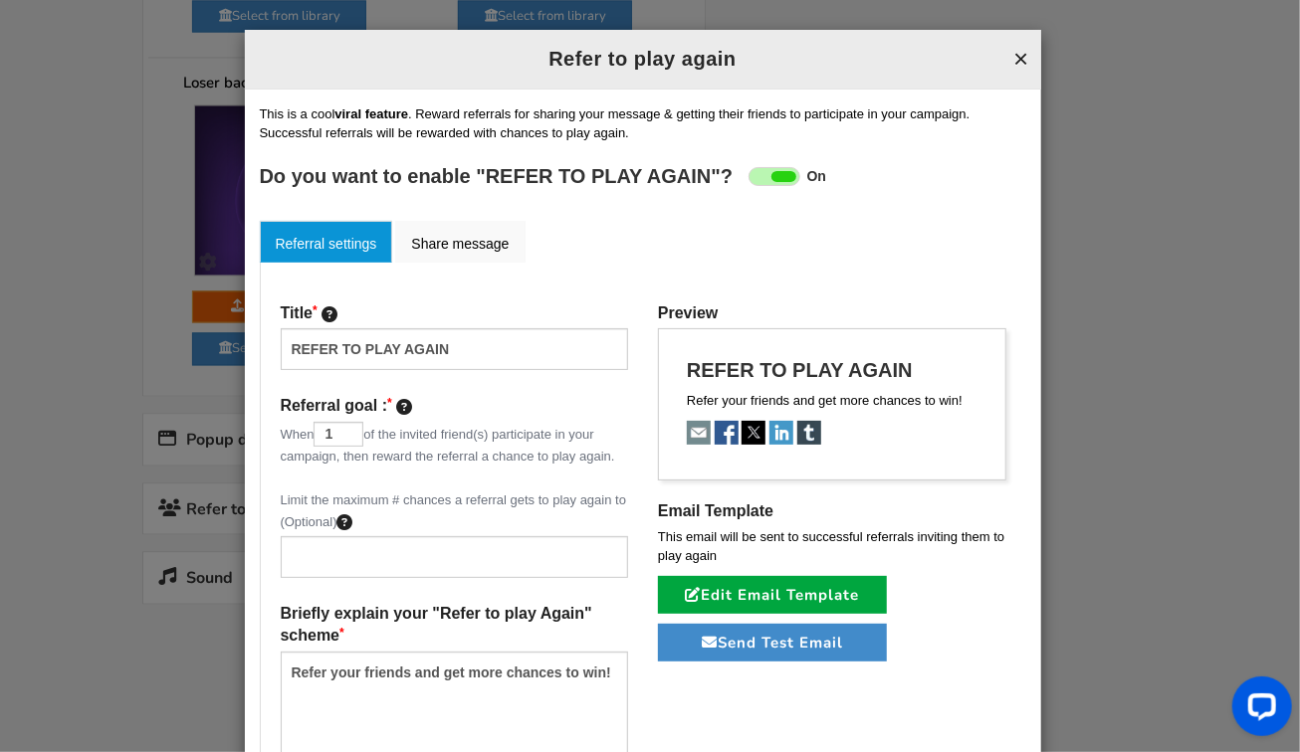
click at [1013, 52] on button "×" at bounding box center [1020, 59] width 15 height 26
click at [1008, 52] on div "× Refer to play again REFER TO PLAY AGAIN Setup Referral campaign (Optional) ? …" at bounding box center [643, 455] width 796 height 851
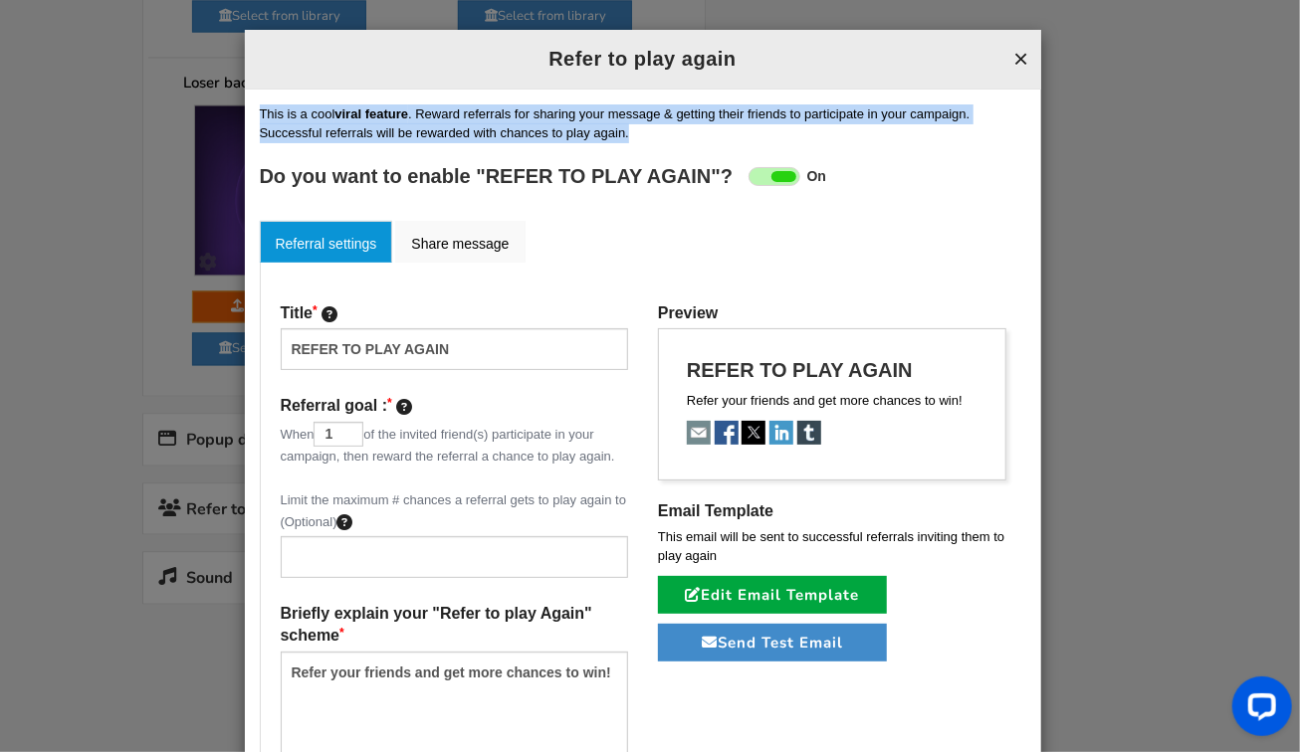
click at [1008, 104] on div "This is a cool viral feature . Reward referrals for sharing your message & gett…" at bounding box center [643, 147] width 766 height 87
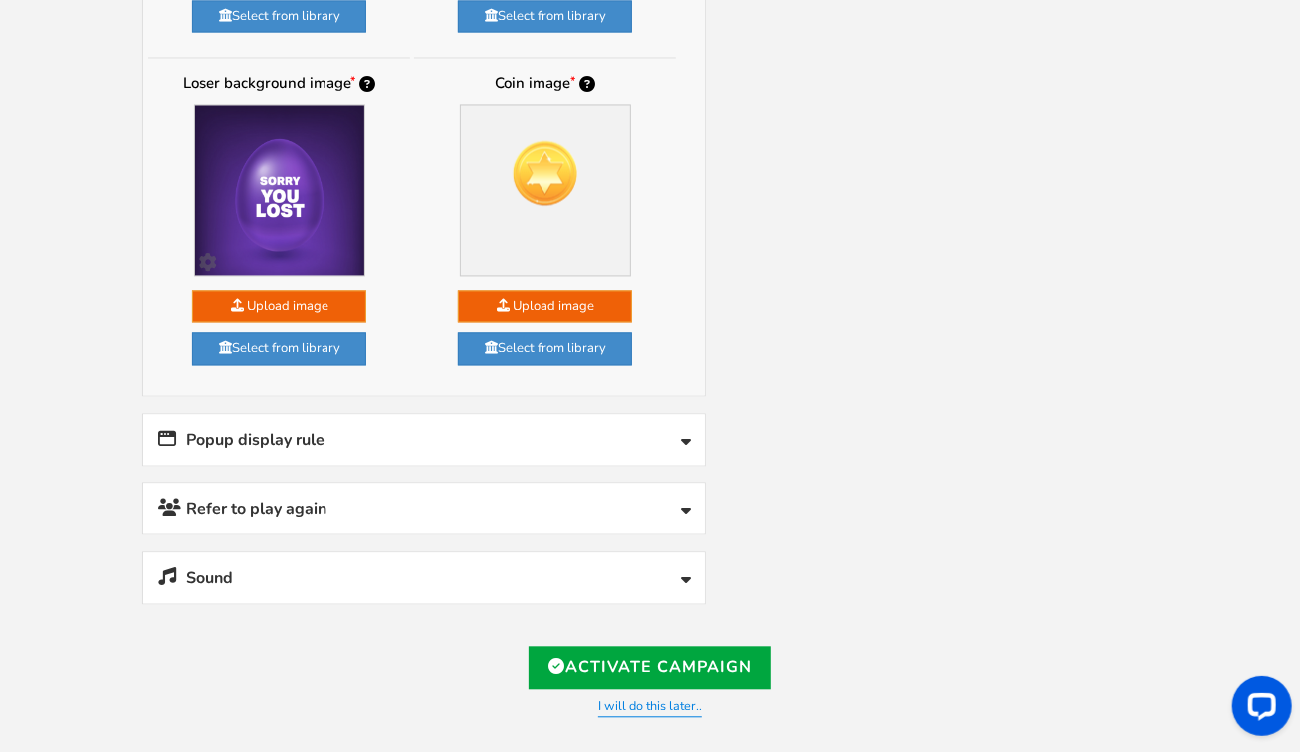
click at [670, 414] on link "Popup display rule" at bounding box center [423, 439] width 561 height 51
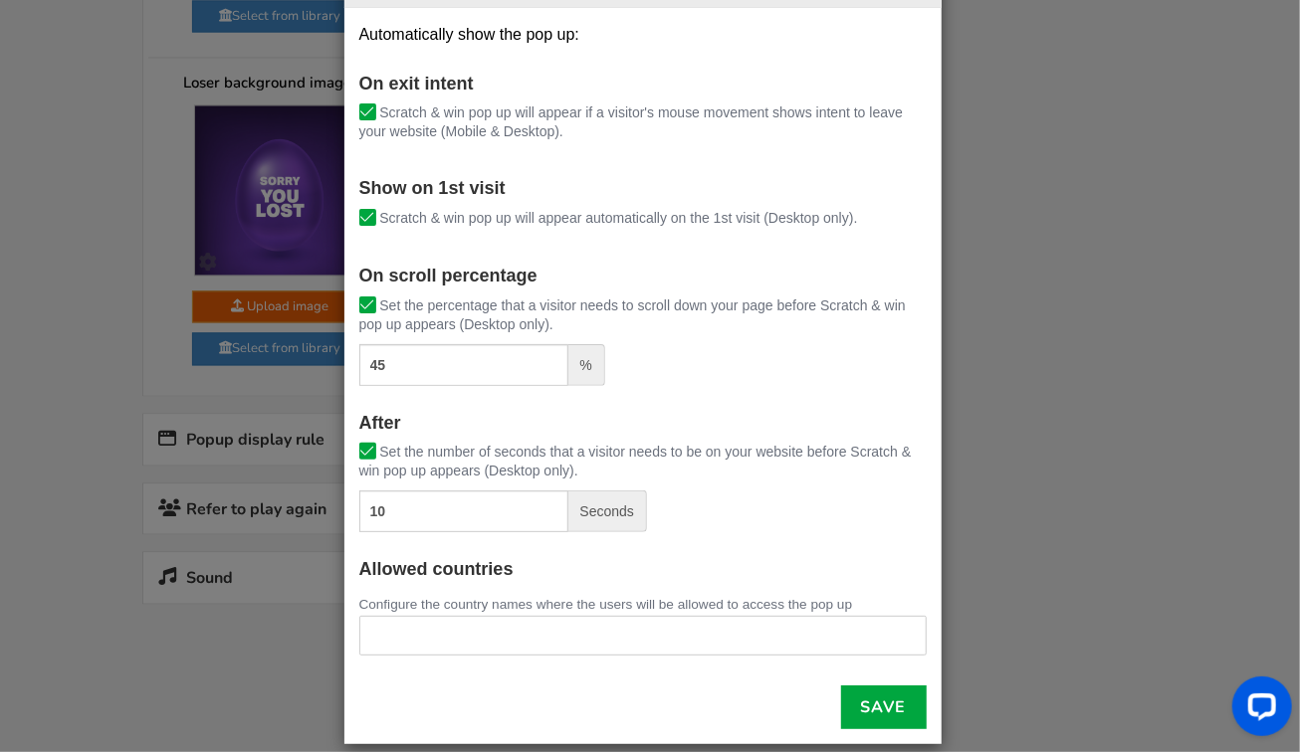
scroll to position [101, 0]
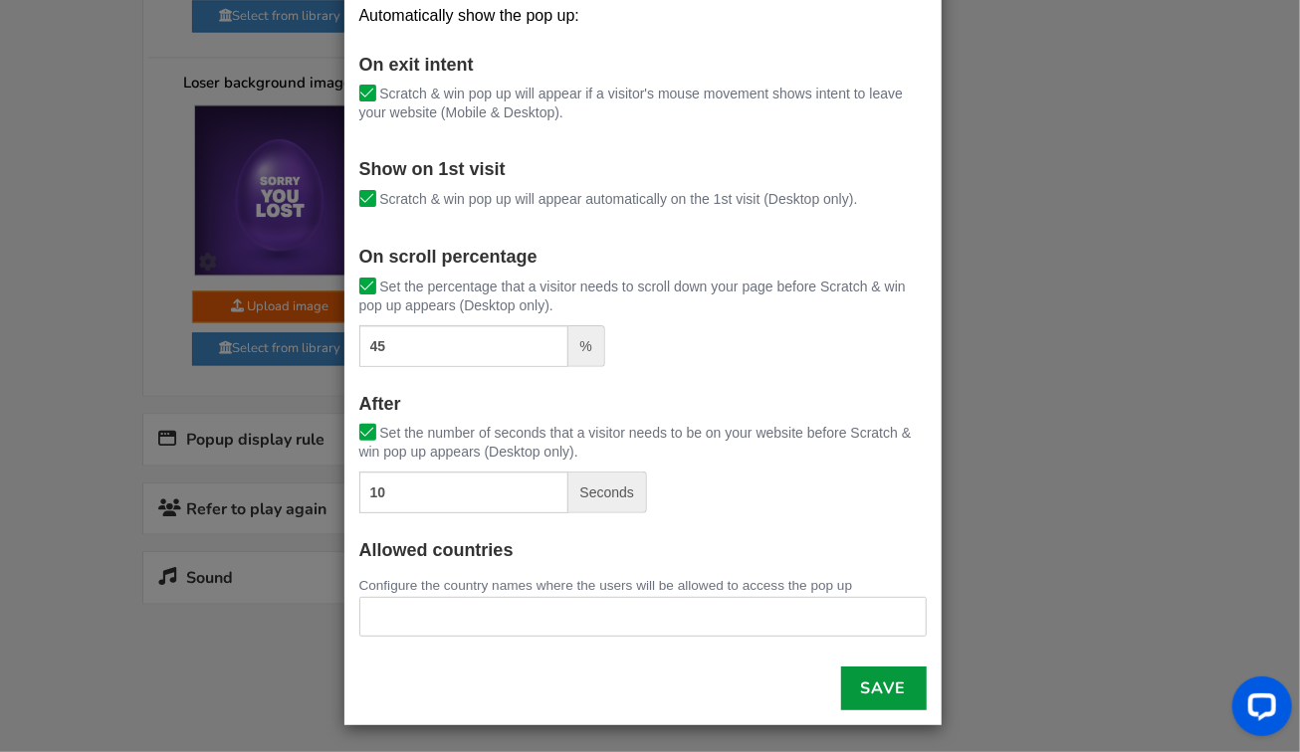
click at [870, 680] on link "Save" at bounding box center [884, 689] width 86 height 44
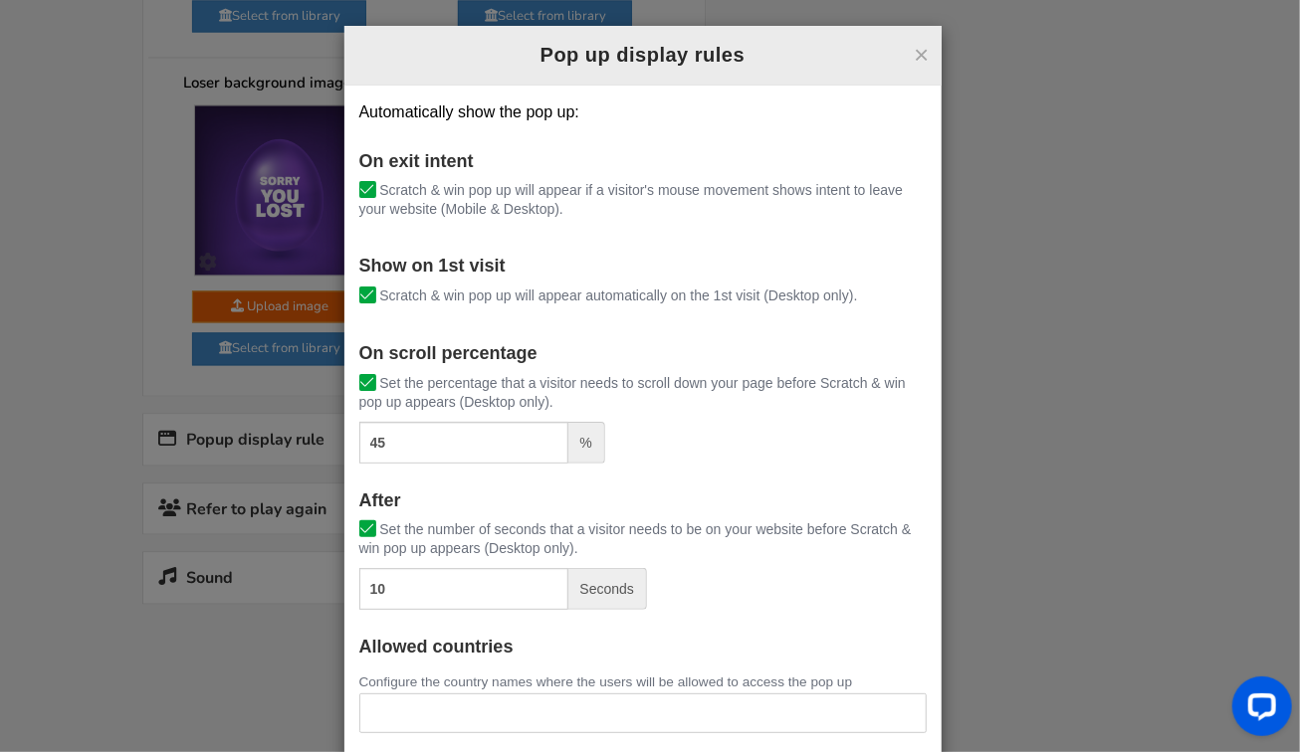
scroll to position [0, 0]
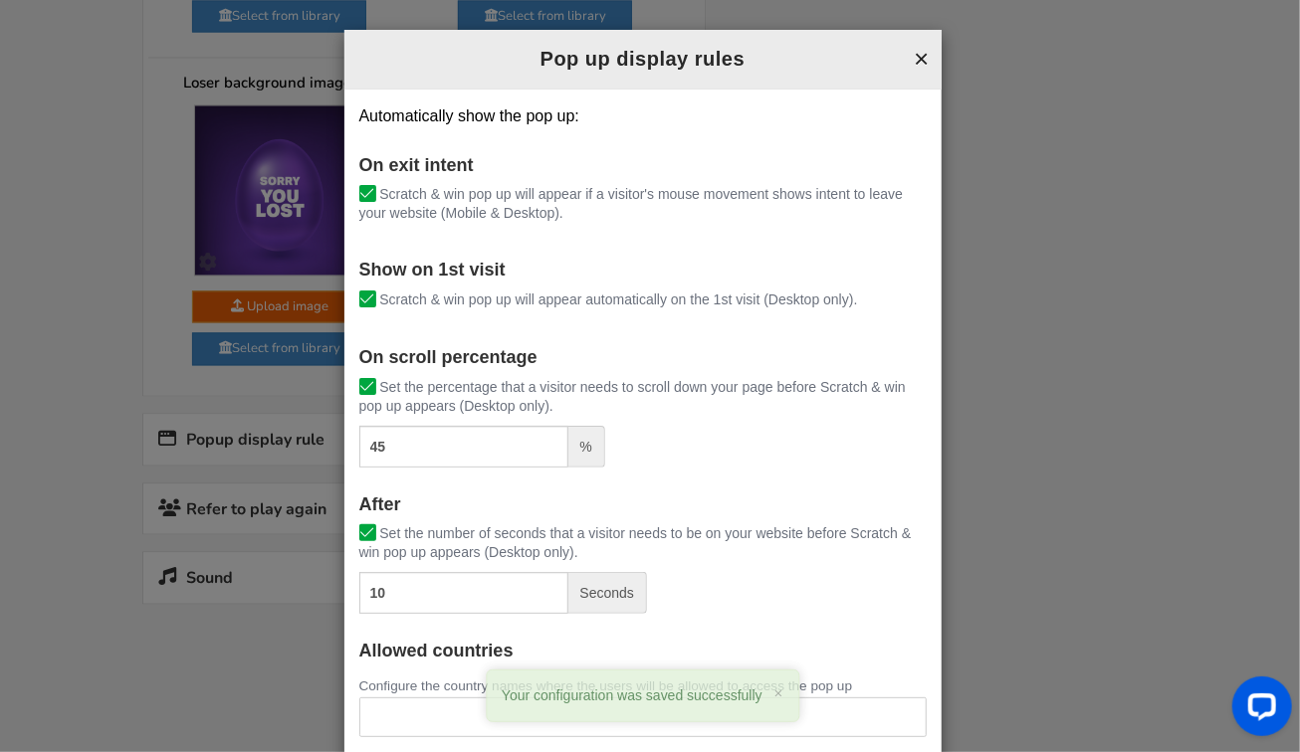
click at [913, 54] on button "×" at bounding box center [920, 59] width 15 height 26
click at [911, 104] on p "Automatically show the pop up:" at bounding box center [642, 116] width 567 height 24
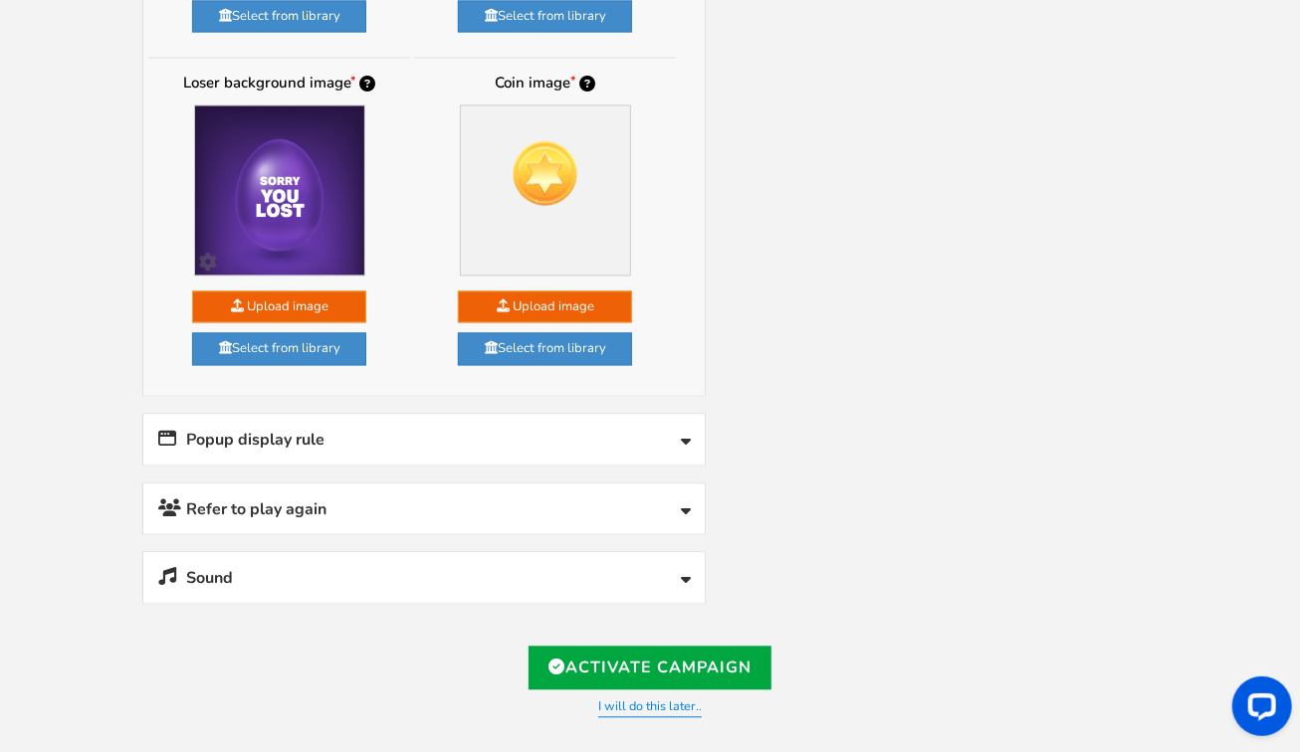
click at [682, 504] on icon at bounding box center [686, 512] width 10 height 16
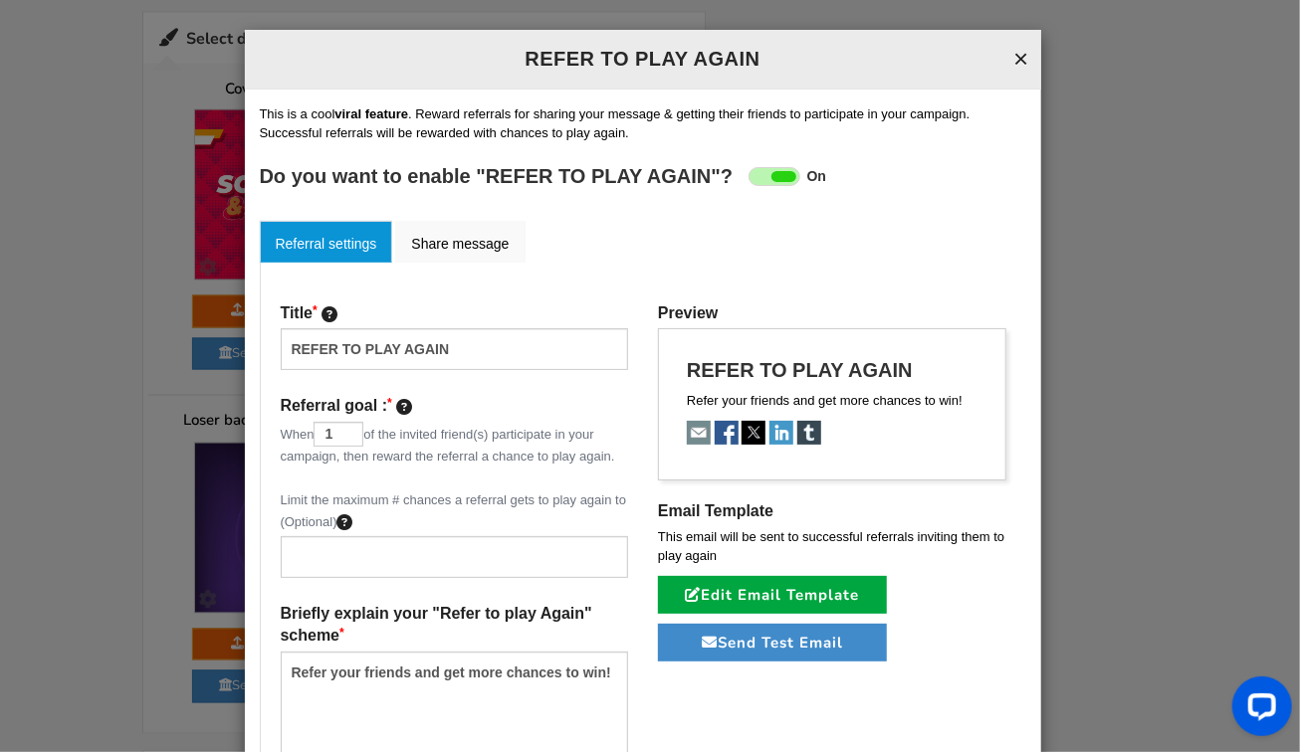
scroll to position [1536, 0]
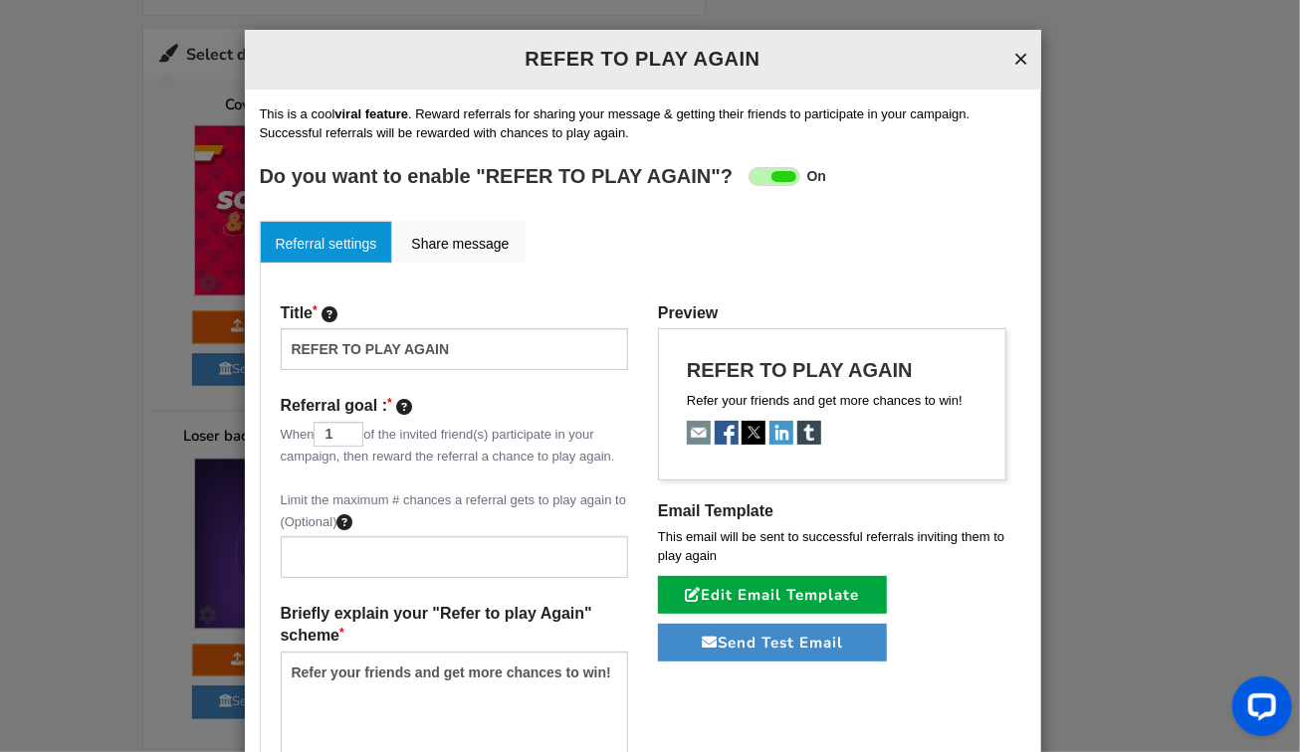
click at [1013, 52] on button "×" at bounding box center [1020, 59] width 15 height 26
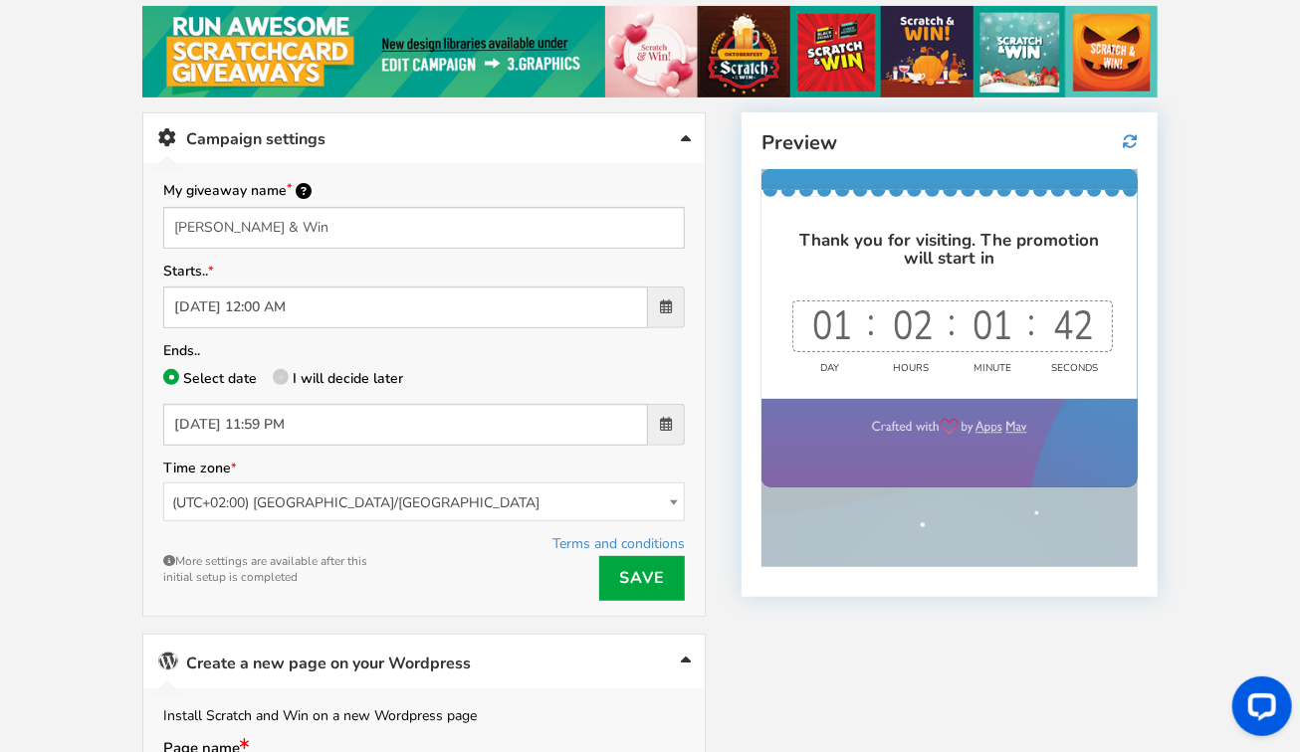
scroll to position [248, 0]
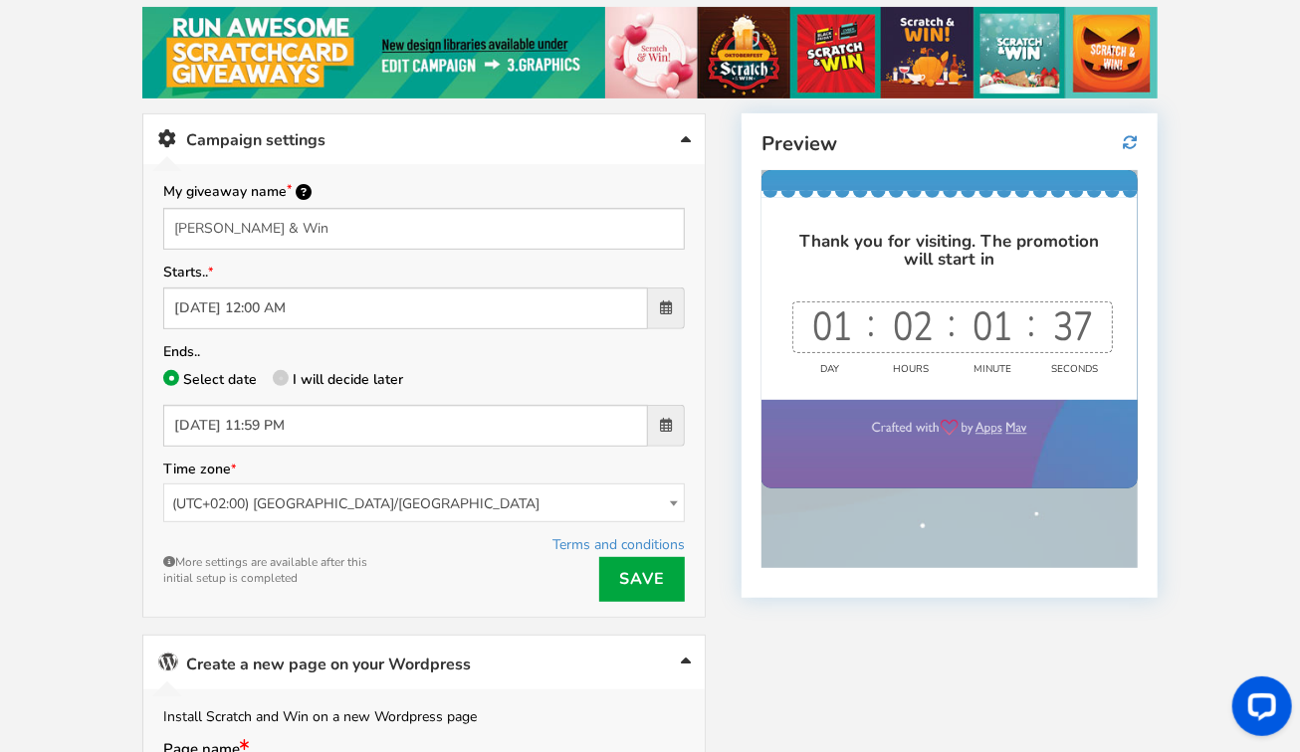
click at [160, 129] on icon at bounding box center [170, 138] width 25 height 18
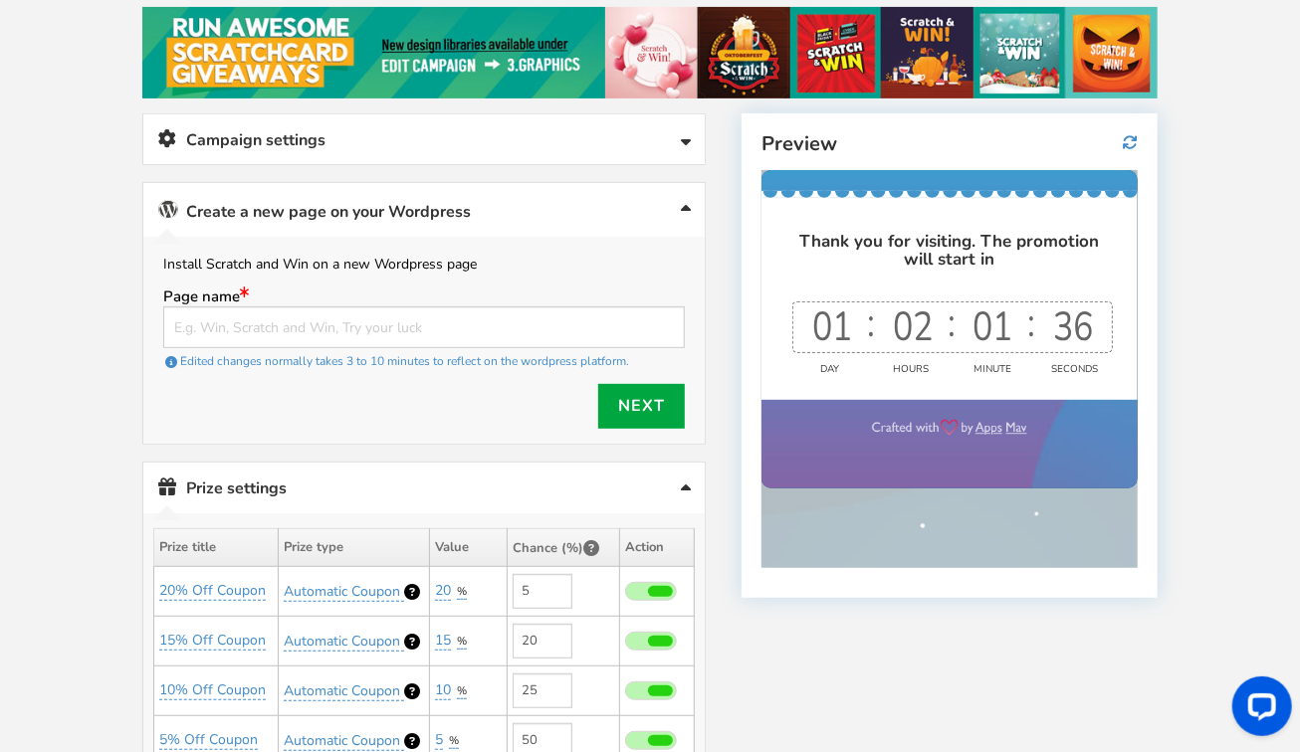
click at [160, 129] on icon at bounding box center [170, 138] width 25 height 18
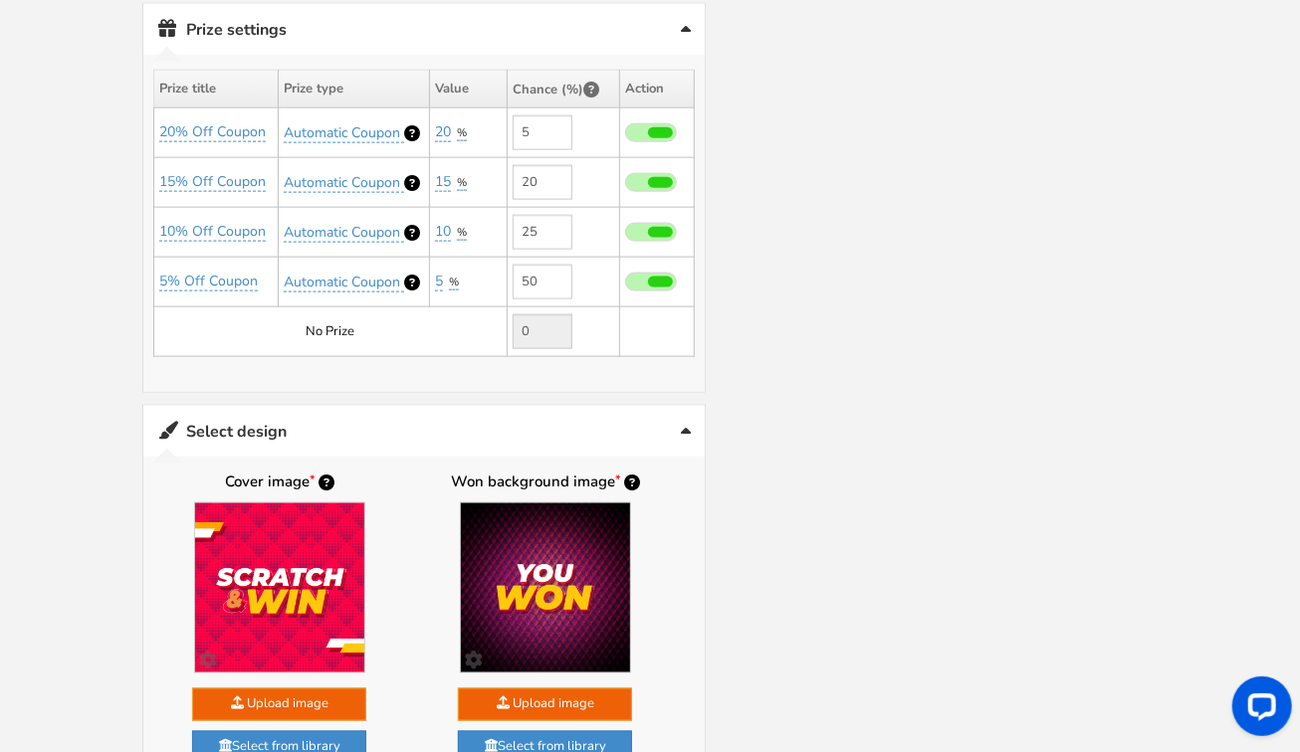
scroll to position [1140, 0]
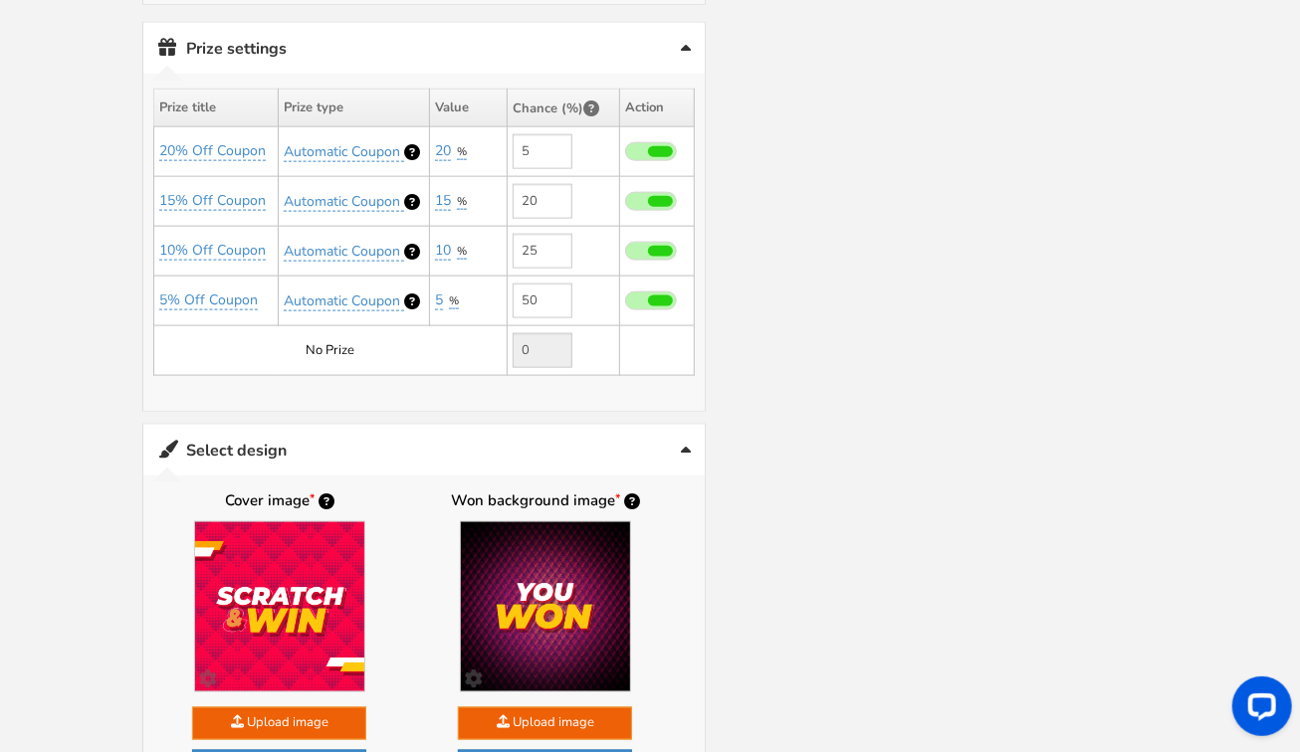
click at [418, 343] on td "No Prize" at bounding box center [330, 350] width 353 height 50
click at [320, 331] on td "No Prize" at bounding box center [330, 350] width 353 height 50
click at [404, 425] on link "Select design" at bounding box center [423, 450] width 561 height 51
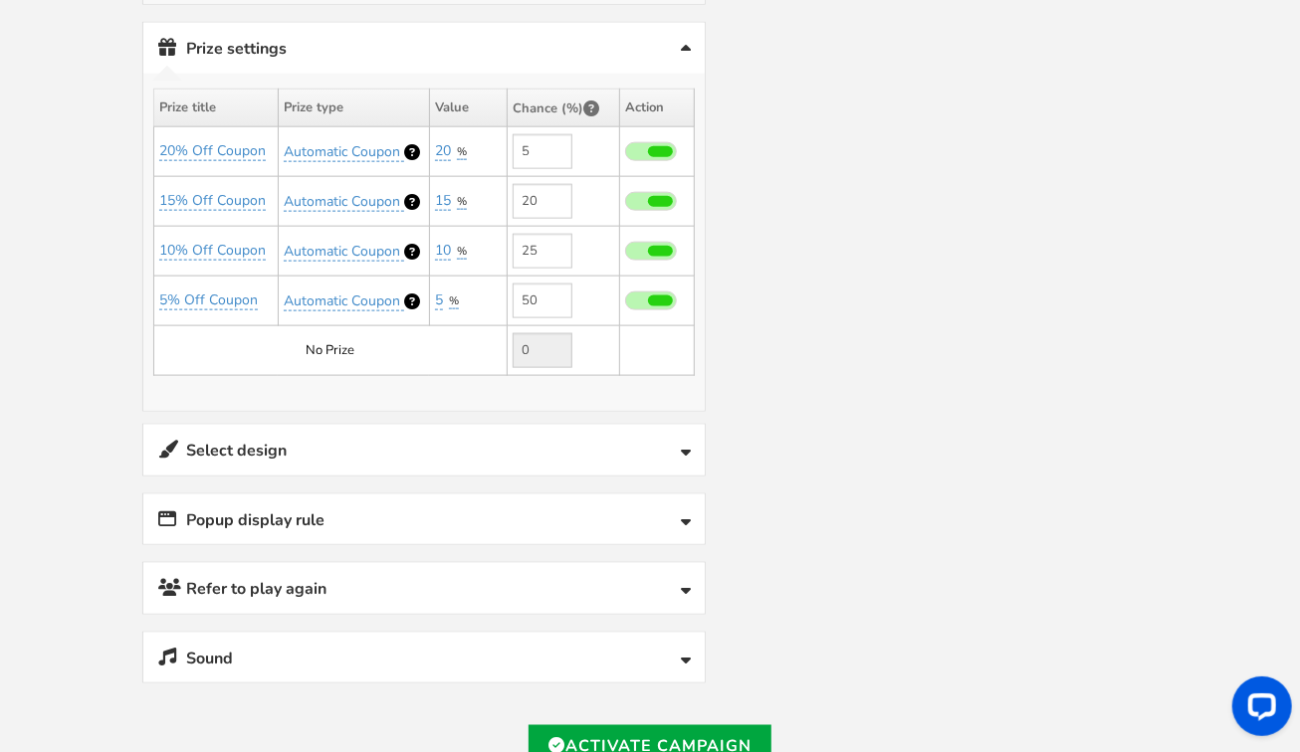
click at [404, 425] on link "Select design" at bounding box center [423, 450] width 561 height 51
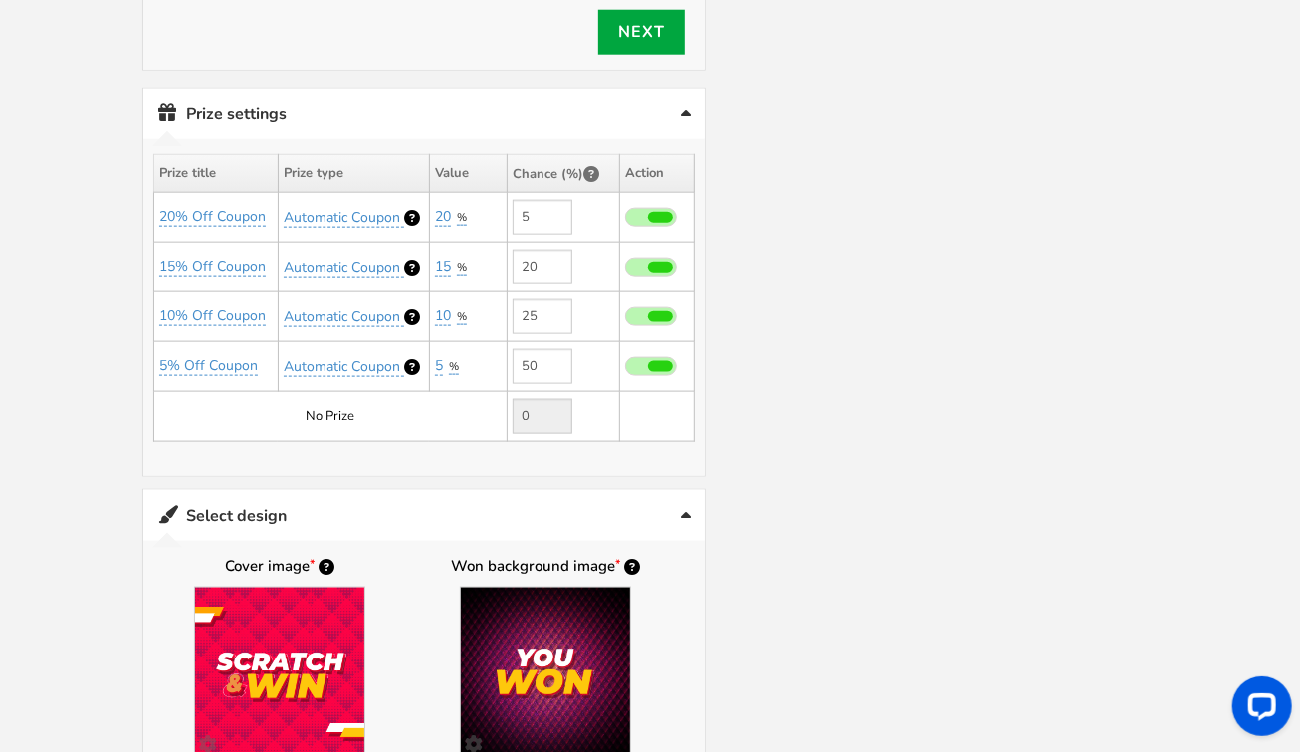
scroll to position [1073, 0]
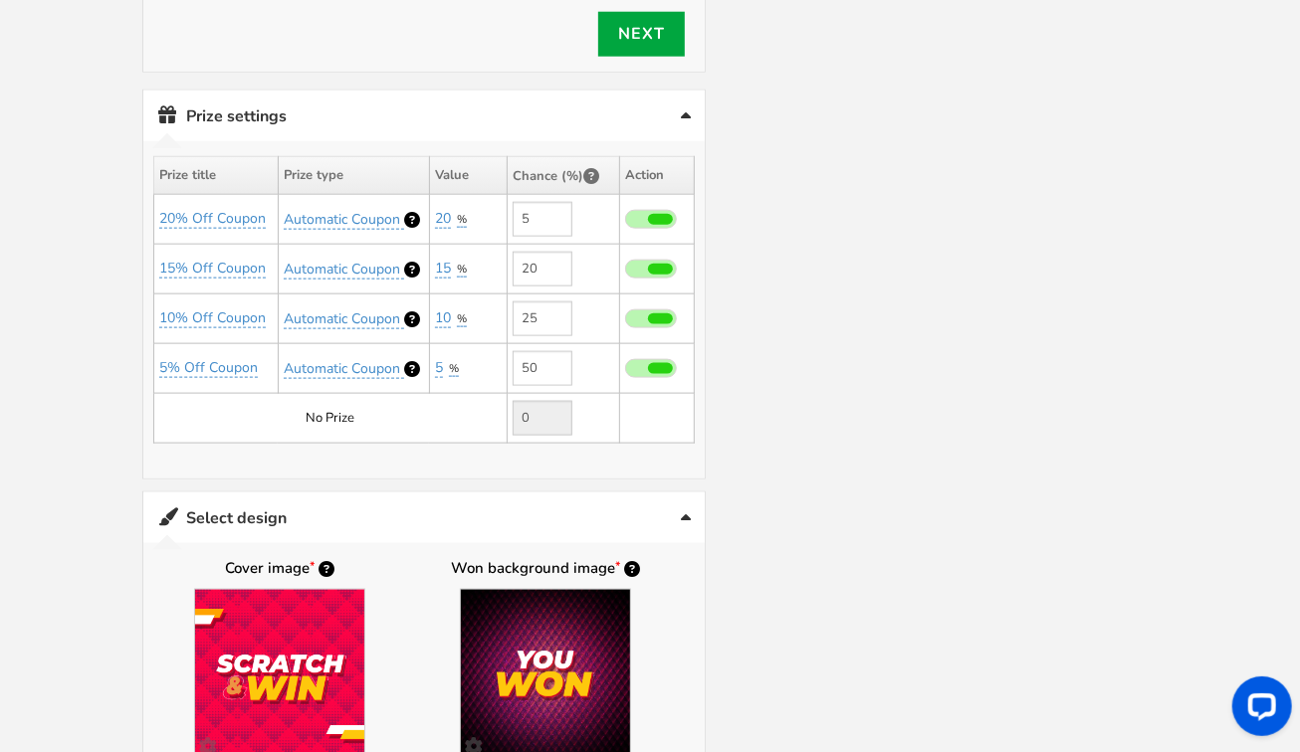
click at [679, 101] on link "Prize settings No prize added!" at bounding box center [423, 116] width 561 height 51
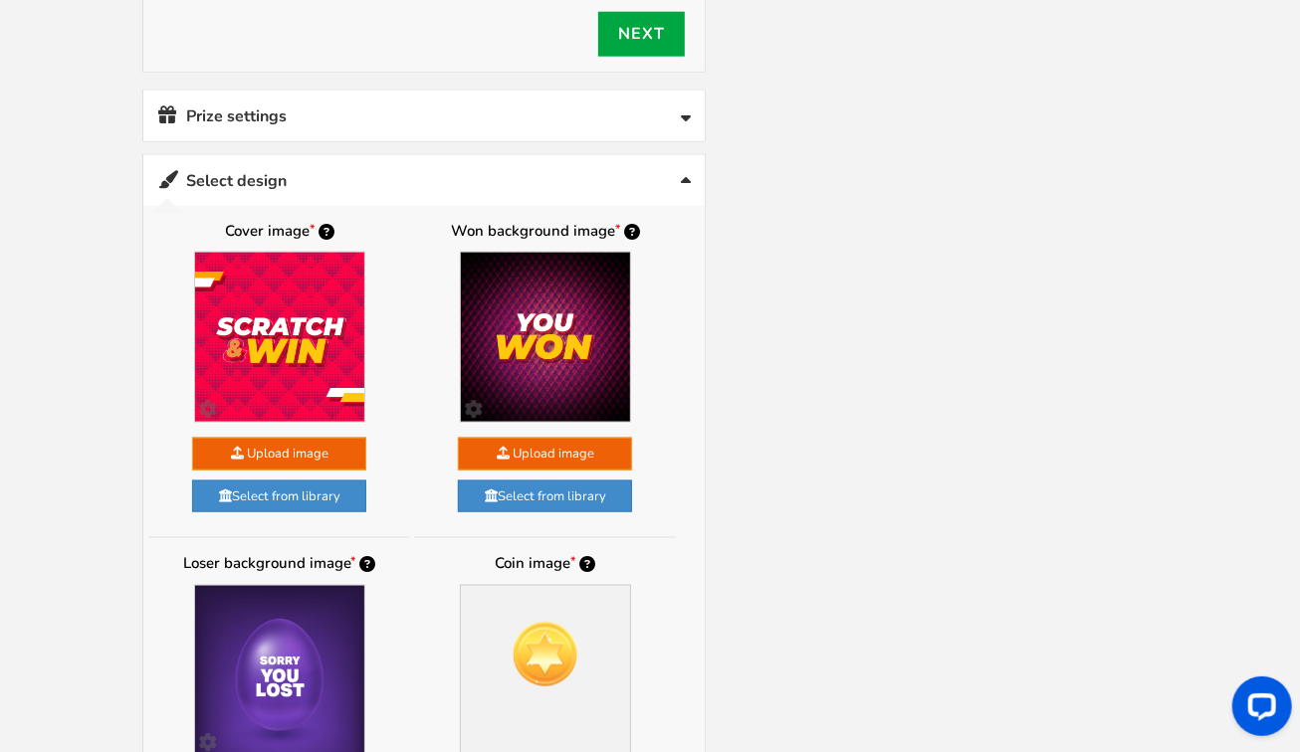
click at [679, 101] on link "Prize settings No prize added!" at bounding box center [423, 116] width 561 height 51
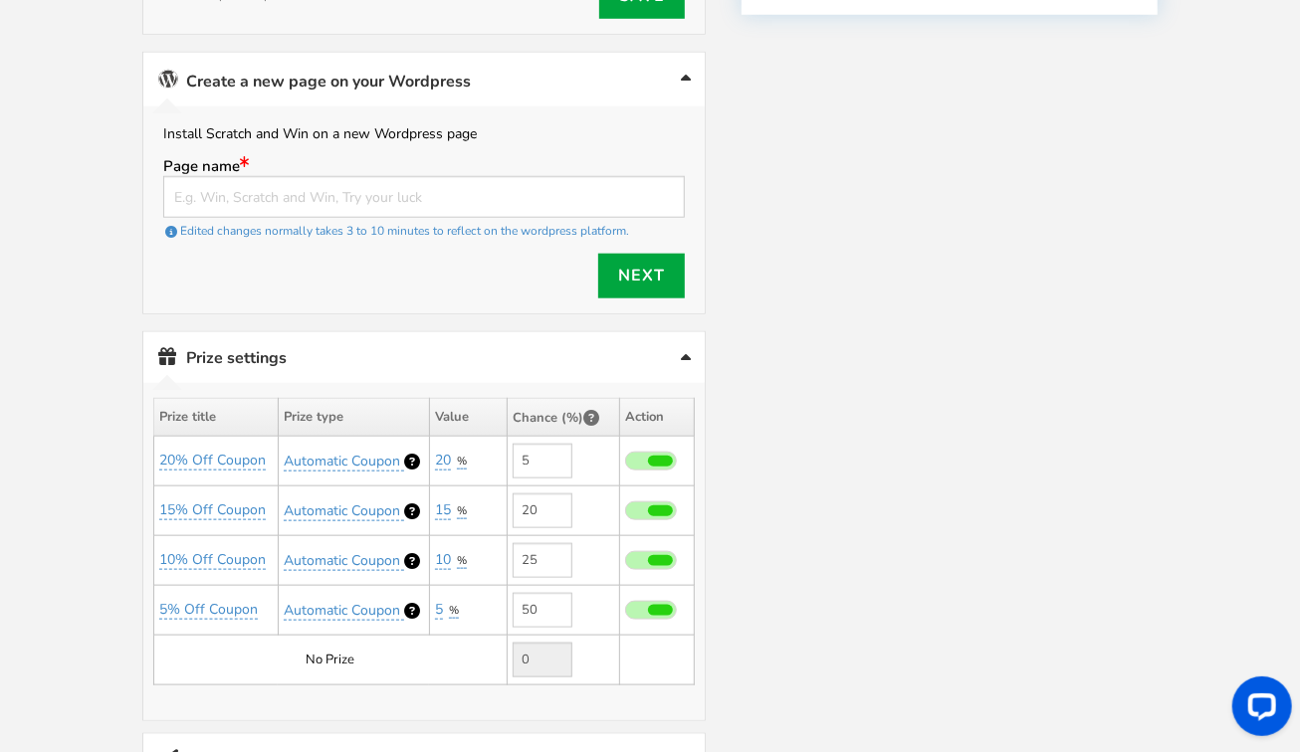
scroll to position [829, 0]
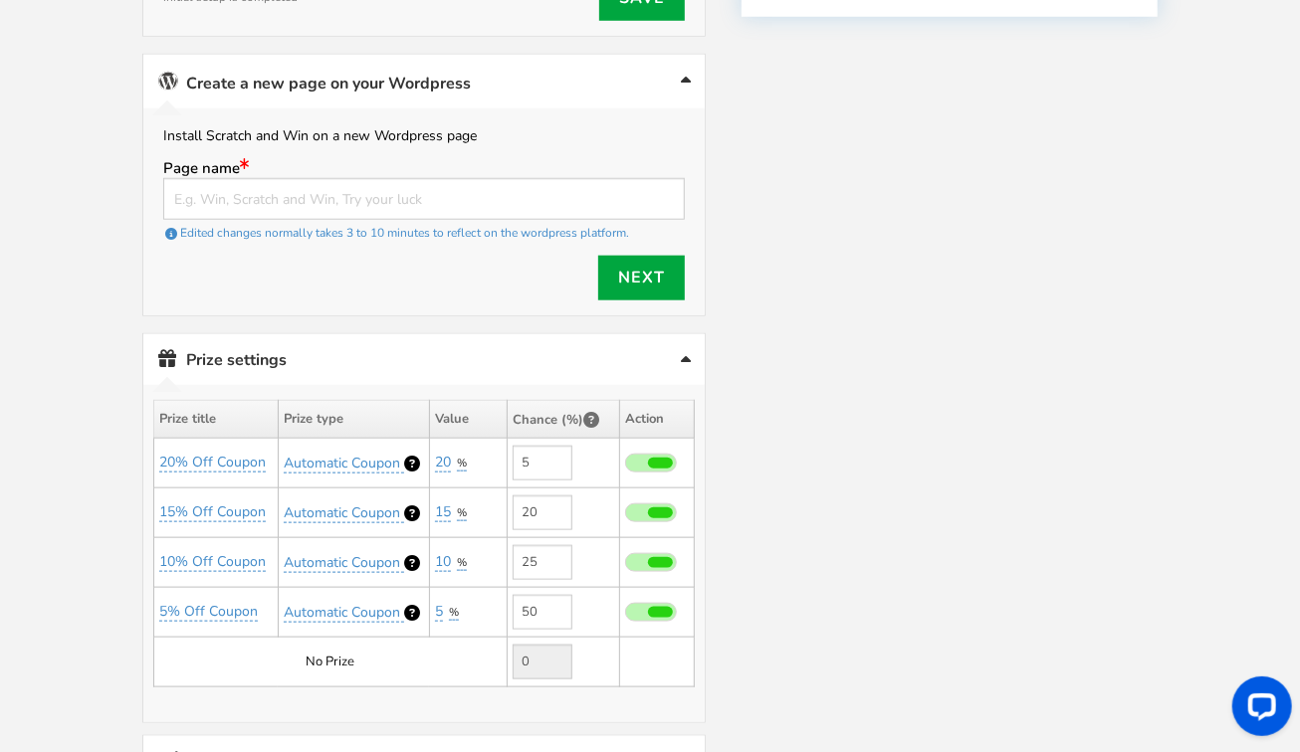
click at [685, 355] on icon at bounding box center [686, 363] width 10 height 16
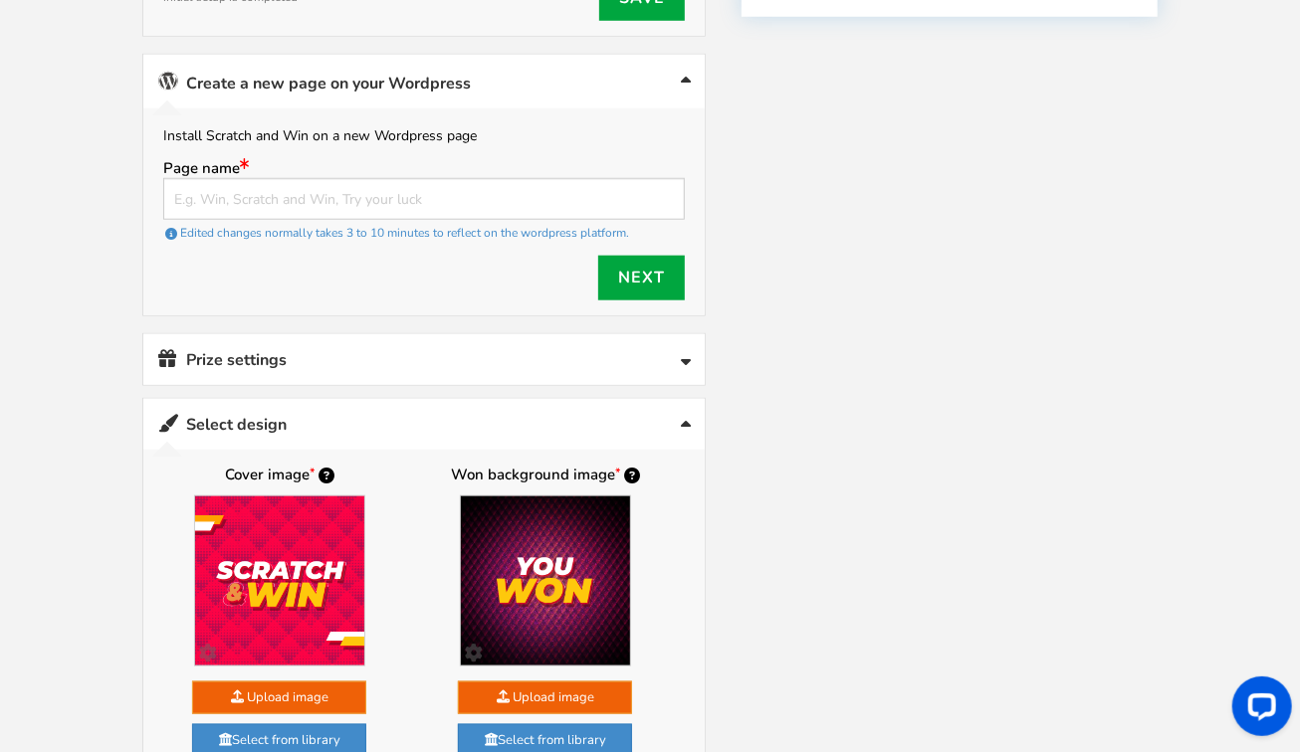
click at [685, 355] on icon at bounding box center [686, 363] width 10 height 16
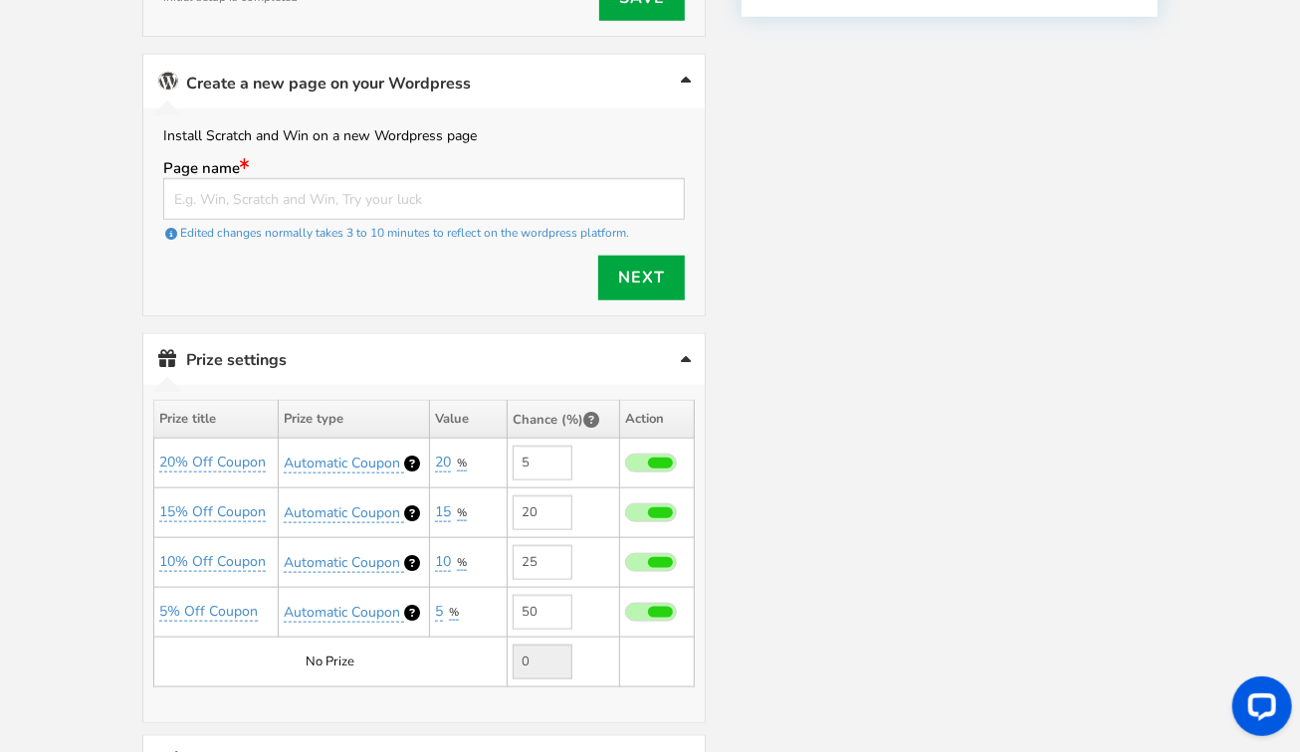
click at [248, 344] on link "Prize settings No prize added!" at bounding box center [423, 359] width 561 height 51
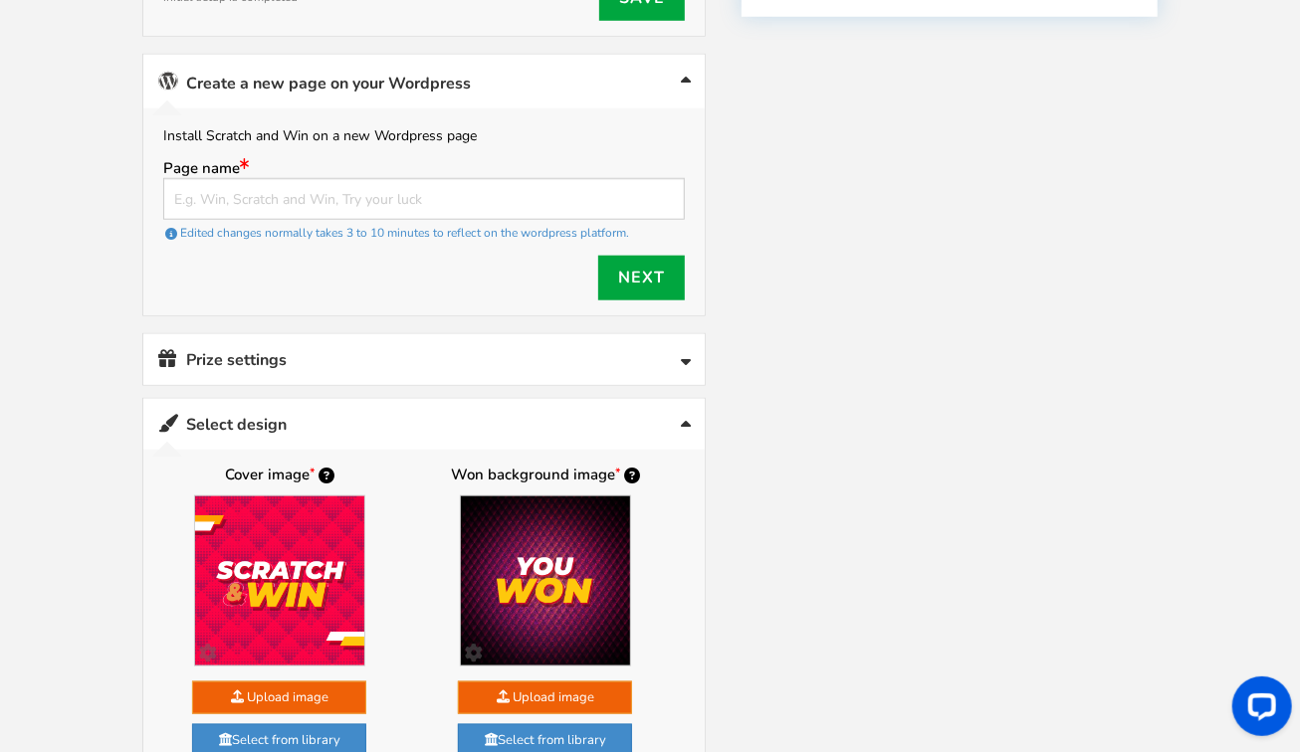
click at [248, 344] on link "Prize settings No prize added!" at bounding box center [423, 359] width 561 height 51
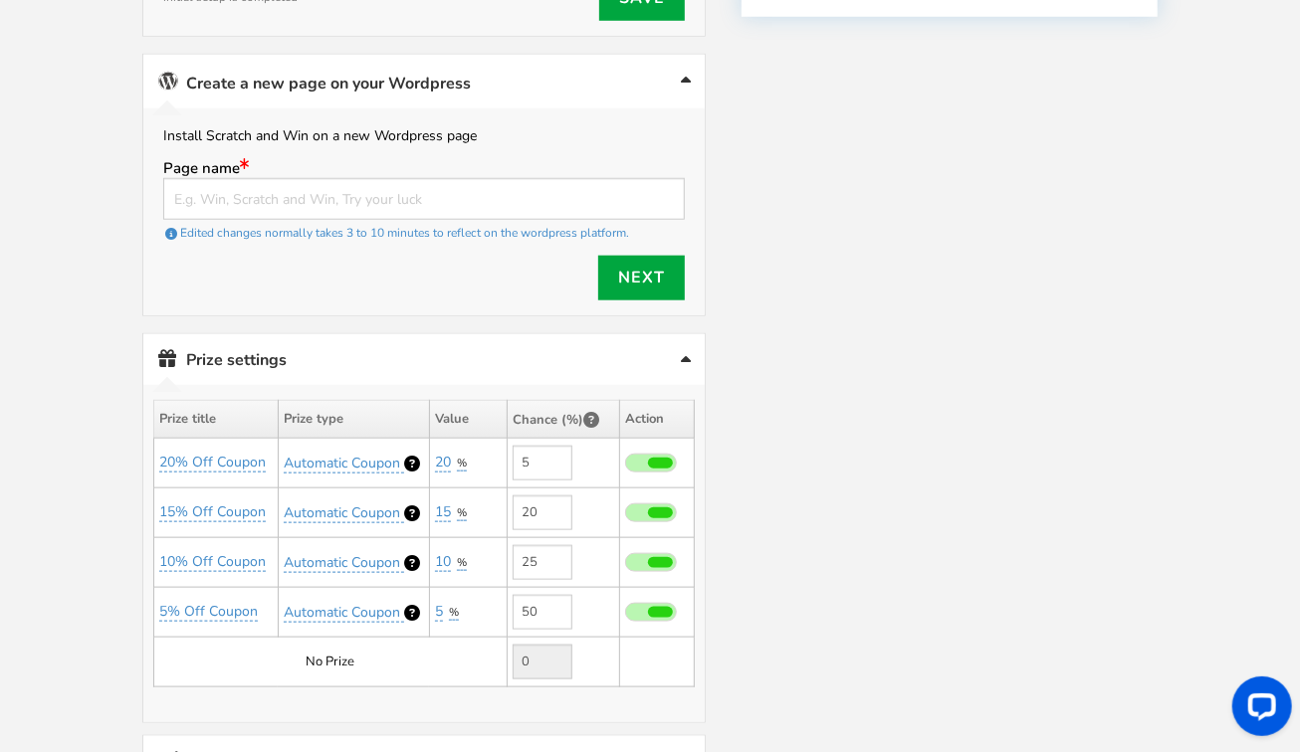
click at [248, 344] on link "Prize settings No prize added!" at bounding box center [423, 359] width 561 height 51
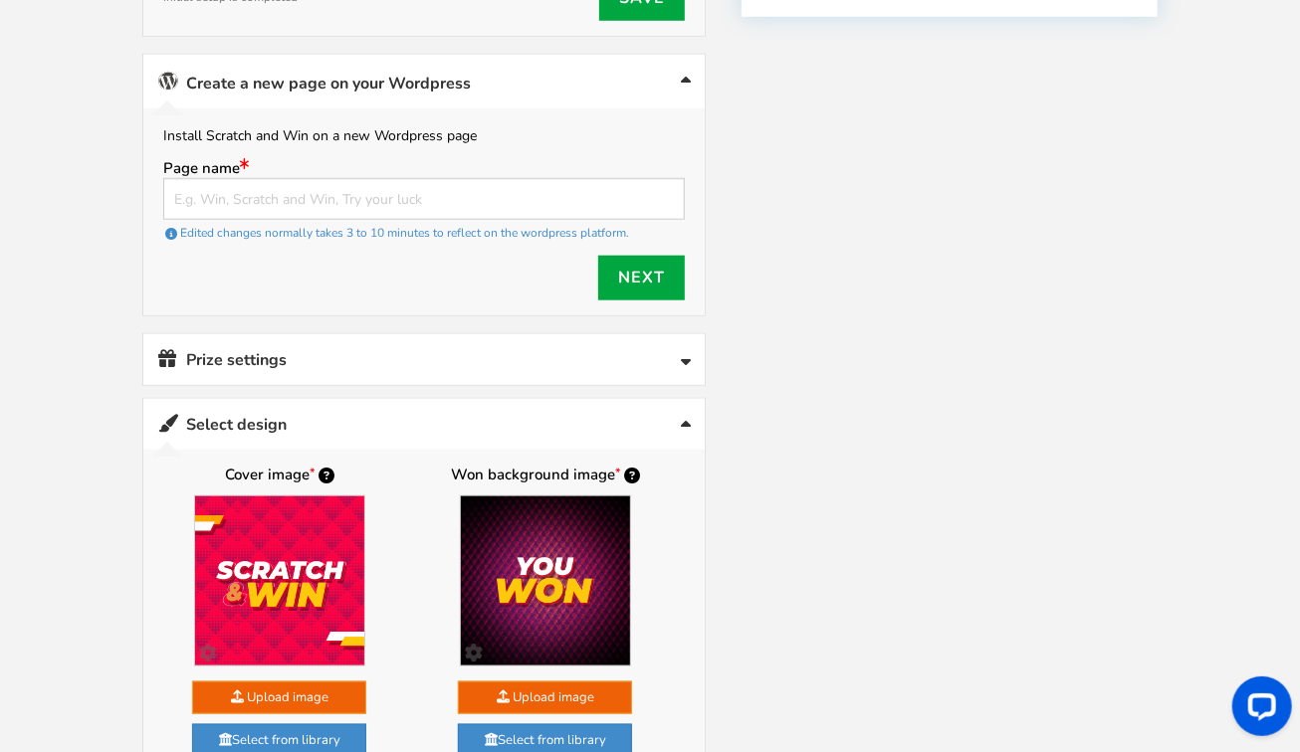
click at [237, 399] on link "Select design" at bounding box center [423, 424] width 561 height 51
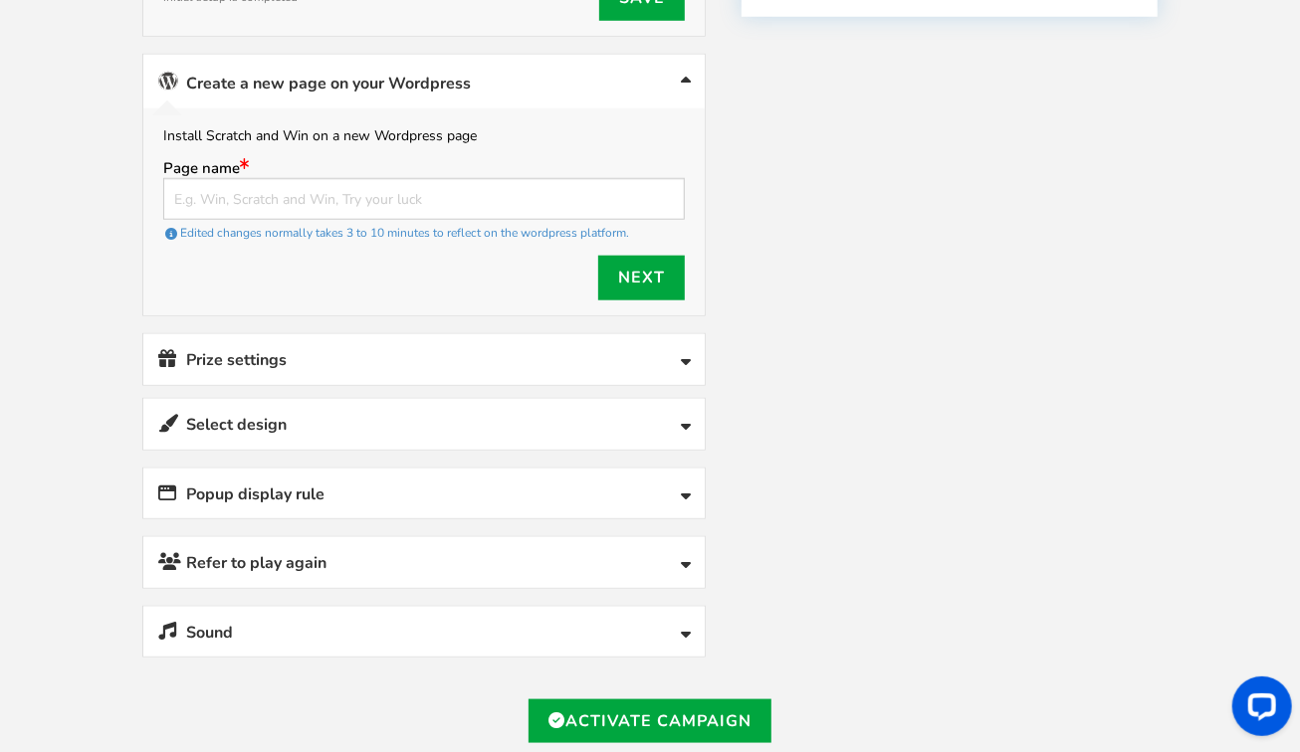
click at [682, 628] on icon at bounding box center [686, 636] width 10 height 16
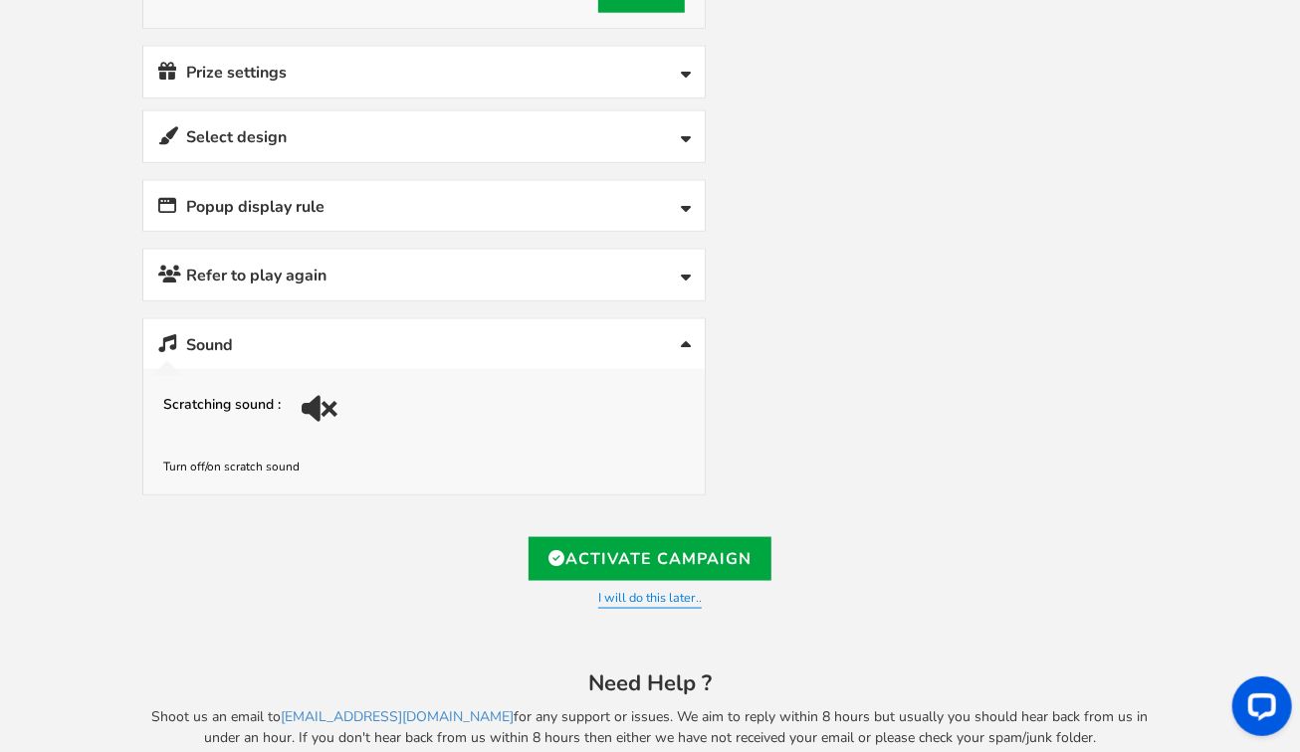
scroll to position [1115, 0]
click at [678, 322] on link "Sound" at bounding box center [423, 345] width 561 height 51
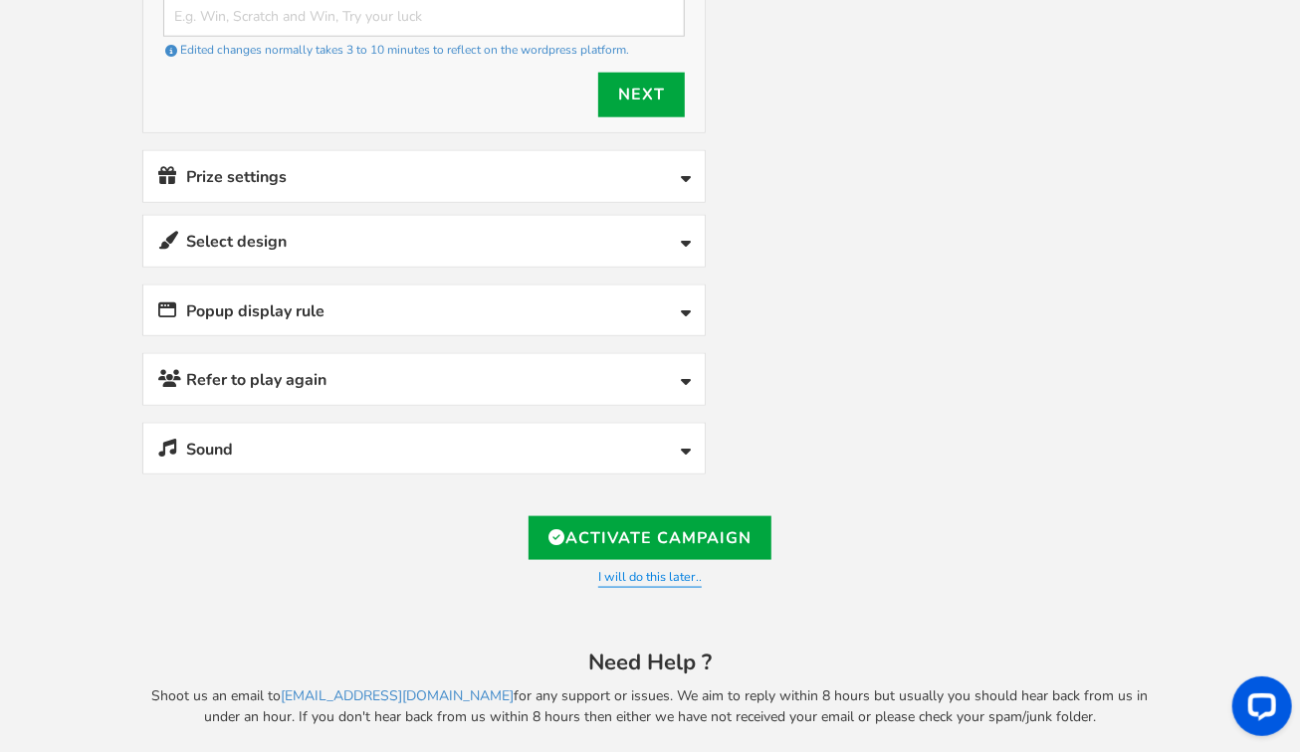
scroll to position [1008, 0]
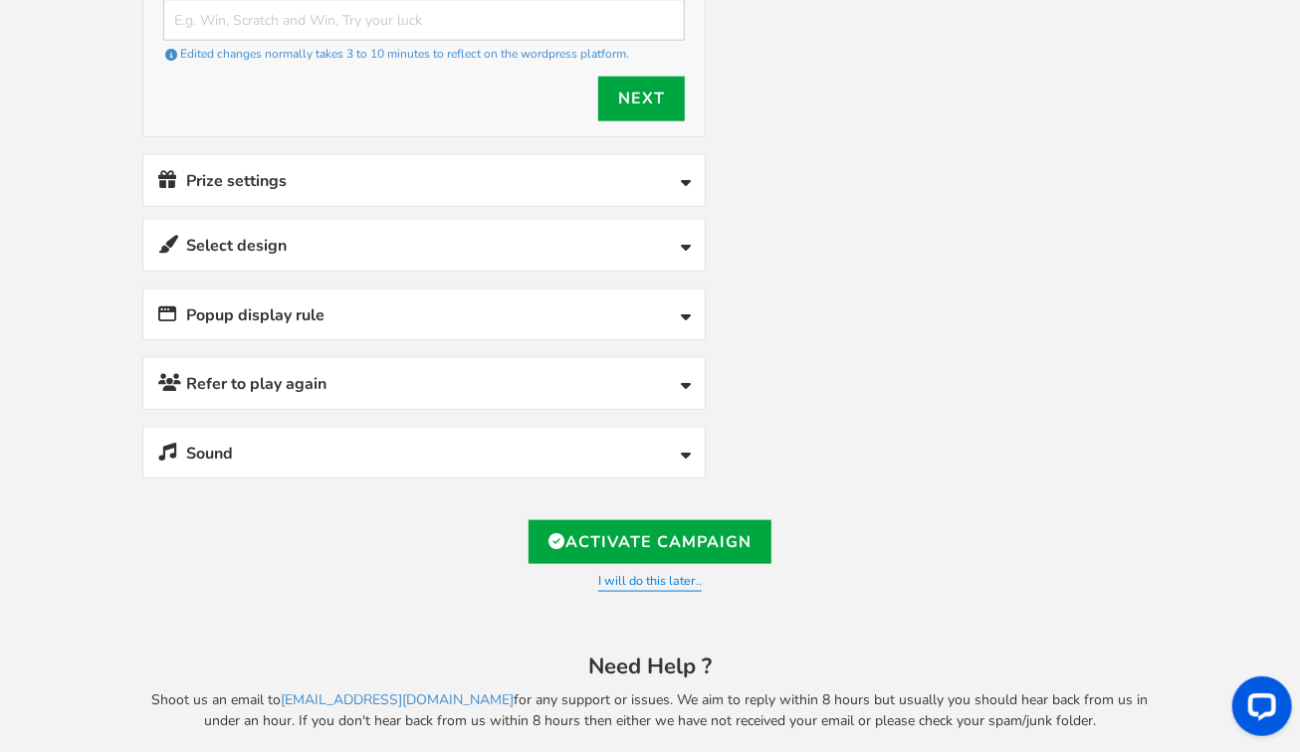
drag, startPoint x: 746, startPoint y: 197, endPoint x: 322, endPoint y: -18, distance: 475.3
